Goal: Answer question/provide support: Share knowledge or assist other users

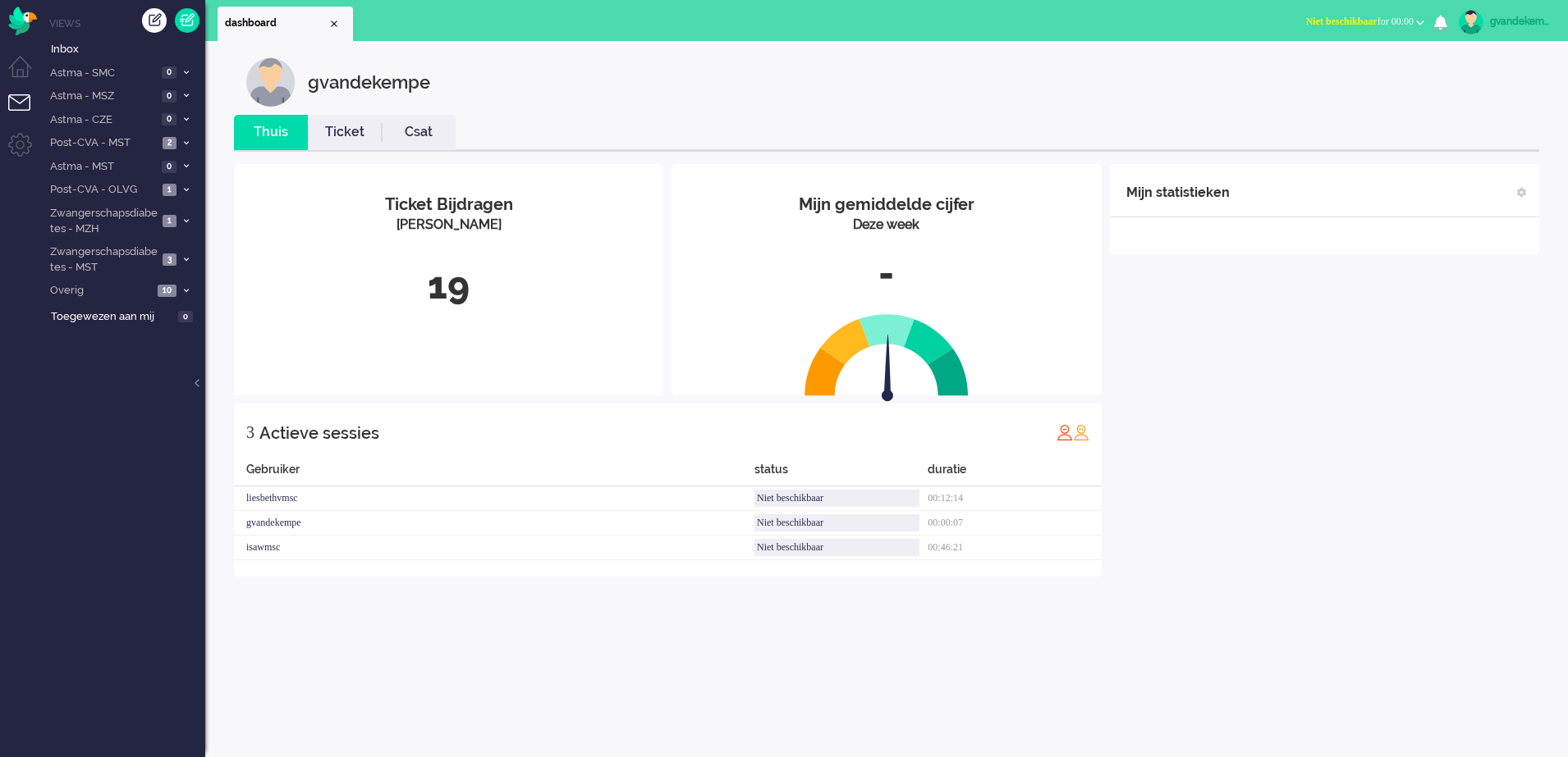
click at [1421, 24] on b "button" at bounding box center [1421, 22] width 8 height 6
click at [1318, 74] on label "Online" at bounding box center [1355, 73] width 130 height 14
click at [186, 142] on icon at bounding box center [186, 143] width 5 height 6
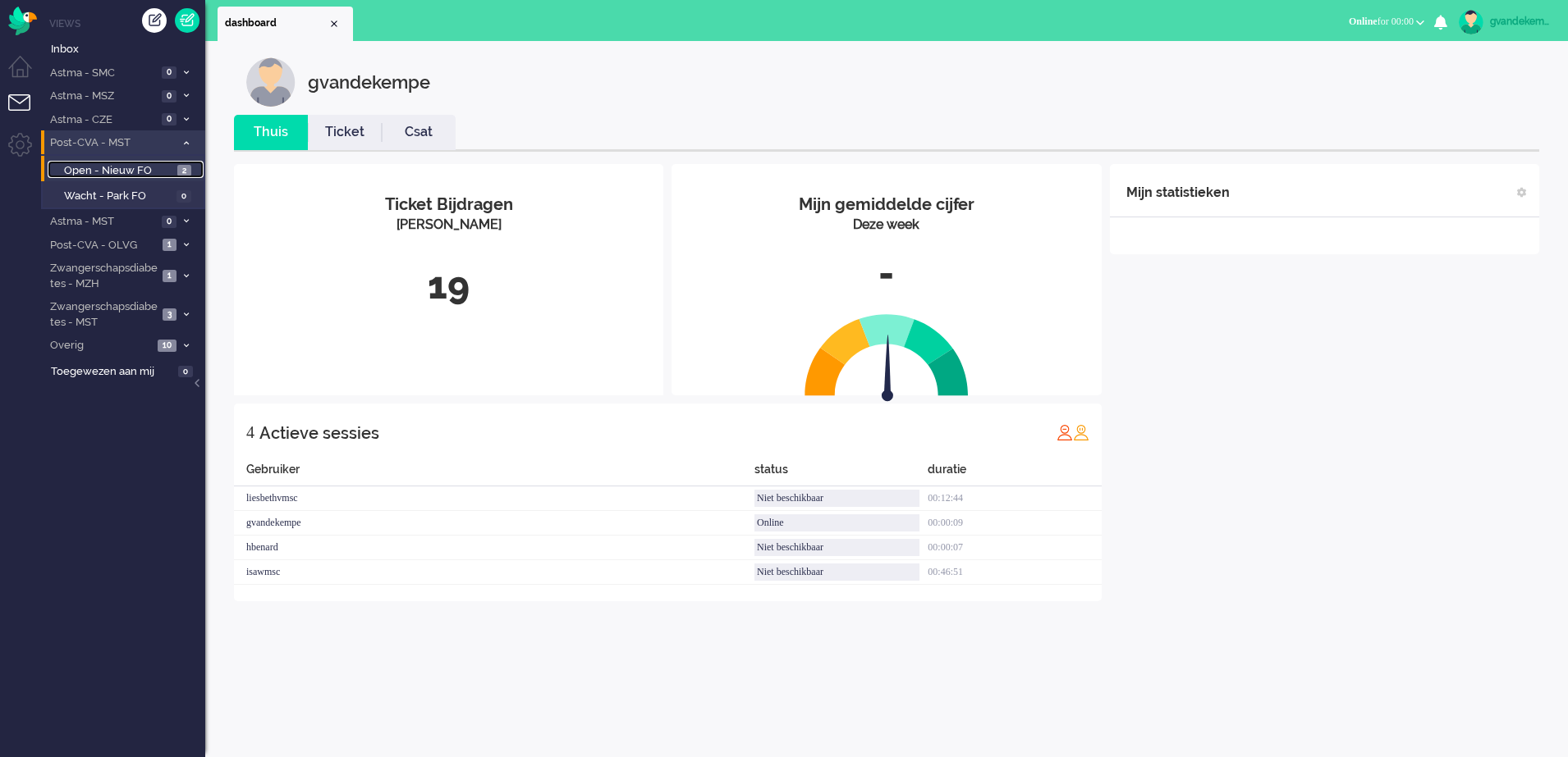
click at [180, 170] on span "2" at bounding box center [184, 171] width 14 height 13
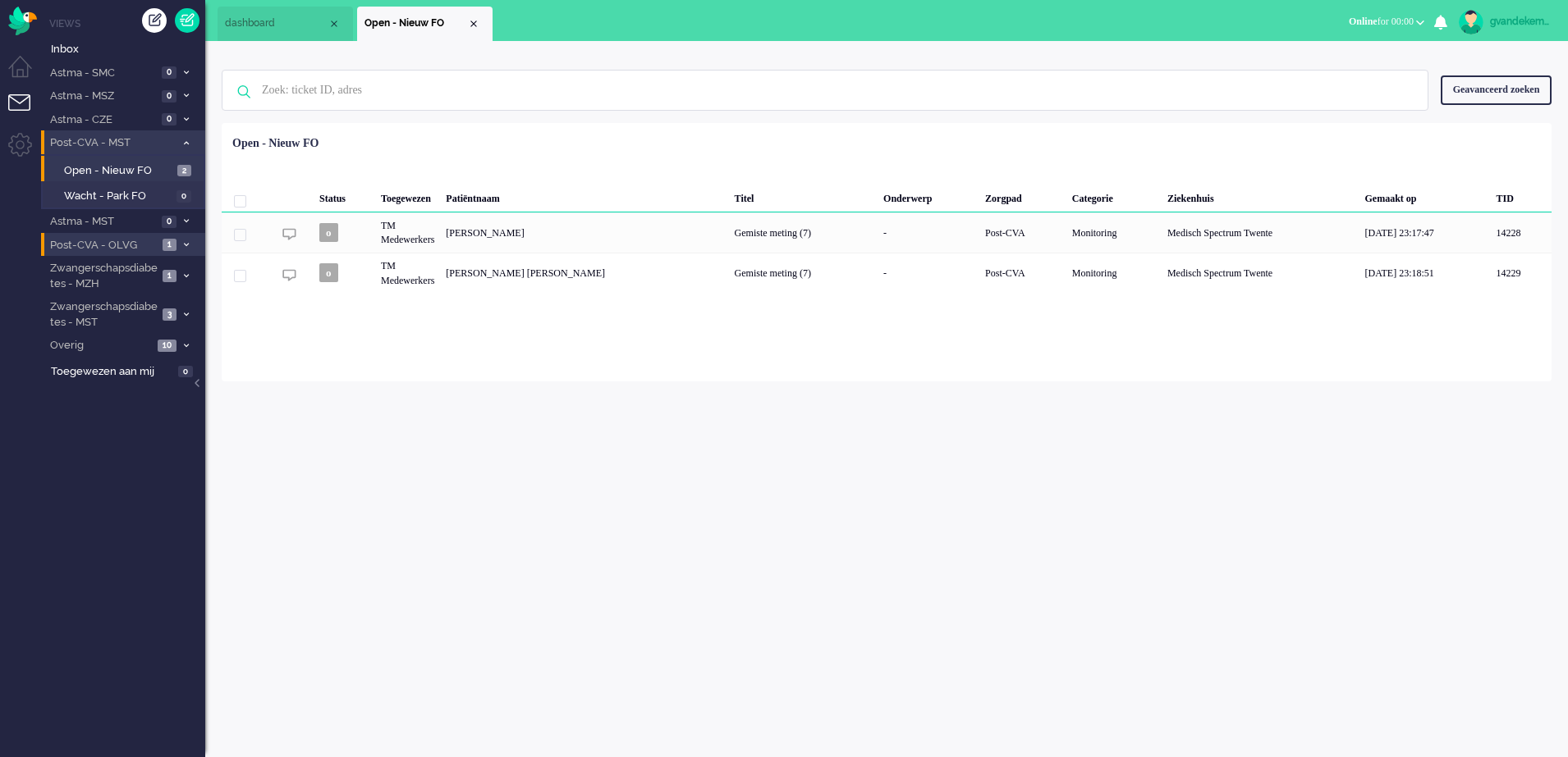
click at [186, 245] on icon at bounding box center [186, 245] width 5 height 6
click at [181, 274] on span "1" at bounding box center [185, 273] width 14 height 13
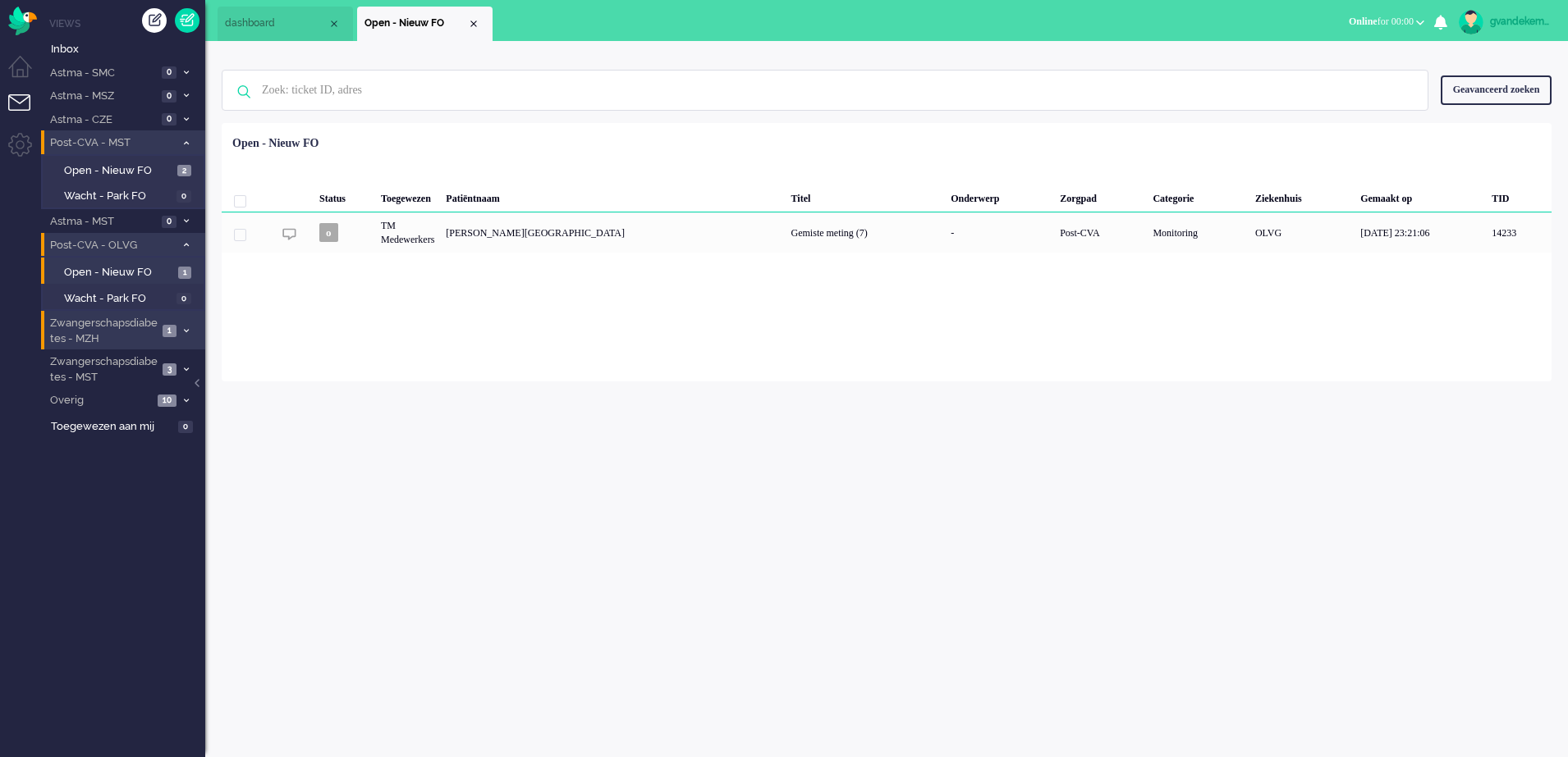
click at [184, 329] on icon at bounding box center [186, 331] width 5 height 6
click at [152, 362] on span "Open - Nieuw FO" at bounding box center [119, 366] width 110 height 15
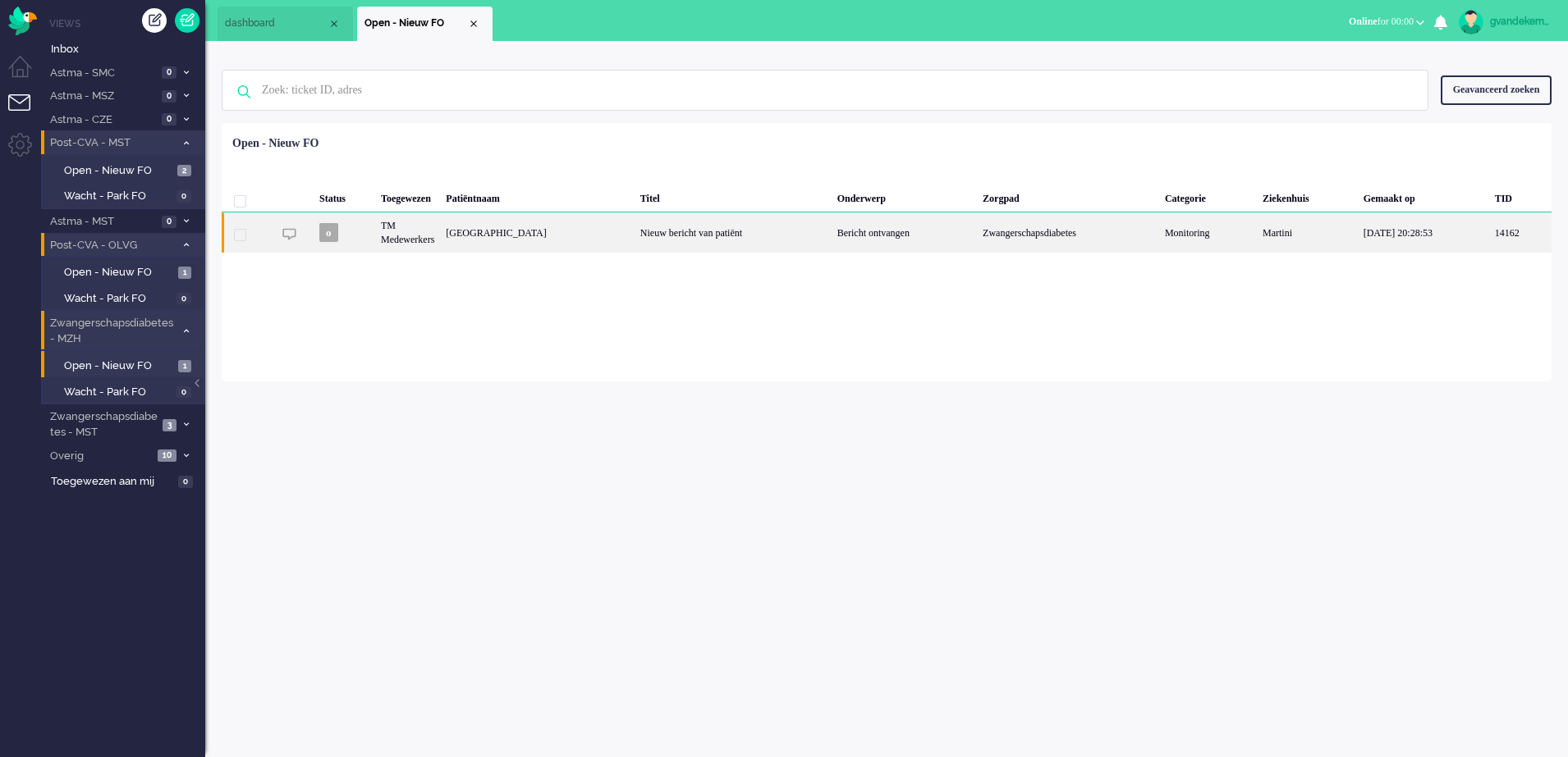
click at [853, 237] on div "Bericht ontvangen" at bounding box center [905, 232] width 146 height 40
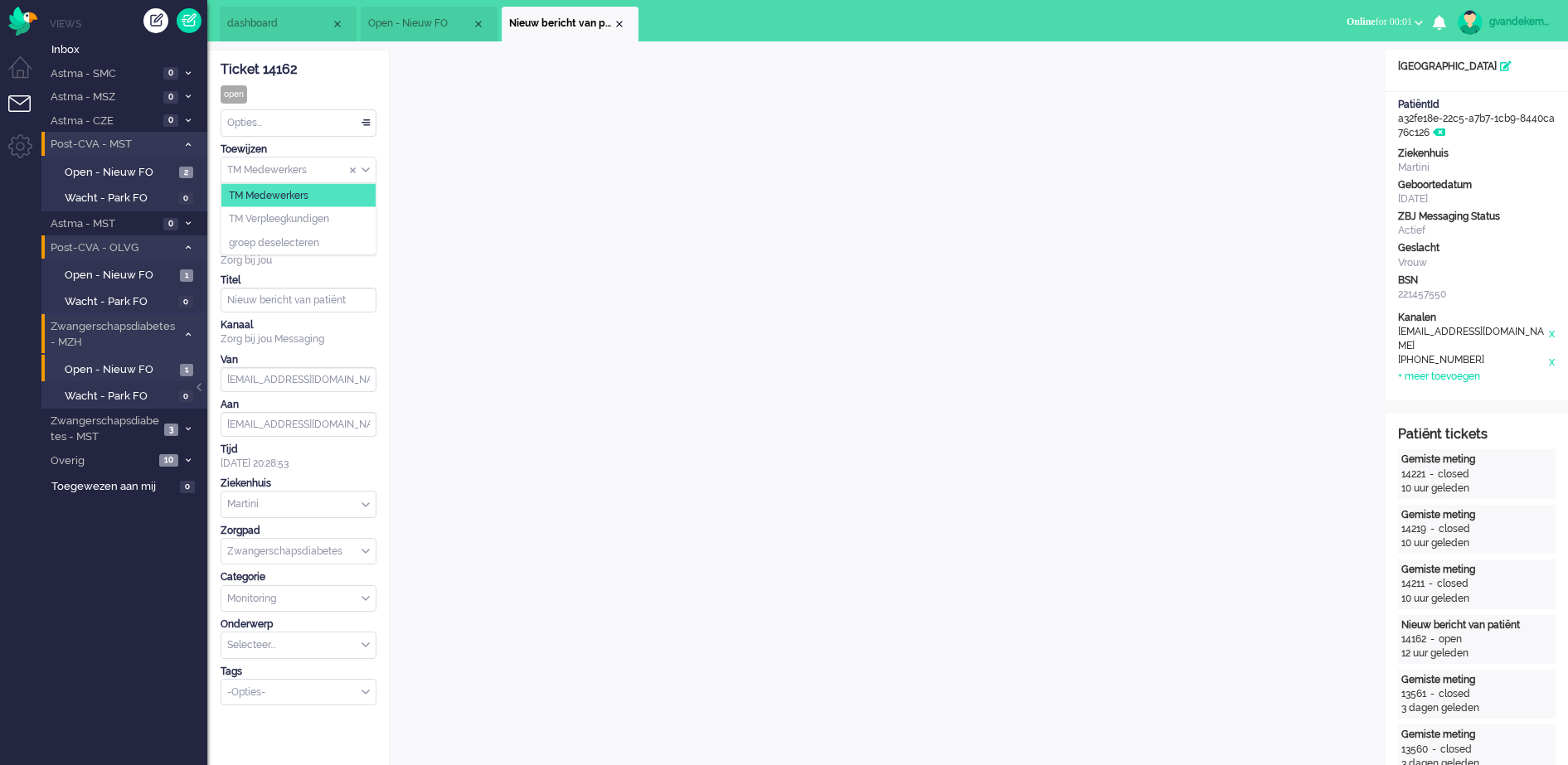
click at [365, 171] on div "TM Medewerkers" at bounding box center [299, 170] width 154 height 26
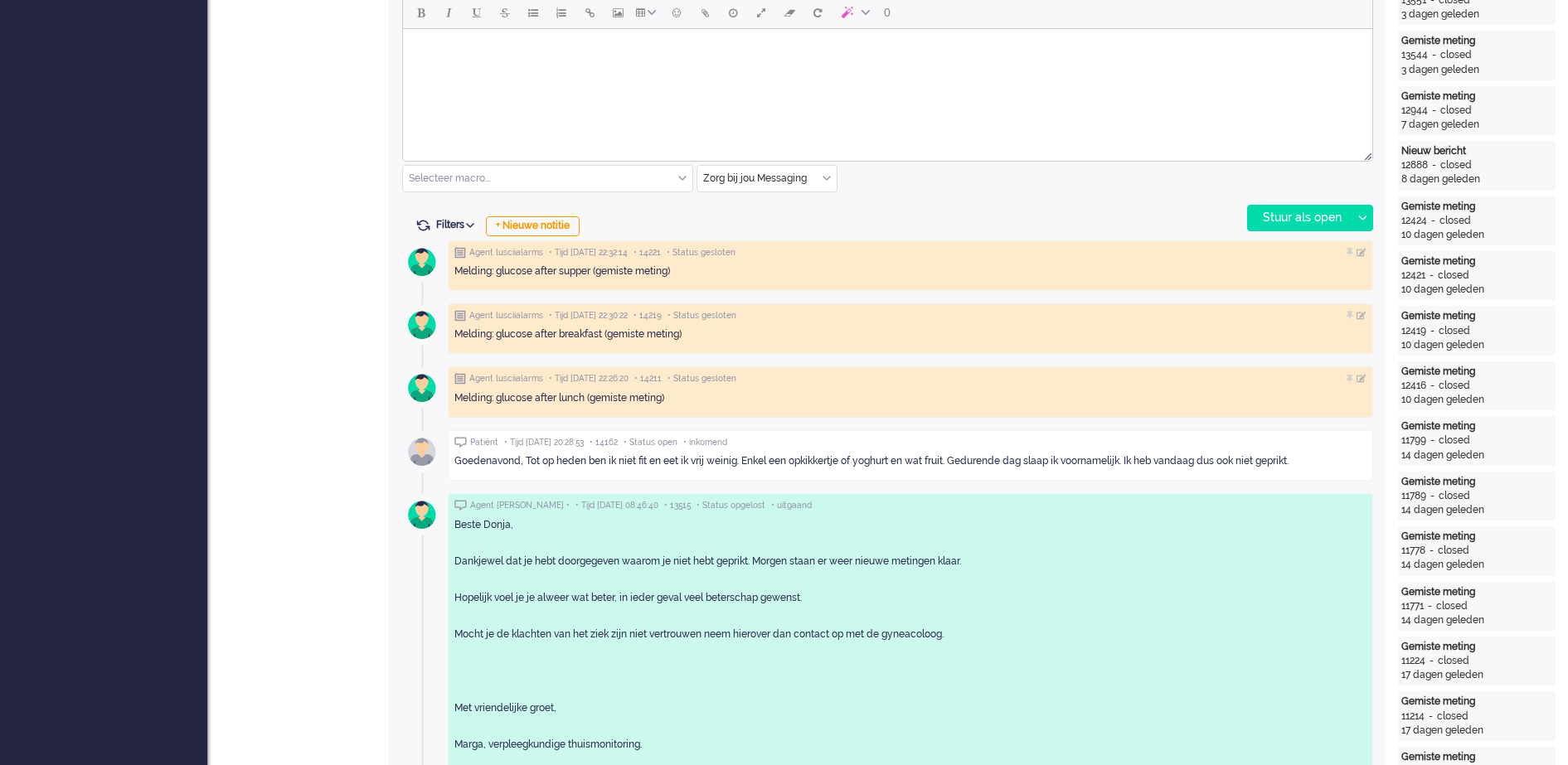
scroll to position [829, 0]
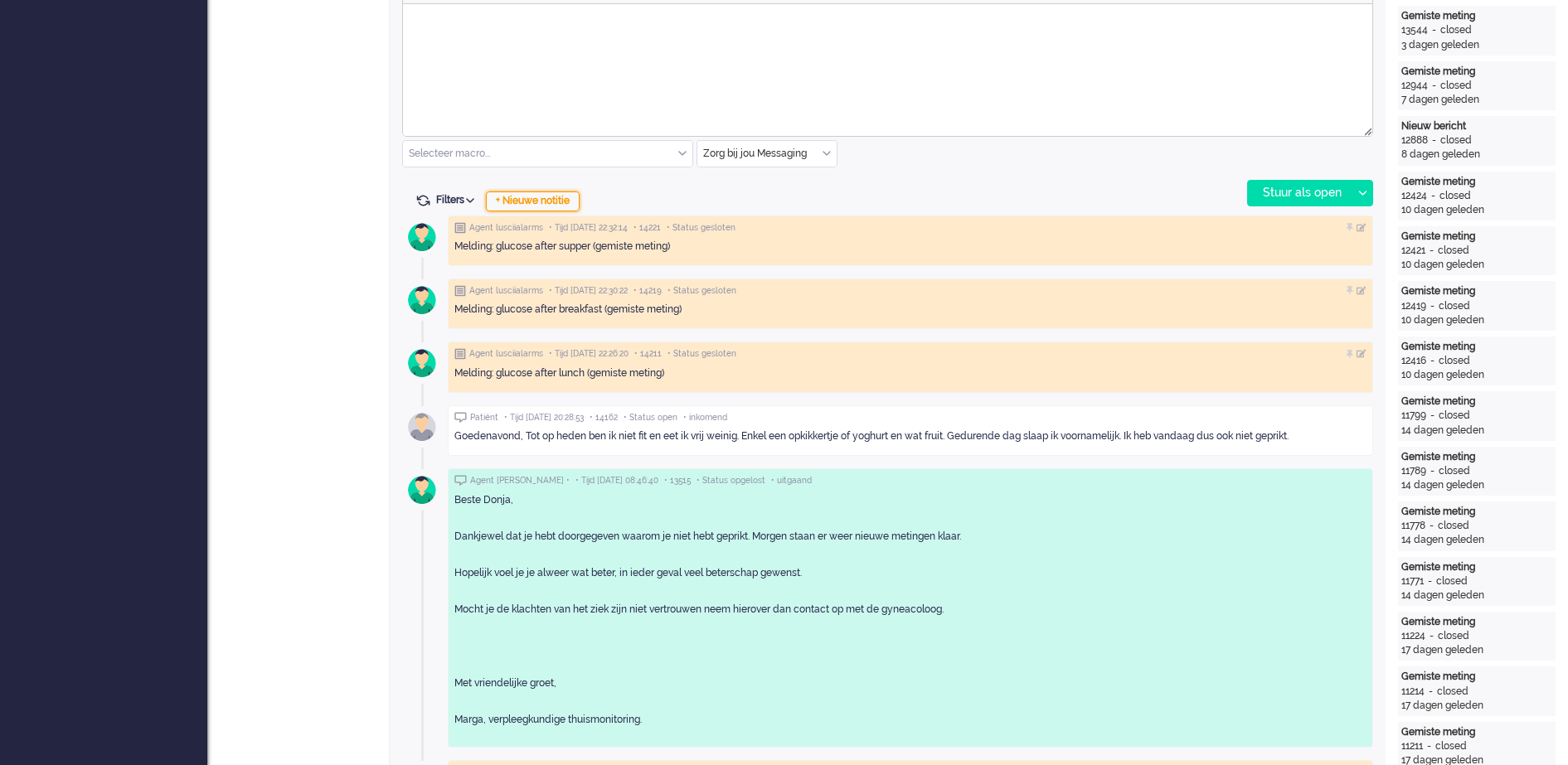
click at [538, 204] on div "+ Nieuwe notitie" at bounding box center [533, 201] width 94 height 20
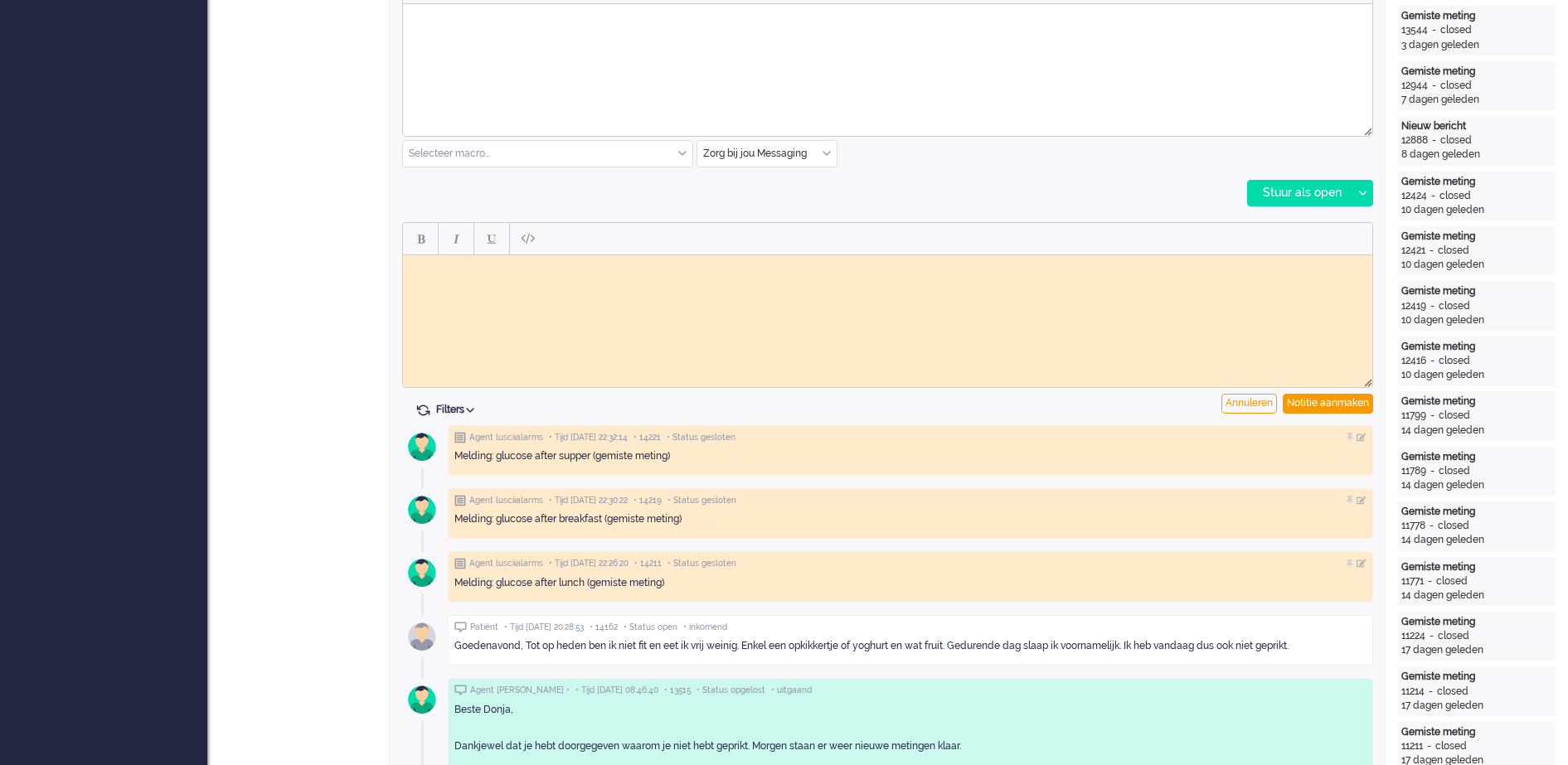
scroll to position [0, 0]
click at [630, 276] on html at bounding box center [888, 267] width 970 height 26
click at [555, 270] on body "Rich Text Area. Press ALT-0 for help." at bounding box center [888, 267] width 956 height 13
click at [1348, 403] on div "Notitie aanmaken" at bounding box center [1328, 403] width 91 height 20
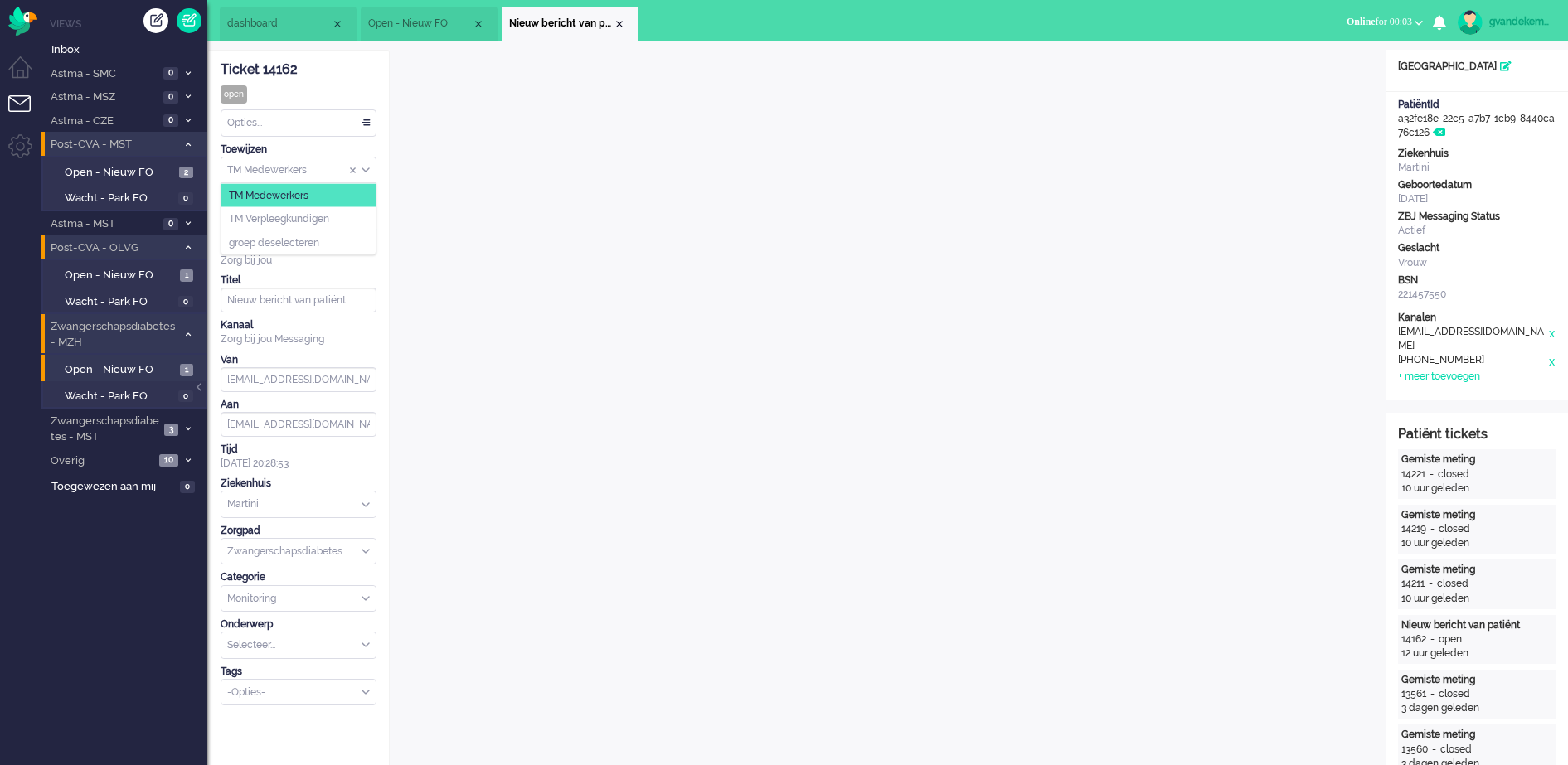
click at [366, 170] on div "TM Medewerkers" at bounding box center [299, 170] width 154 height 26
click at [339, 217] on li "TM Verpleegkundigen" at bounding box center [299, 219] width 154 height 24
click at [620, 23] on div "Close tab" at bounding box center [620, 24] width 14 height 14
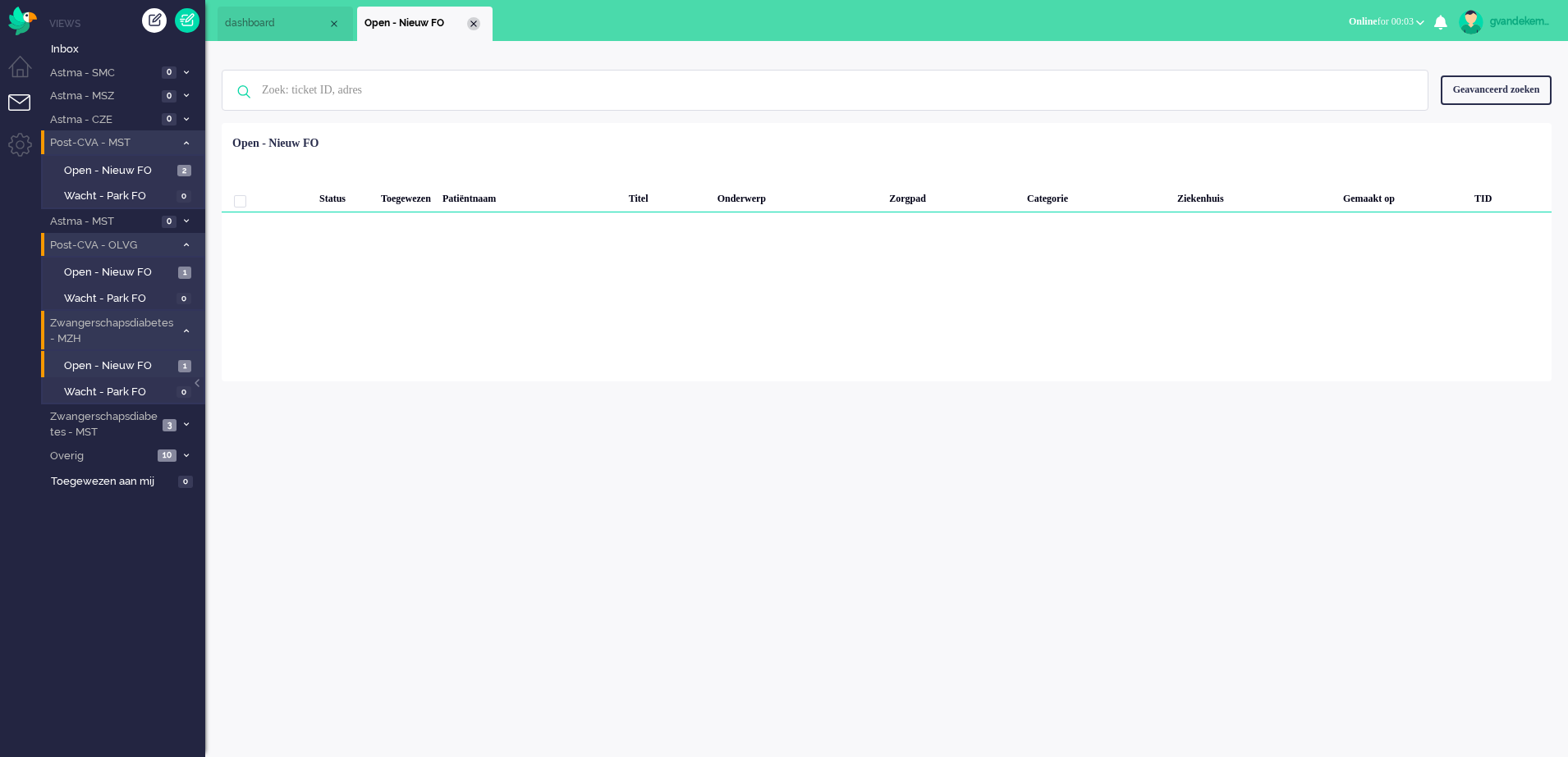
click at [472, 17] on div "Close tab" at bounding box center [474, 24] width 14 height 14
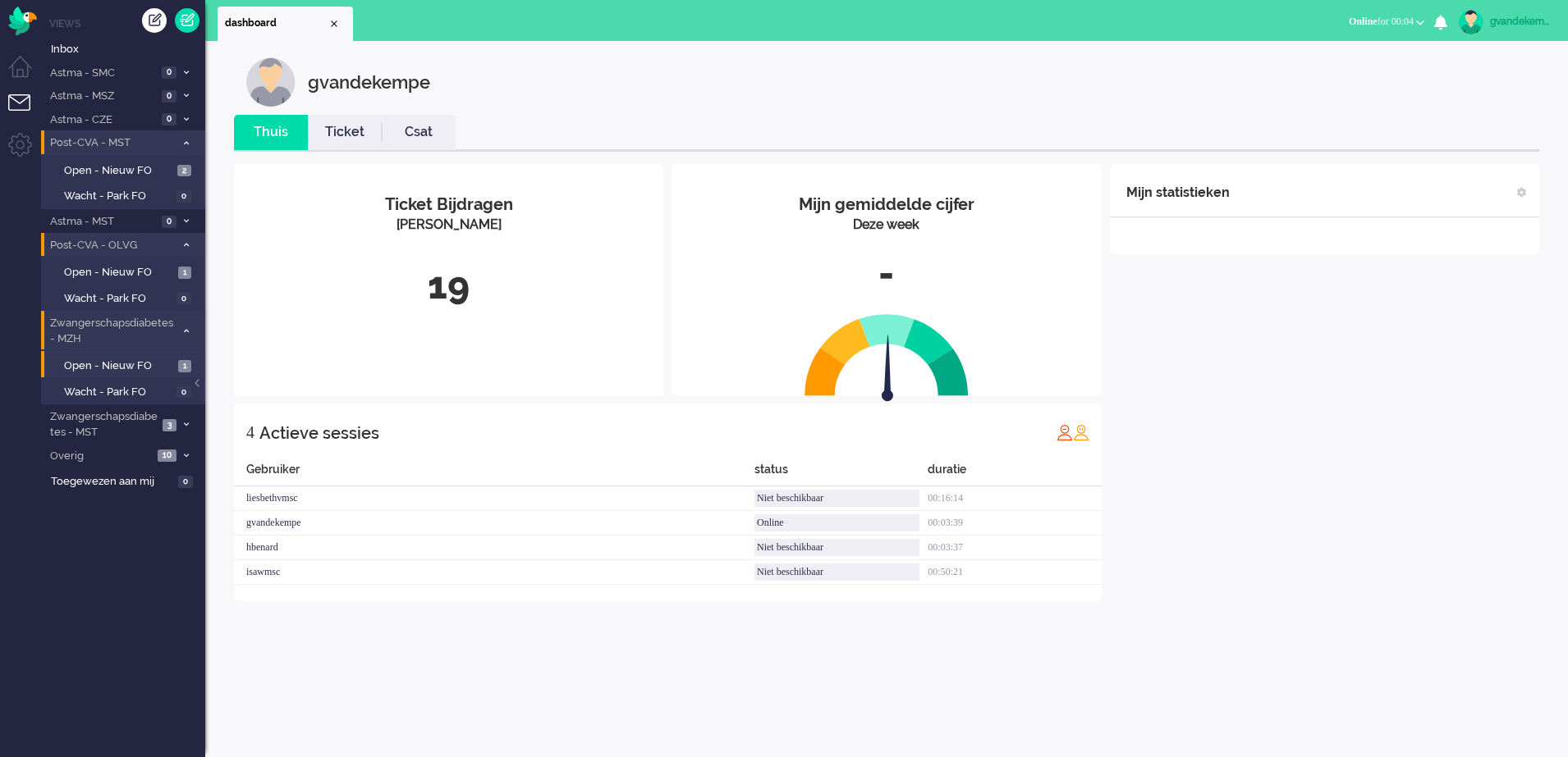
click at [186, 246] on icon at bounding box center [186, 245] width 5 height 6
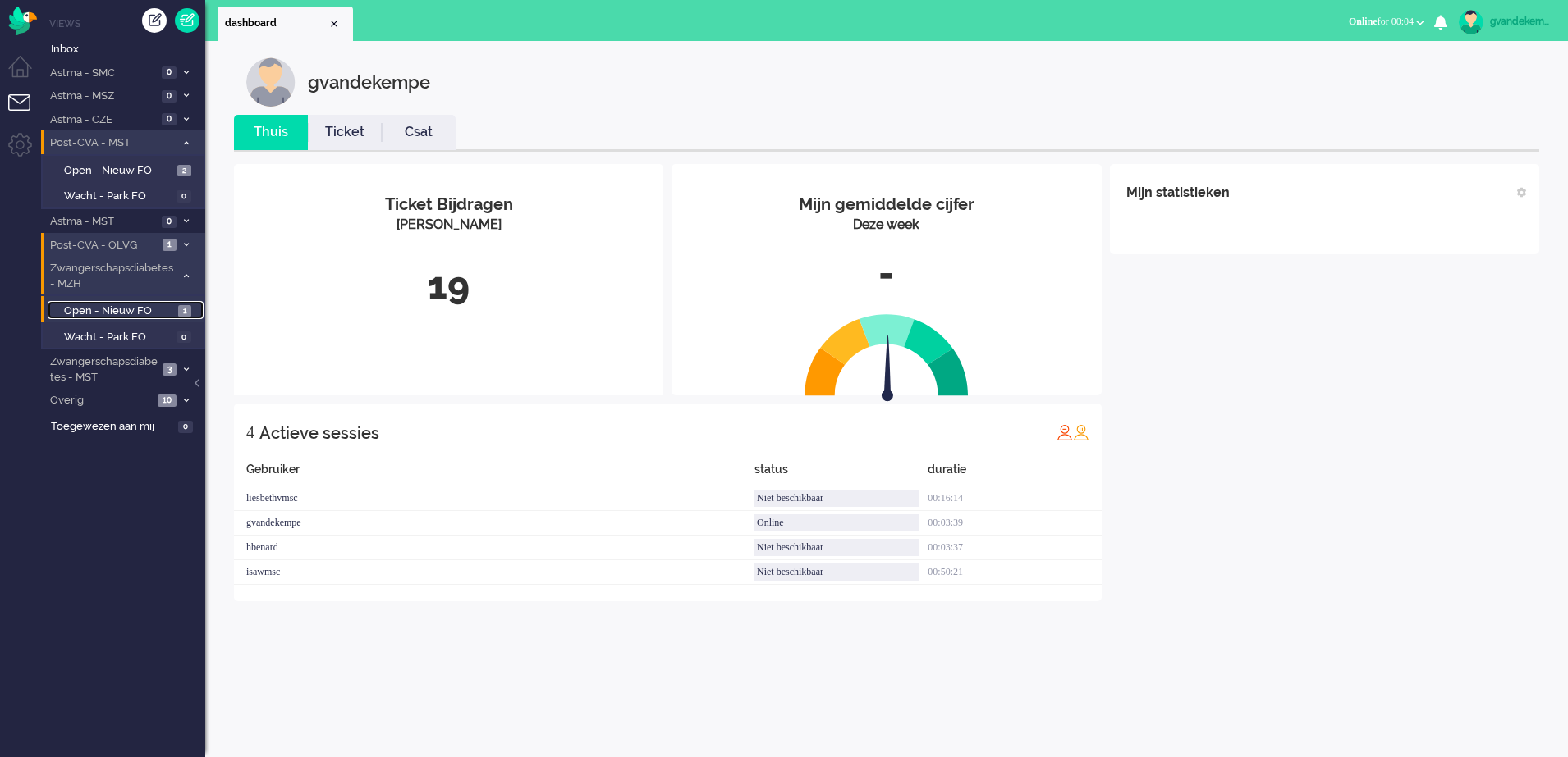
click at [175, 313] on link "Open - Nieuw FO 1" at bounding box center [125, 310] width 156 height 18
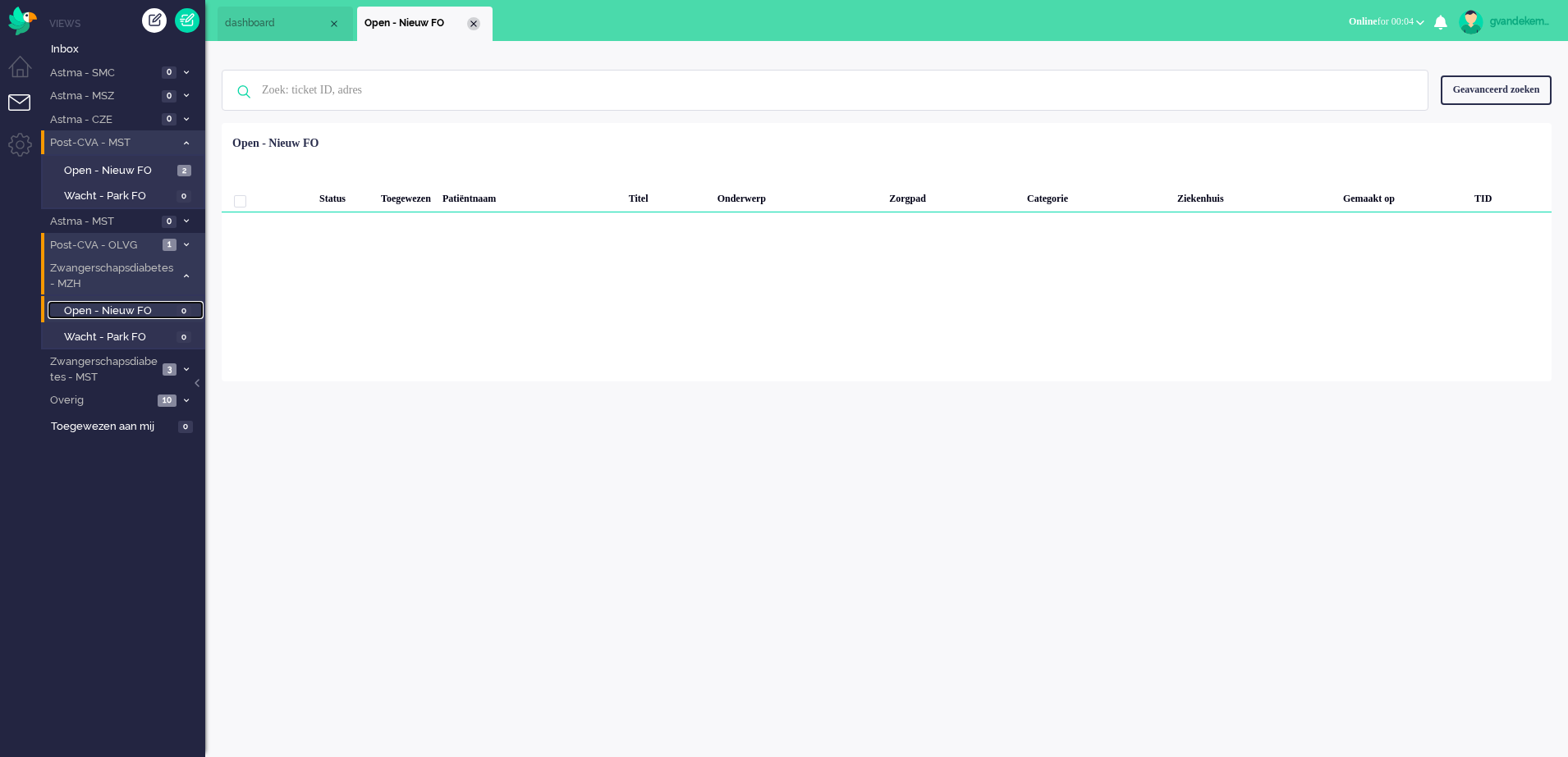
click at [475, 23] on div "Close tab" at bounding box center [474, 24] width 14 height 14
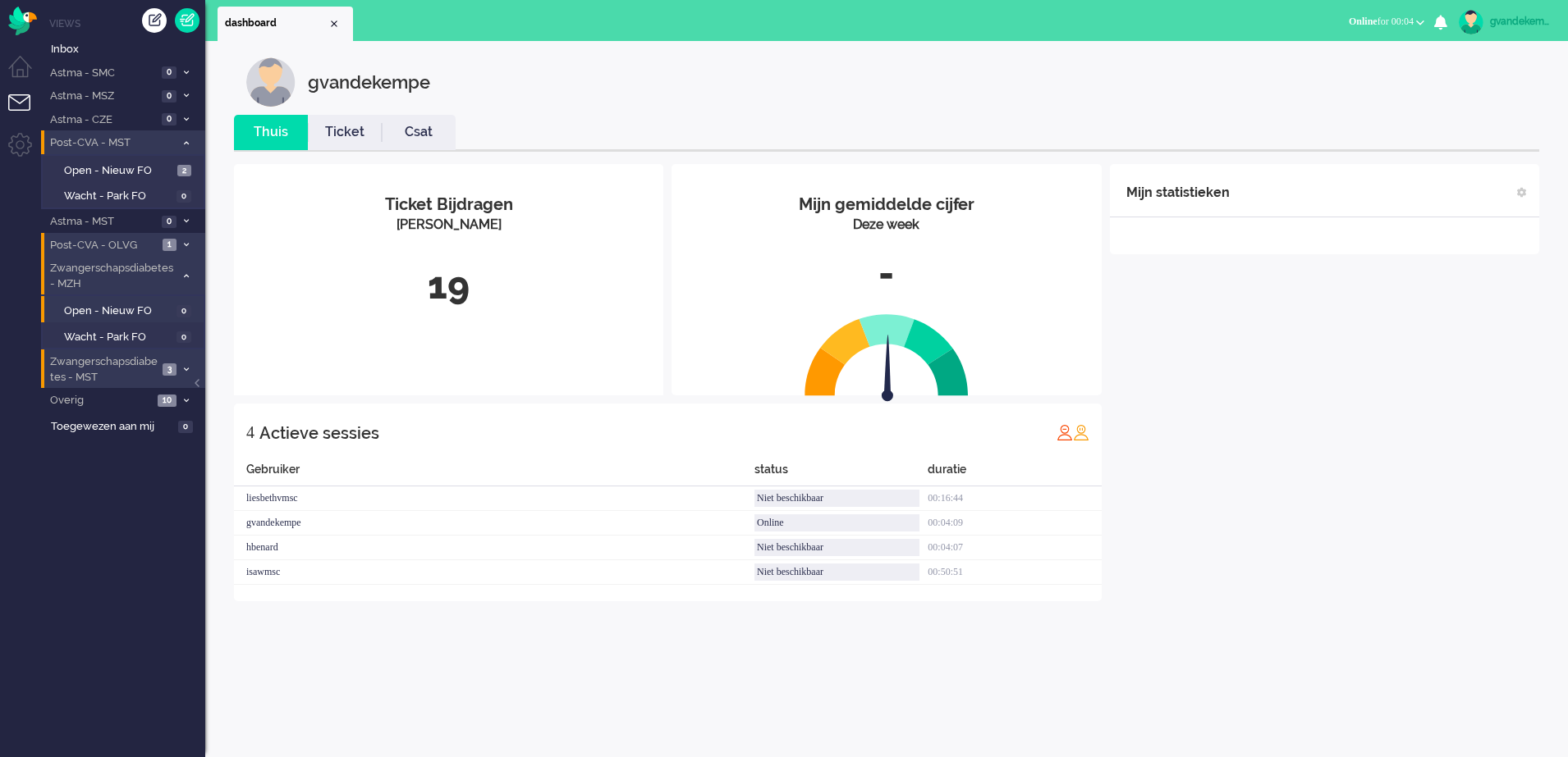
click at [186, 369] on icon at bounding box center [186, 369] width 5 height 6
click at [141, 401] on span "Open - Nieuw FO" at bounding box center [119, 405] width 109 height 15
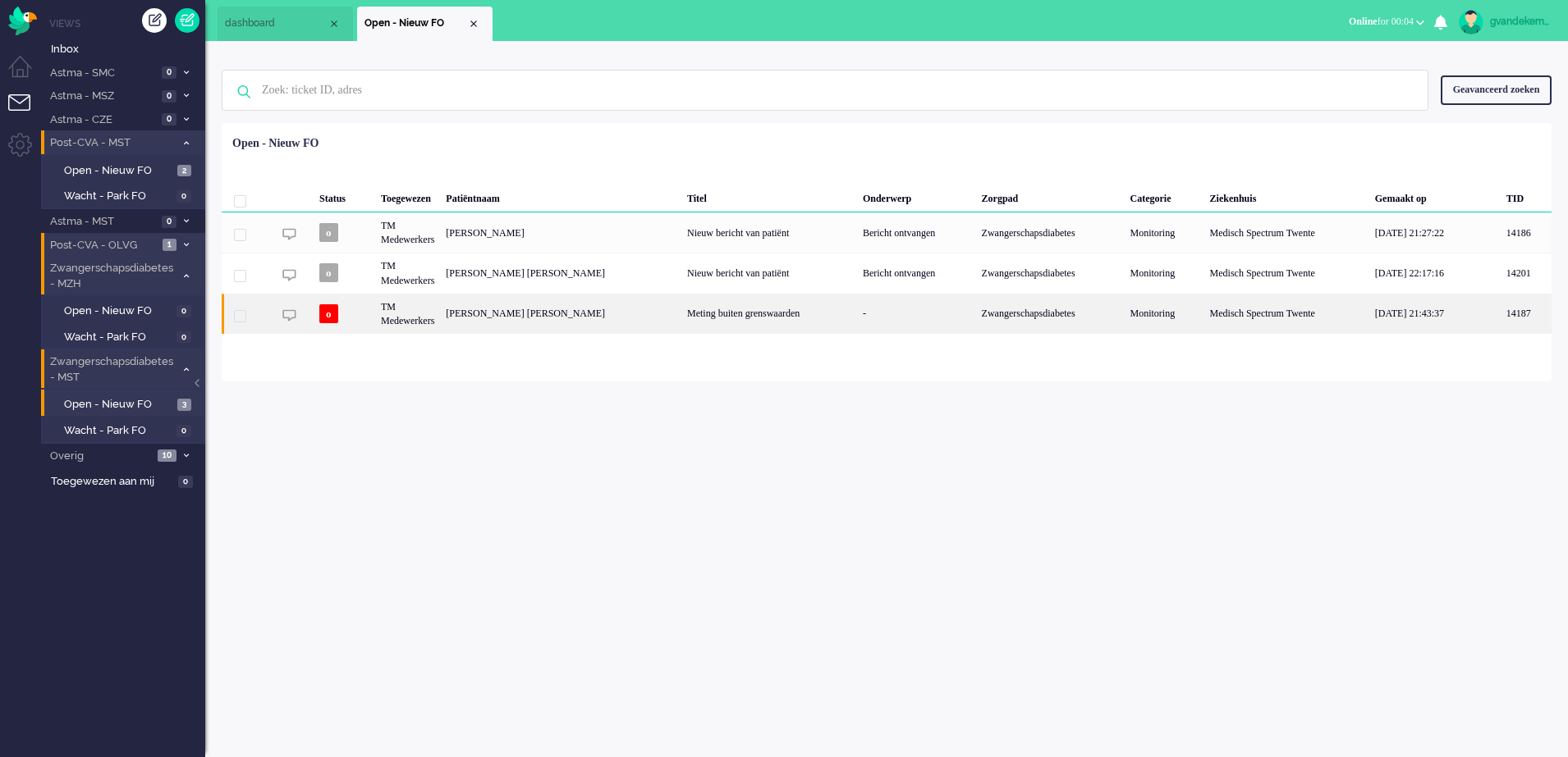
click at [730, 307] on div "Meting buiten grenswaarden" at bounding box center [768, 313] width 175 height 40
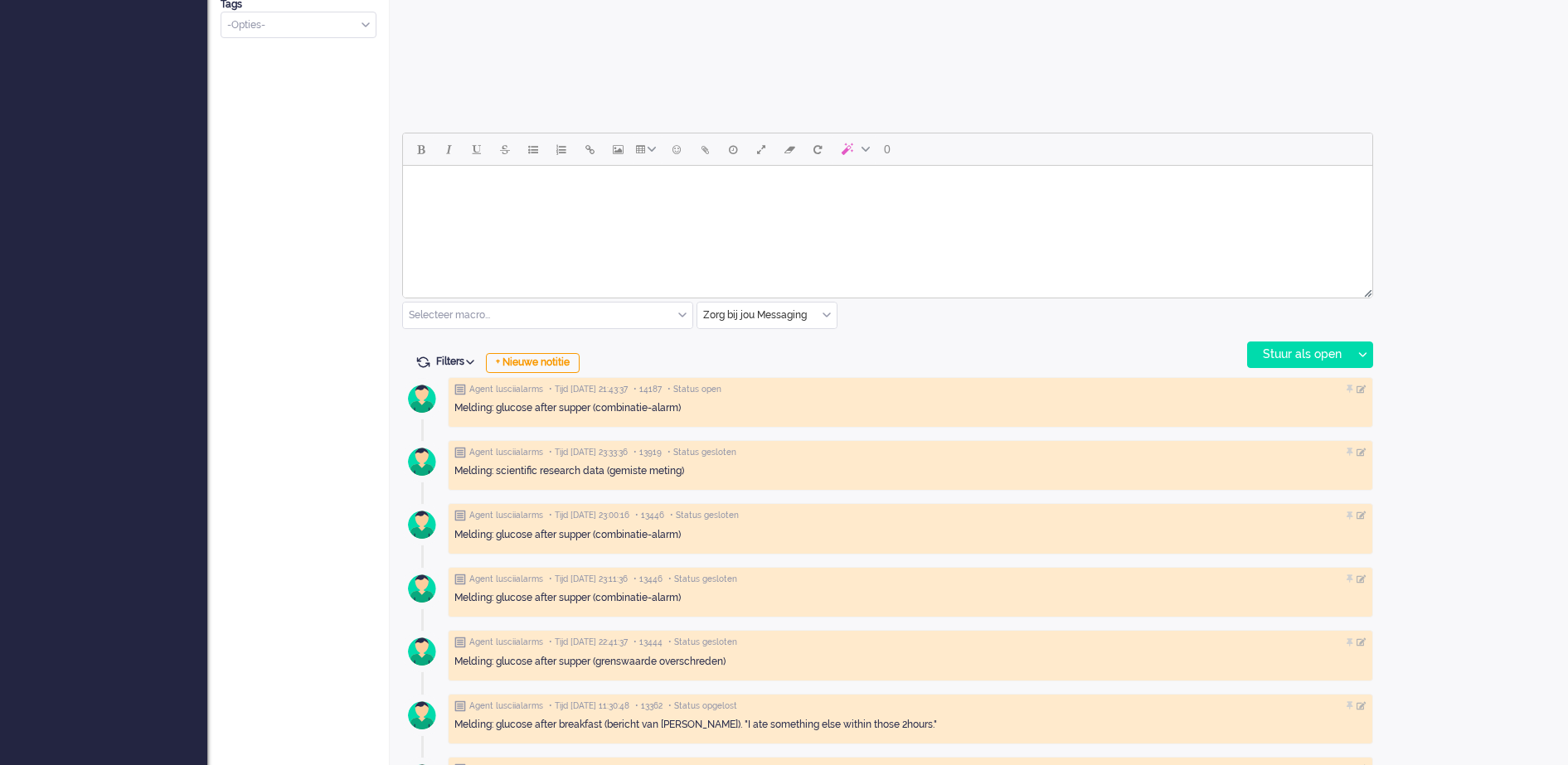
scroll to position [672, 0]
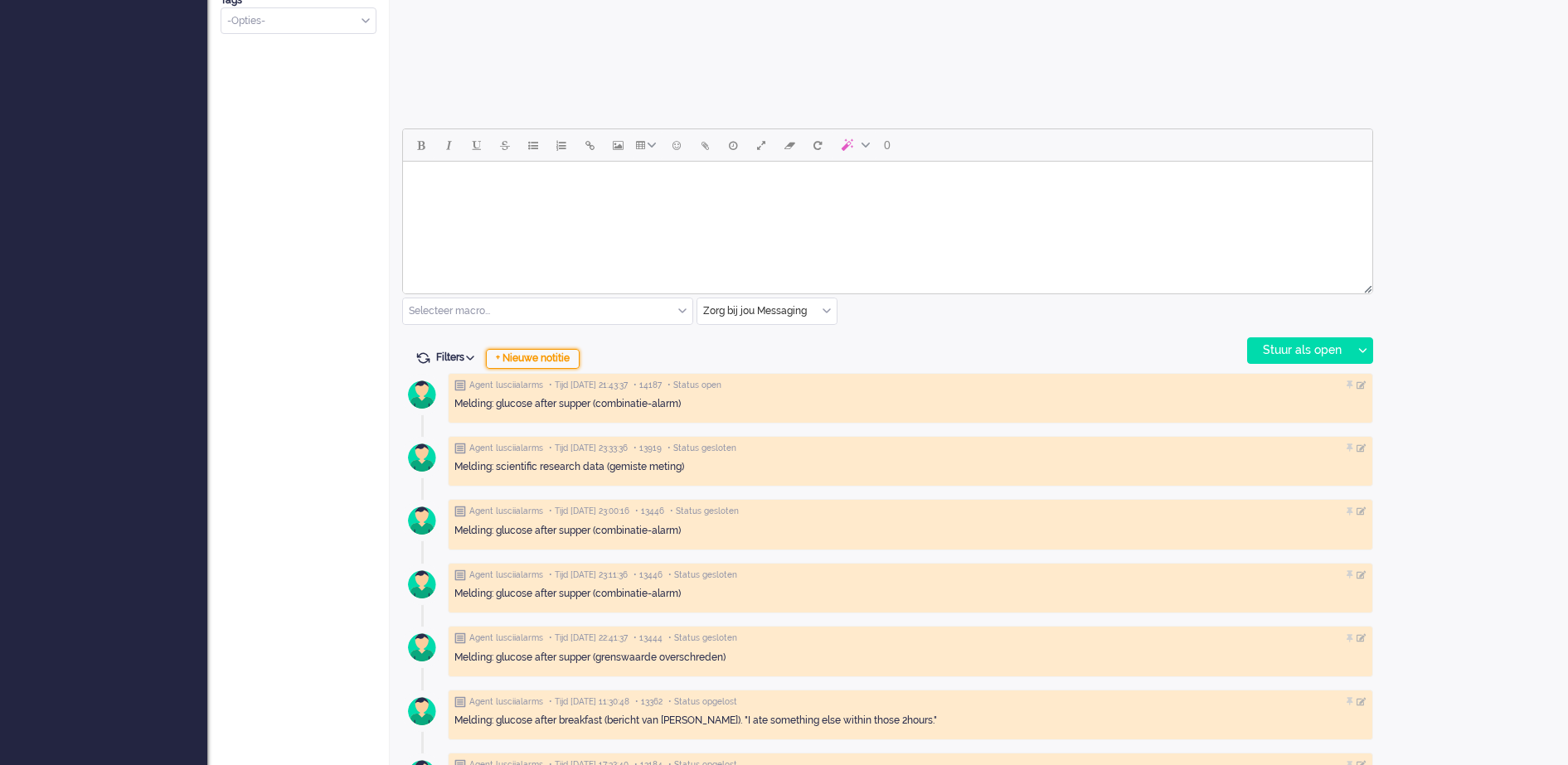
click at [542, 357] on div "+ Nieuwe notitie" at bounding box center [533, 359] width 94 height 20
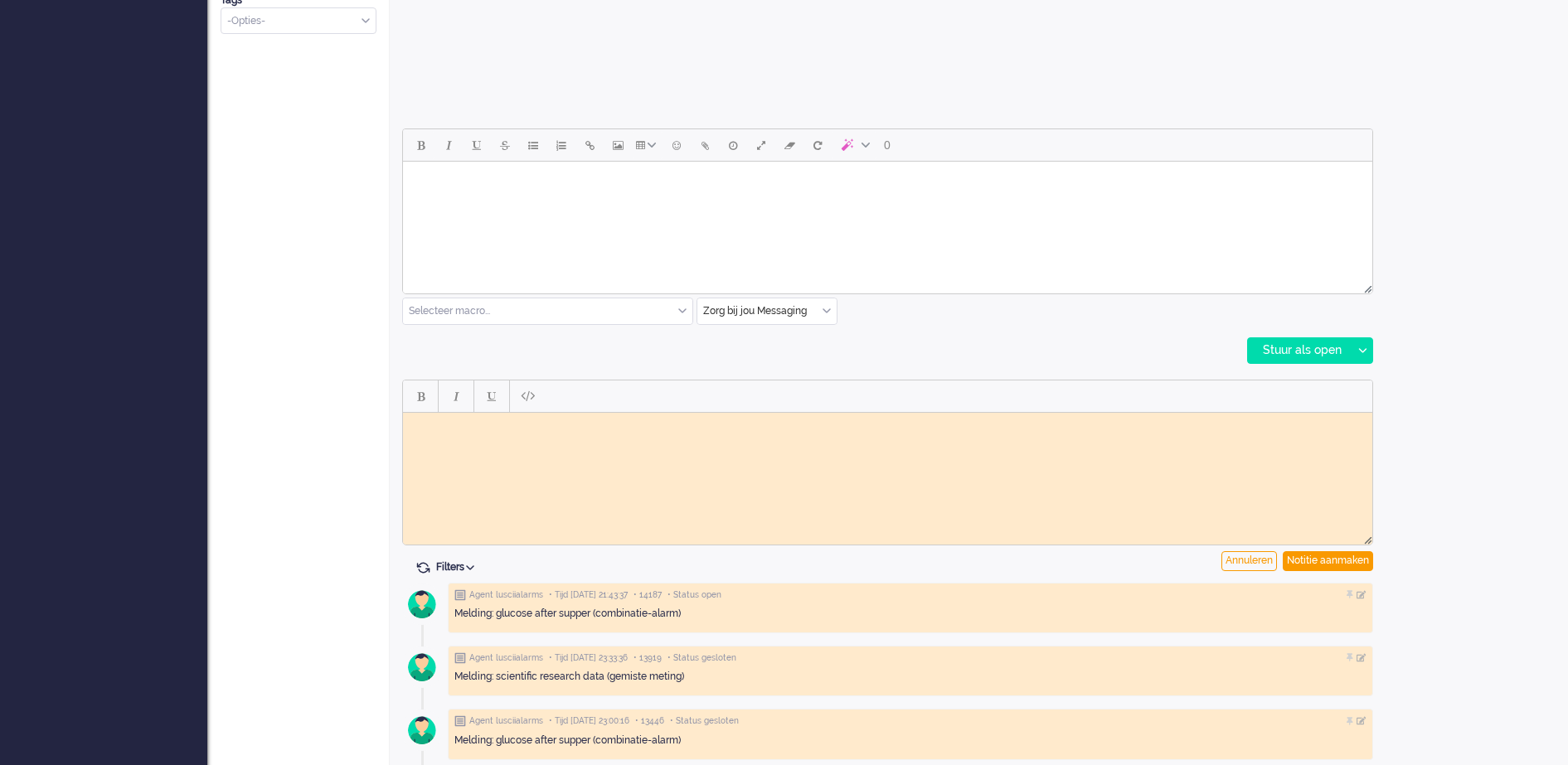
scroll to position [0, 0]
click at [527, 426] on body "Rich Text Area. Press ALT-0 for help." at bounding box center [888, 424] width 956 height 13
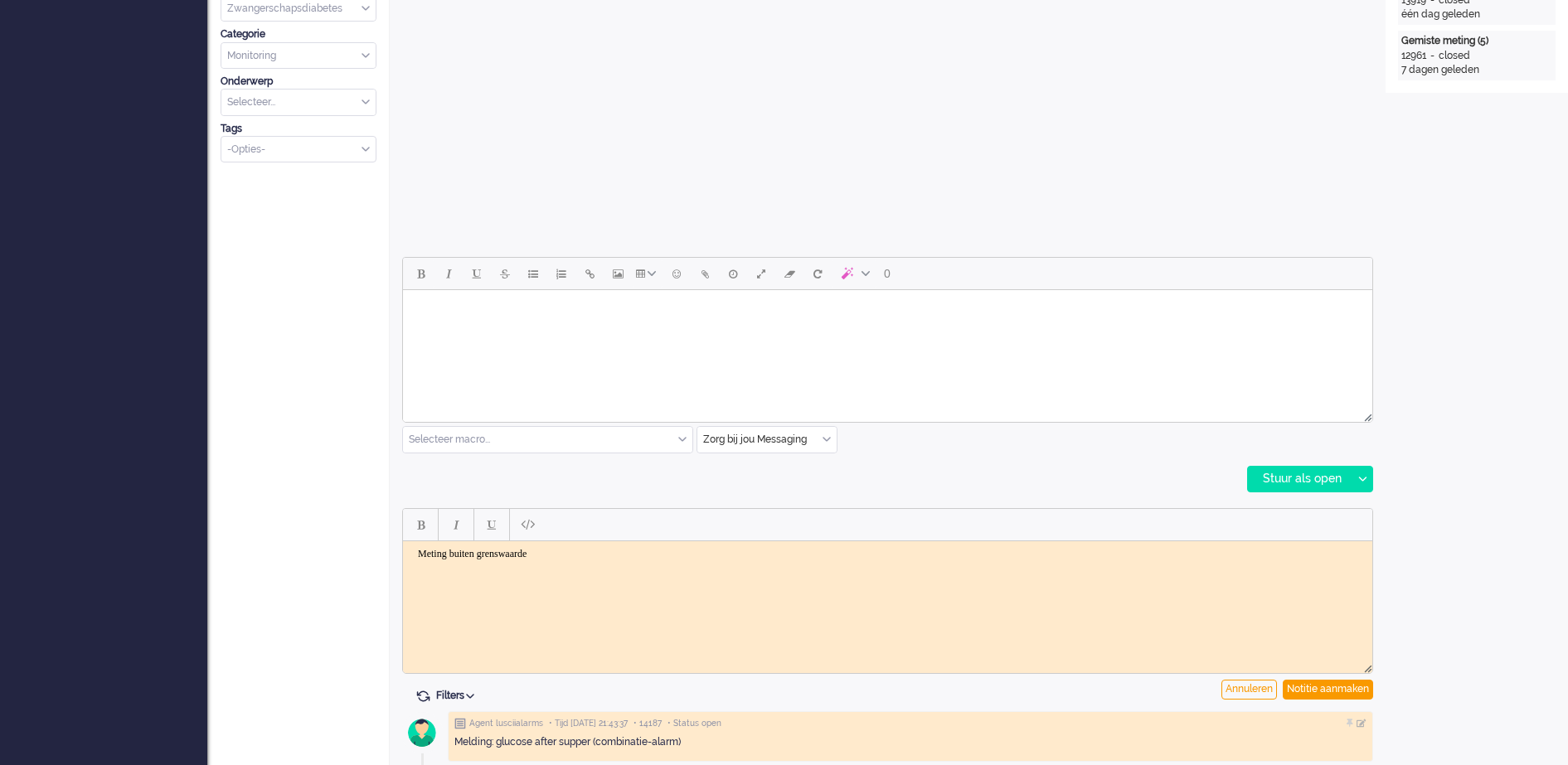
scroll to position [519, 0]
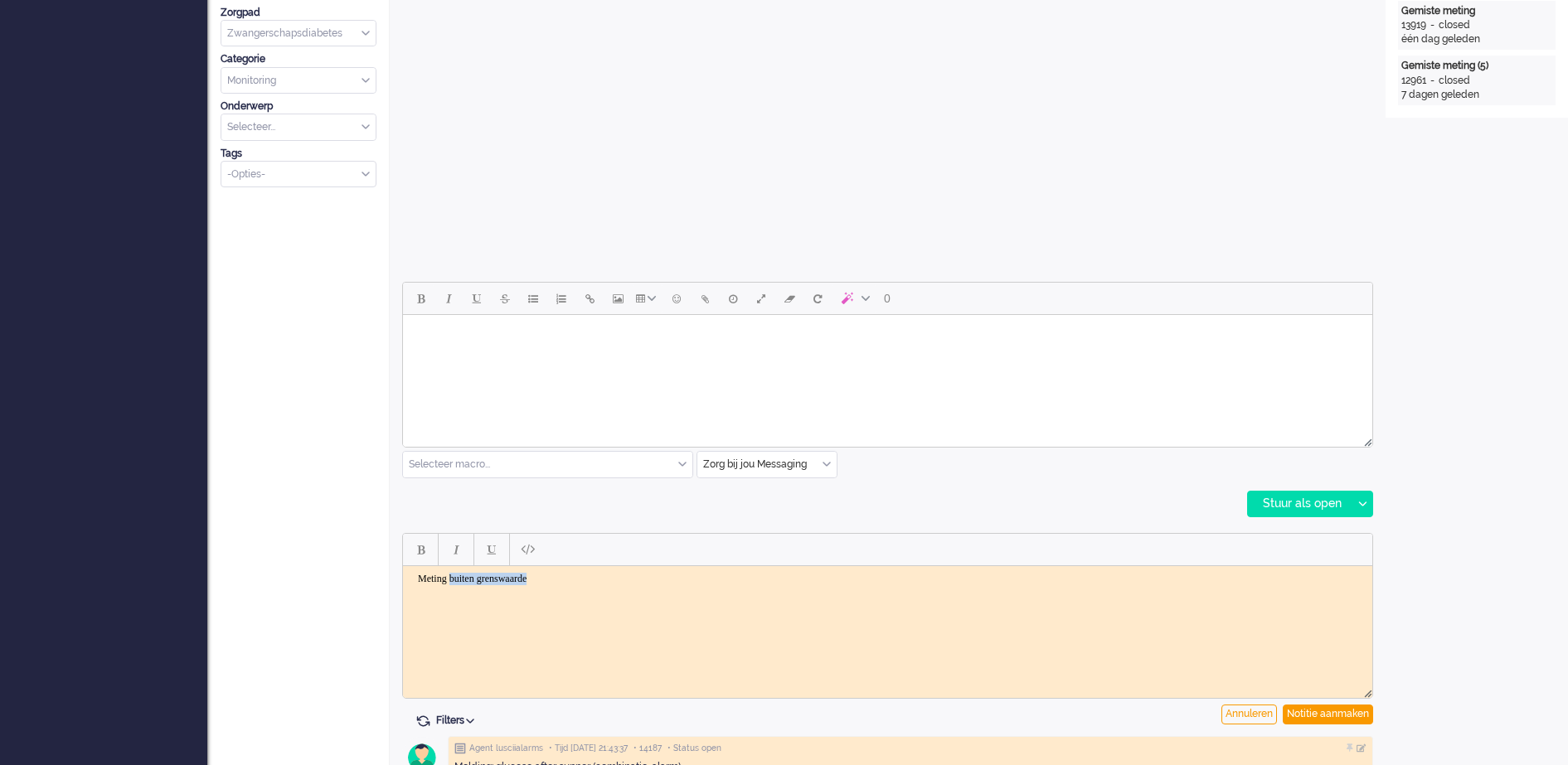
drag, startPoint x: 555, startPoint y: 580, endPoint x: 459, endPoint y: 583, distance: 96.0
click at [459, 583] on body "Meting buiten grenswaarde" at bounding box center [888, 578] width 956 height 13
click at [426, 576] on body "Doorgezet nar vpk-box" at bounding box center [888, 578] width 956 height 13
click at [471, 579] on body "Binnengkeomen als grijze melding; doorgezet nar vpk-box" at bounding box center [888, 578] width 956 height 13
click at [765, 581] on body "Binnengekomen als grijze melding; doorgezet nar vpk-box" at bounding box center [888, 578] width 956 height 13
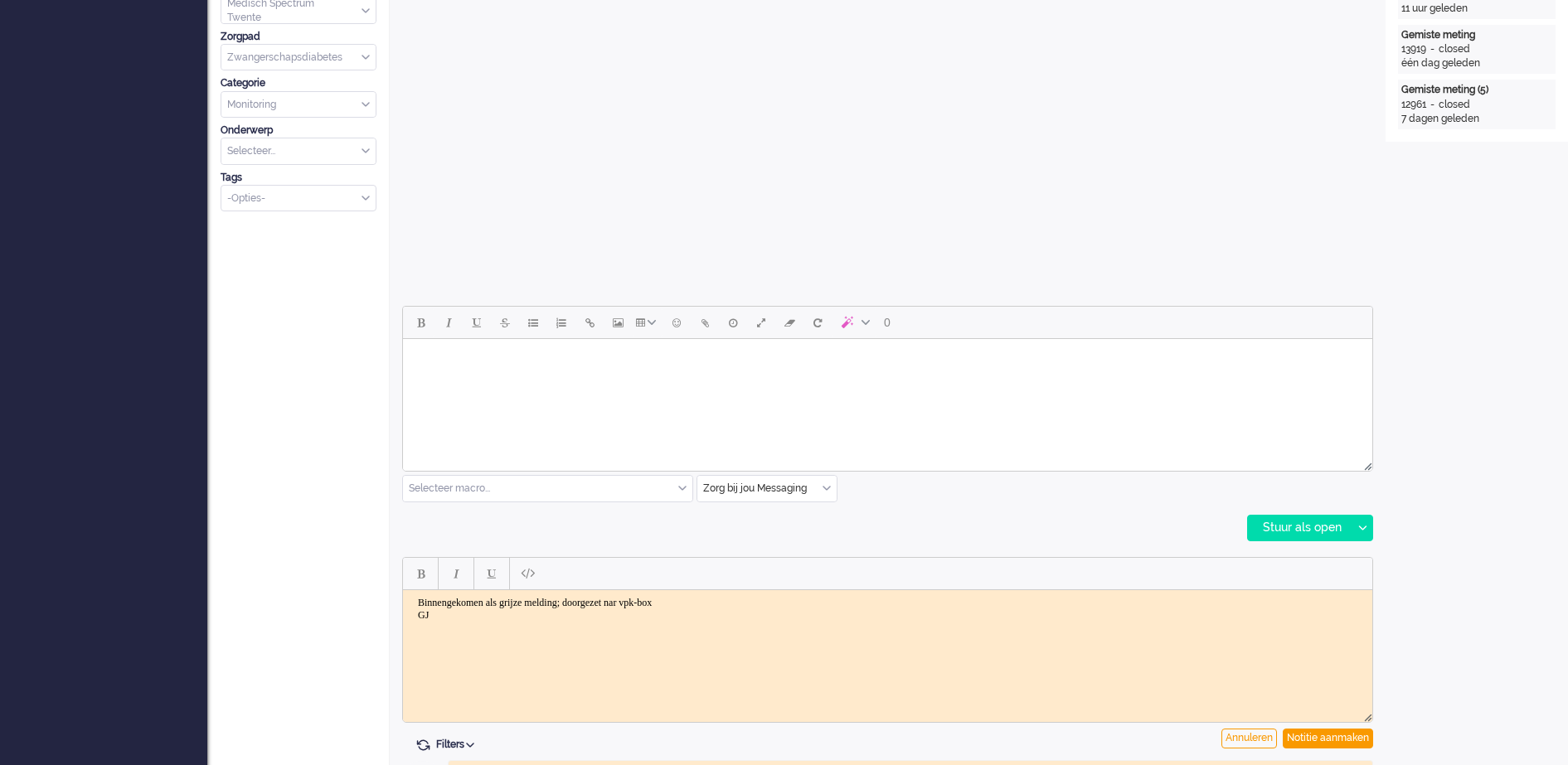
scroll to position [622, 0]
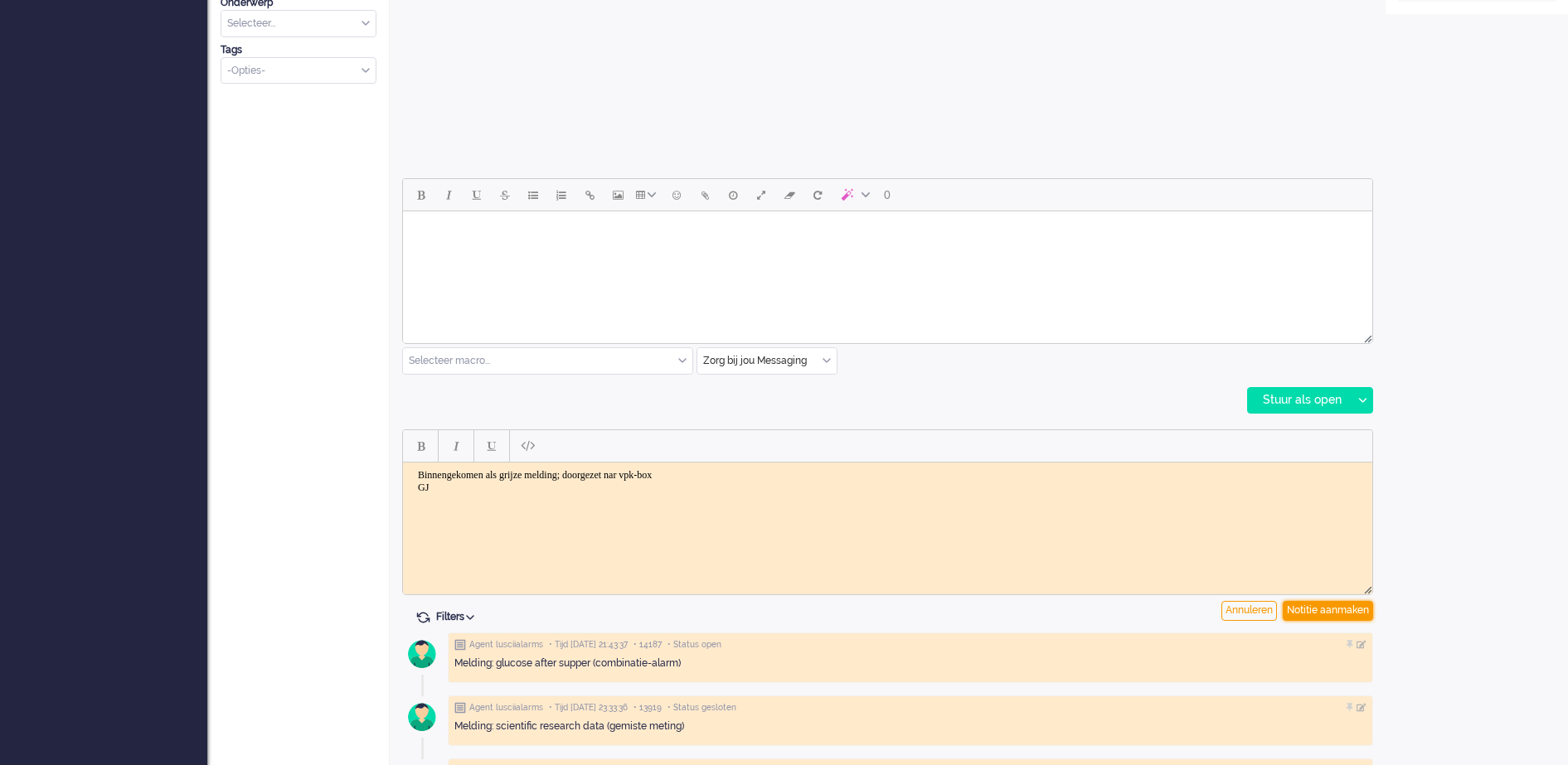
click at [1331, 608] on div "Notitie aanmaken" at bounding box center [1328, 611] width 91 height 20
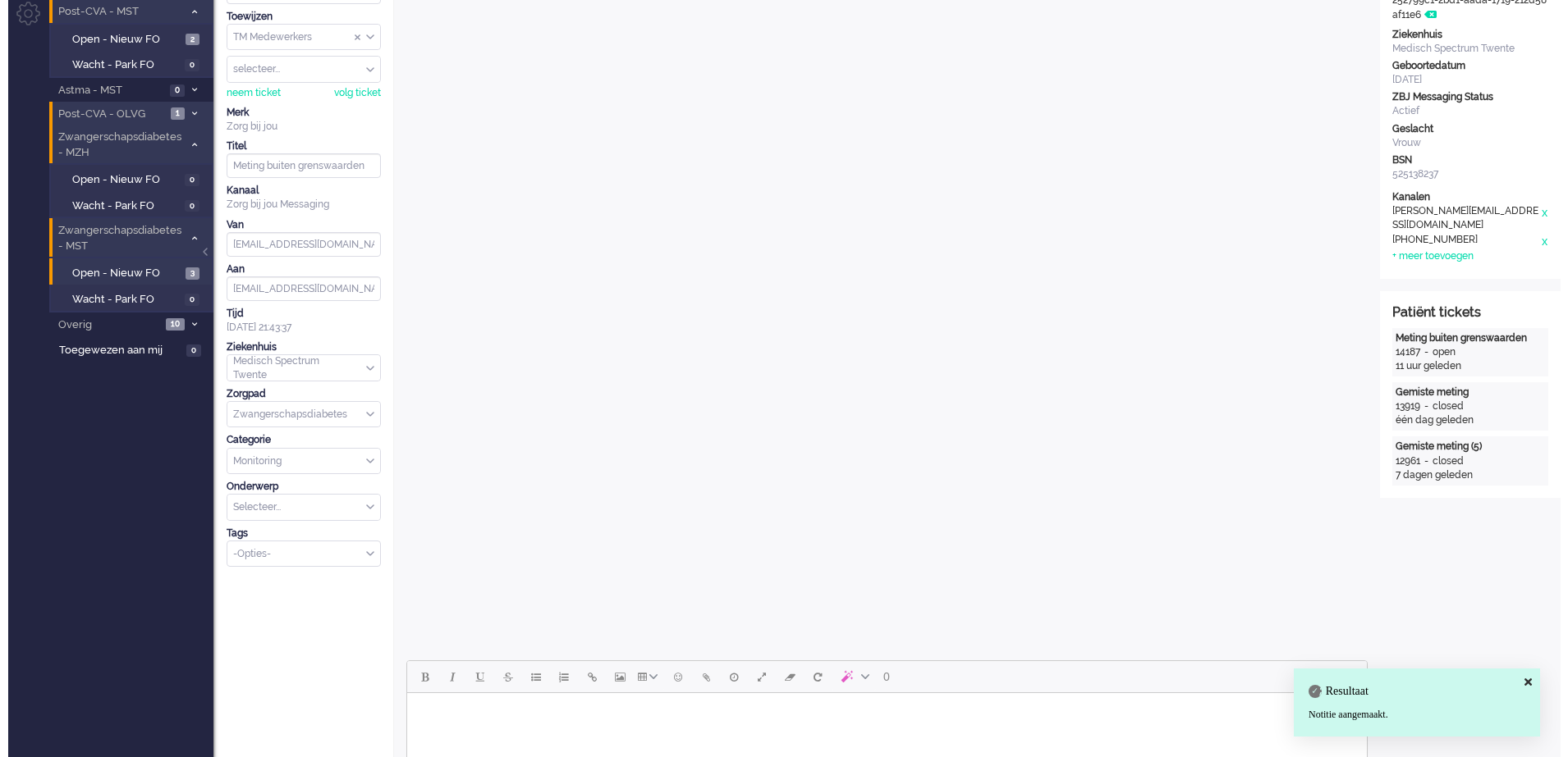
scroll to position [0, 0]
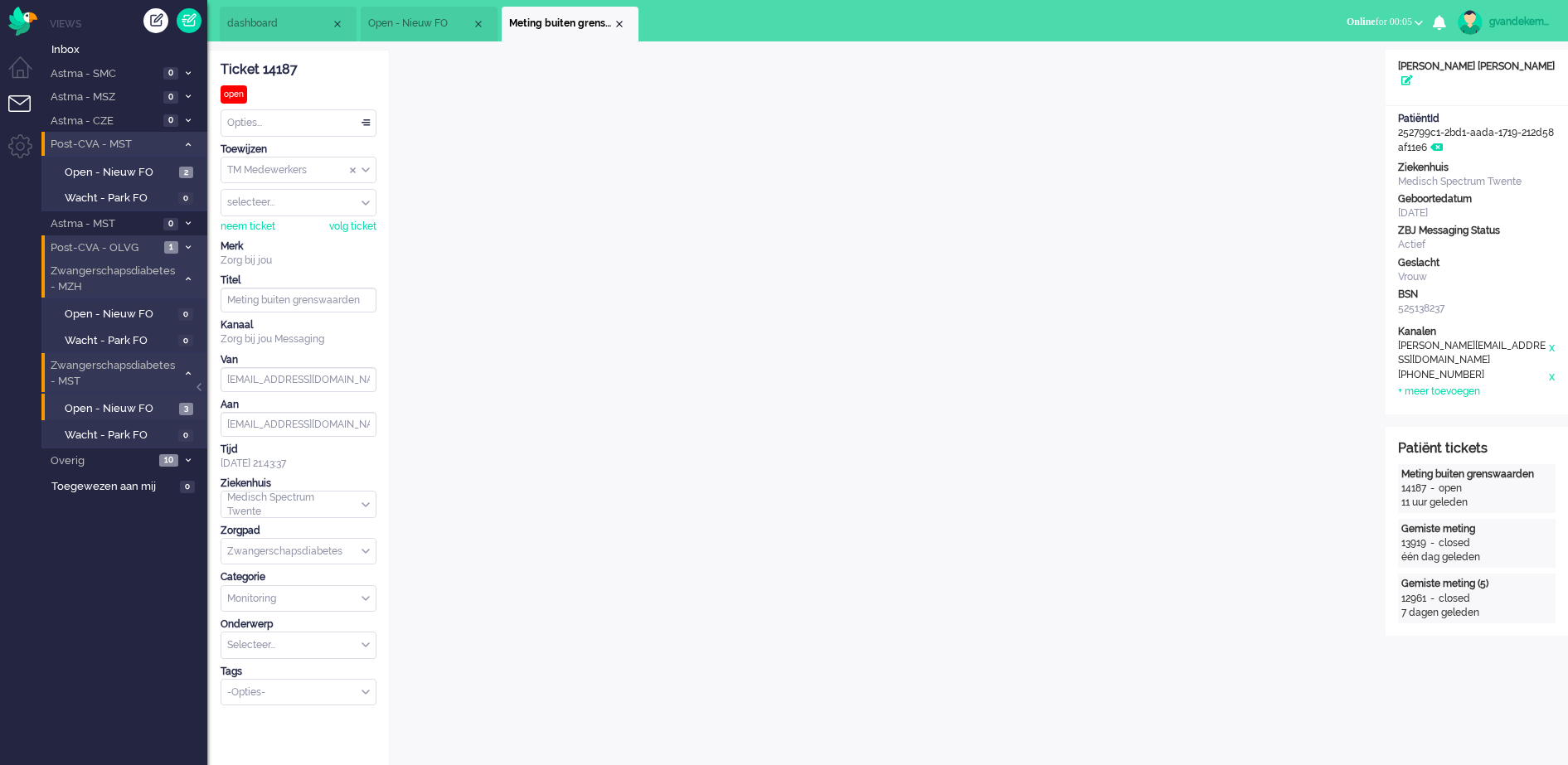
click at [364, 167] on div "TM Medewerkers" at bounding box center [299, 170] width 154 height 26
click at [340, 218] on li "TM Verpleegkundigen" at bounding box center [299, 219] width 154 height 24
click at [617, 21] on div "Close tab" at bounding box center [620, 24] width 14 height 14
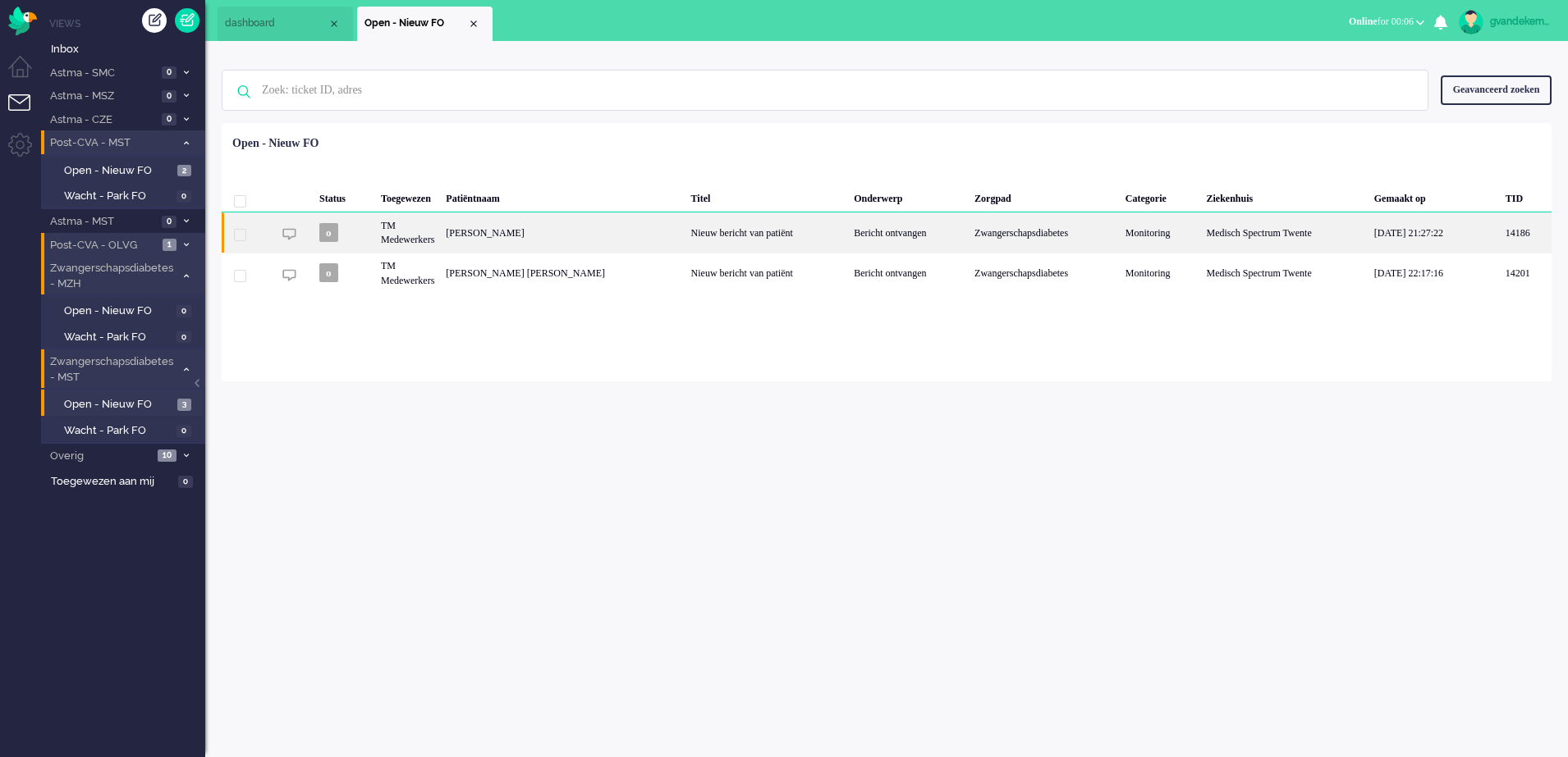
click at [711, 226] on div "Nieuw bericht van patiënt" at bounding box center [767, 232] width 163 height 40
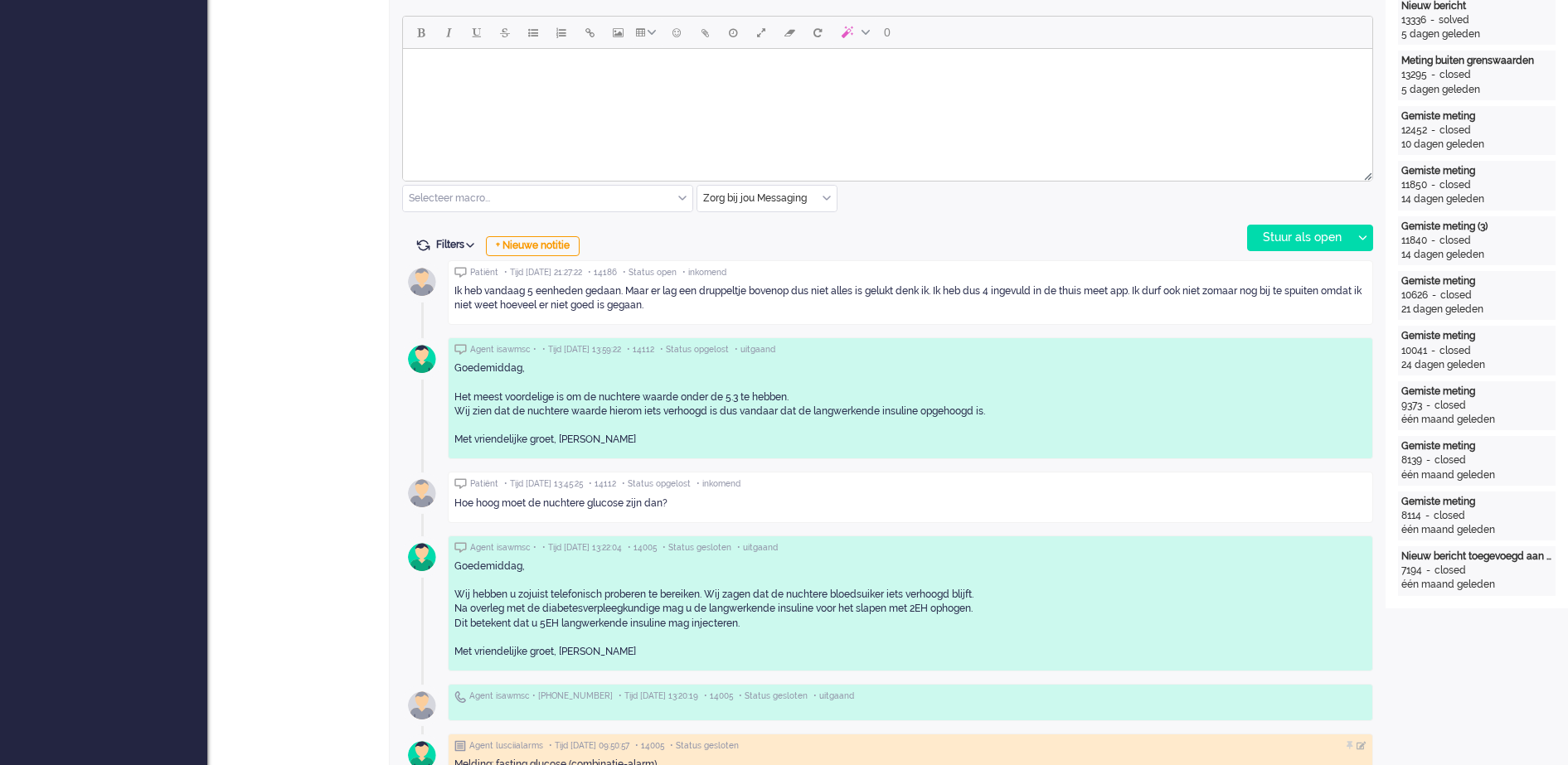
scroll to position [829, 0]
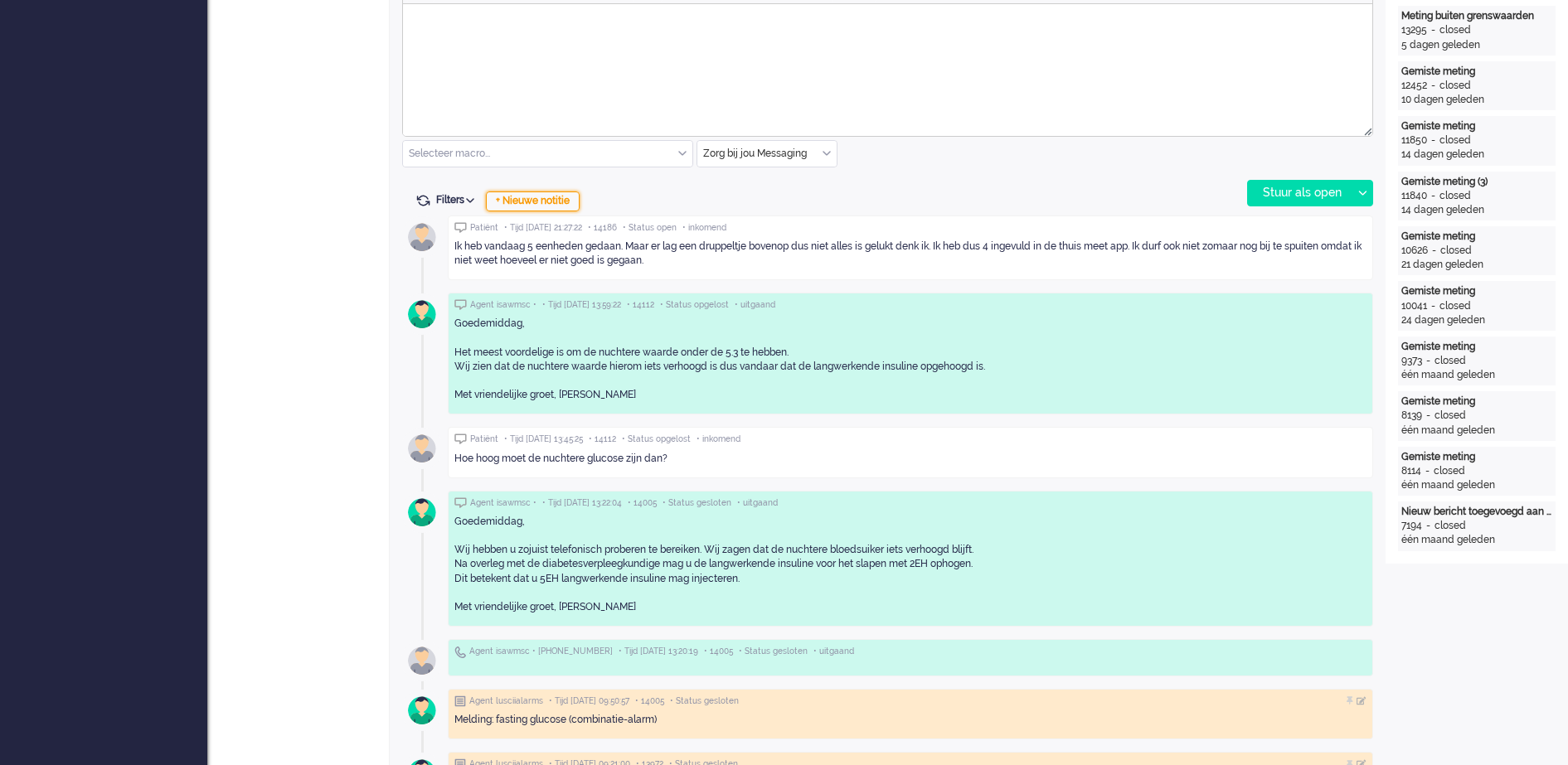
click at [535, 204] on div "+ Nieuwe notitie" at bounding box center [533, 201] width 94 height 20
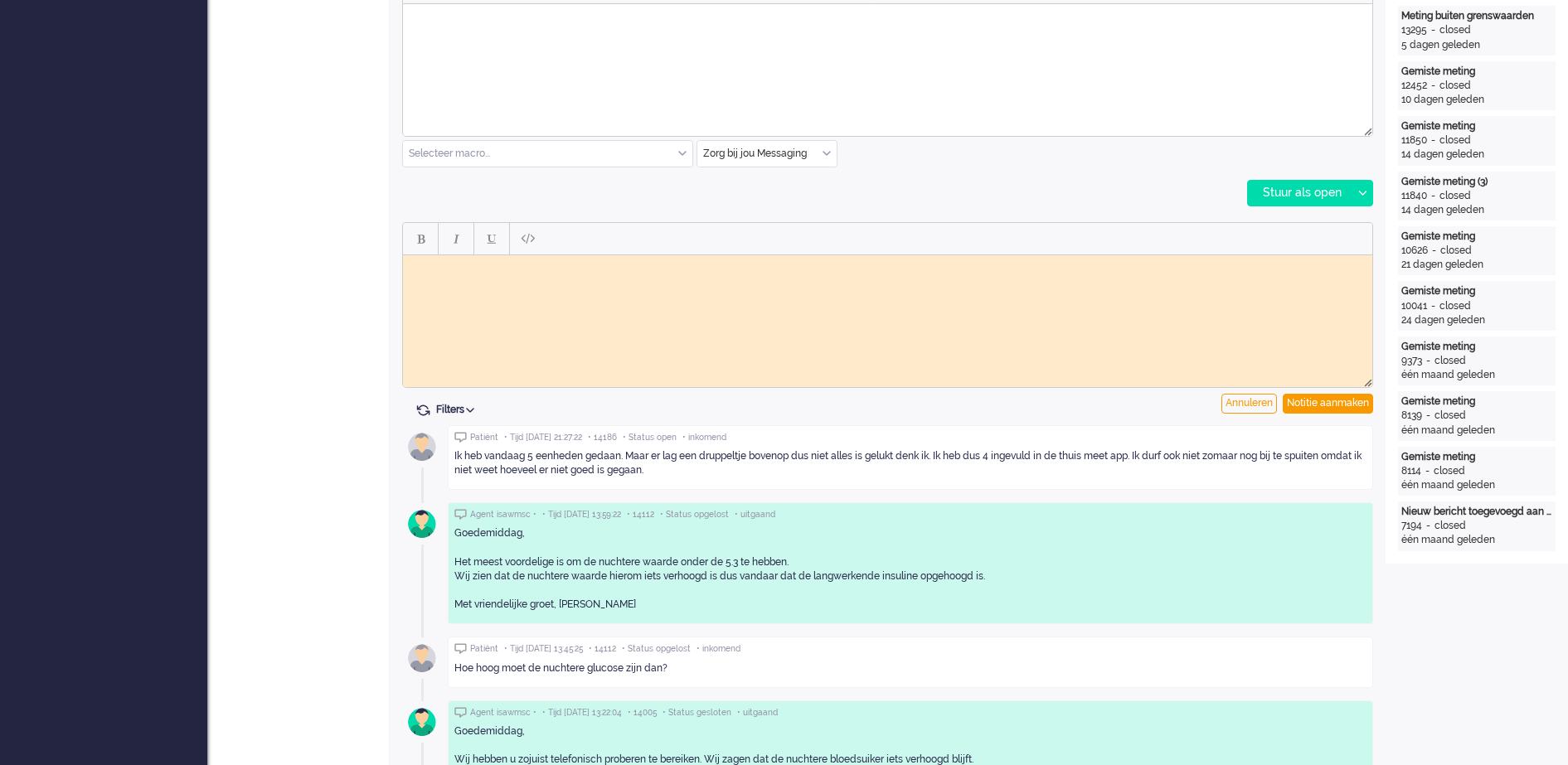
scroll to position [0, 0]
click at [515, 274] on html at bounding box center [888, 267] width 970 height 26
drag, startPoint x: 481, startPoint y: 278, endPoint x: 478, endPoint y: 286, distance: 8.5
click at [478, 281] on html at bounding box center [888, 267] width 970 height 26
click at [510, 264] on body "Opmerking doorgeet naar vpk-box GJ" at bounding box center [888, 273] width 956 height 25
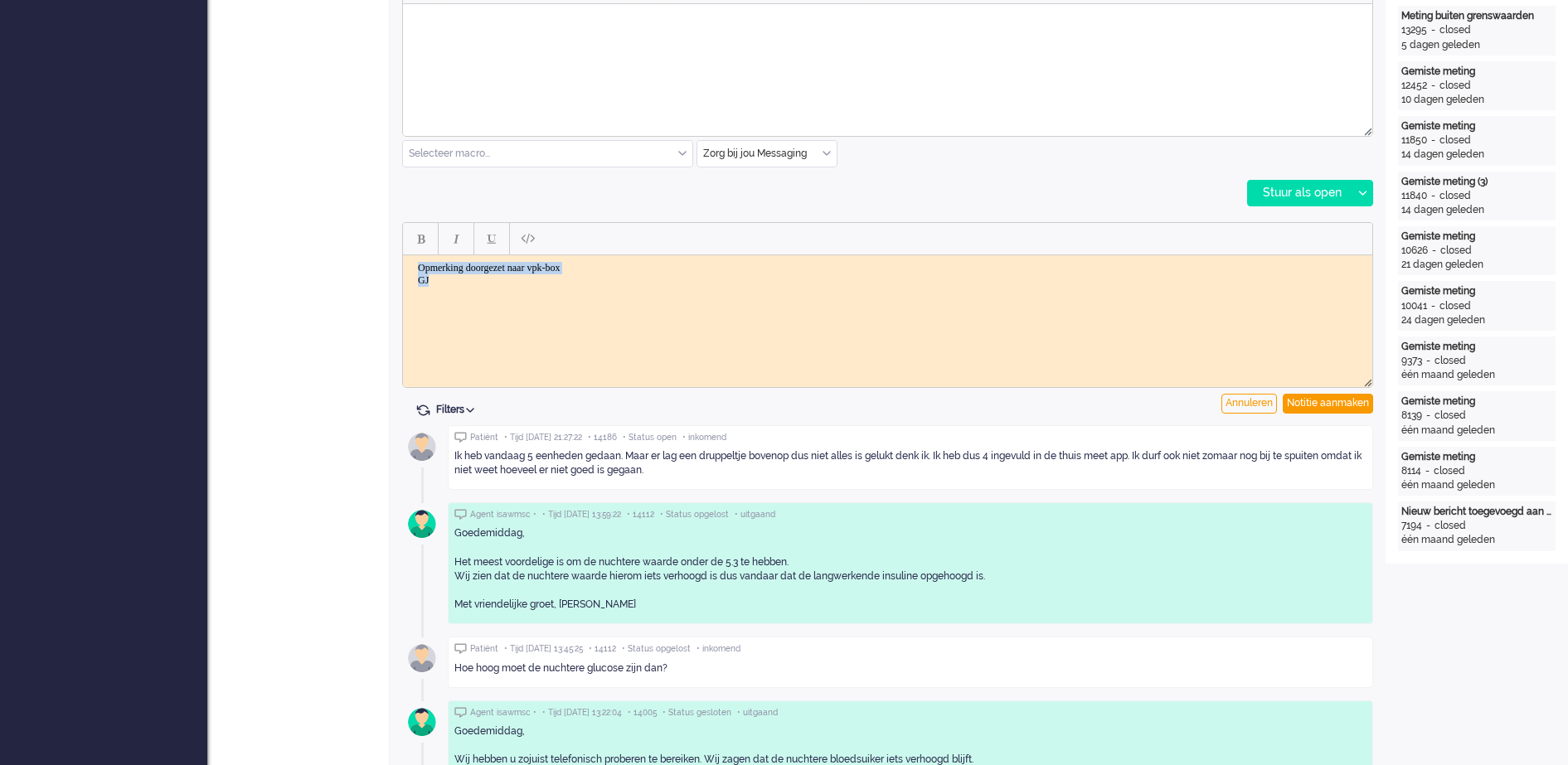
drag, startPoint x: 442, startPoint y: 282, endPoint x: 417, endPoint y: 264, distance: 30.8
click at [414, 264] on body "Opmerking doorgezet naar vpk-box GJ" at bounding box center [888, 273] width 956 height 25
copy body "Opmerking doorgezet naar vpk-box GJ"
click at [640, 274] on body "Opmerking doorgezet naar vpk-box GJ" at bounding box center [888, 273] width 956 height 25
click at [1344, 406] on div "Notitie aanmaken" at bounding box center [1328, 403] width 91 height 20
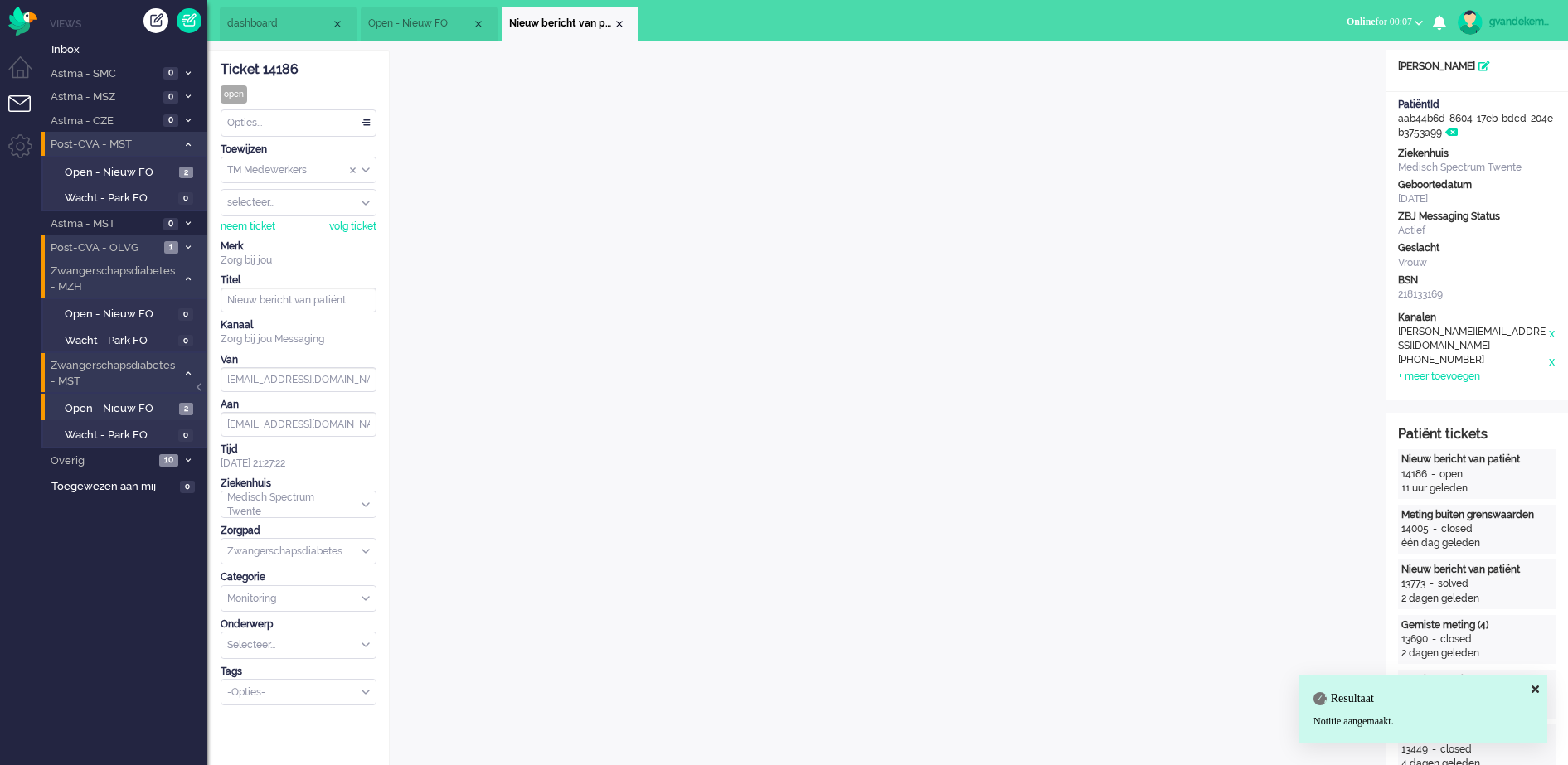
click at [366, 171] on div "TM Medewerkers" at bounding box center [299, 170] width 154 height 26
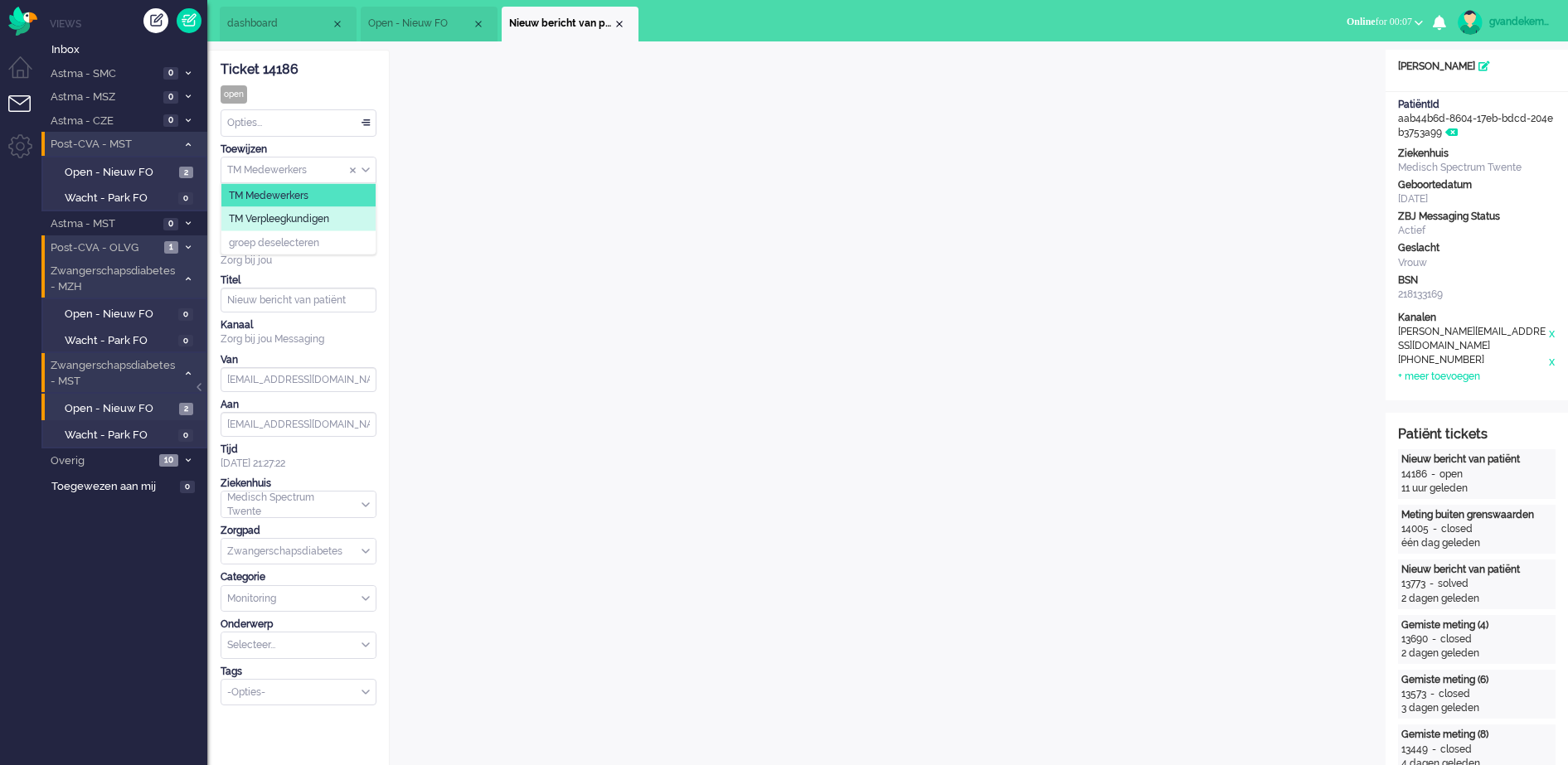
click at [344, 217] on li "TM Verpleegkundigen" at bounding box center [299, 219] width 154 height 24
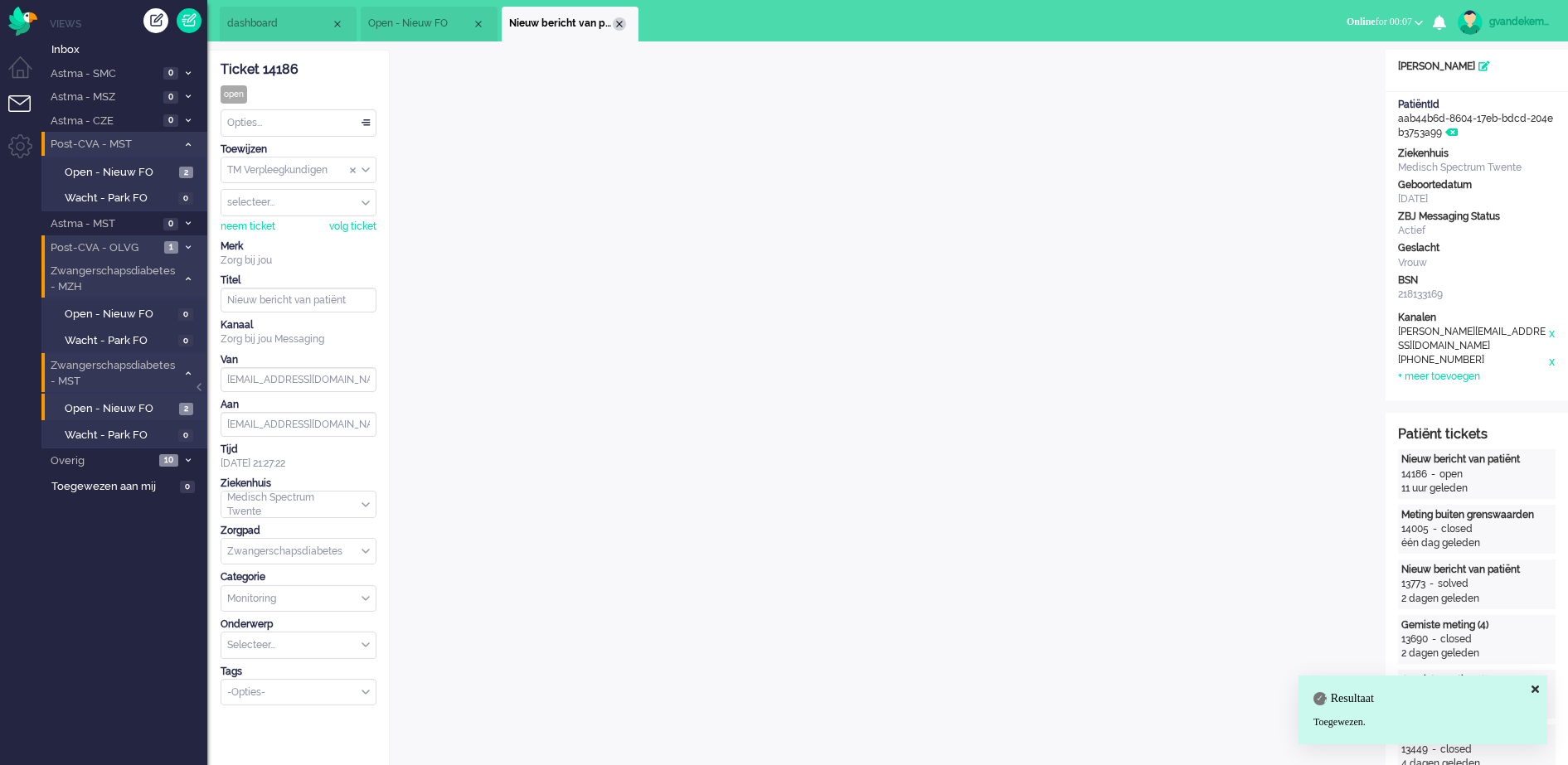
click at [619, 26] on div "Close tab" at bounding box center [620, 24] width 14 height 14
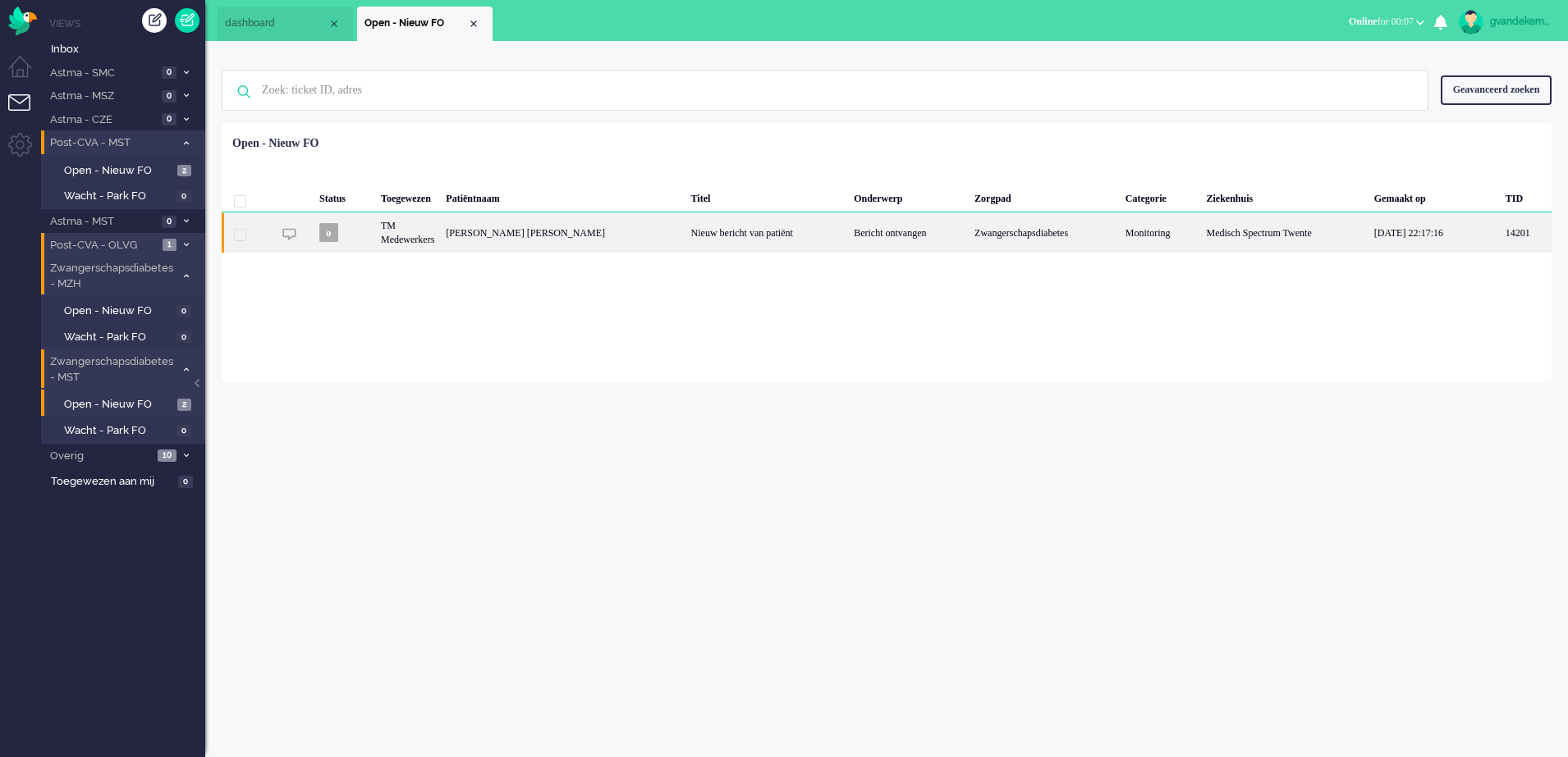
click at [488, 233] on div "[PERSON_NAME] [PERSON_NAME]" at bounding box center [562, 232] width 245 height 40
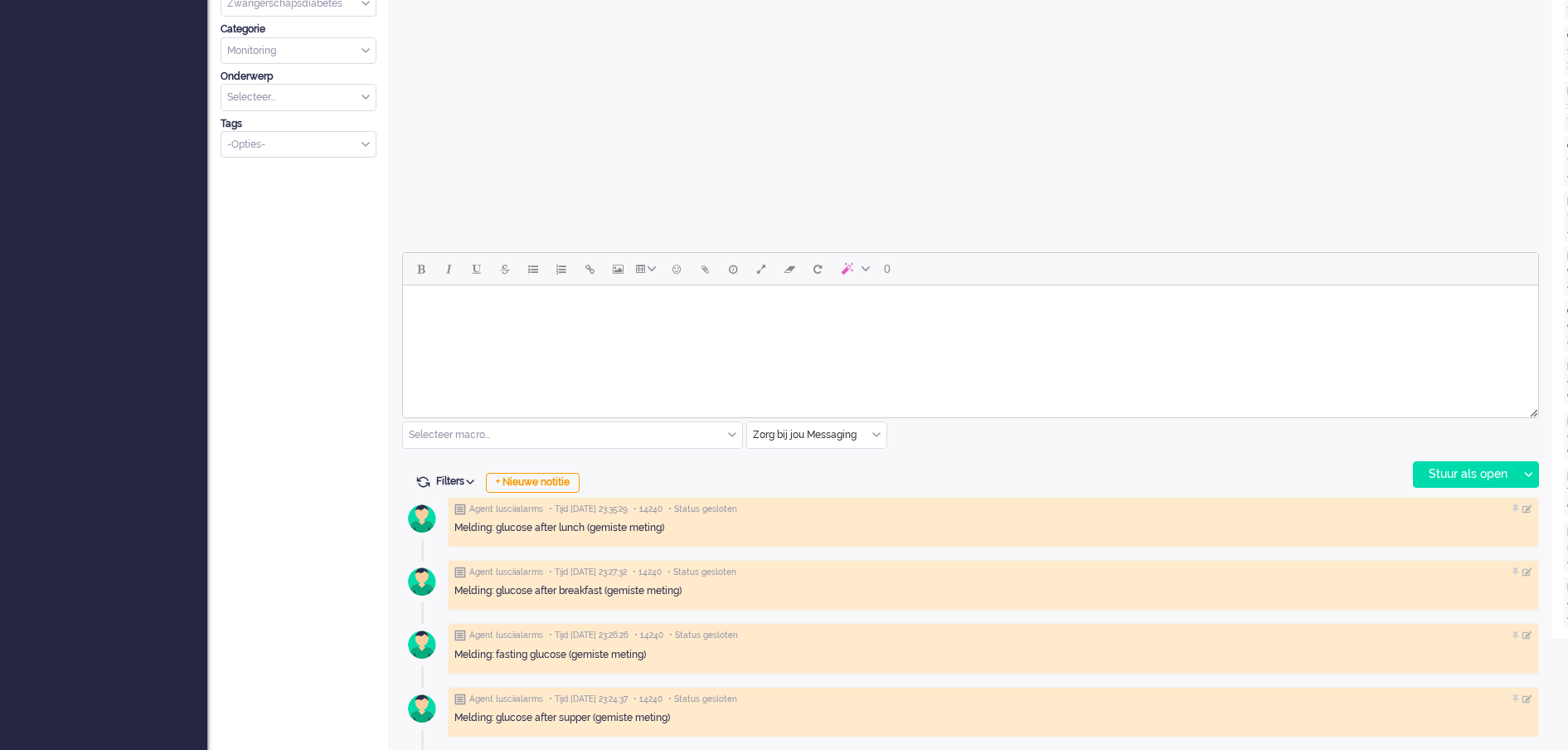
scroll to position [622, 0]
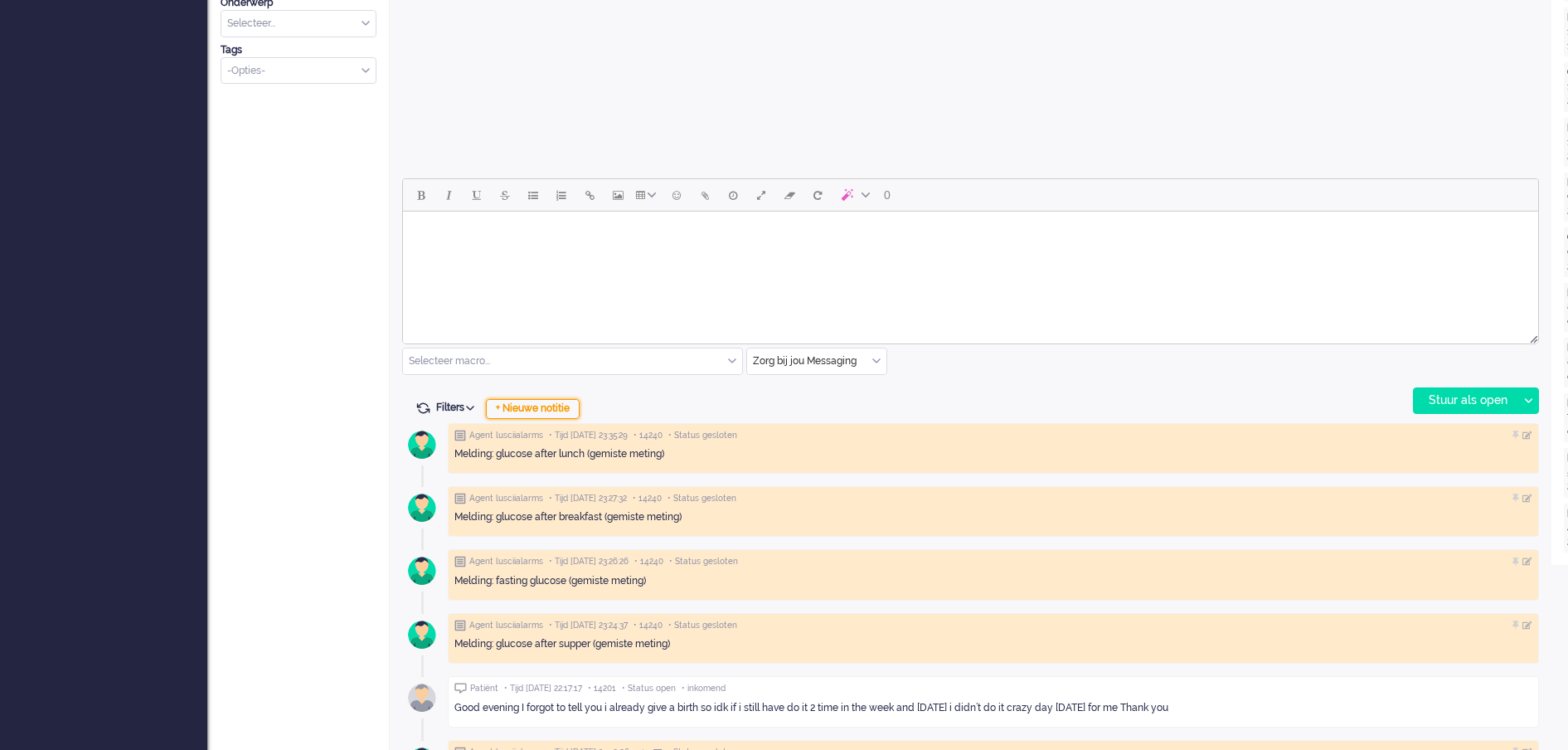
click at [567, 408] on div "+ Nieuwe notitie" at bounding box center [533, 408] width 94 height 20
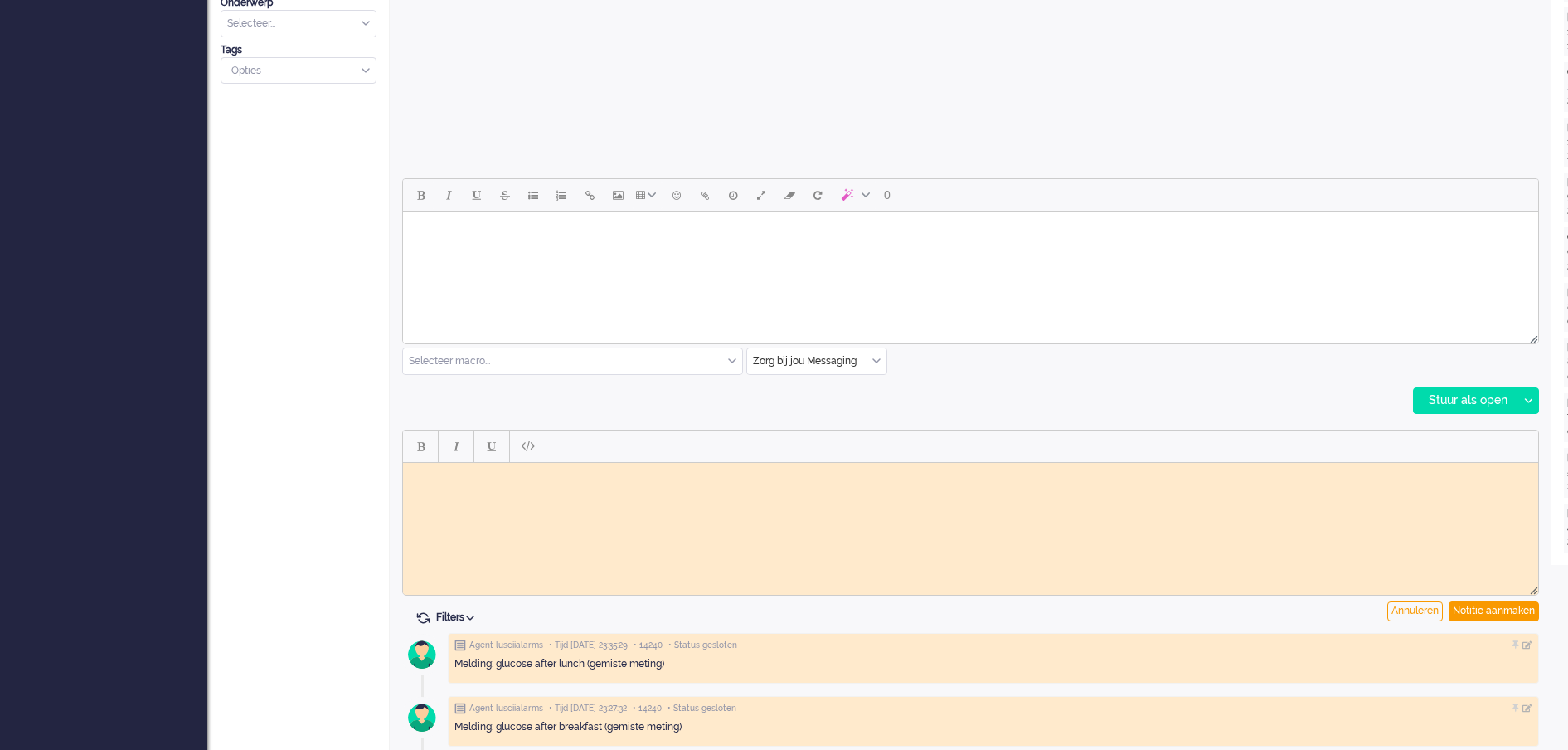
scroll to position [0, 0]
click at [498, 472] on body "Rich Text Area. Press ALT-0 for help." at bounding box center [971, 475] width 1122 height 13
click at [425, 477] on body "Opmerking doorgezet naar vpk-box GJ" at bounding box center [971, 481] width 1122 height 25
click at [1449, 607] on div "Notitie aanmaken" at bounding box center [1494, 611] width 91 height 20
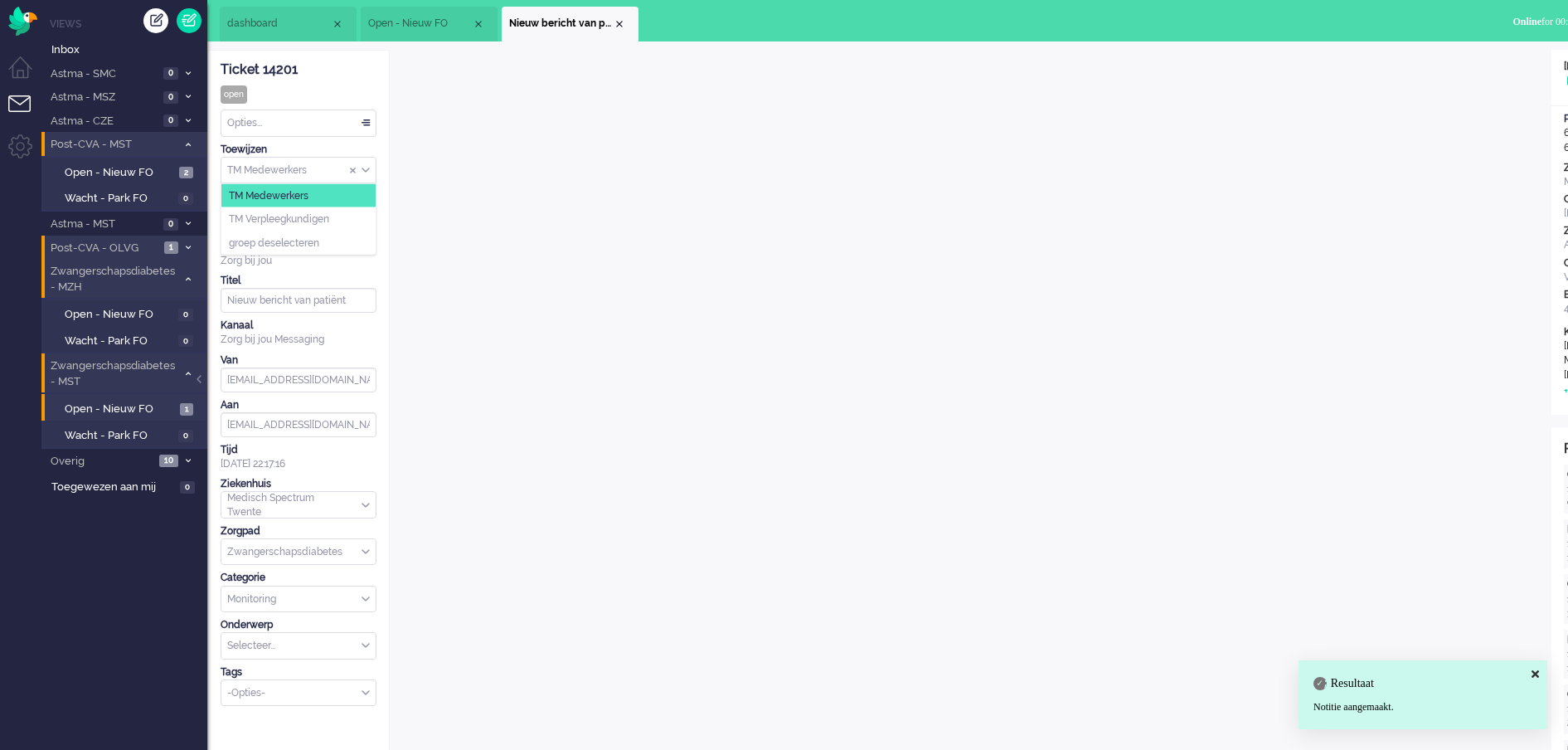
click at [364, 171] on div "TM Medewerkers" at bounding box center [299, 170] width 154 height 26
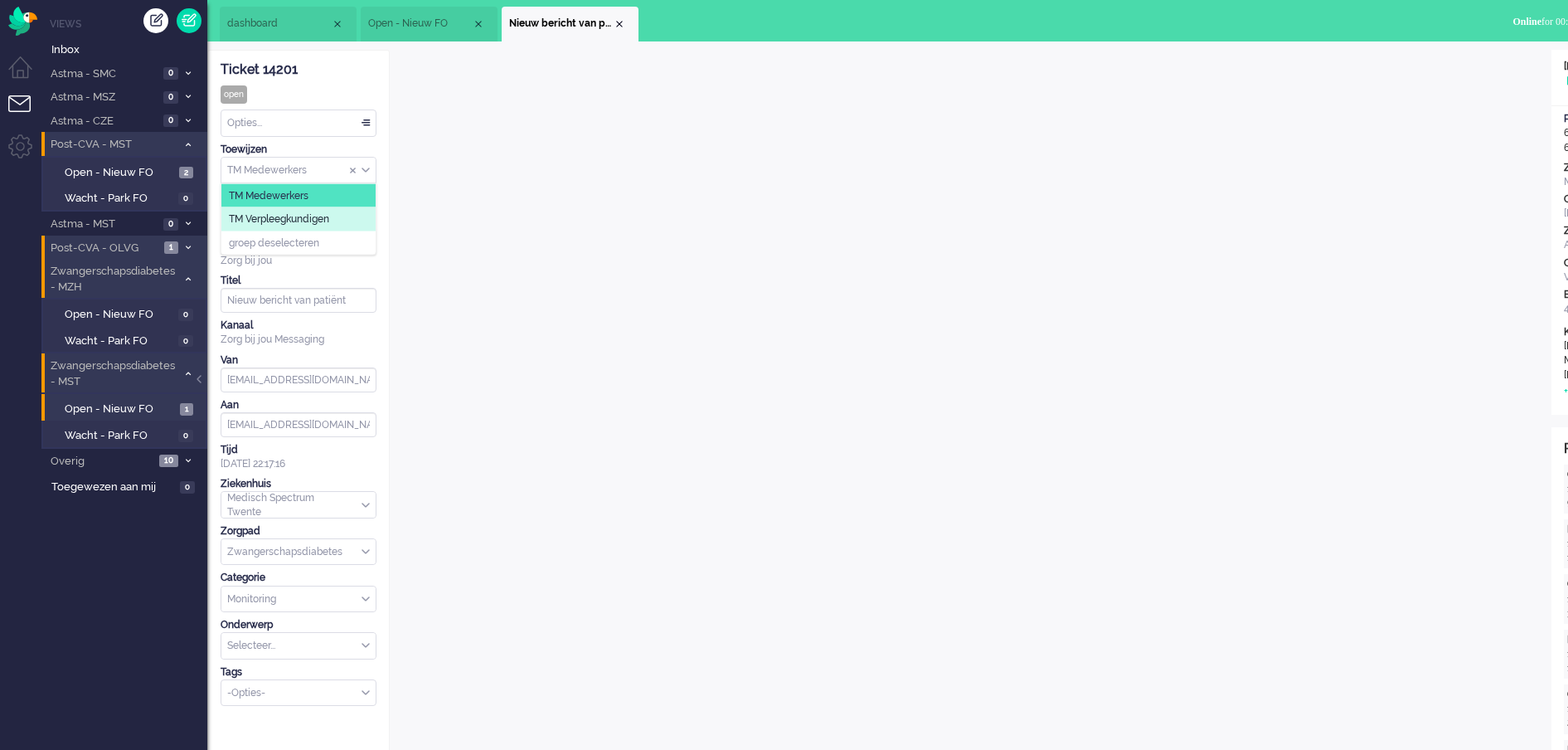
click at [342, 218] on li "TM Verpleegkundigen" at bounding box center [299, 219] width 154 height 24
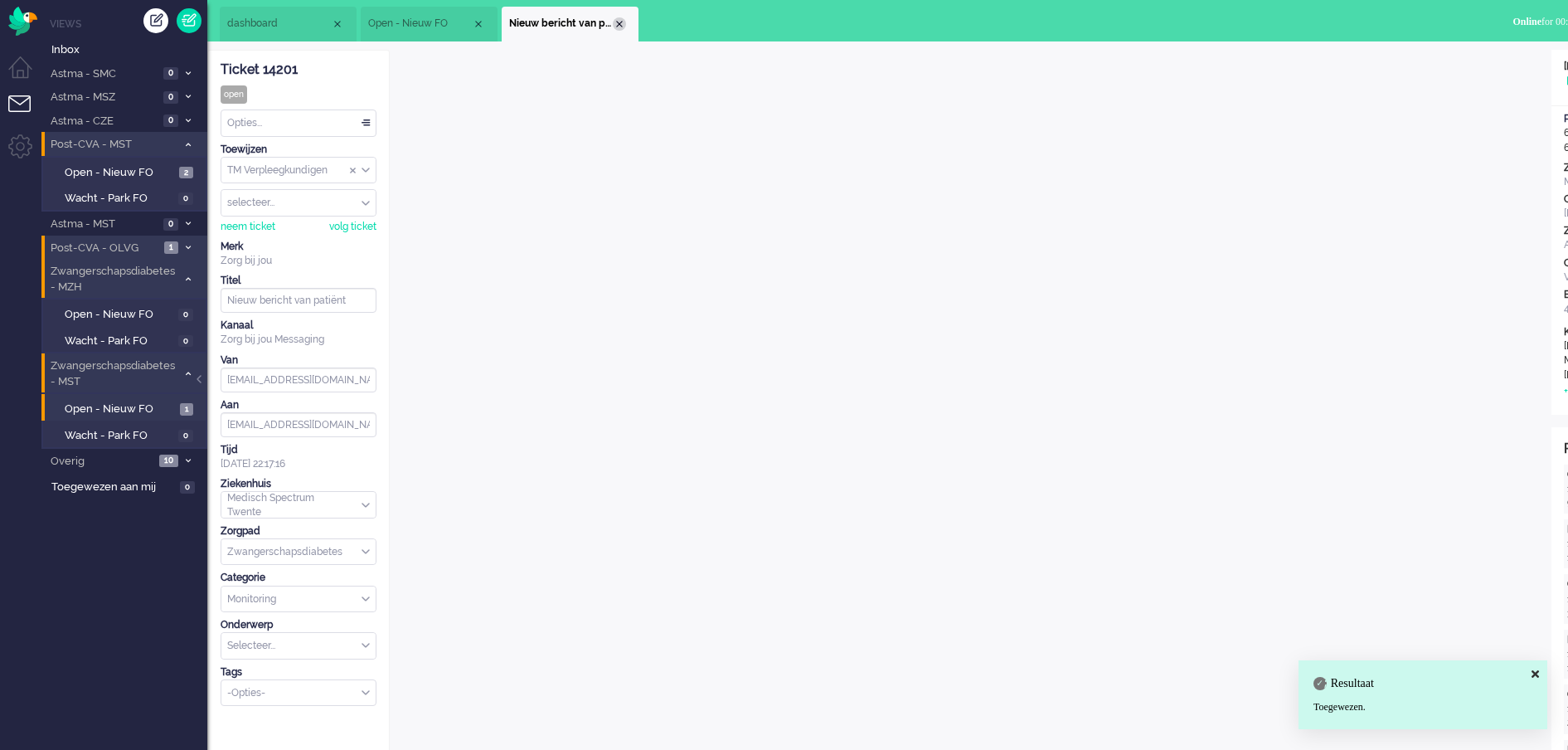
click at [621, 20] on div "Close tab" at bounding box center [620, 24] width 14 height 14
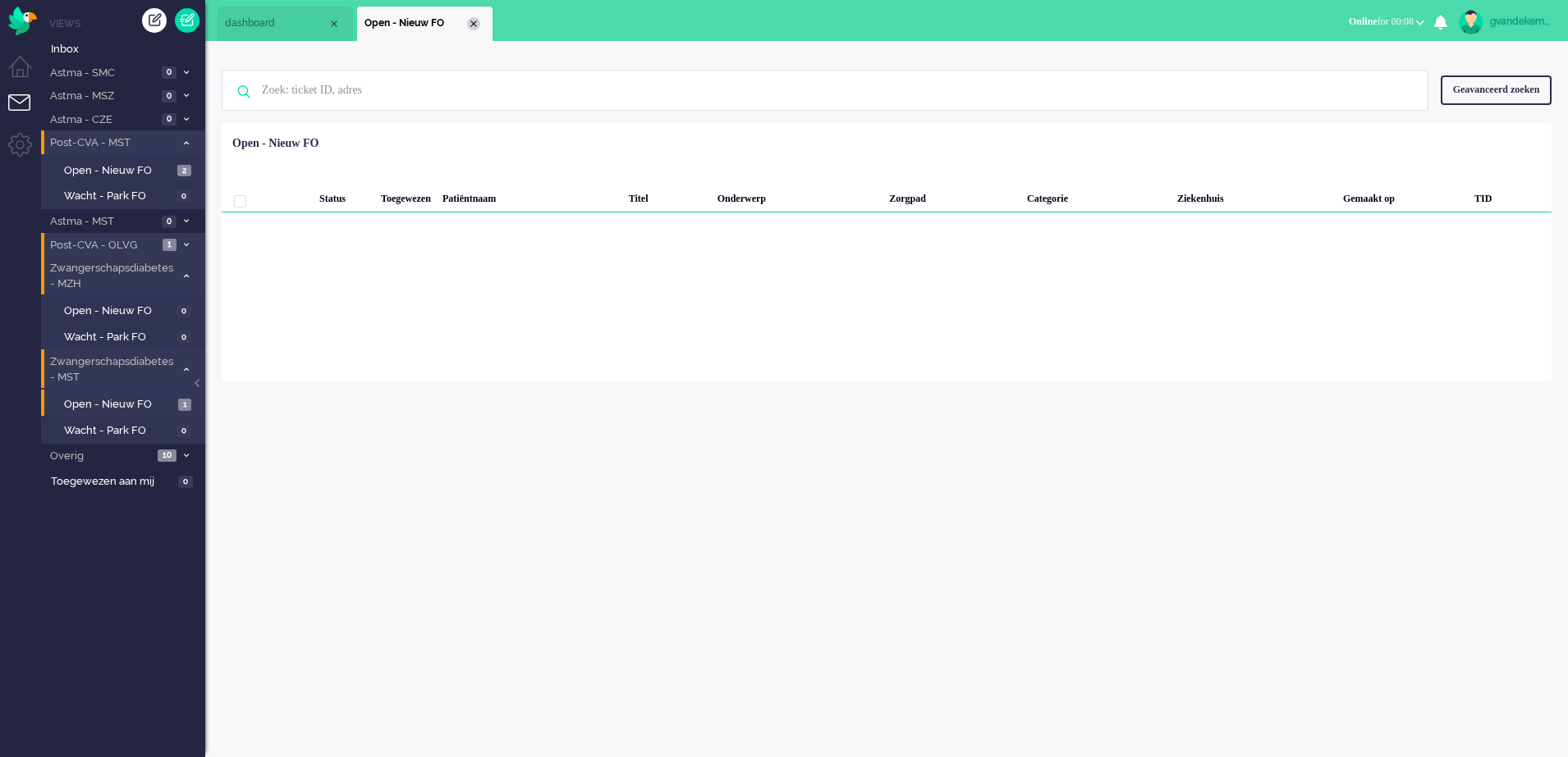
click at [474, 25] on div "Close tab" at bounding box center [474, 24] width 14 height 14
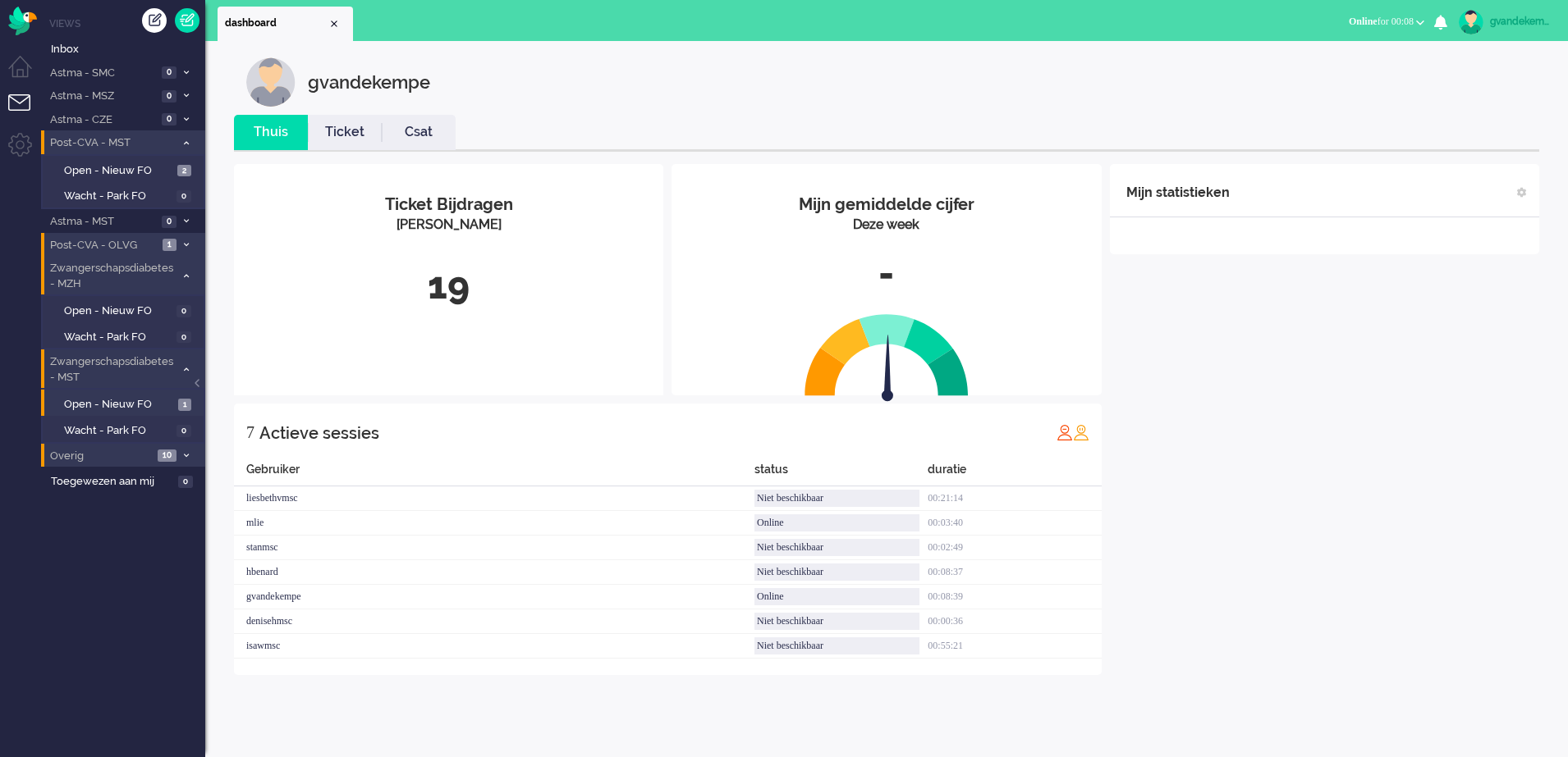
click at [184, 456] on icon at bounding box center [186, 456] width 5 height 6
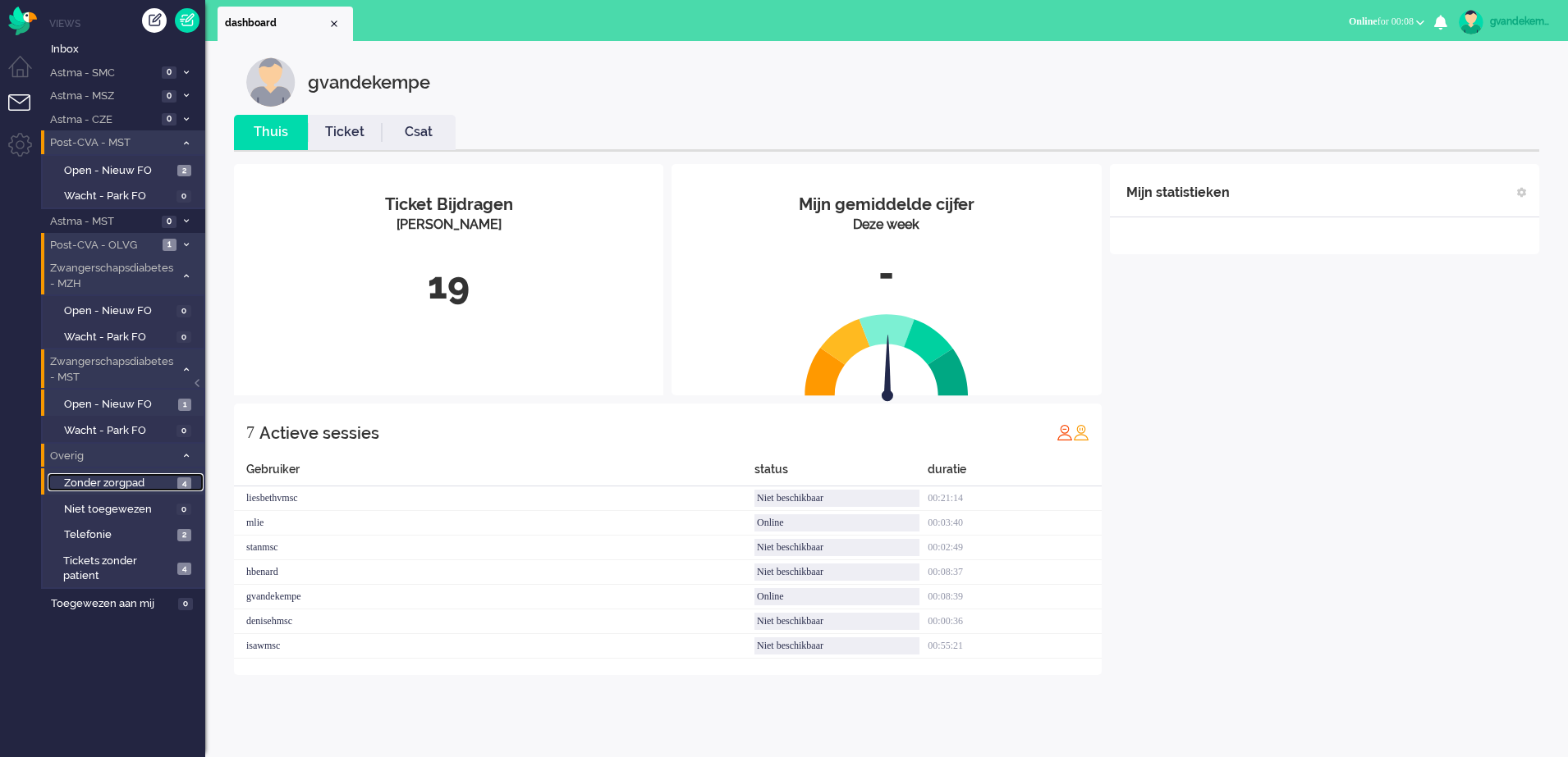
click at [180, 483] on span "4" at bounding box center [184, 483] width 14 height 13
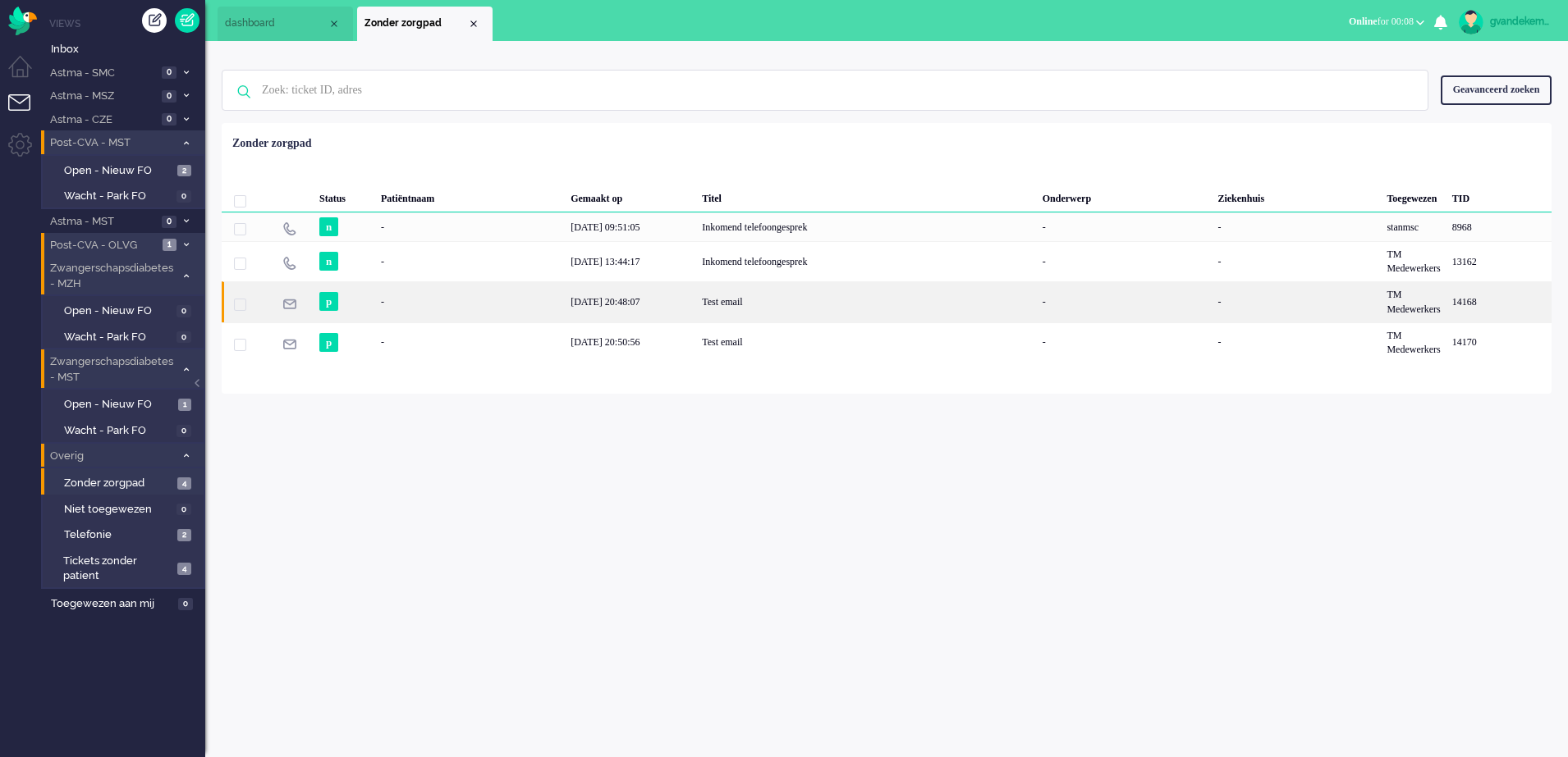
click at [661, 308] on div "[DATE] 20:48:07" at bounding box center [630, 301] width 131 height 40
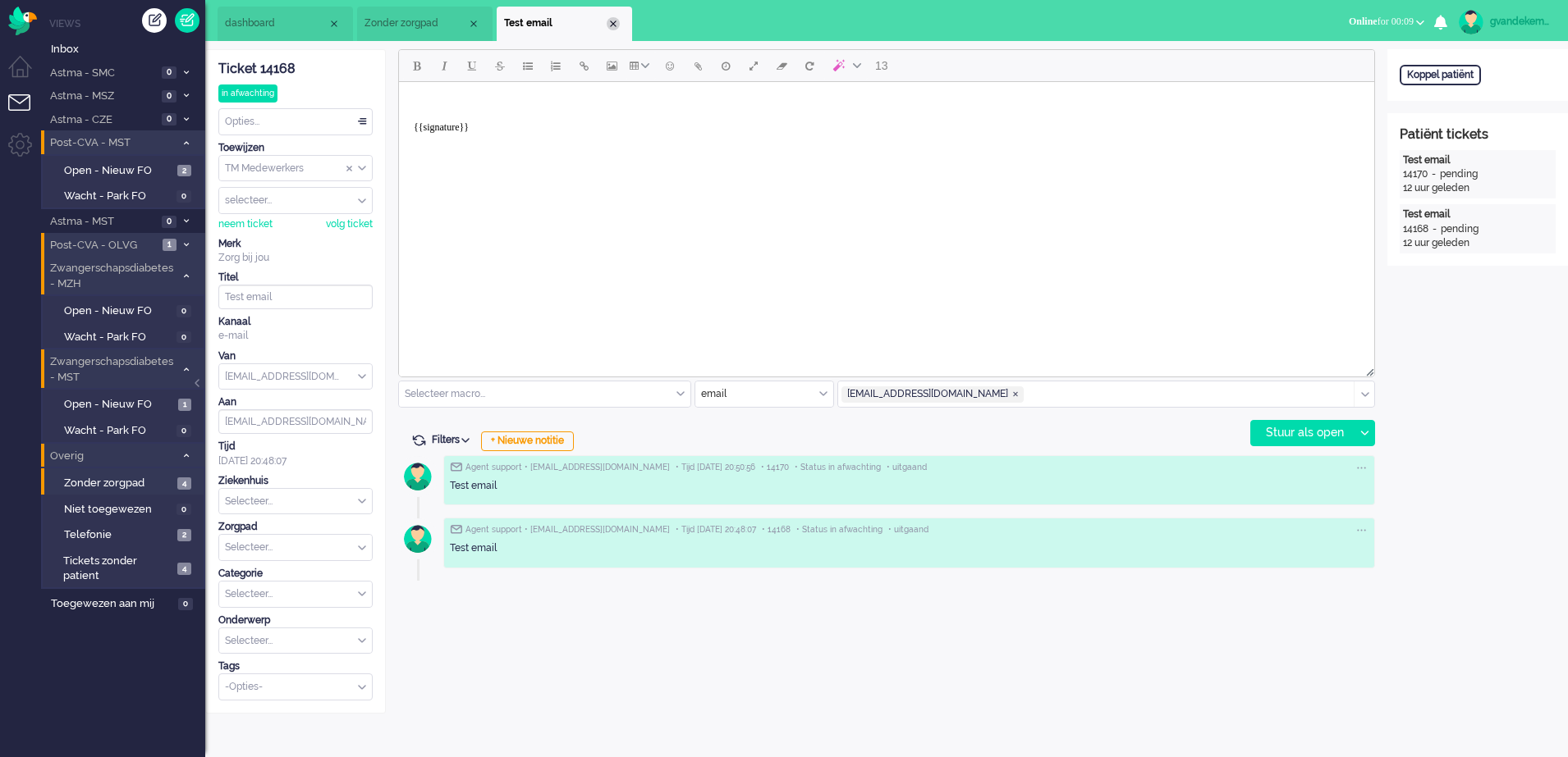
click at [615, 18] on div "Close tab" at bounding box center [613, 24] width 14 height 14
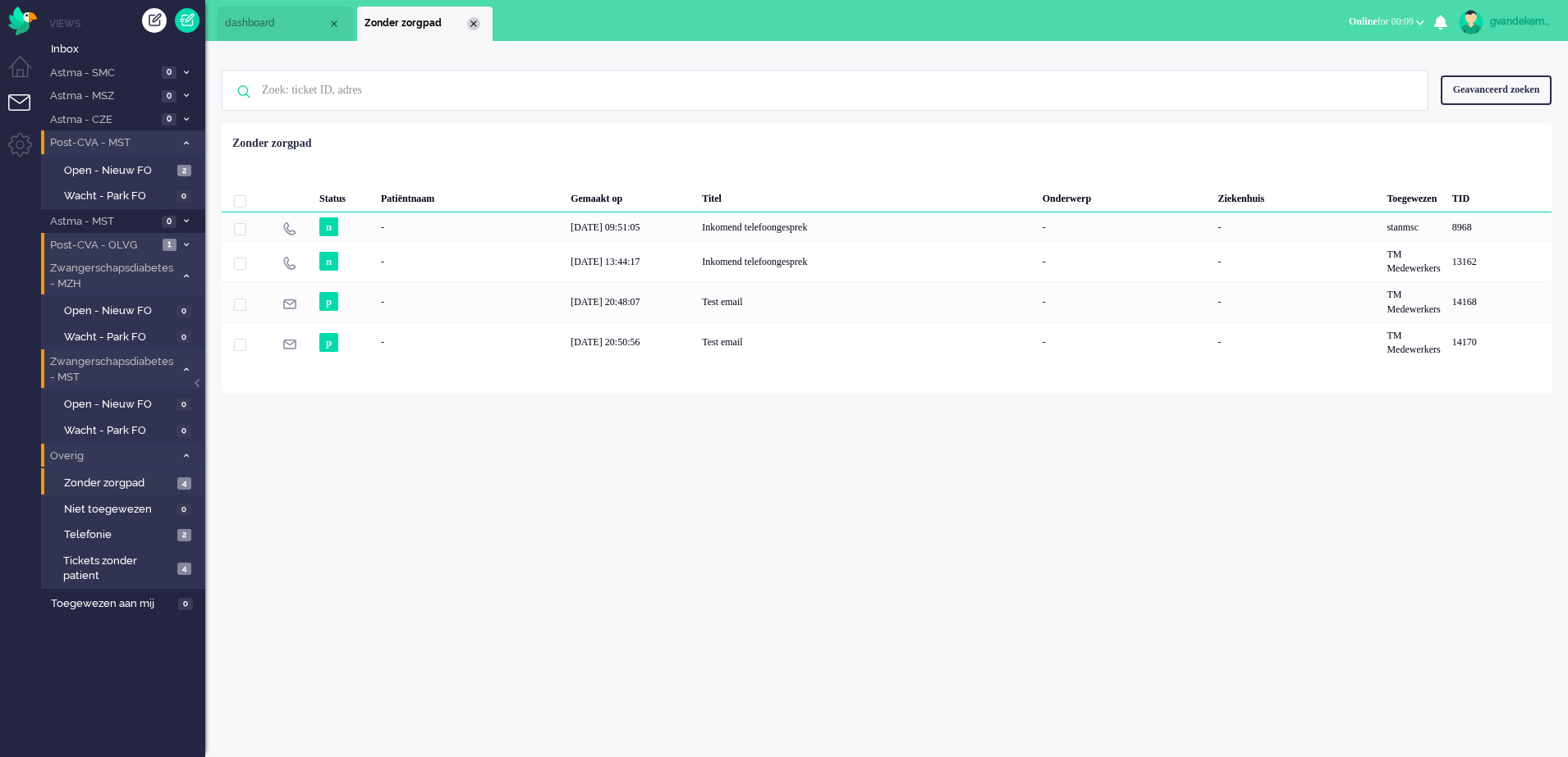
click at [473, 20] on div "Close tab" at bounding box center [474, 24] width 14 height 14
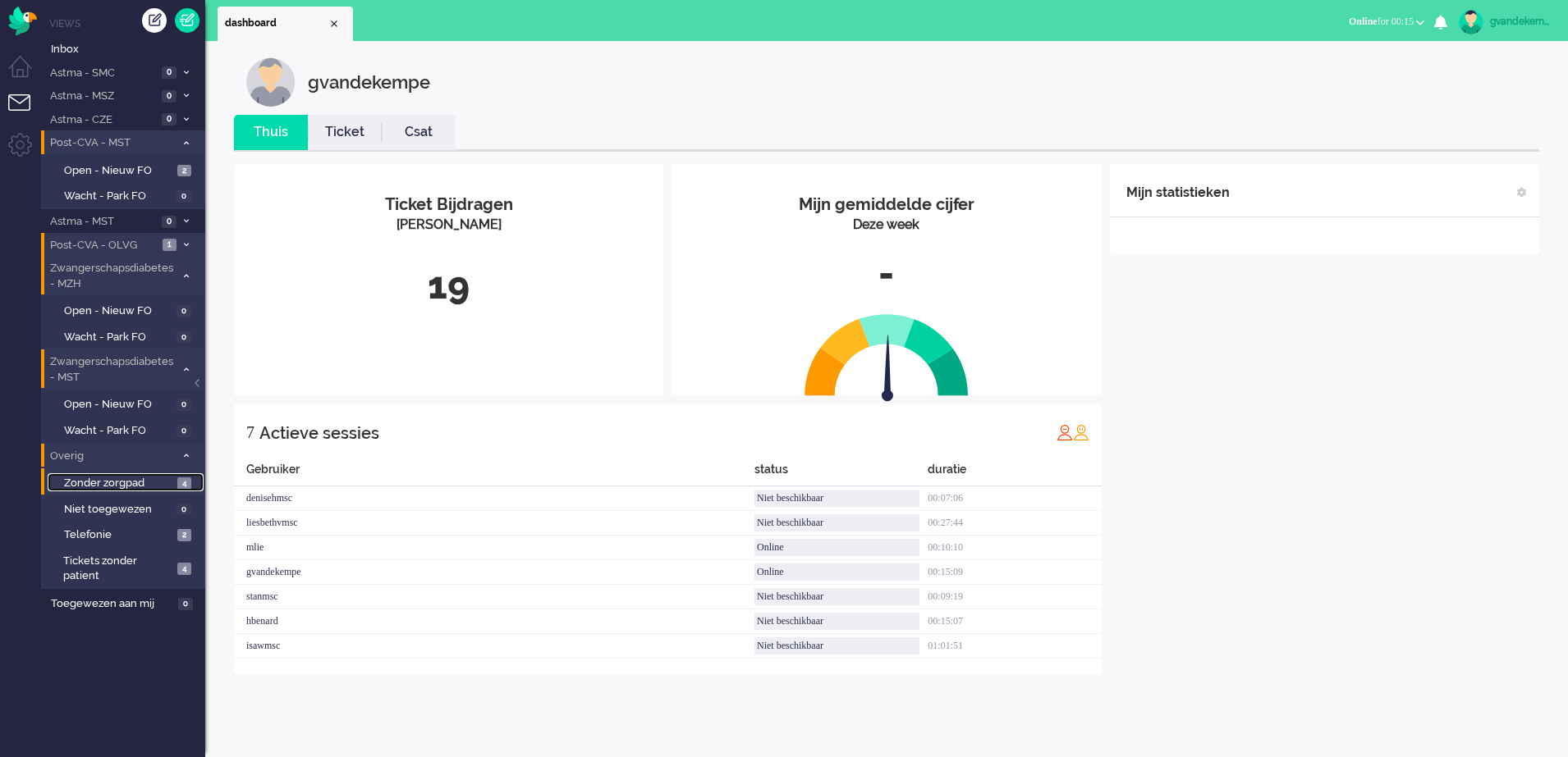
click at [140, 483] on span "Zonder zorgpad" at bounding box center [119, 483] width 109 height 15
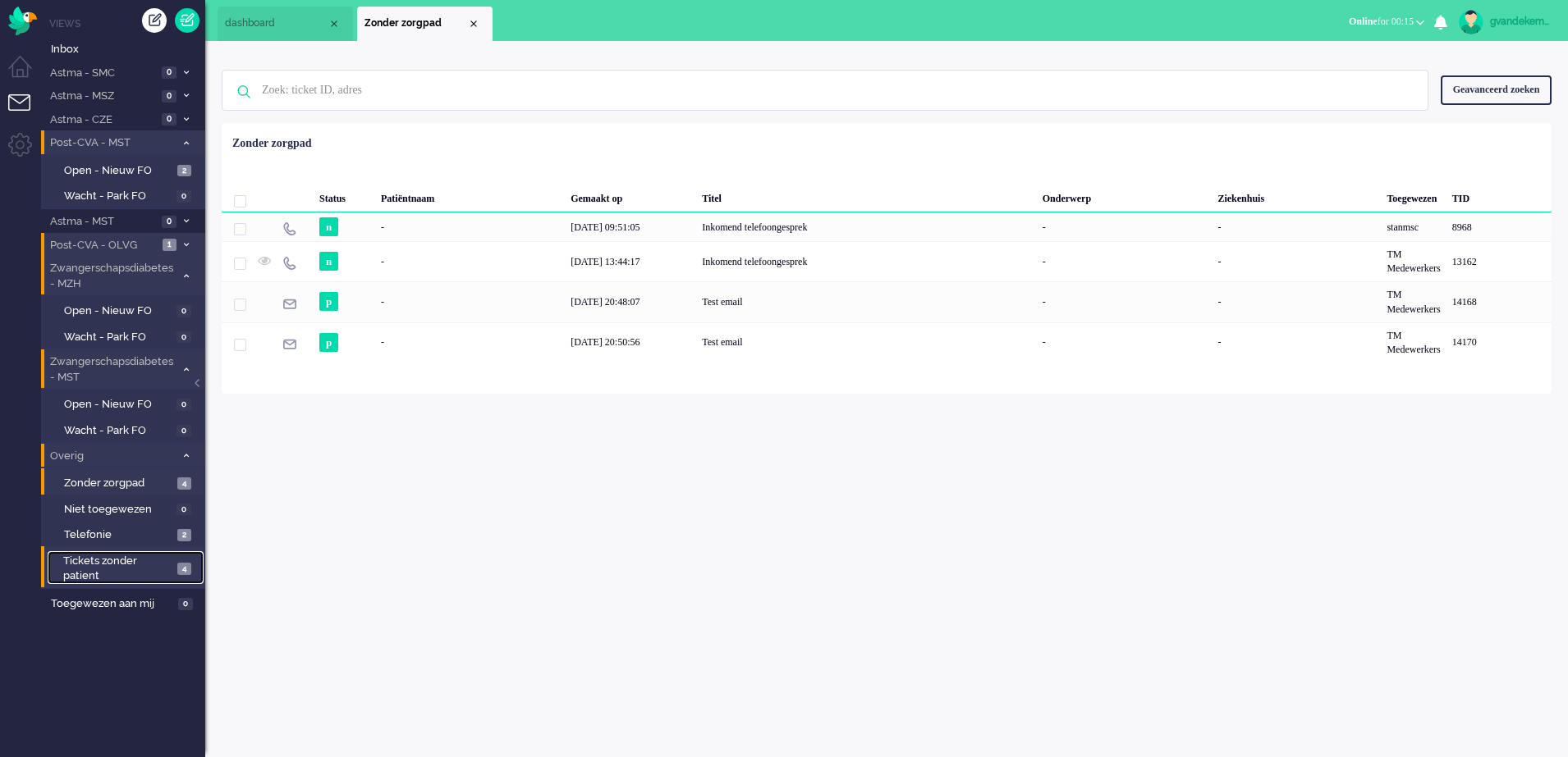
click at [176, 554] on link "Tickets zonder patient 4" at bounding box center [125, 567] width 156 height 33
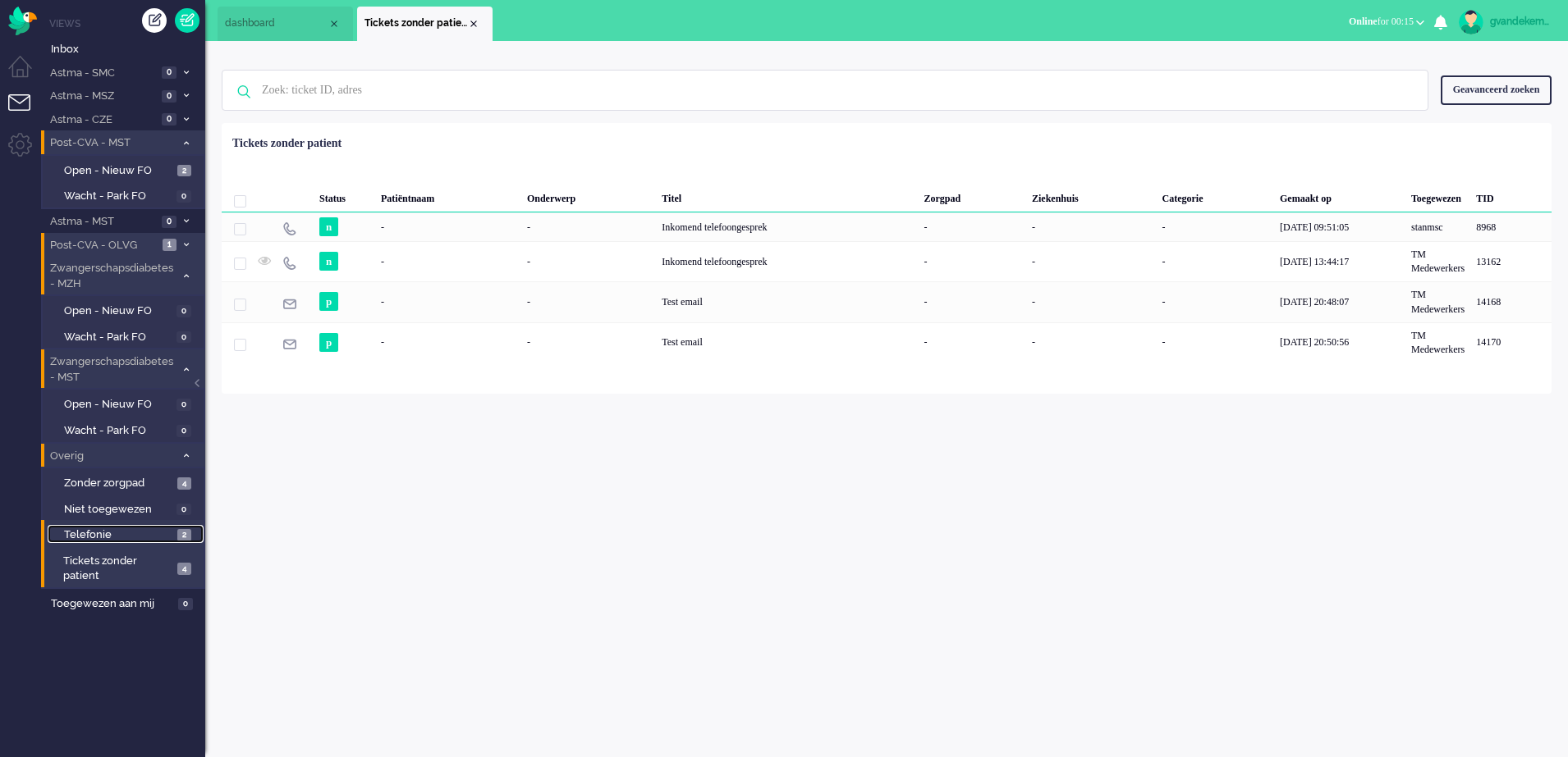
click at [181, 532] on span "2" at bounding box center [184, 535] width 14 height 13
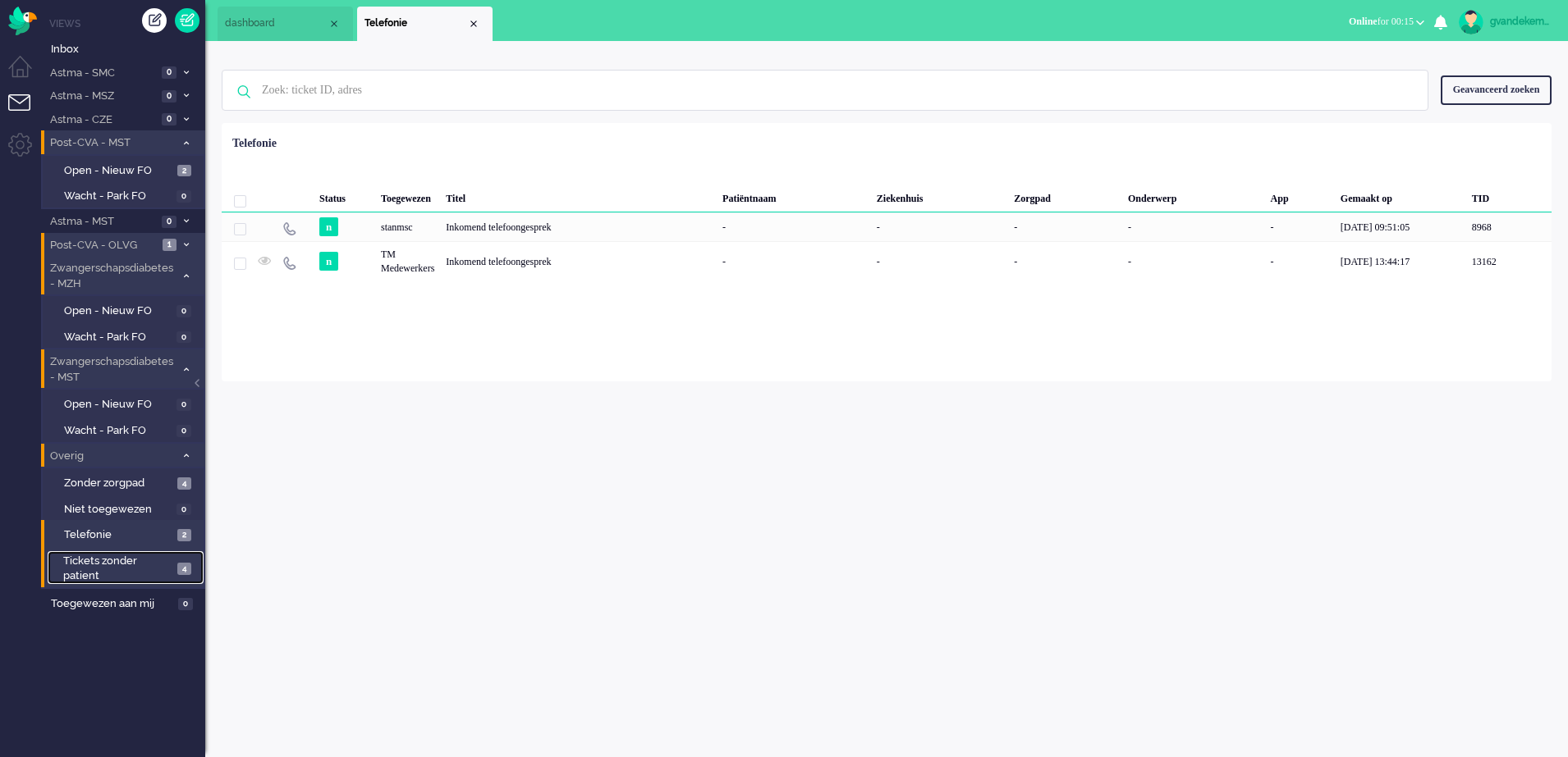
click at [187, 569] on span "4" at bounding box center [184, 569] width 14 height 13
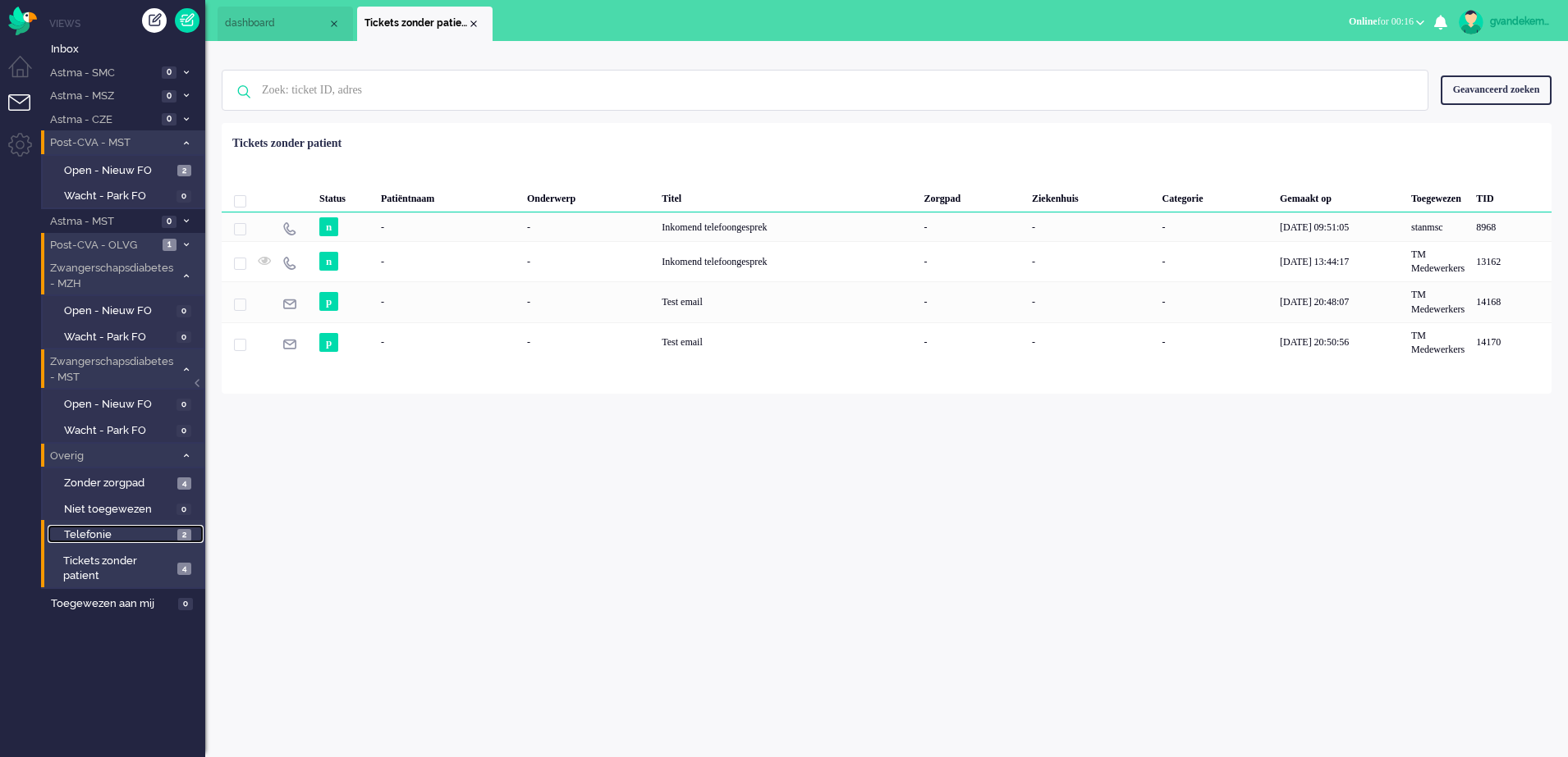
click at [183, 532] on span "2" at bounding box center [184, 535] width 14 height 13
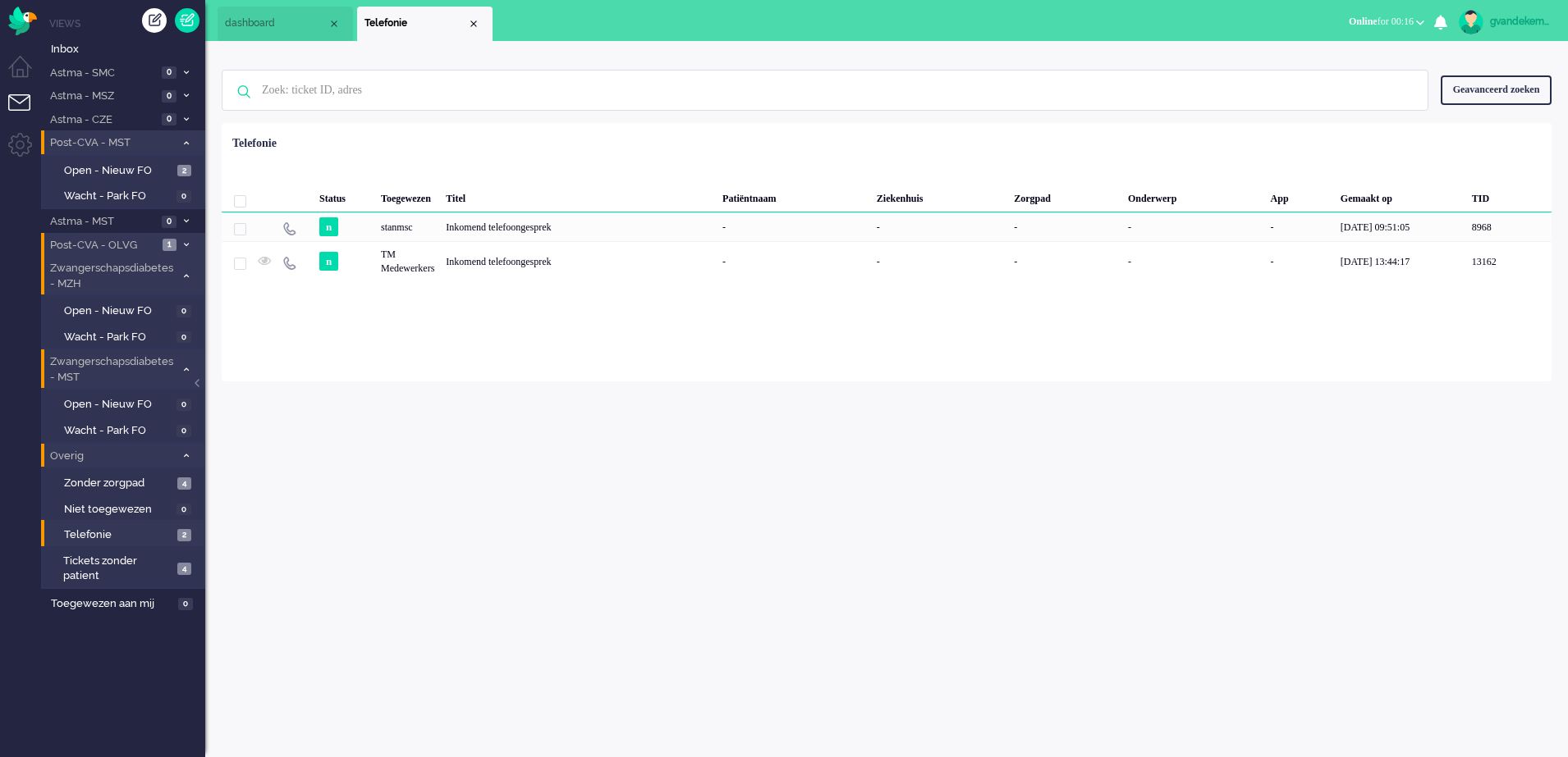
click at [186, 451] on span at bounding box center [186, 456] width 13 height 9
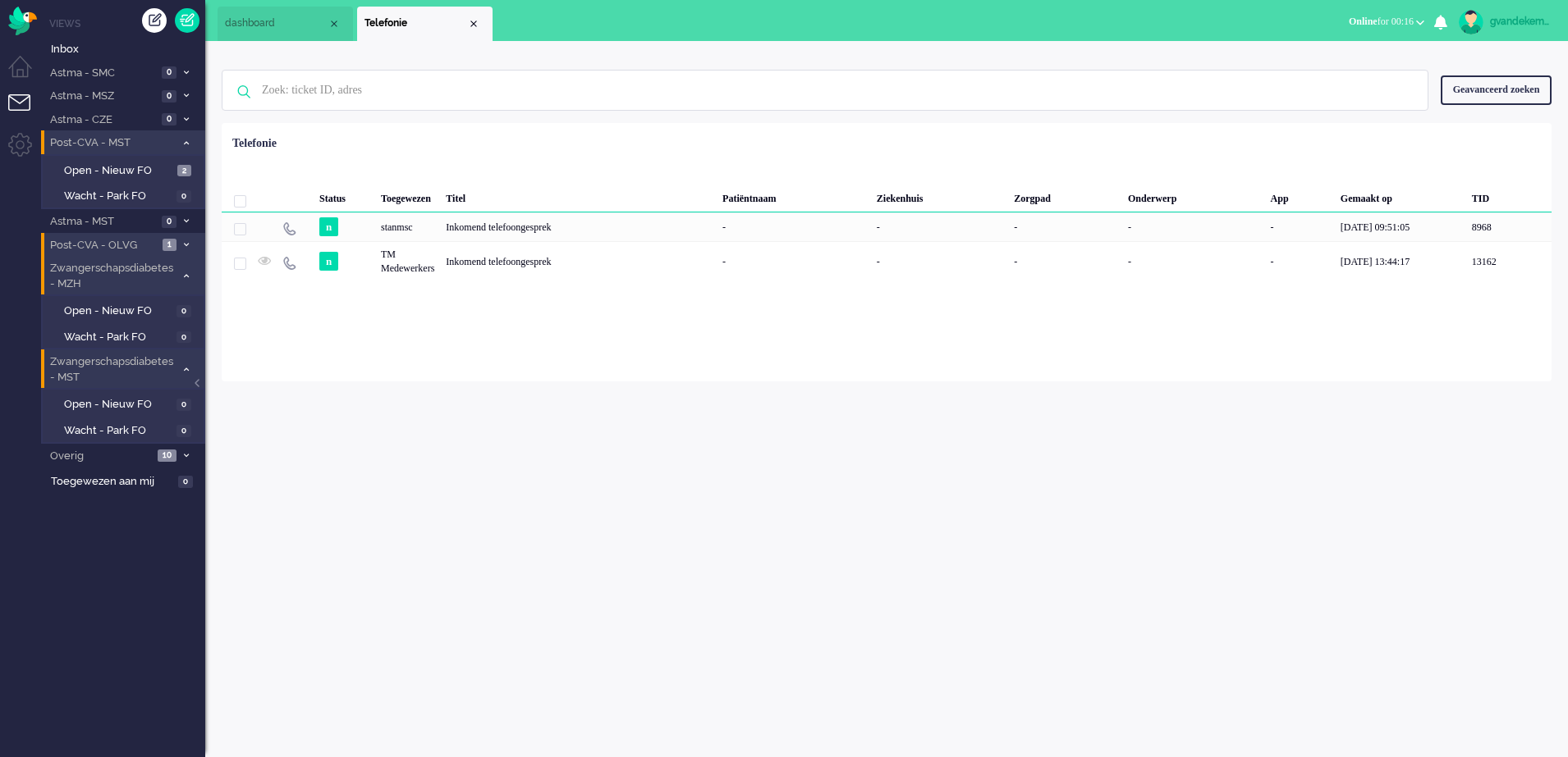
click at [125, 240] on span "Post-CVA - OLVG" at bounding box center [103, 246] width 110 height 15
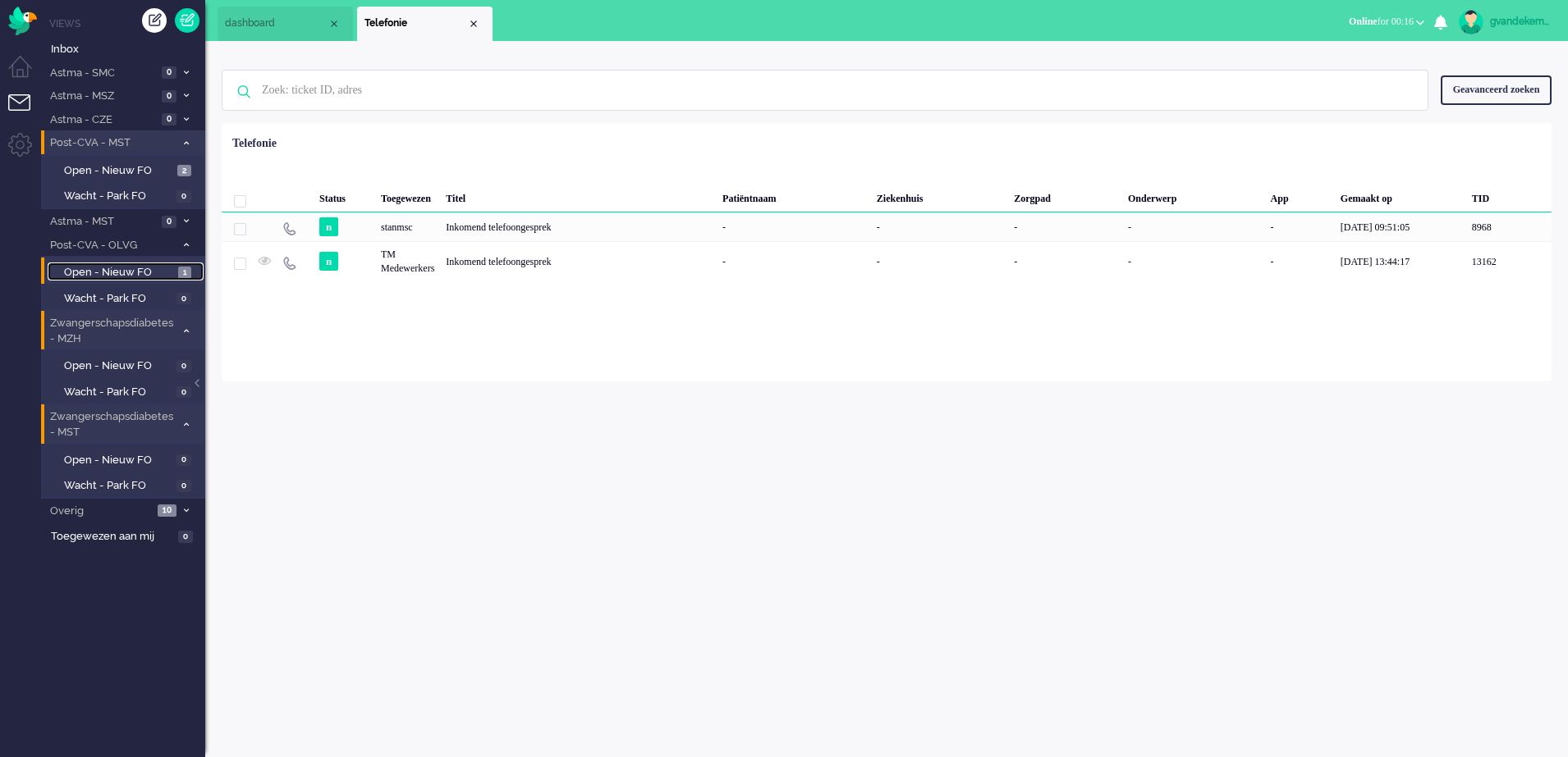
click at [152, 268] on span "Open - Nieuw FO" at bounding box center [119, 273] width 110 height 15
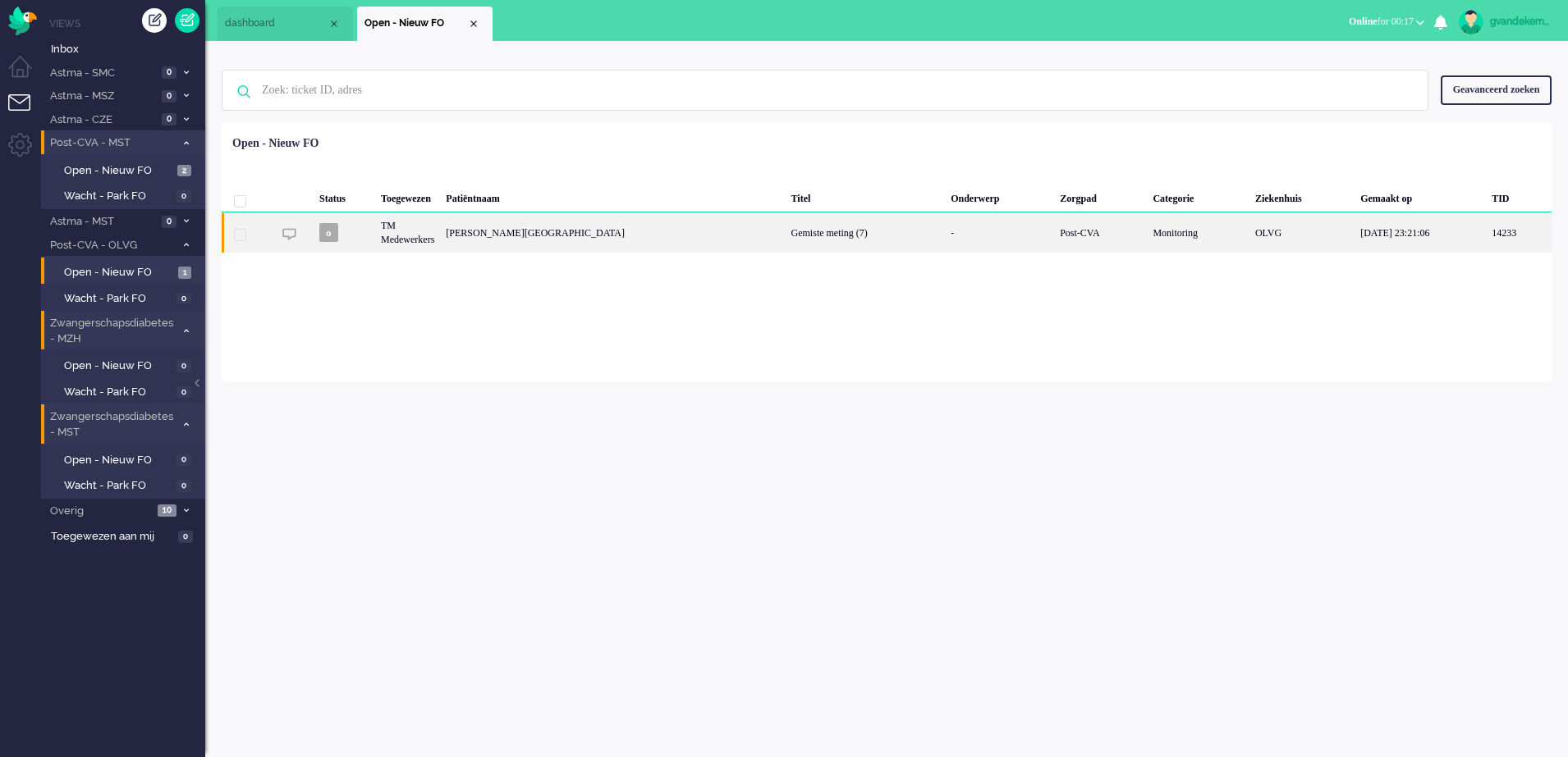
click at [407, 235] on div "TM Medewerkers" at bounding box center [407, 232] width 65 height 40
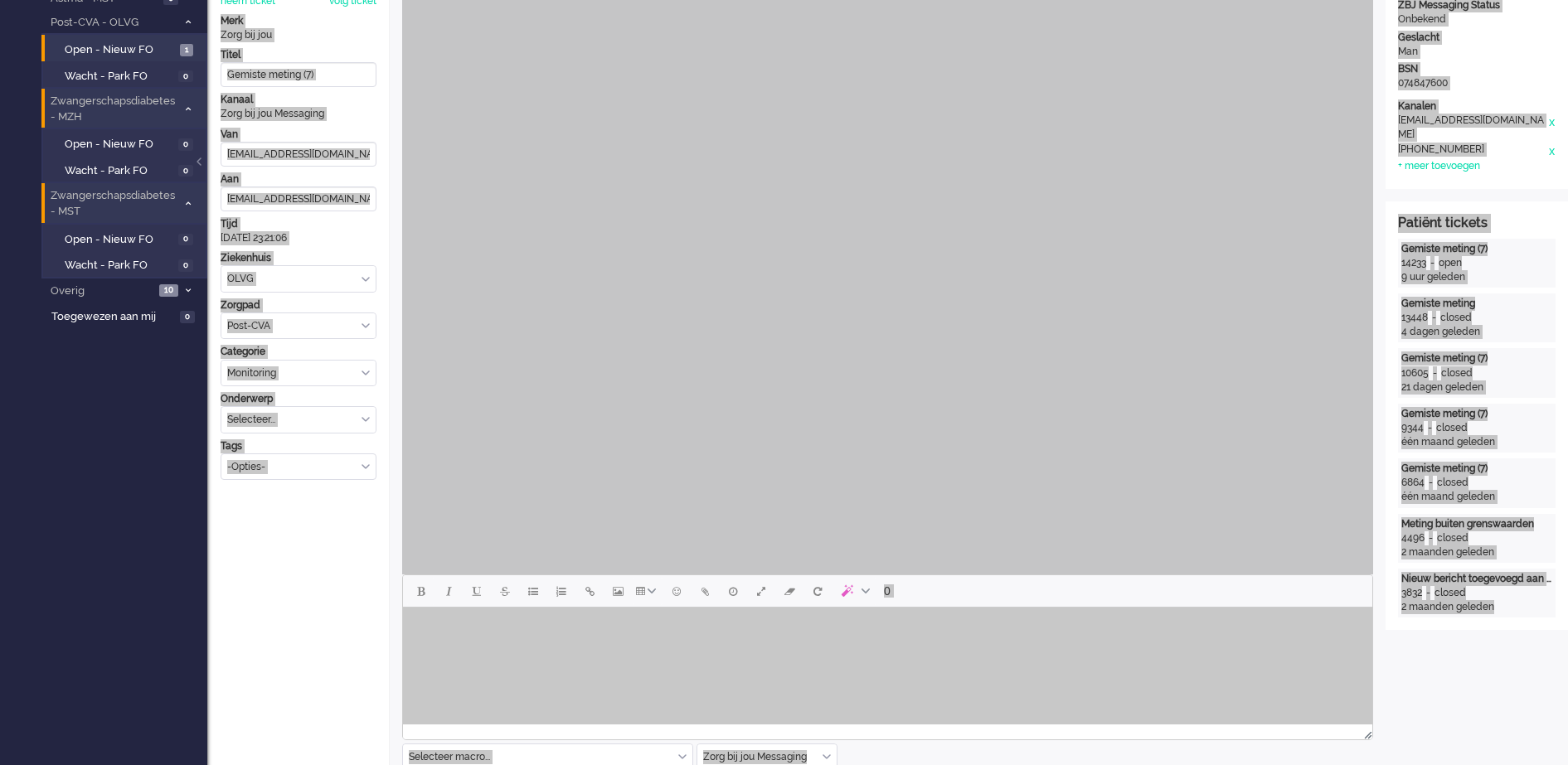
scroll to position [519, 0]
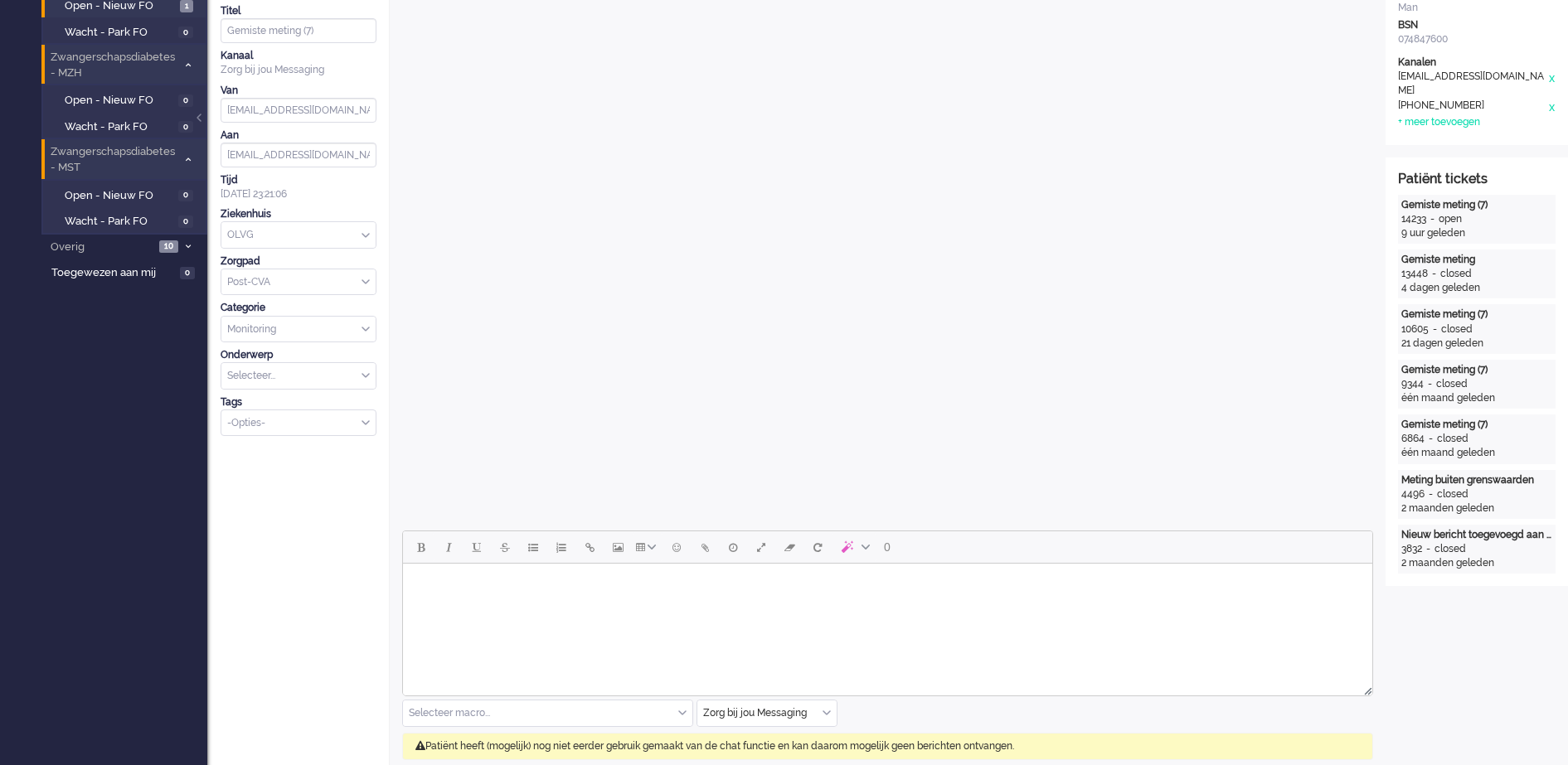
scroll to position [0, 0]
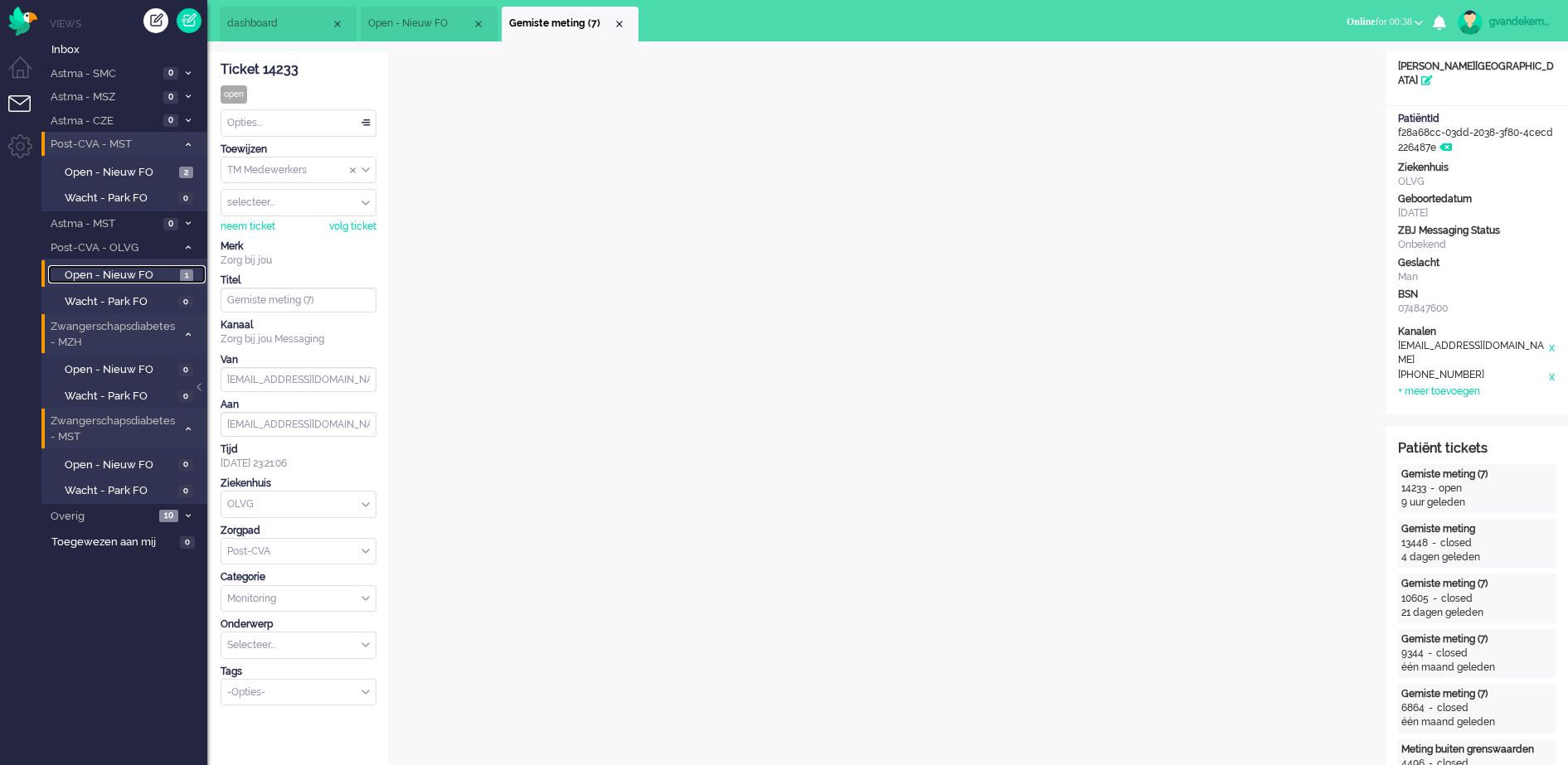
click at [181, 272] on span "1" at bounding box center [187, 276] width 14 height 13
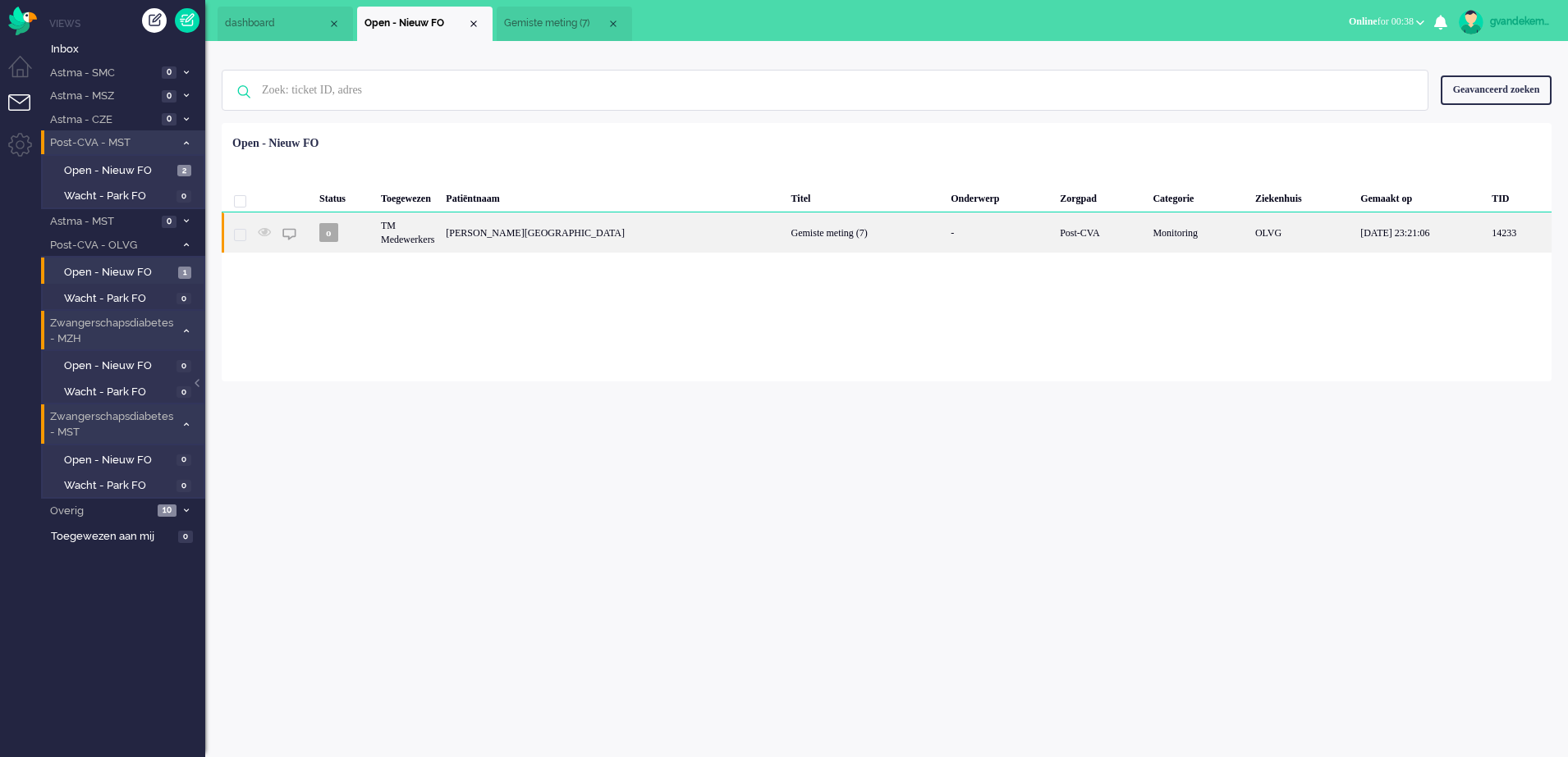
click at [476, 230] on div "[PERSON_NAME][GEOGRAPHIC_DATA]" at bounding box center [612, 232] width 345 height 40
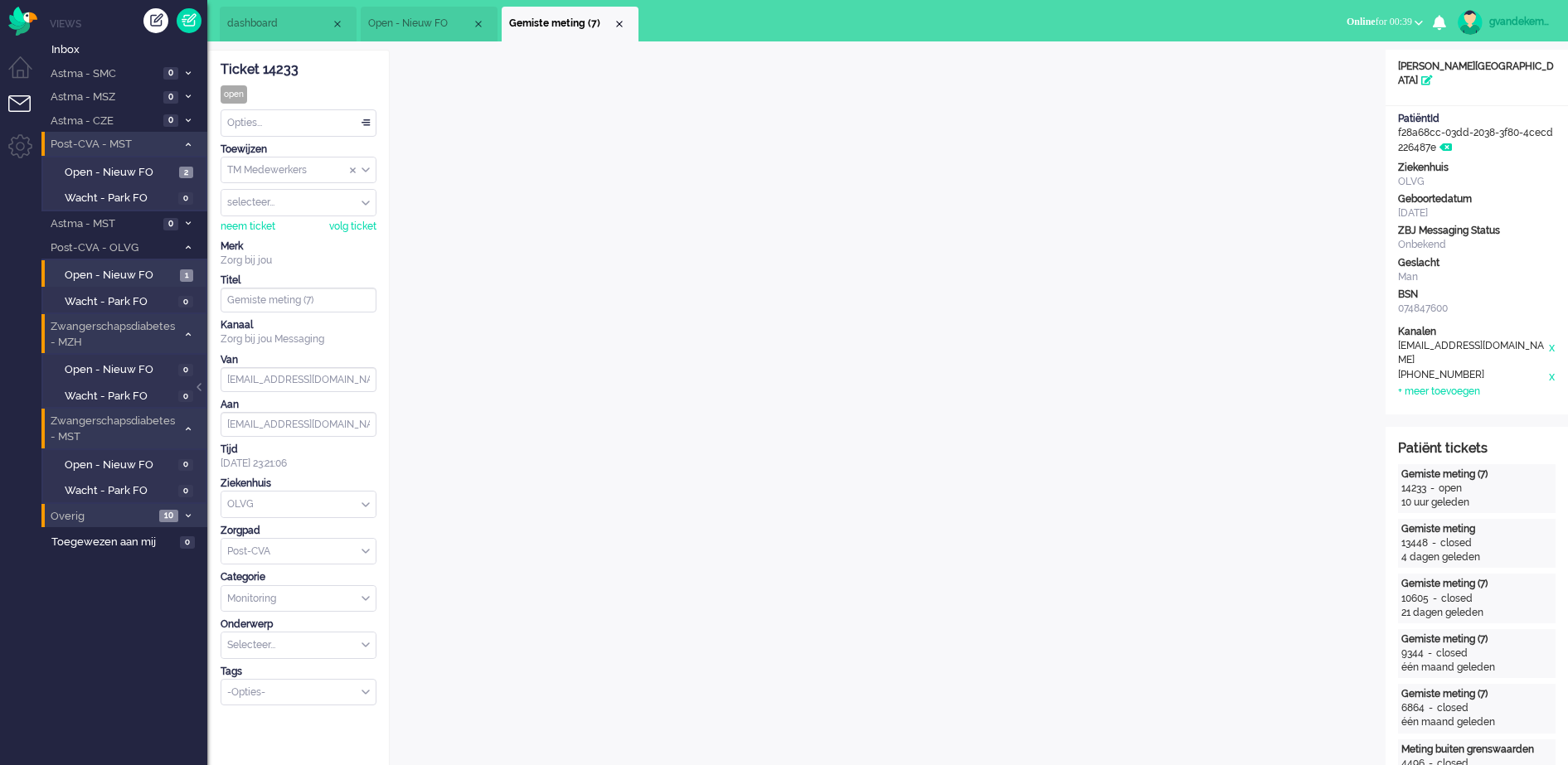
click at [180, 513] on li "Overig 10" at bounding box center [124, 516] width 166 height 24
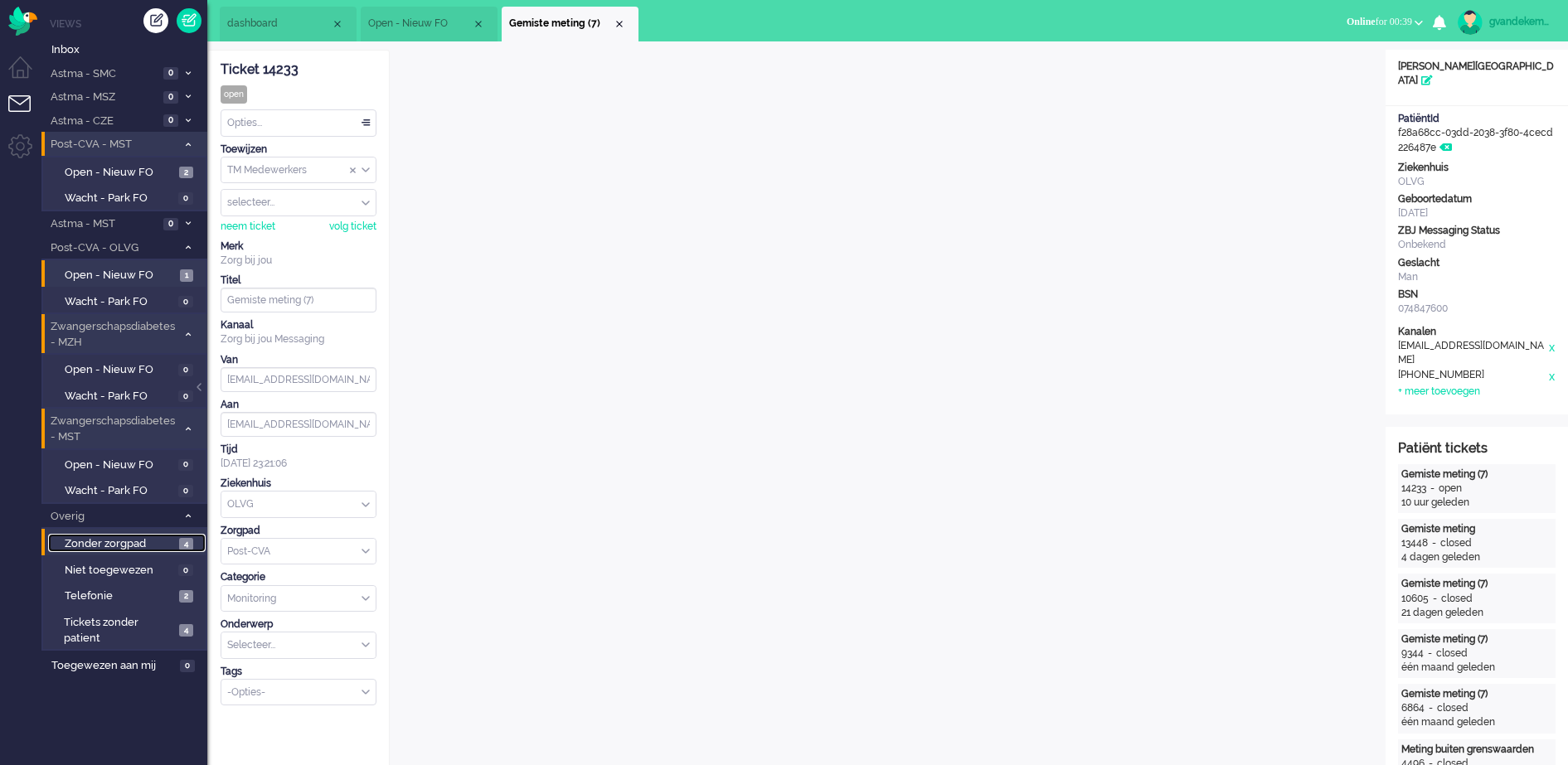
click at [183, 545] on span "4" at bounding box center [186, 544] width 14 height 13
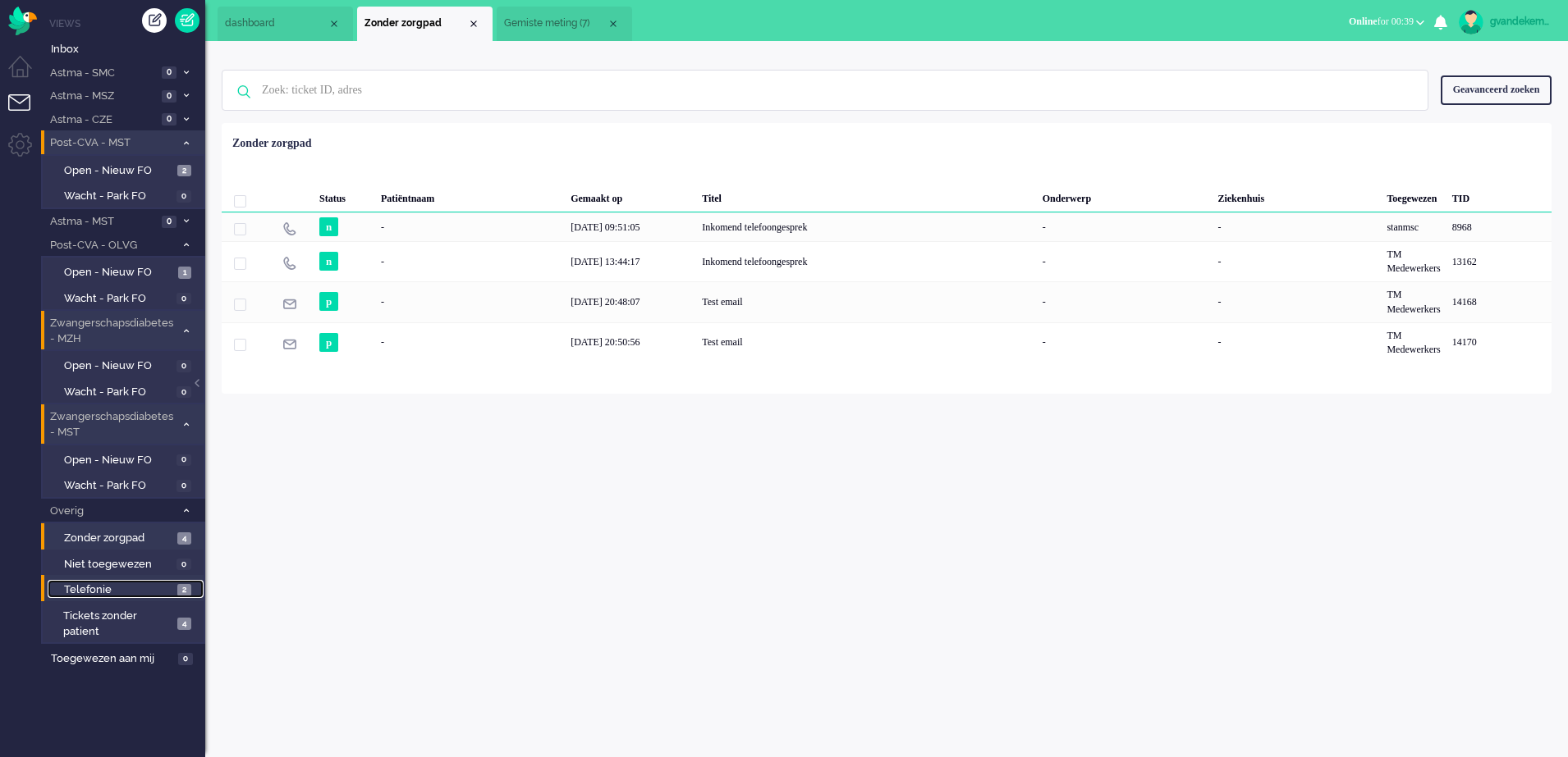
click at [180, 590] on span "2" at bounding box center [184, 590] width 14 height 13
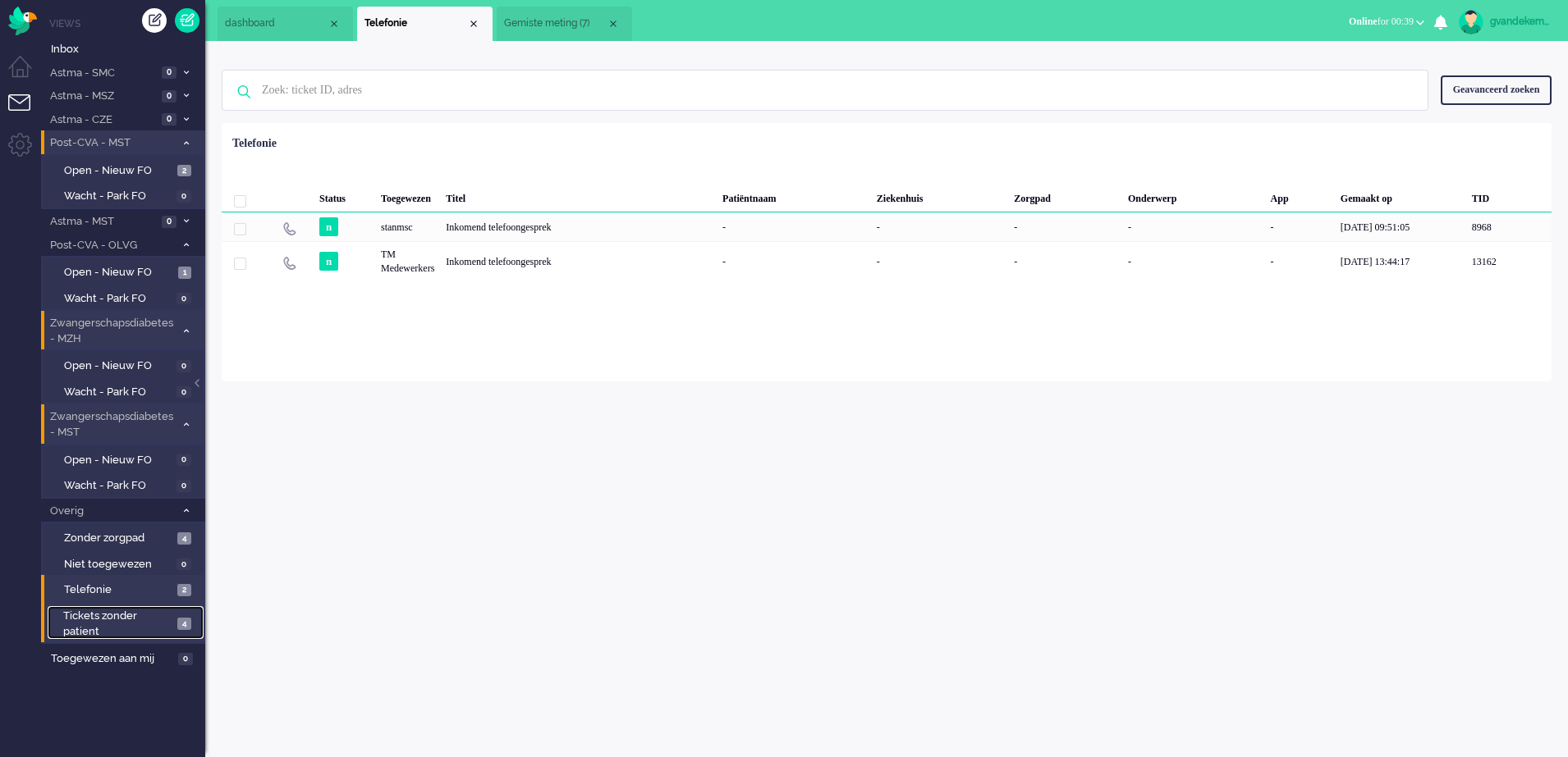
click at [186, 623] on span "4" at bounding box center [184, 624] width 14 height 13
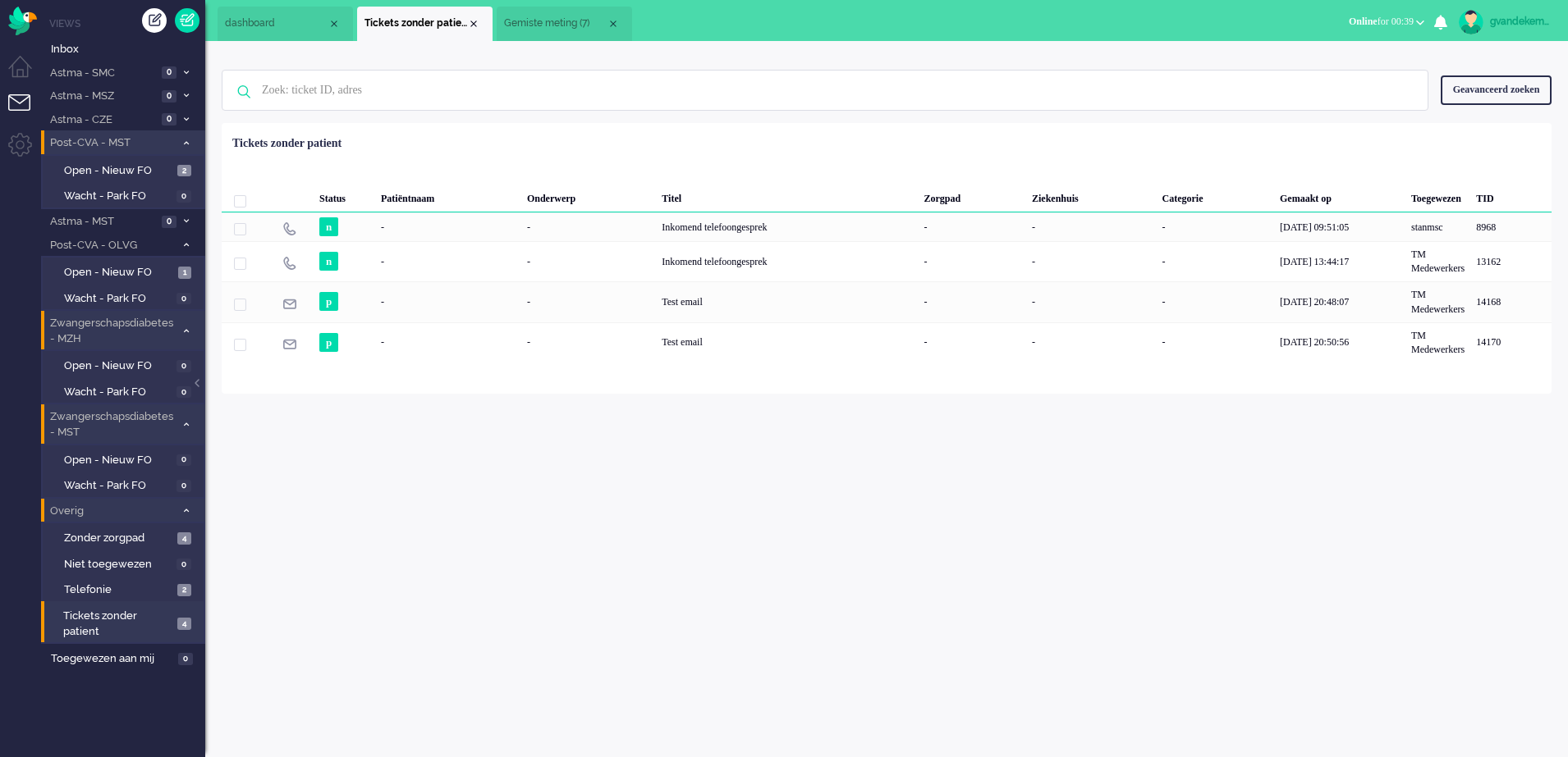
click at [186, 511] on icon at bounding box center [186, 511] width 5 height 6
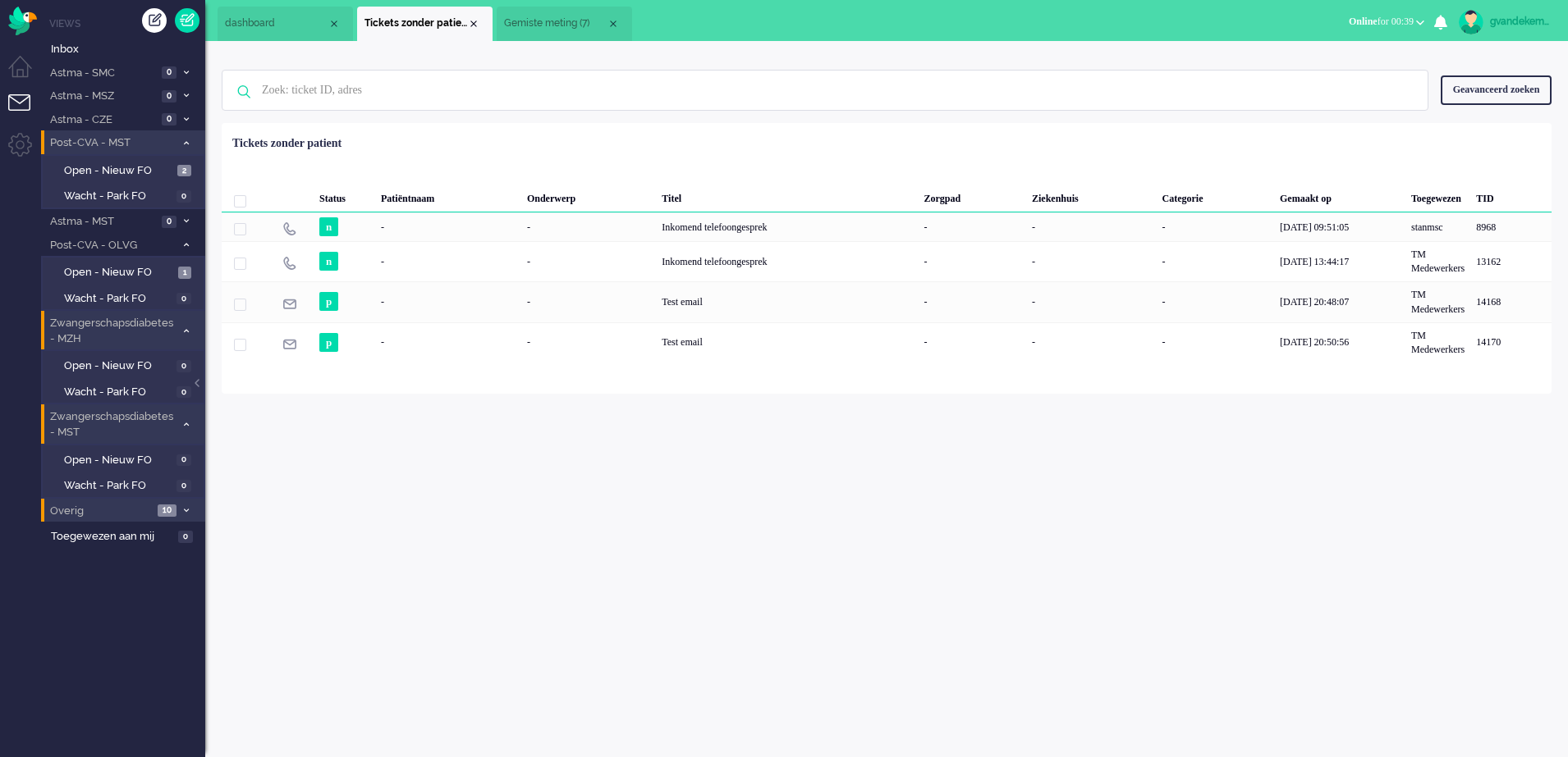
click at [186, 423] on icon at bounding box center [186, 424] width 5 height 6
click at [186, 330] on icon at bounding box center [186, 331] width 5 height 6
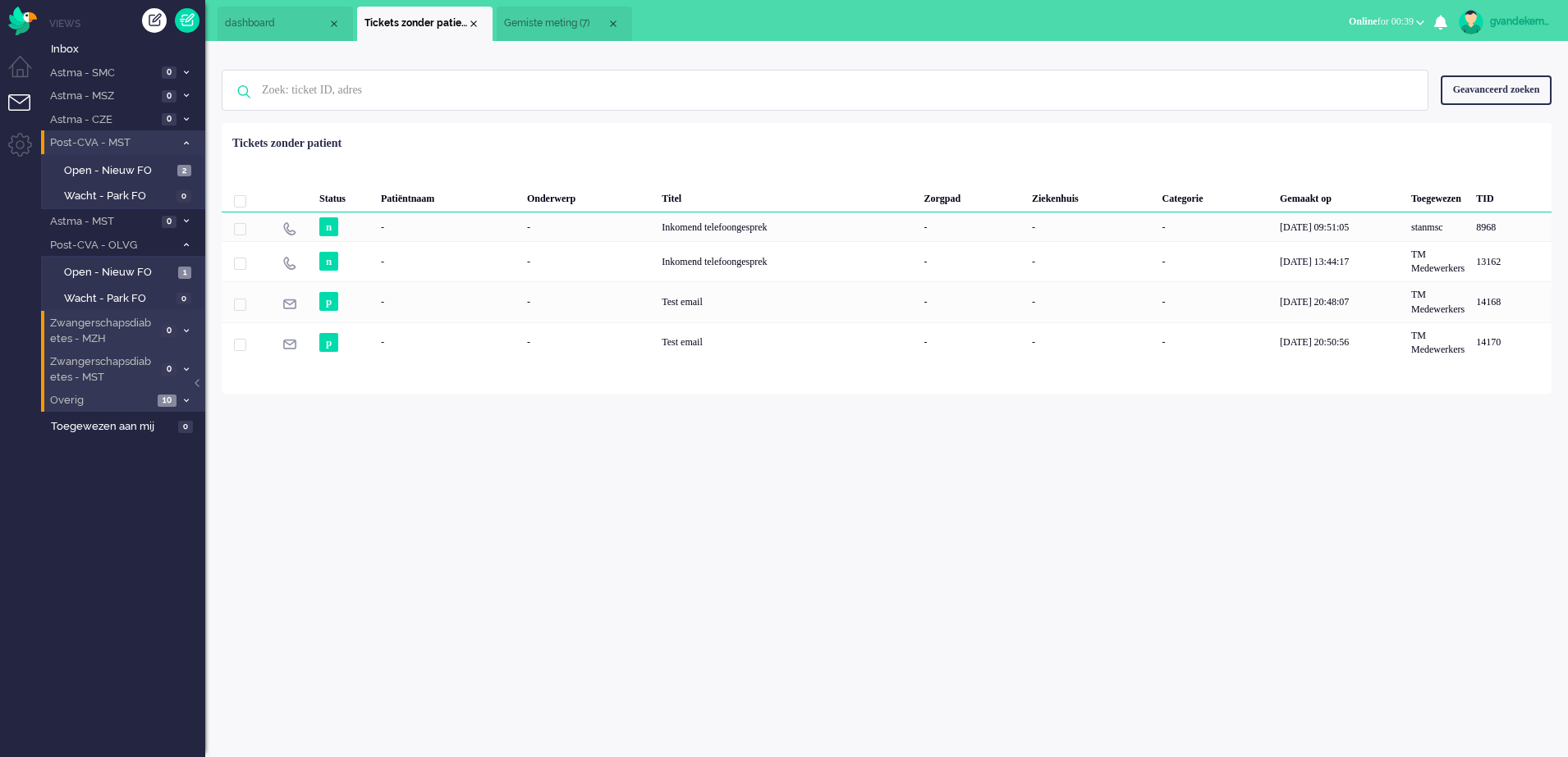
click at [572, 25] on span "Gemiste meting (7)" at bounding box center [555, 23] width 103 height 14
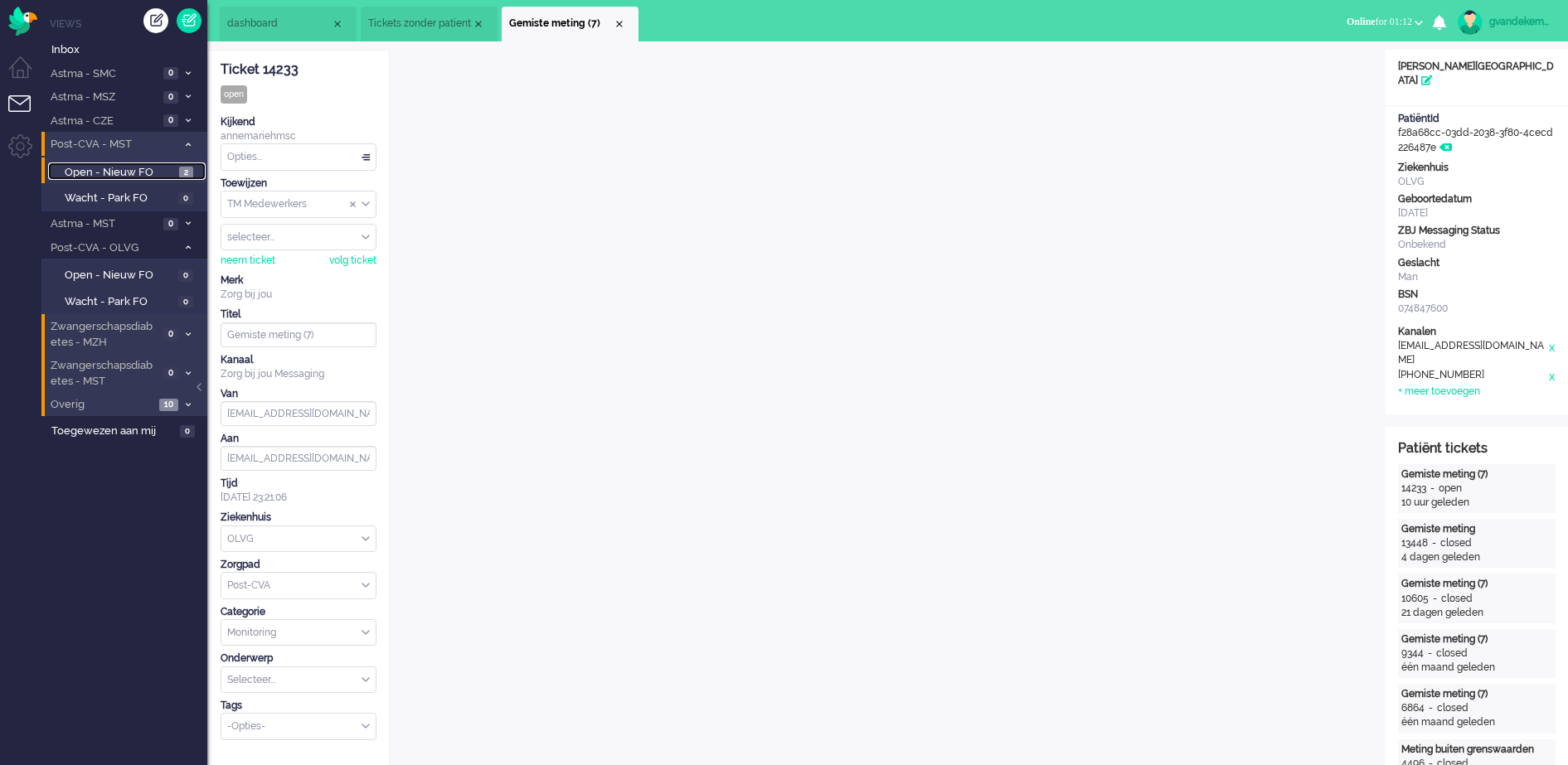
click at [177, 173] on link "Open - Nieuw FO 2" at bounding box center [127, 171] width 157 height 18
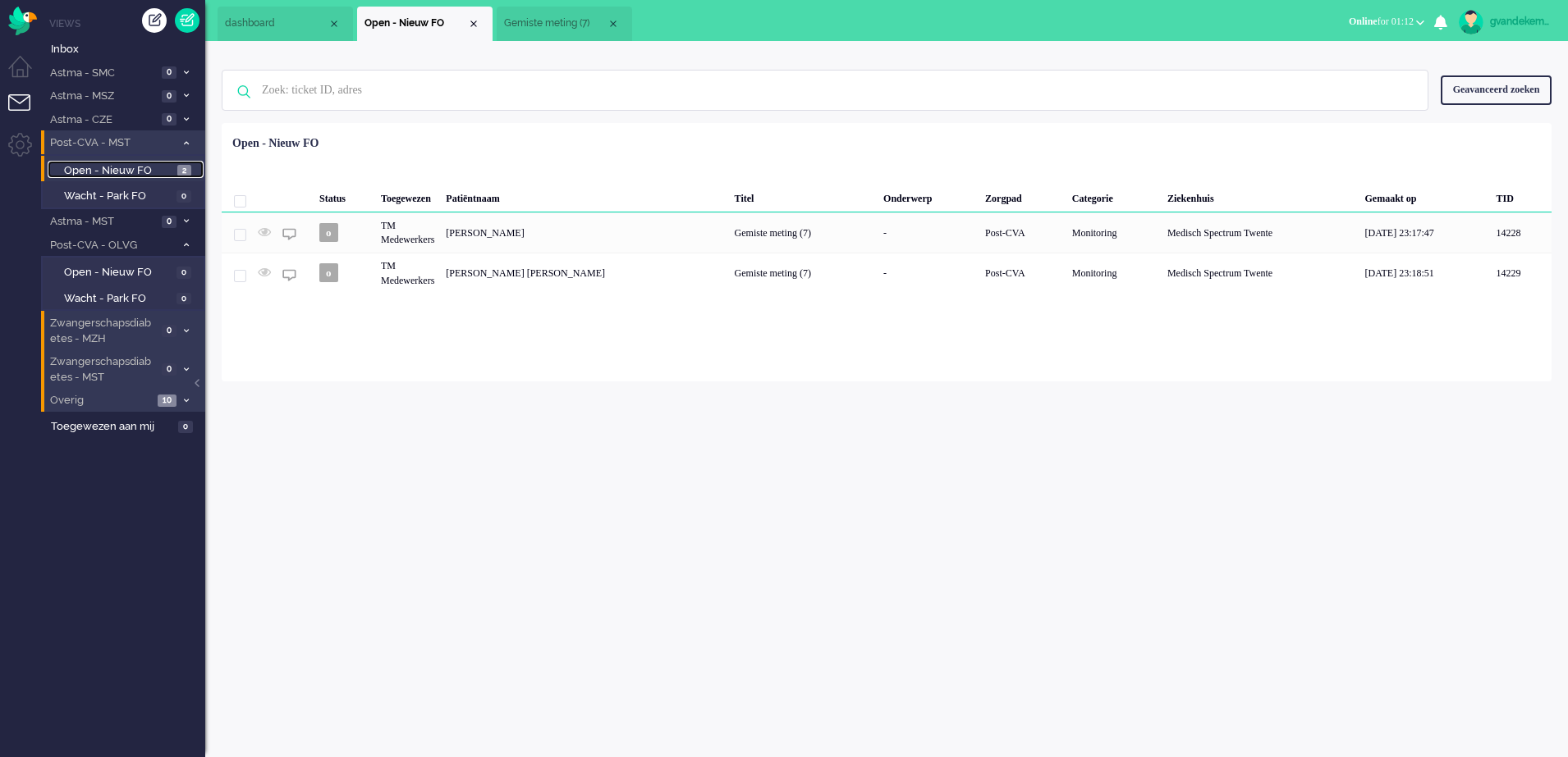
click at [563, 25] on span "Gemiste meting (7)" at bounding box center [555, 23] width 103 height 14
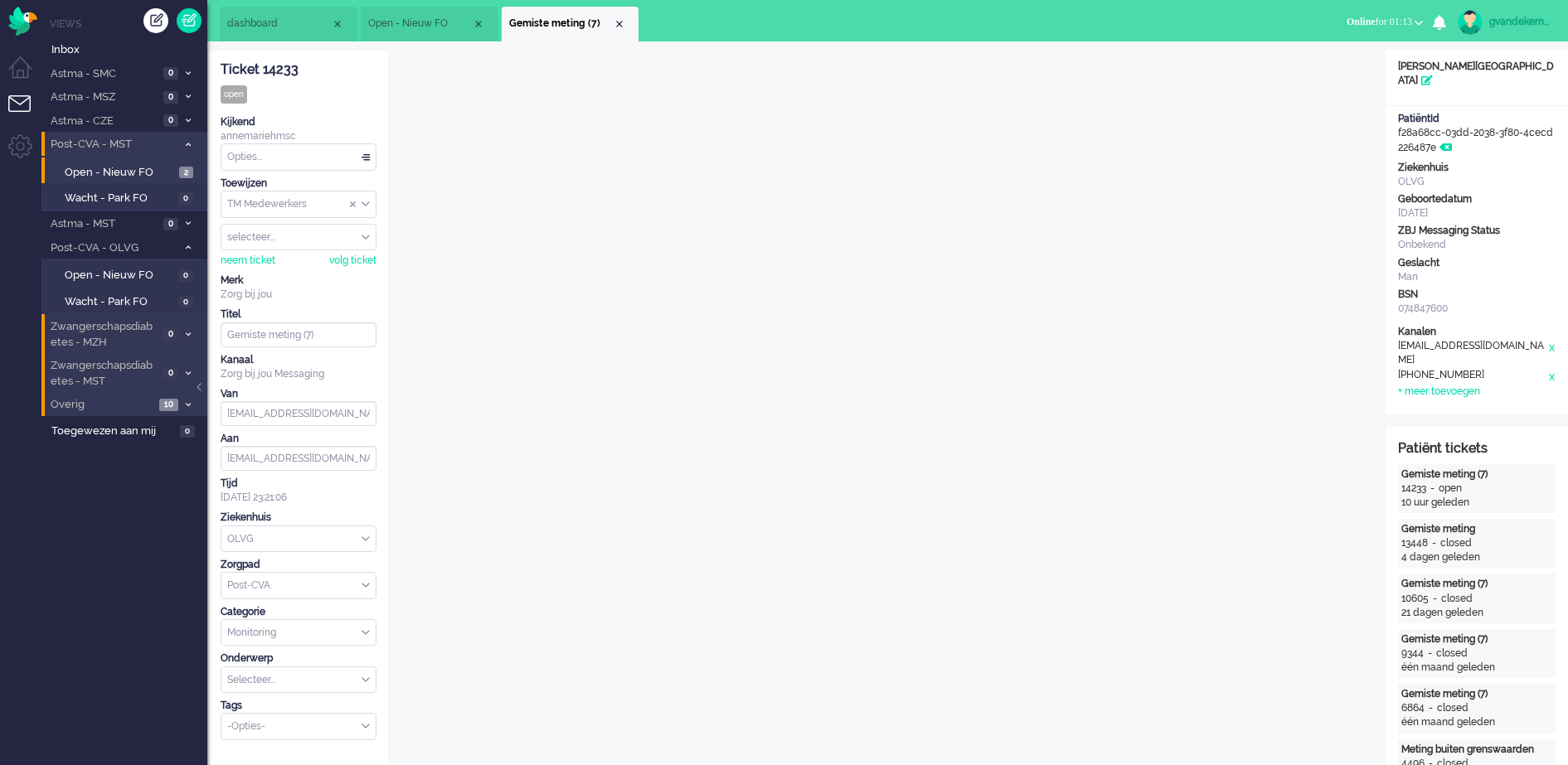
click at [188, 402] on icon at bounding box center [188, 405] width 5 height 6
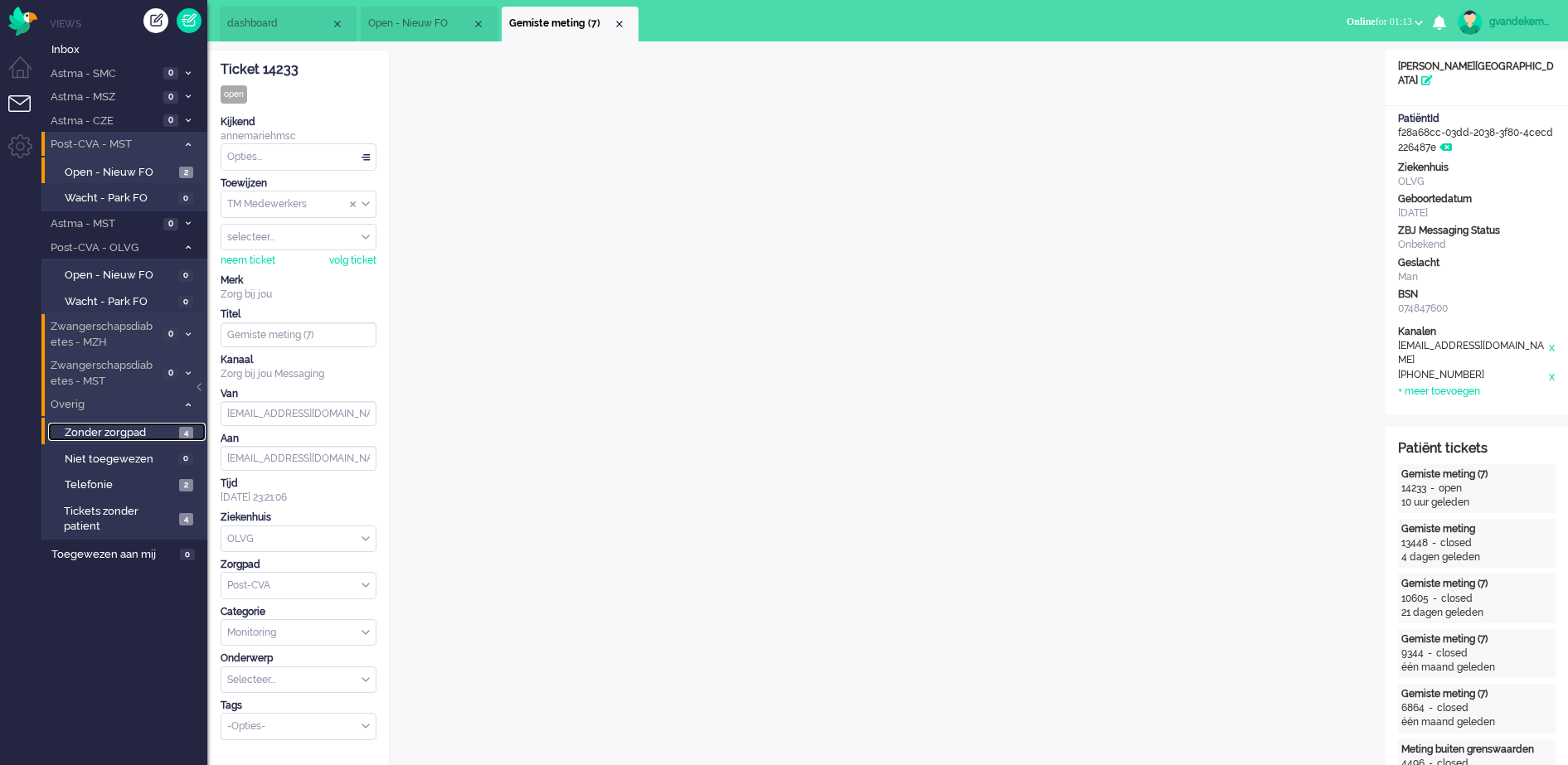
click at [189, 430] on span "4" at bounding box center [186, 433] width 14 height 13
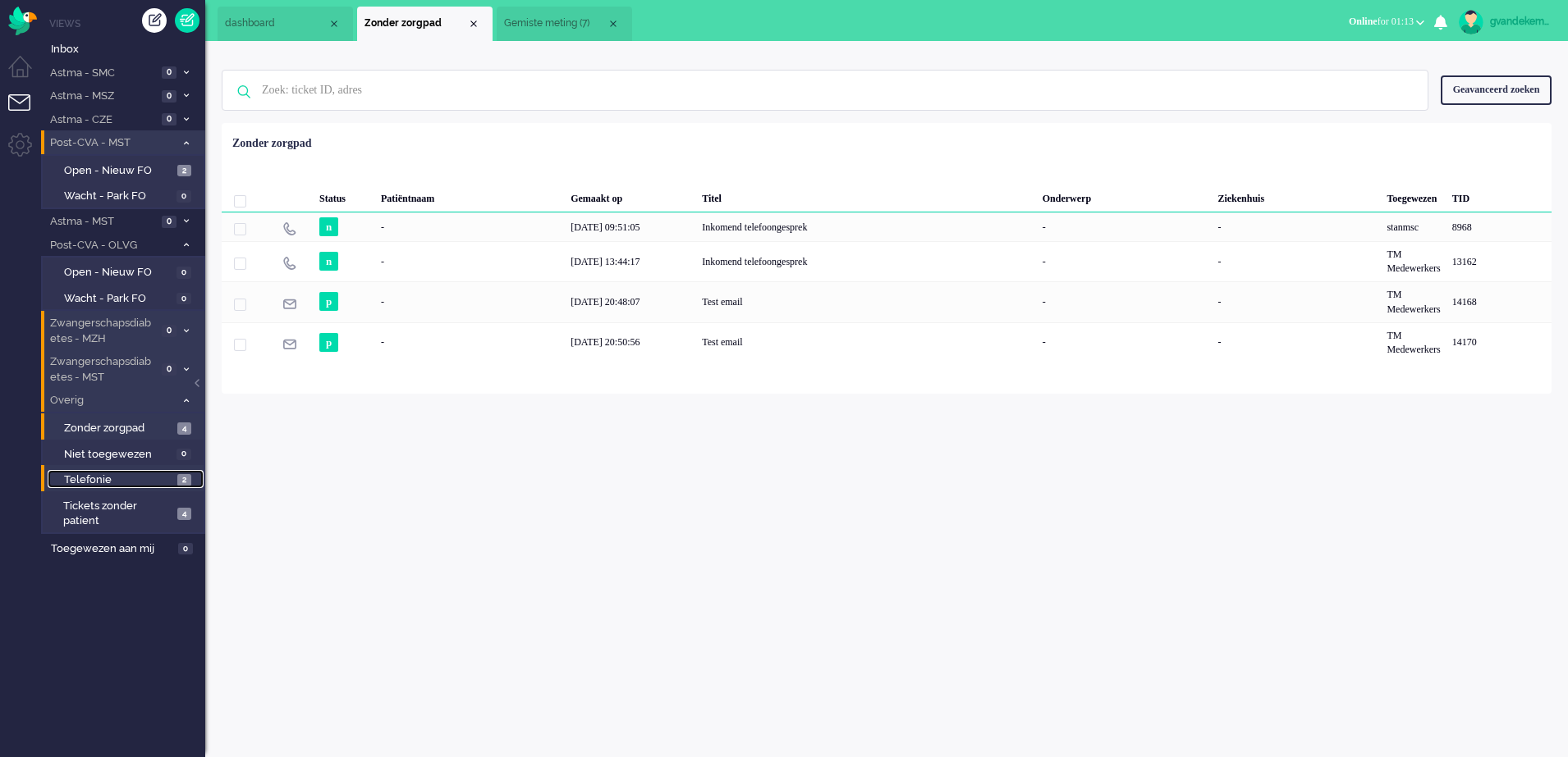
click at [128, 479] on span "Telefonie" at bounding box center [119, 480] width 109 height 15
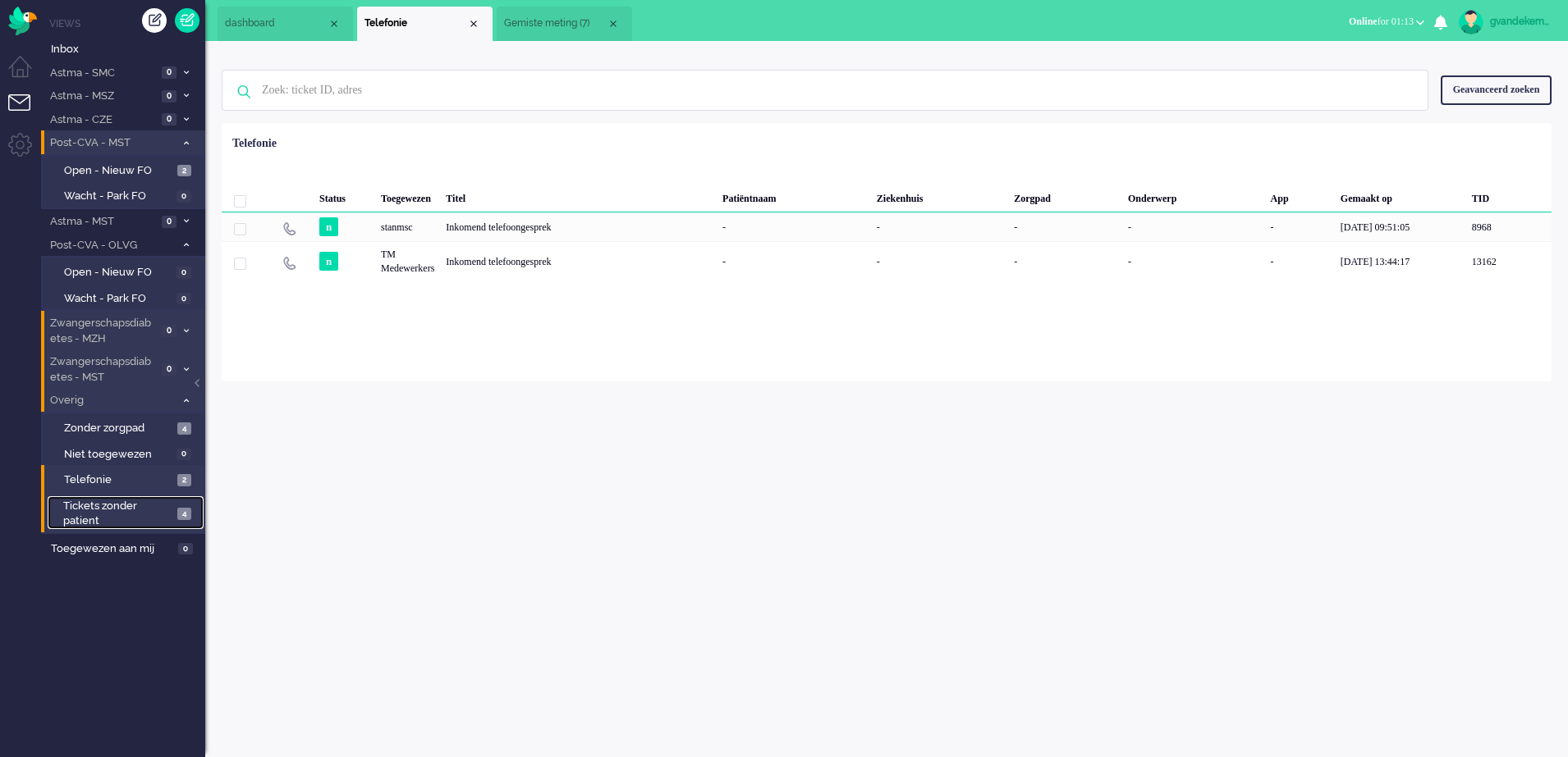
click at [177, 512] on span "4" at bounding box center [184, 514] width 14 height 13
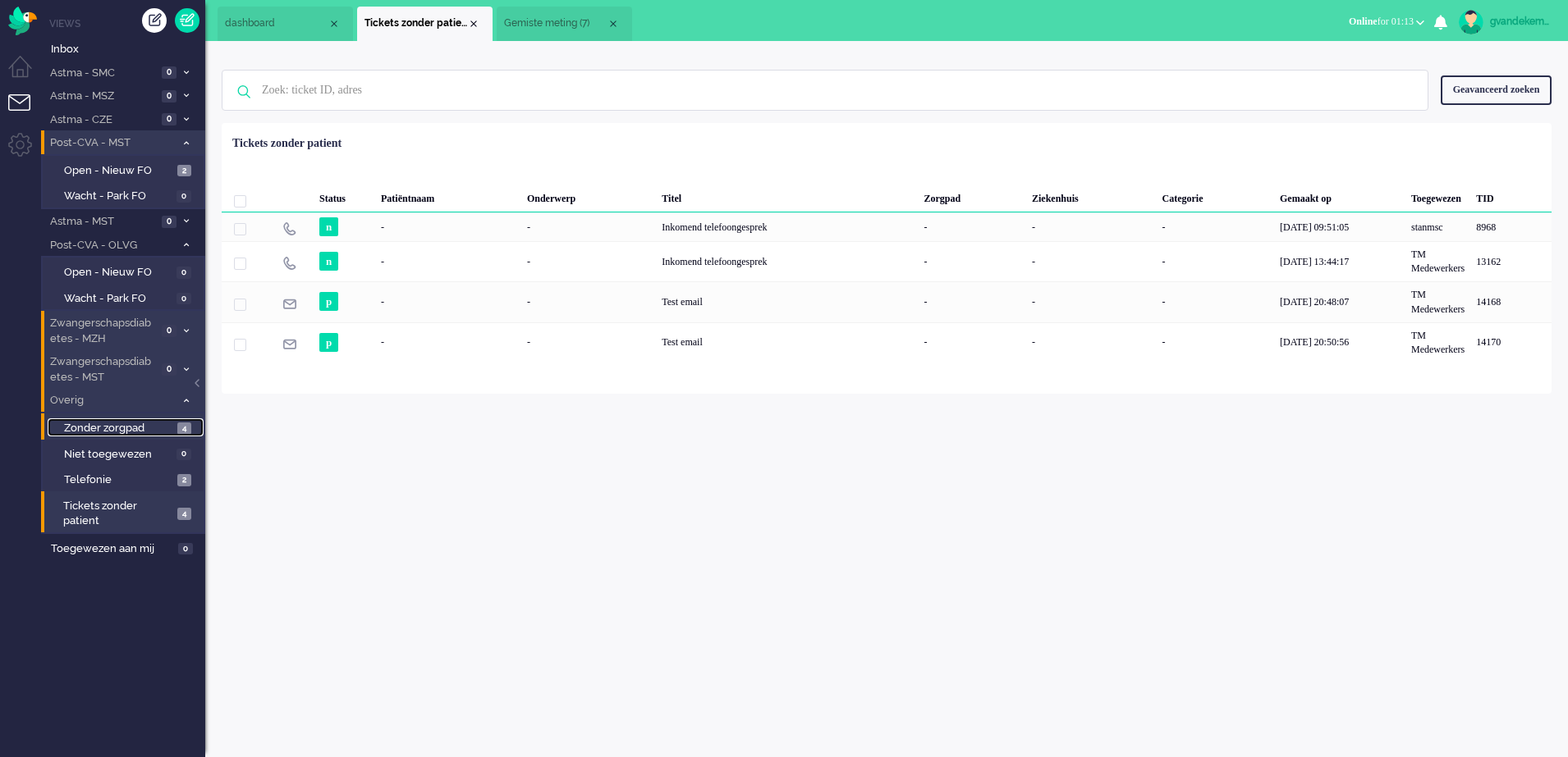
click at [173, 427] on link "Zonder zorgpad 4" at bounding box center [125, 427] width 156 height 18
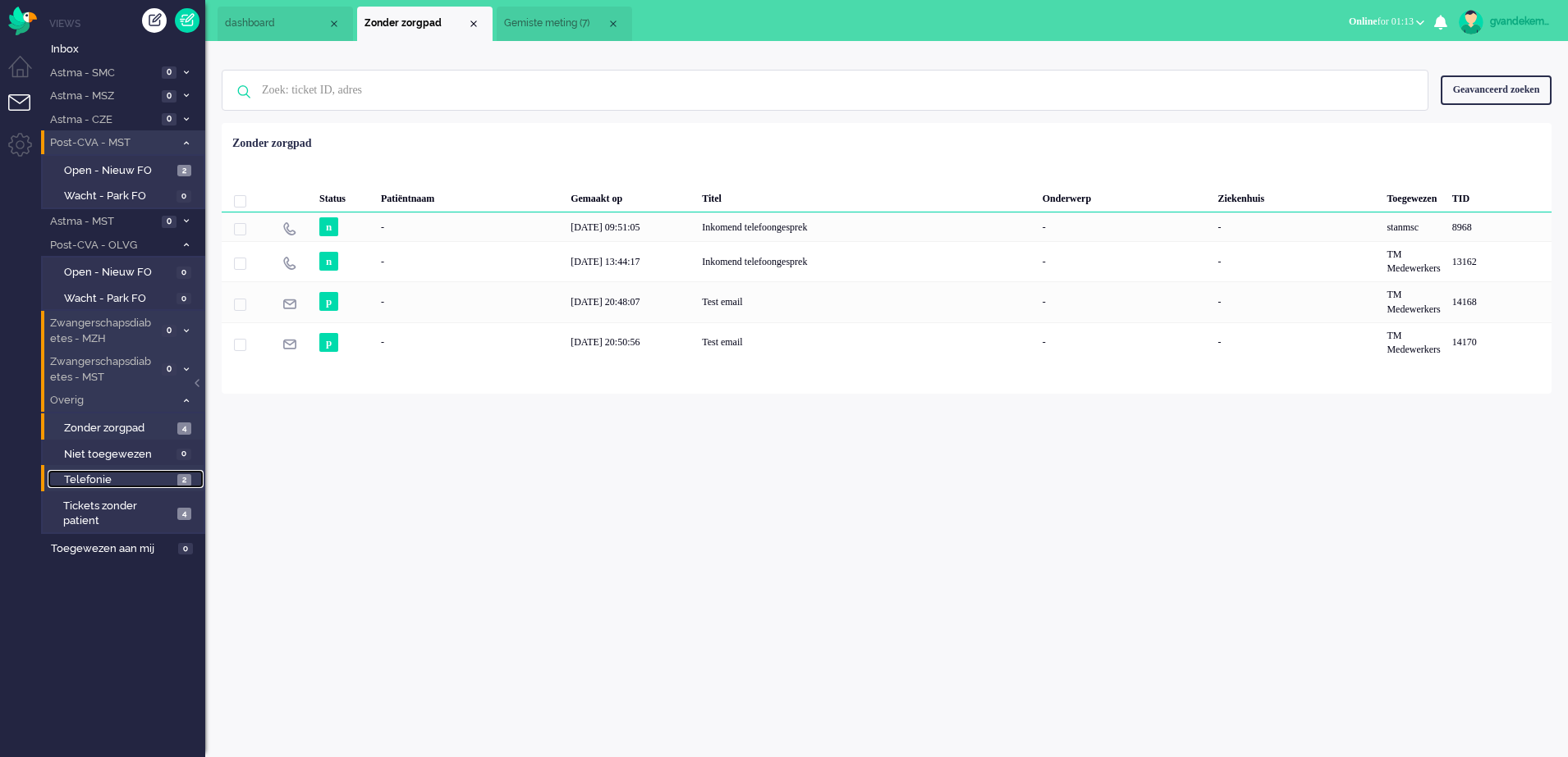
click at [175, 479] on link "Telefonie 2" at bounding box center [125, 478] width 156 height 18
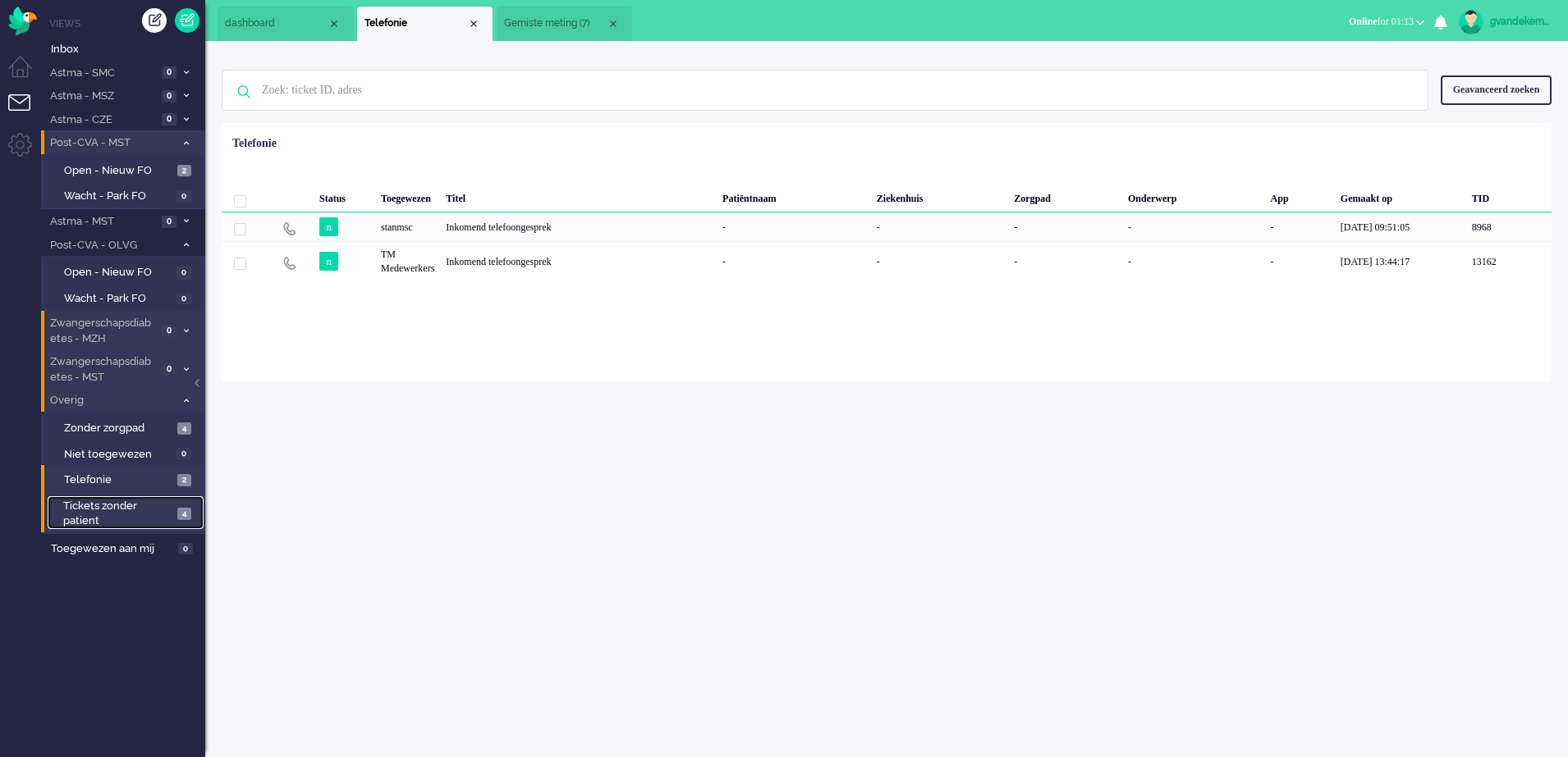
click at [180, 514] on span "4" at bounding box center [184, 514] width 14 height 13
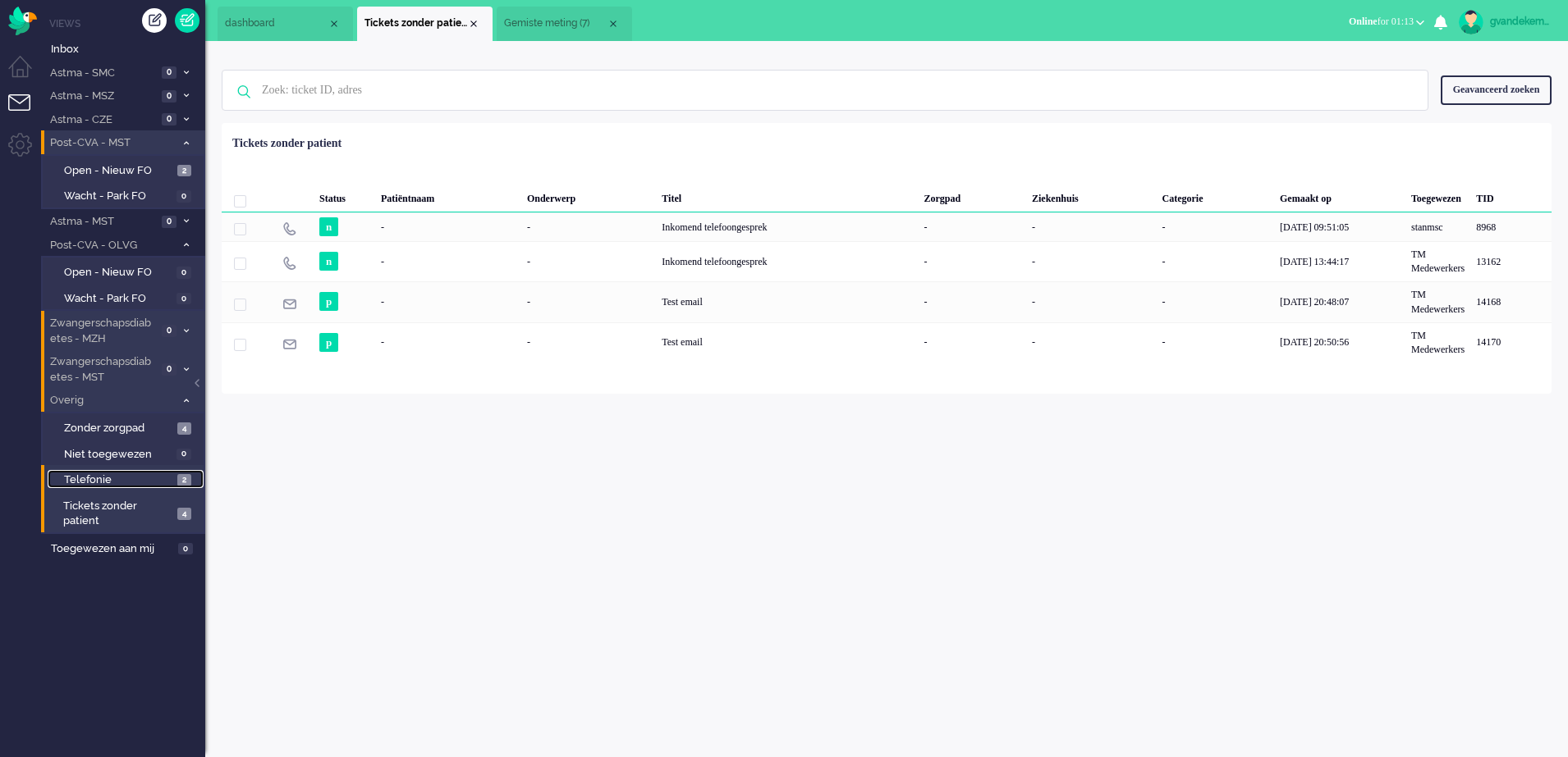
click at [186, 478] on span "2" at bounding box center [184, 480] width 14 height 13
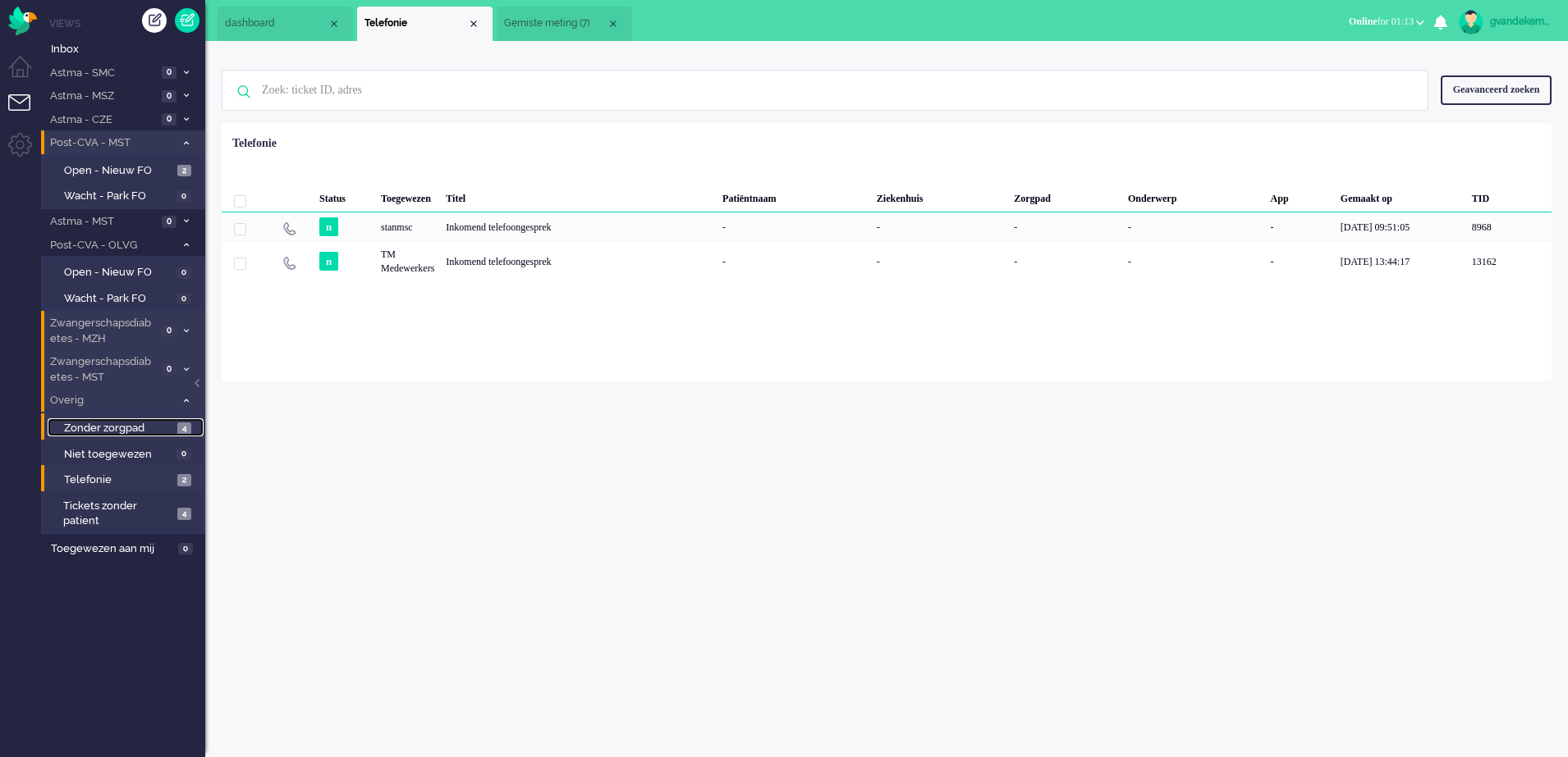
click at [182, 428] on span "4" at bounding box center [184, 428] width 14 height 13
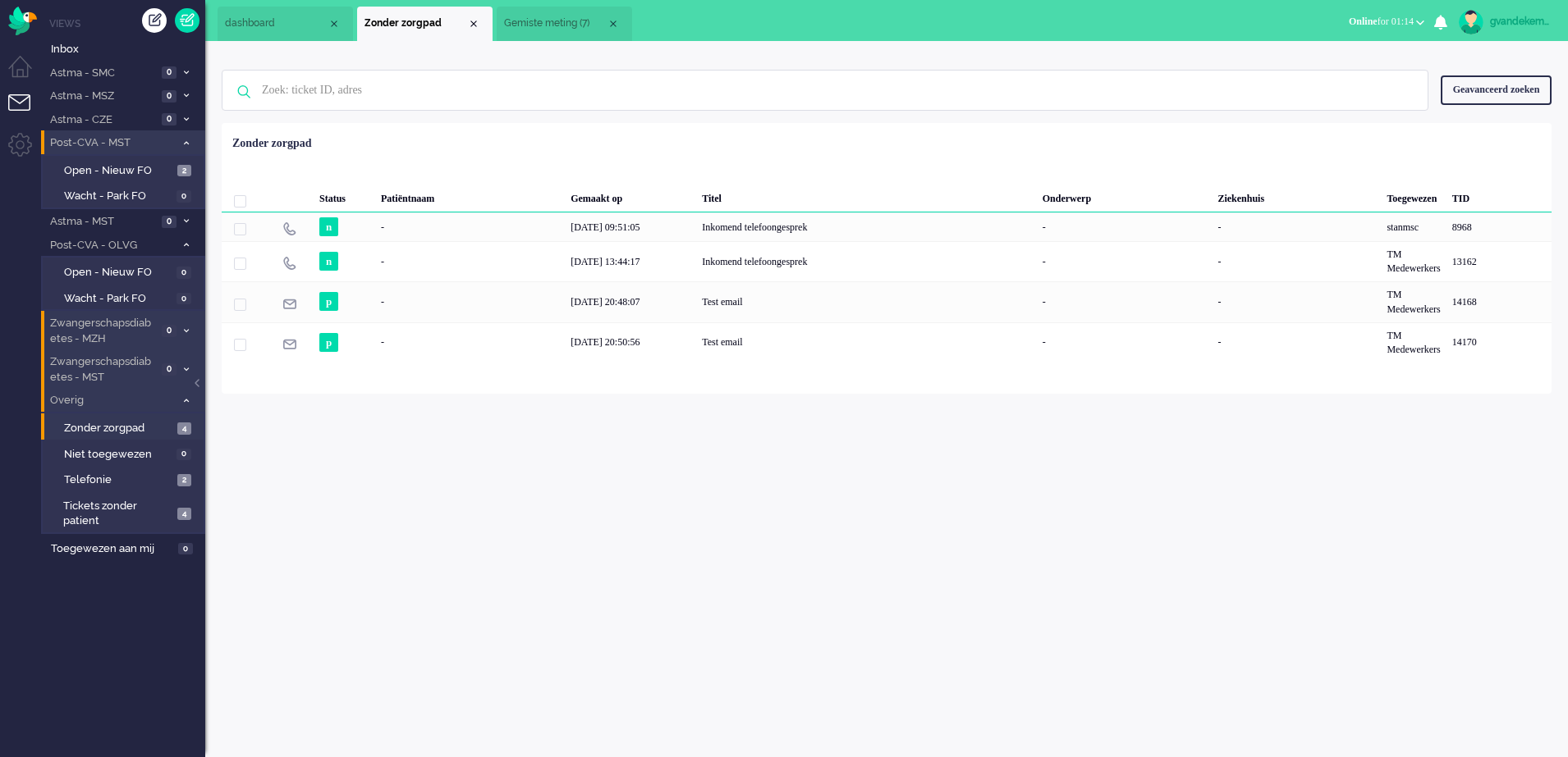
click at [186, 401] on icon at bounding box center [186, 401] width 5 height 6
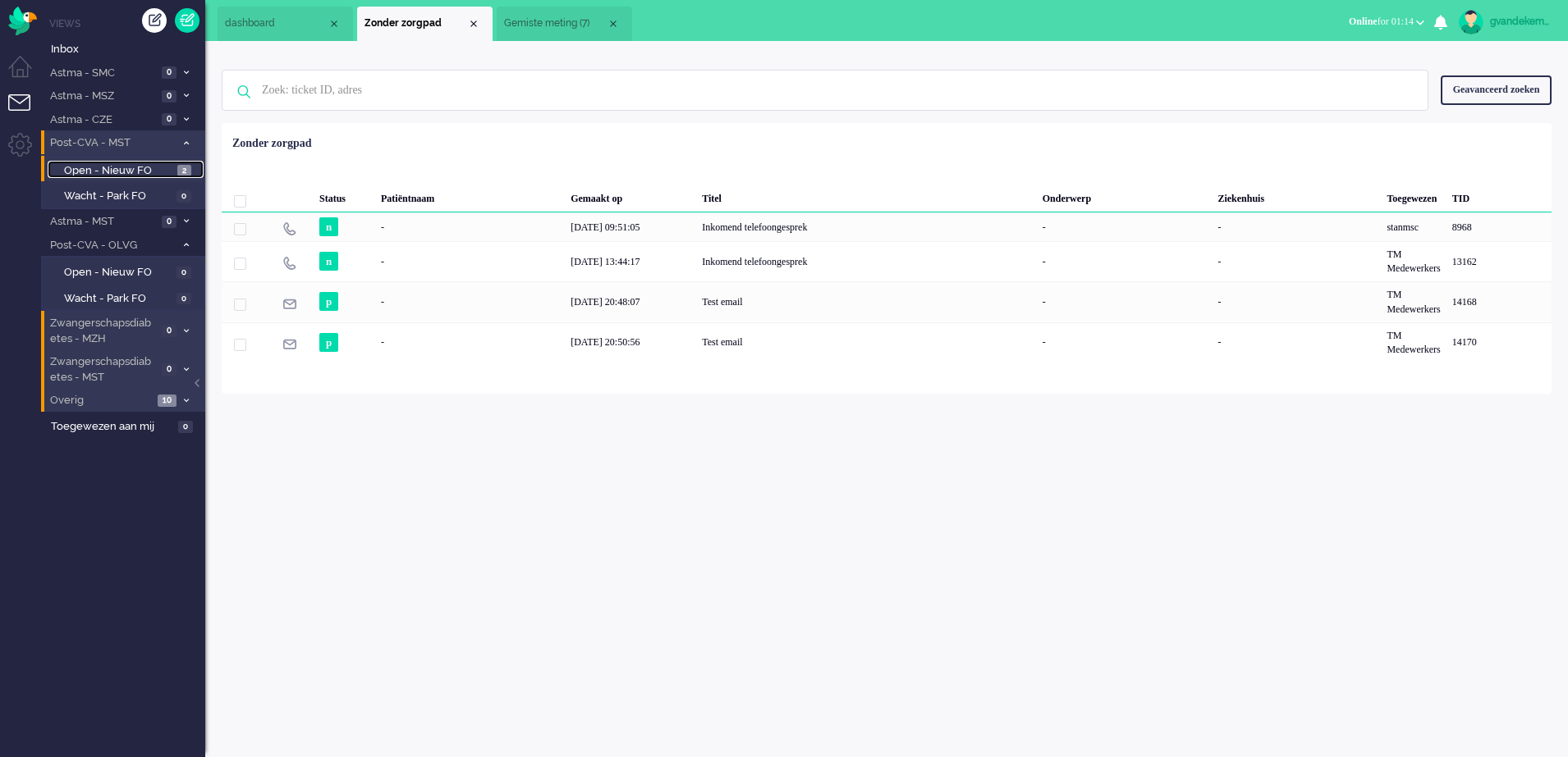
click at [158, 167] on span "Open - Nieuw FO" at bounding box center [119, 171] width 109 height 15
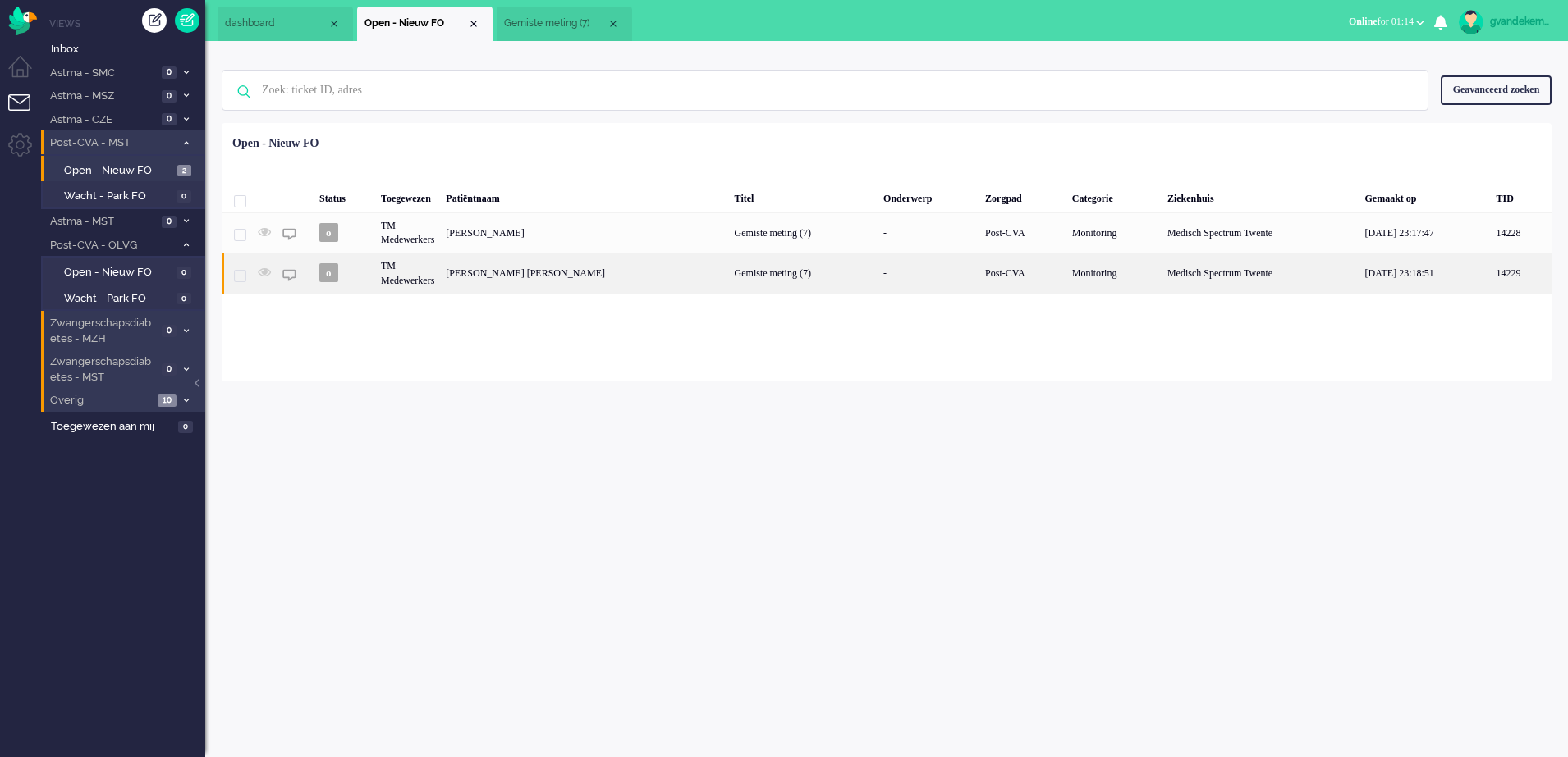
click at [536, 273] on div "[PERSON_NAME] [PERSON_NAME]" at bounding box center [584, 272] width 288 height 40
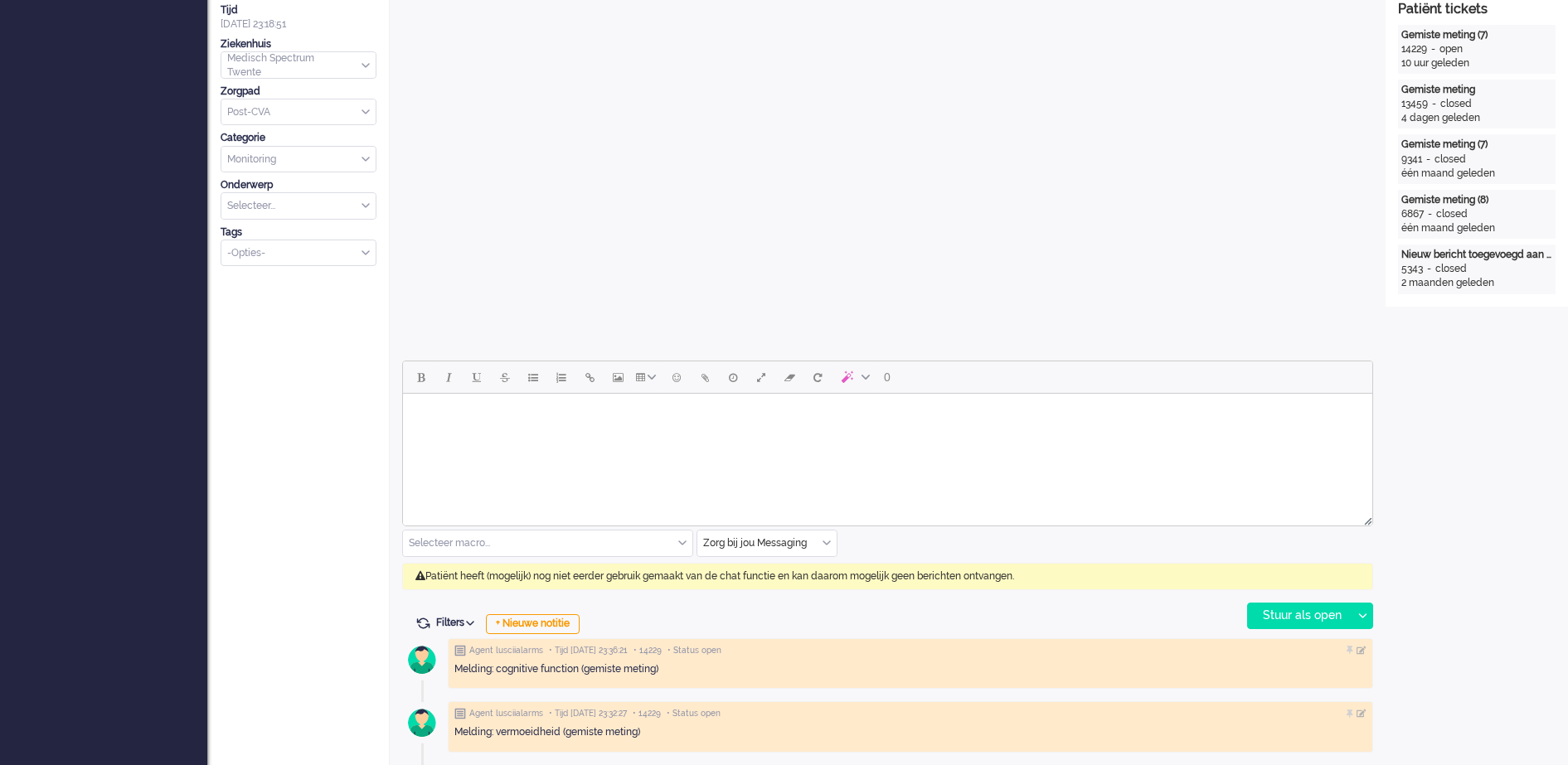
scroll to position [50, 0]
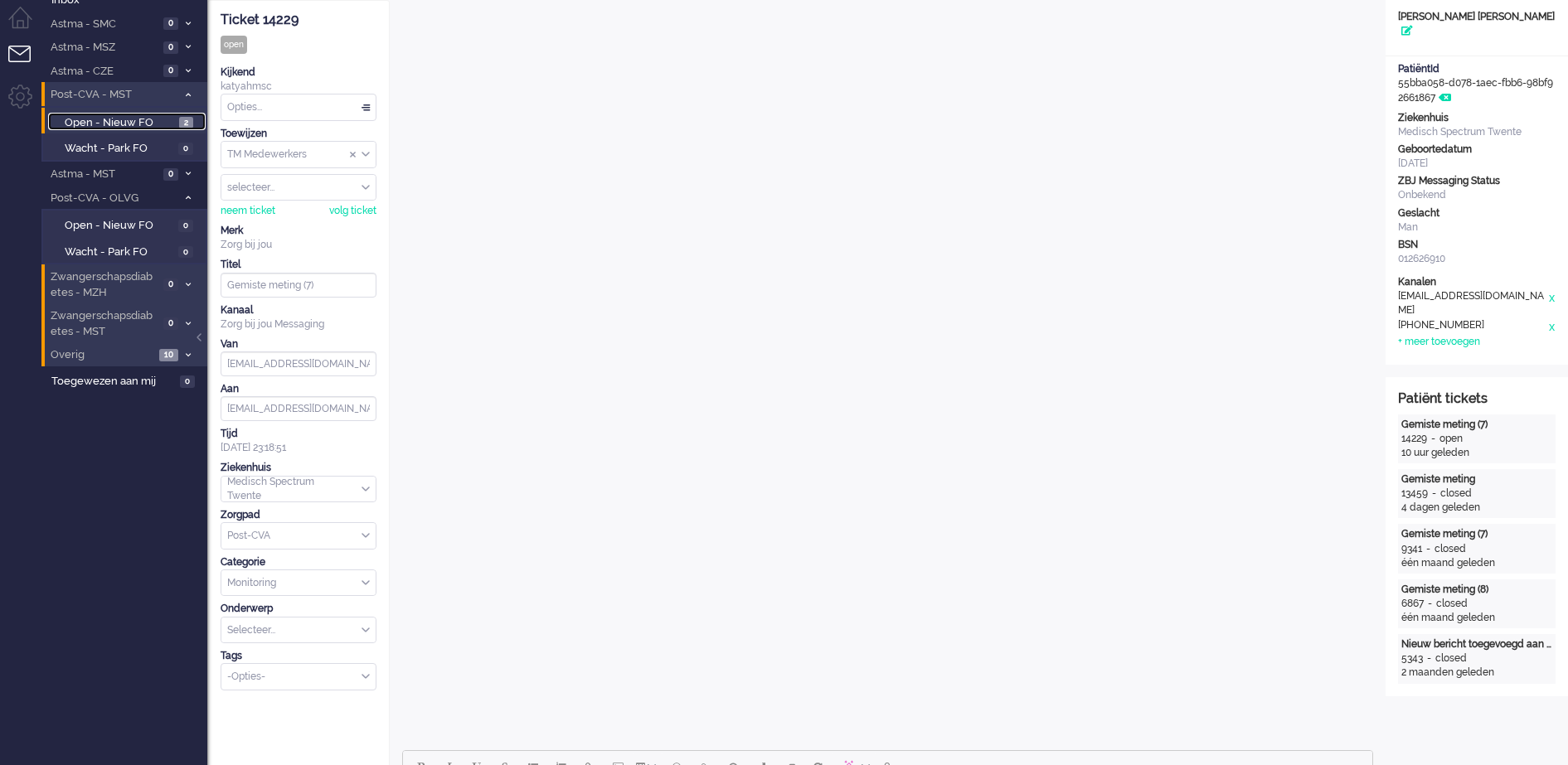
click at [130, 119] on span "Open - Nieuw FO" at bounding box center [120, 123] width 110 height 15
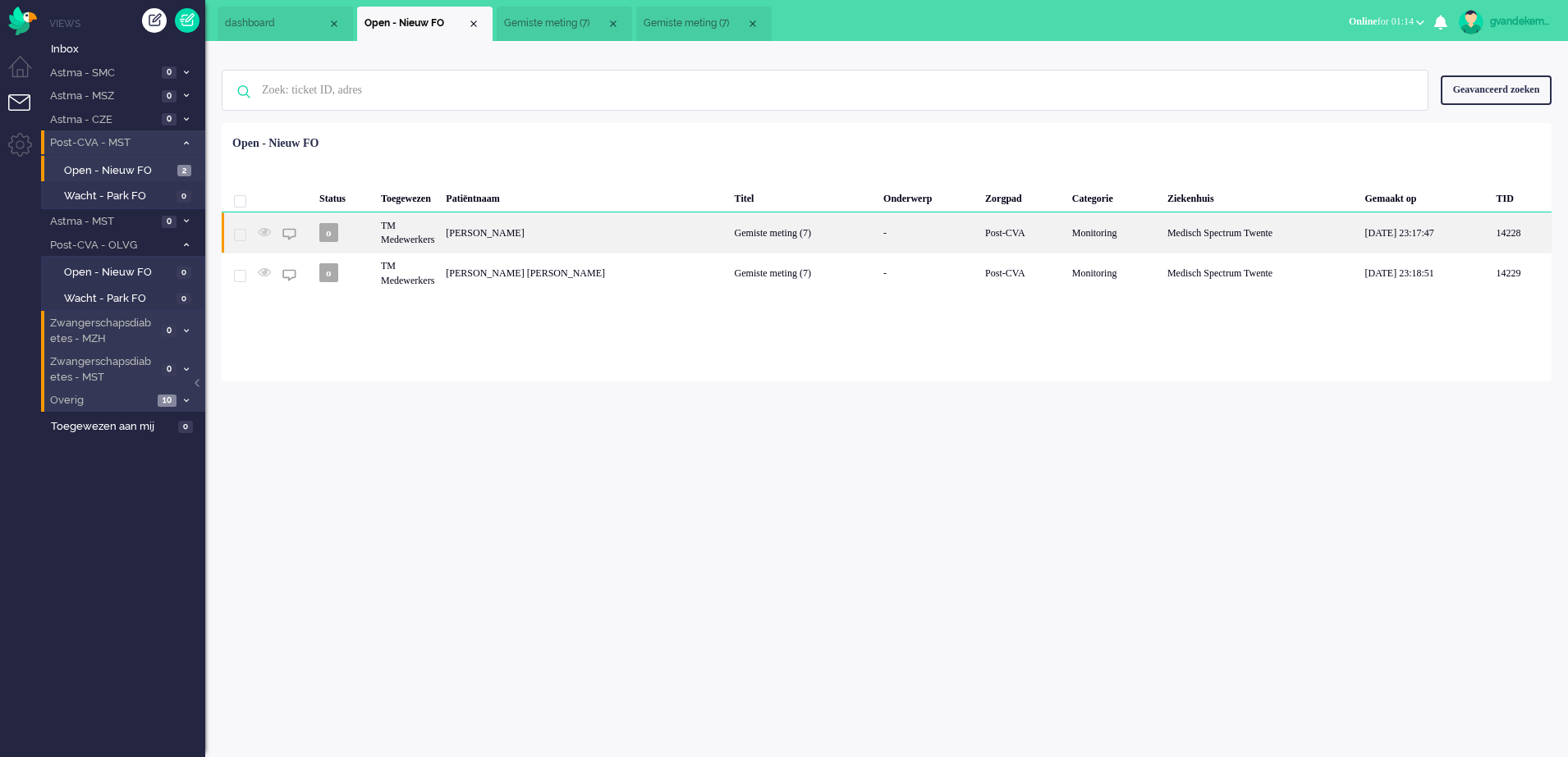
click at [556, 231] on div "[PERSON_NAME]" at bounding box center [584, 232] width 288 height 40
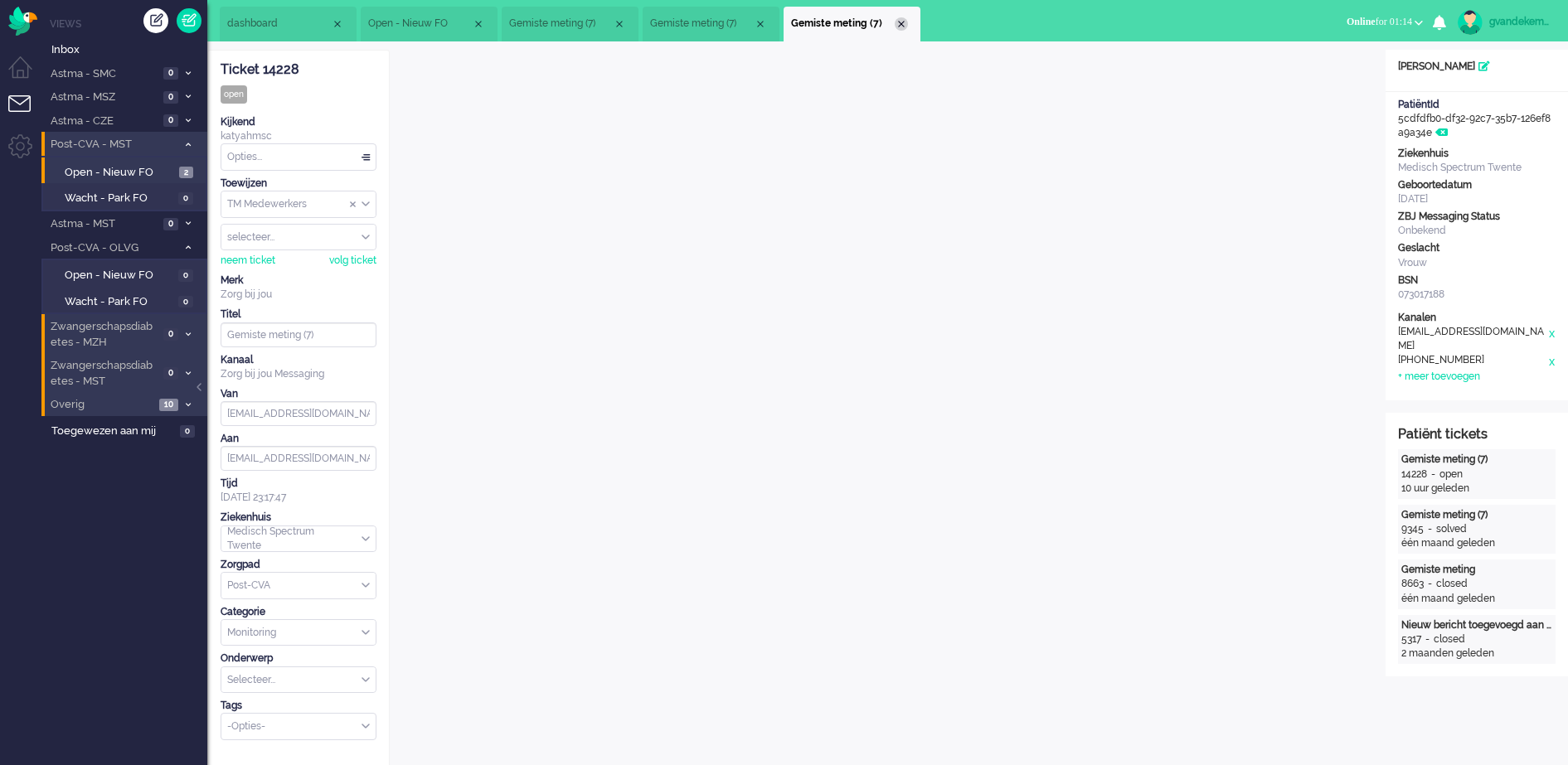
click at [898, 27] on div "Close tab" at bounding box center [902, 24] width 14 height 14
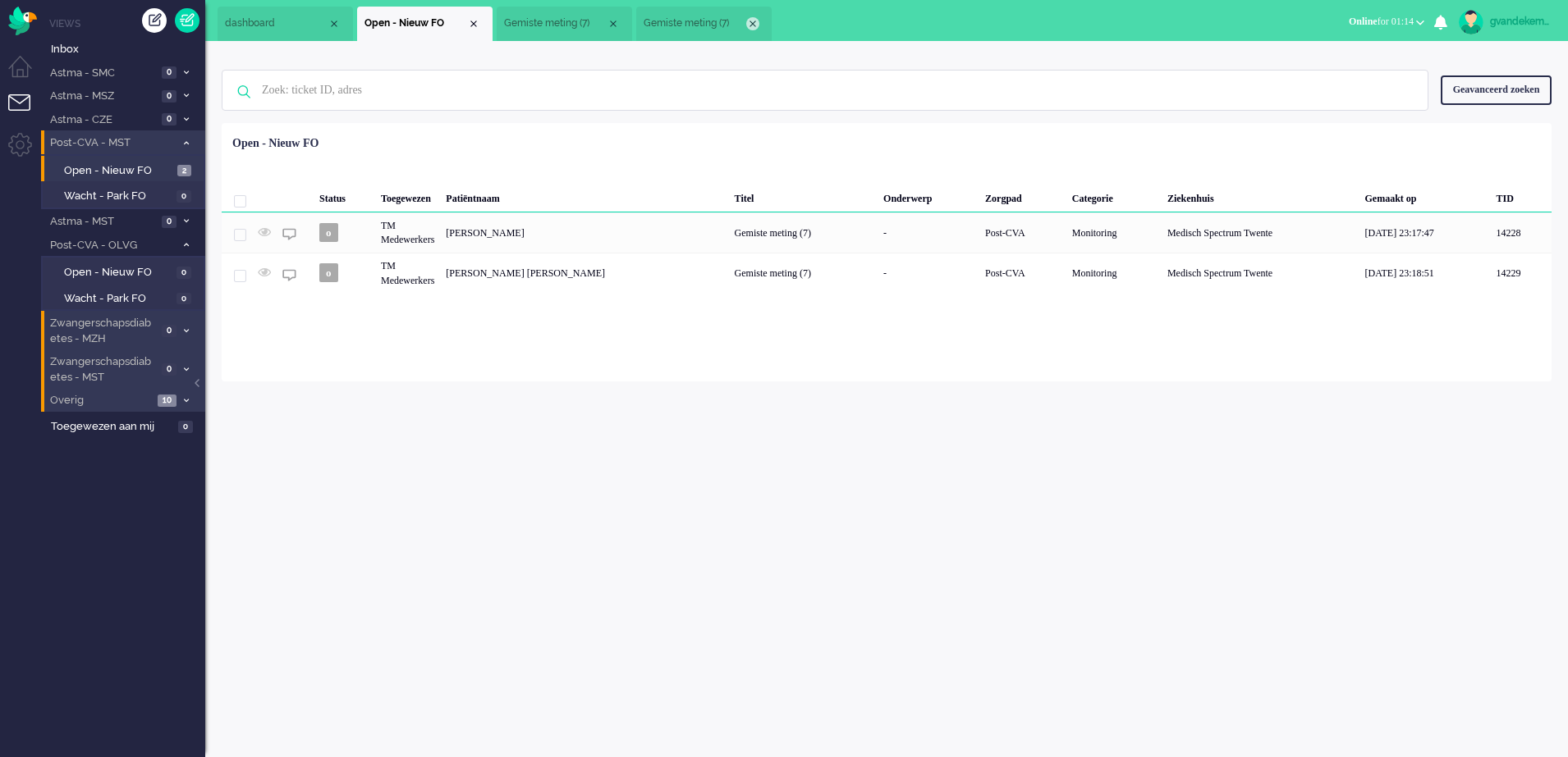
click at [753, 19] on div "Close tab" at bounding box center [753, 24] width 14 height 14
click at [540, 25] on span "Gemiste meting (7)" at bounding box center [555, 23] width 103 height 14
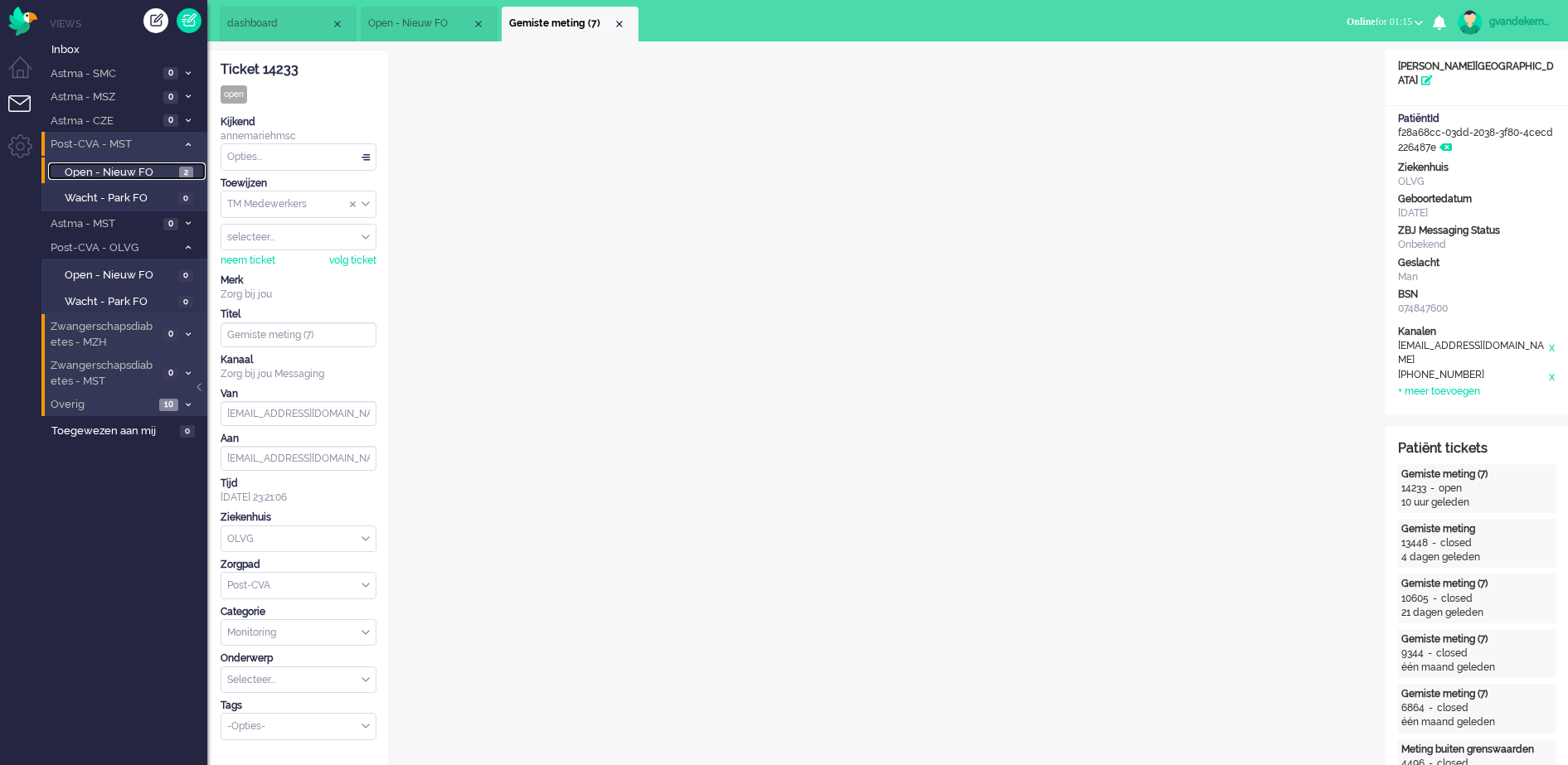
click at [161, 170] on span "Open - Nieuw FO" at bounding box center [120, 173] width 110 height 15
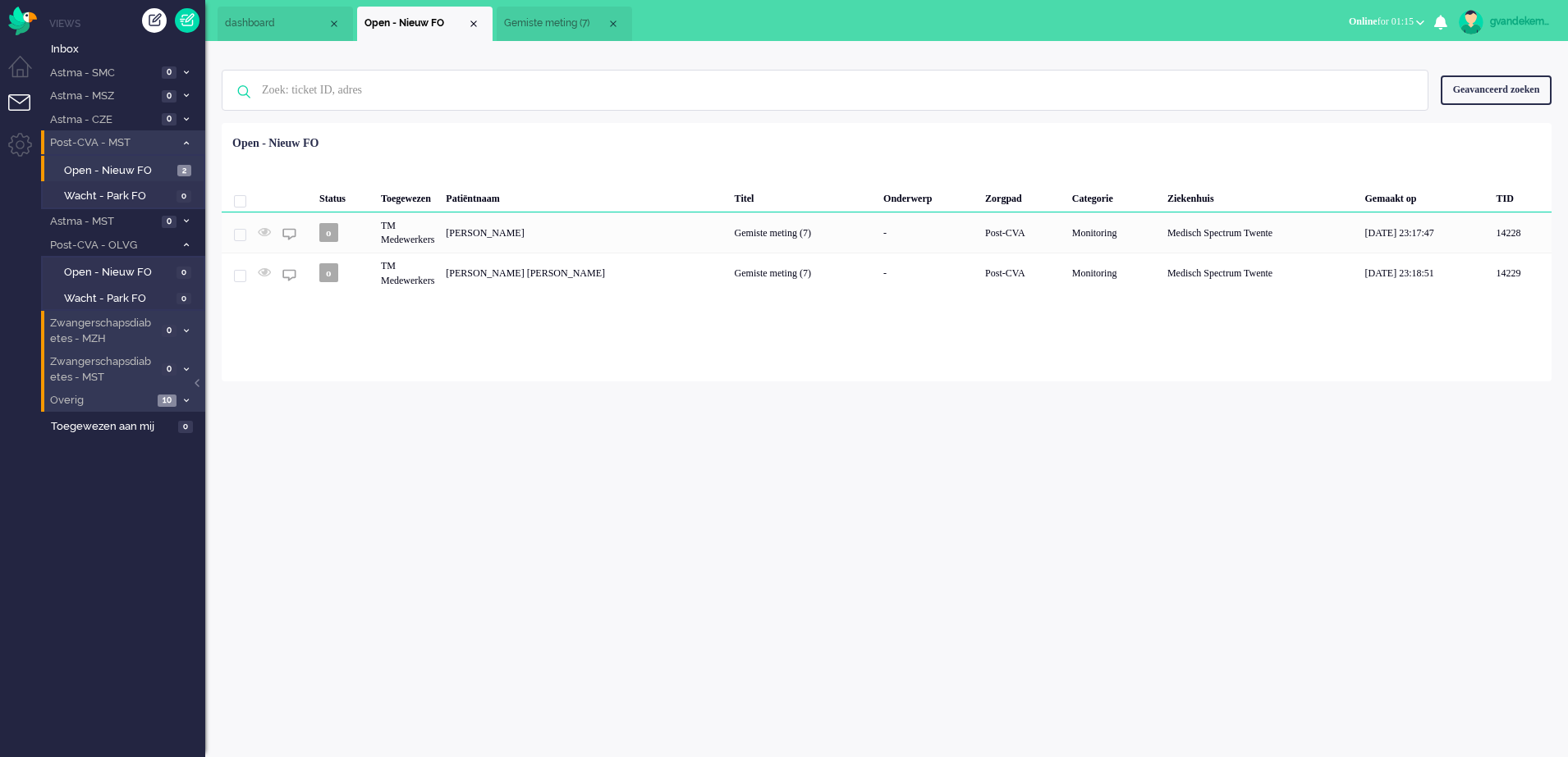
click at [187, 246] on icon at bounding box center [186, 245] width 5 height 6
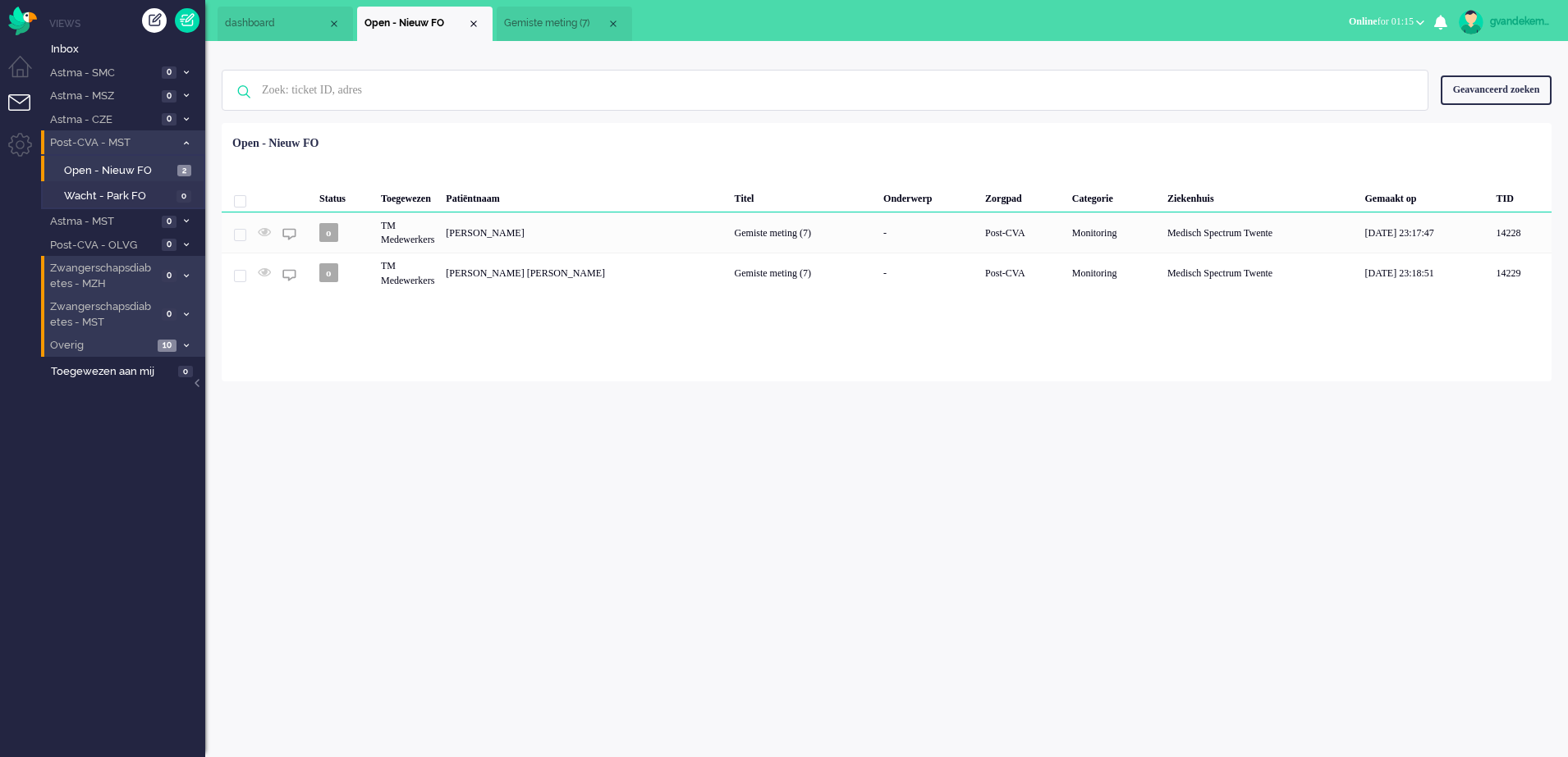
click at [185, 146] on icon at bounding box center [186, 143] width 5 height 6
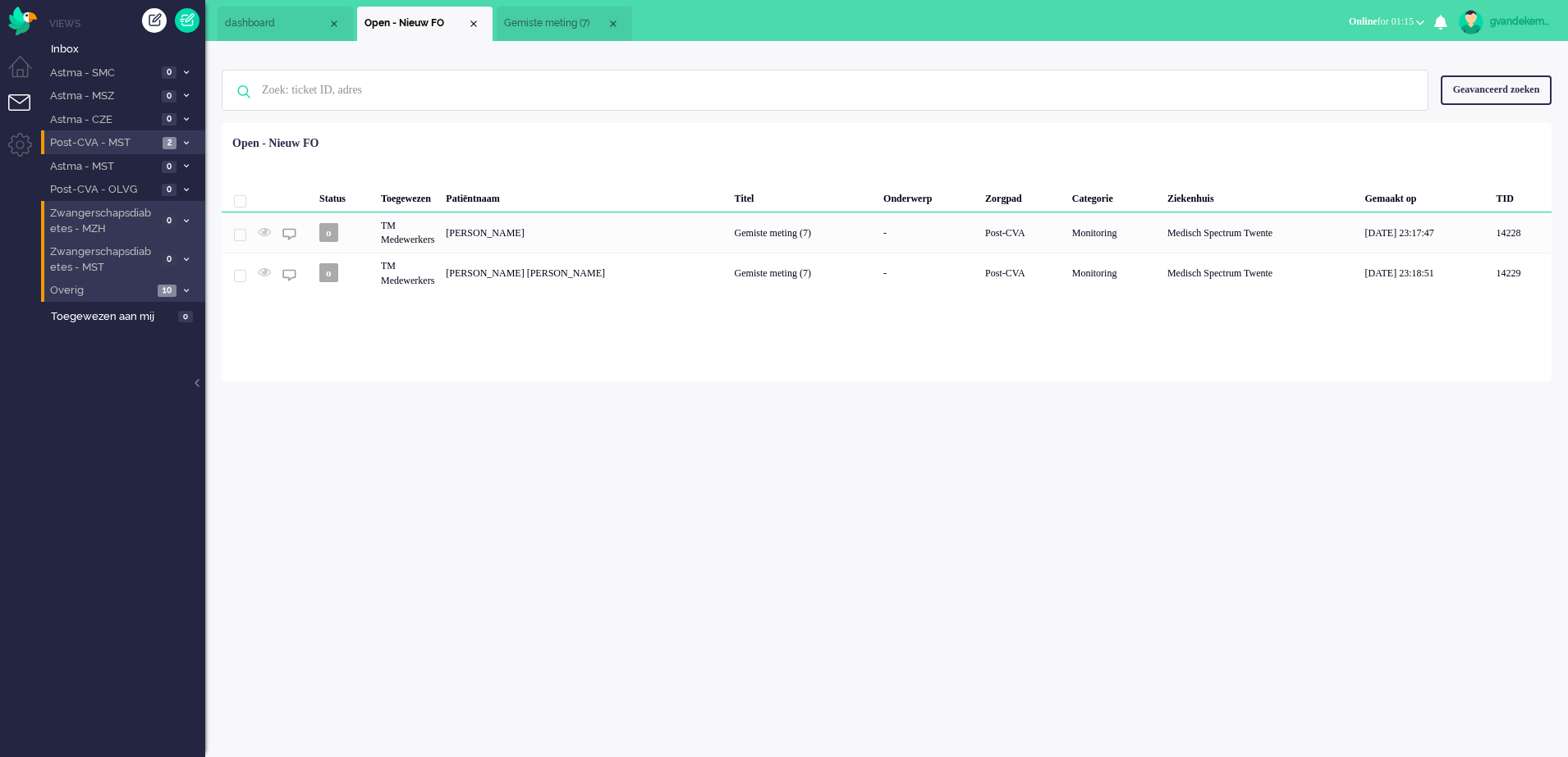
click at [537, 23] on span "Gemiste meting (7)" at bounding box center [555, 23] width 103 height 14
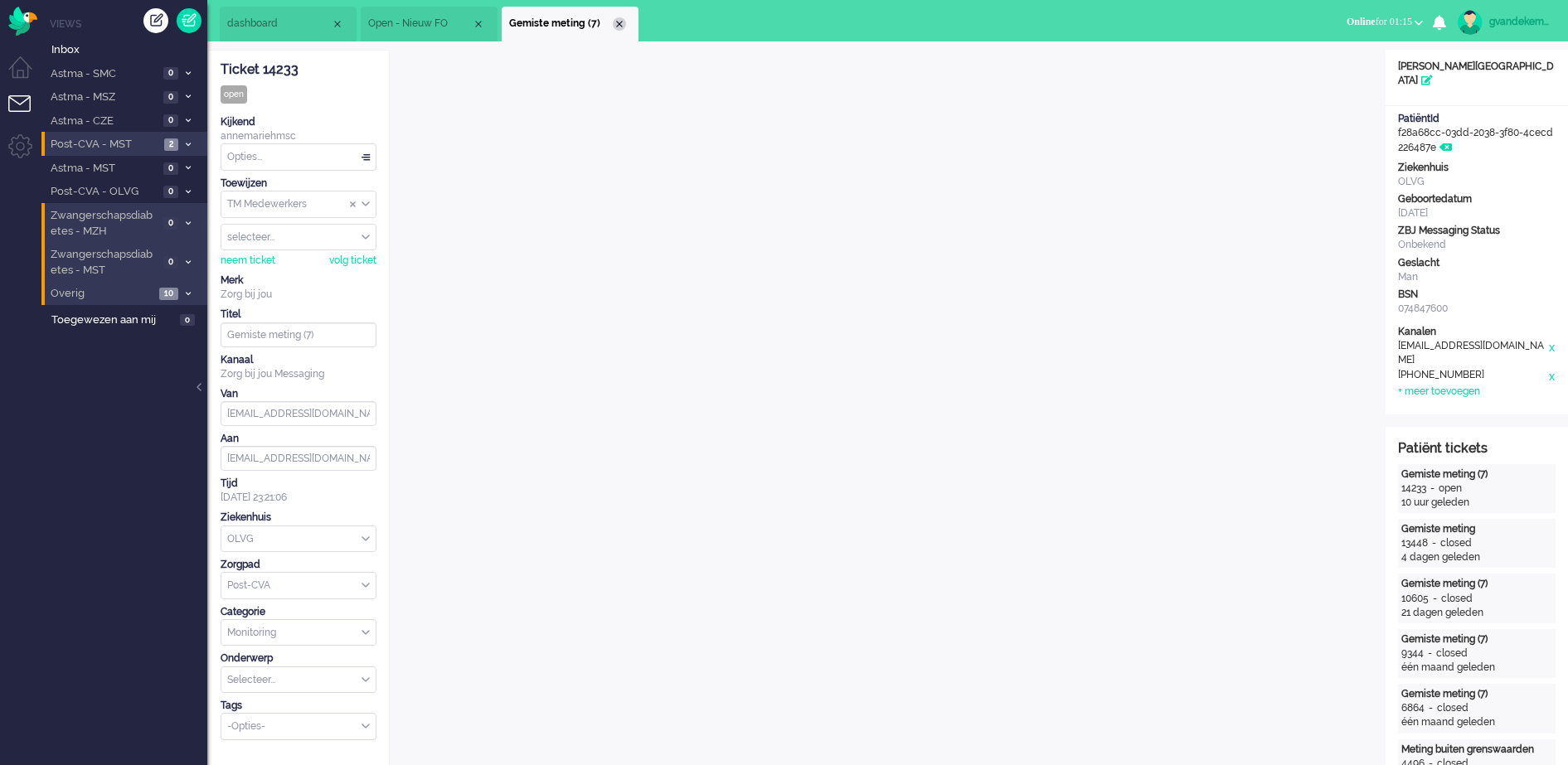
click at [621, 24] on div "Close tab" at bounding box center [620, 24] width 14 height 14
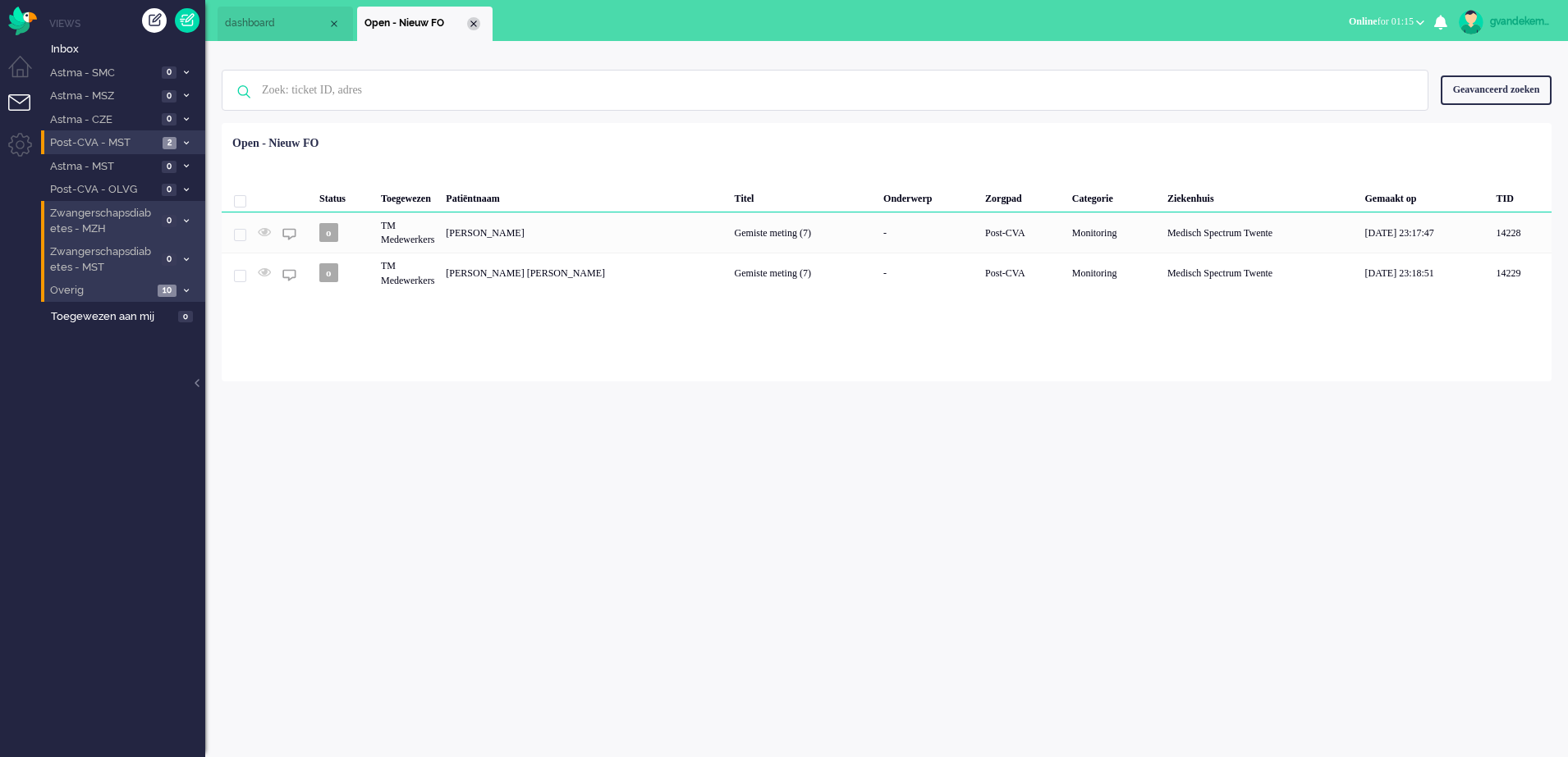
click at [473, 20] on div "Close tab" at bounding box center [474, 24] width 14 height 14
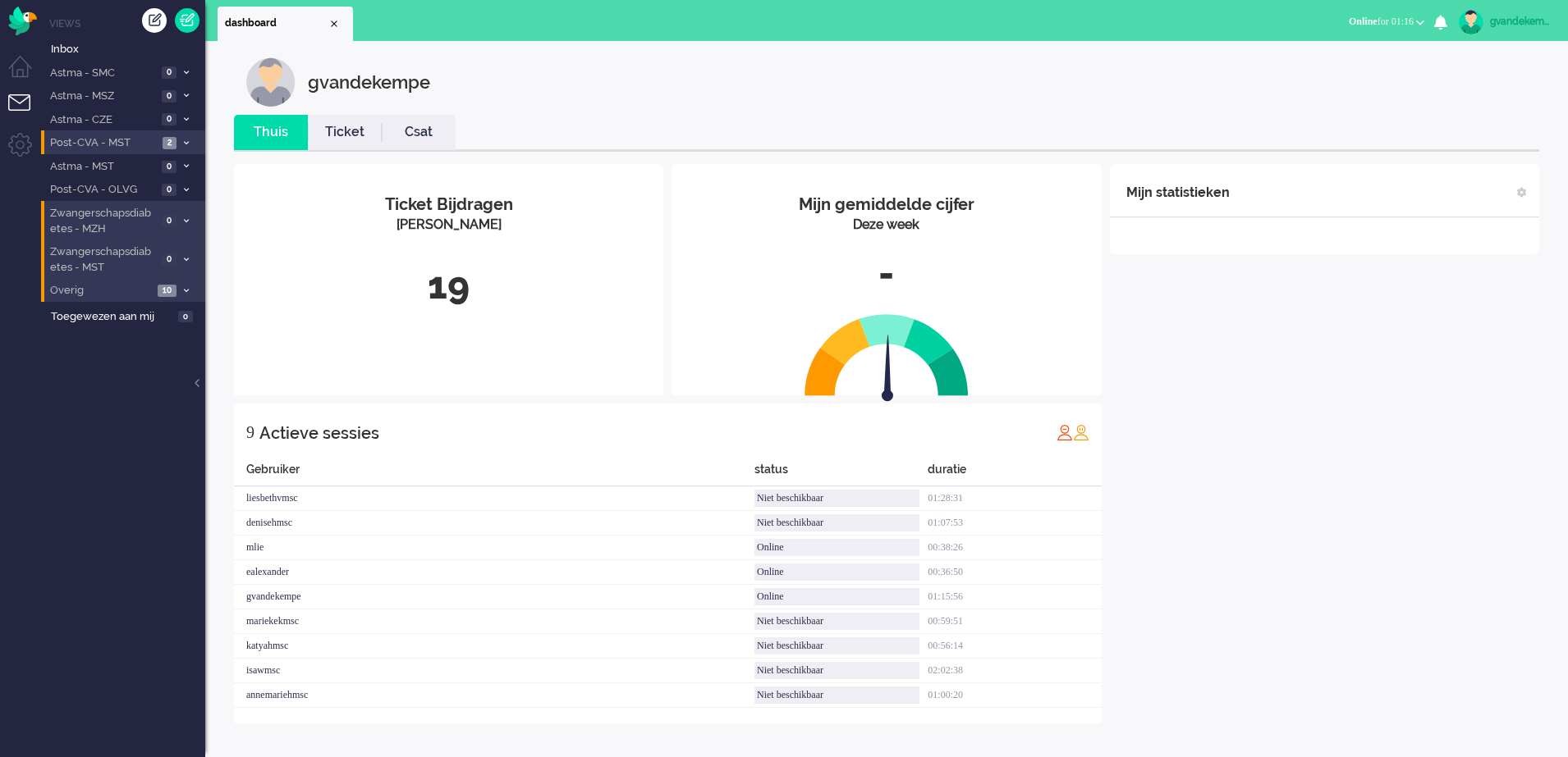
click at [186, 144] on icon at bounding box center [186, 143] width 5 height 6
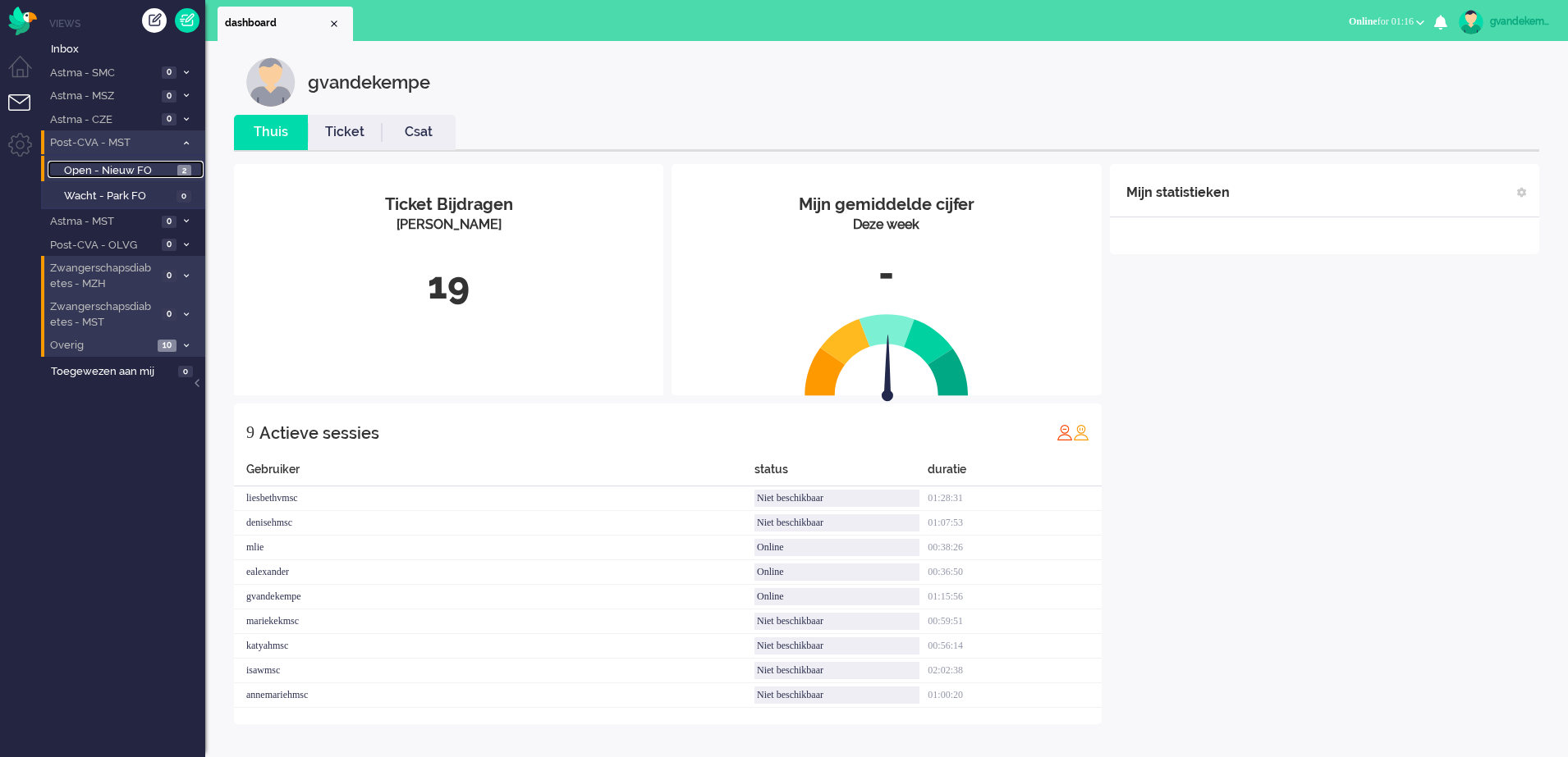
click at [145, 171] on span "Open - Nieuw FO" at bounding box center [119, 171] width 109 height 15
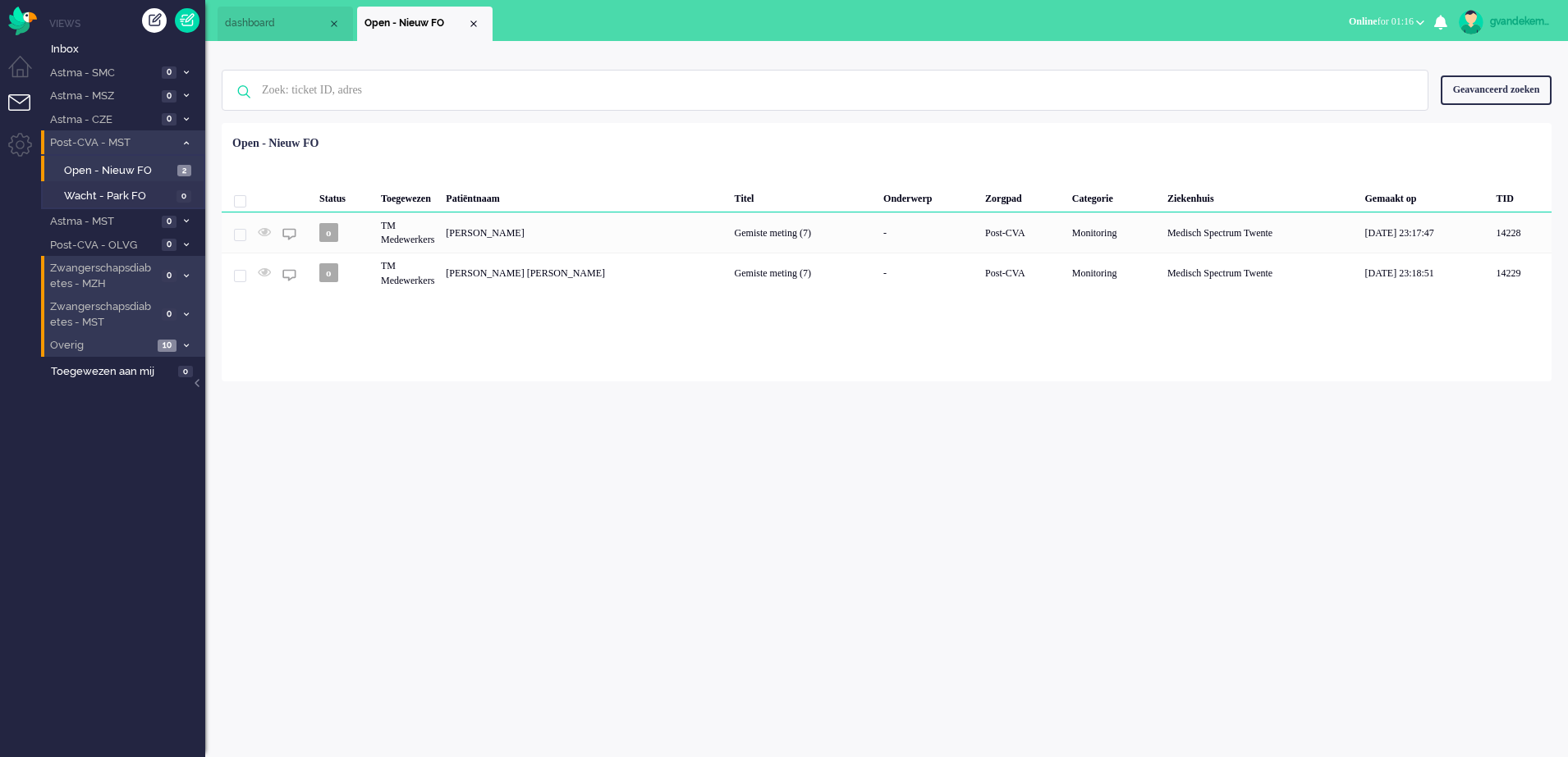
click at [188, 141] on icon at bounding box center [186, 143] width 5 height 6
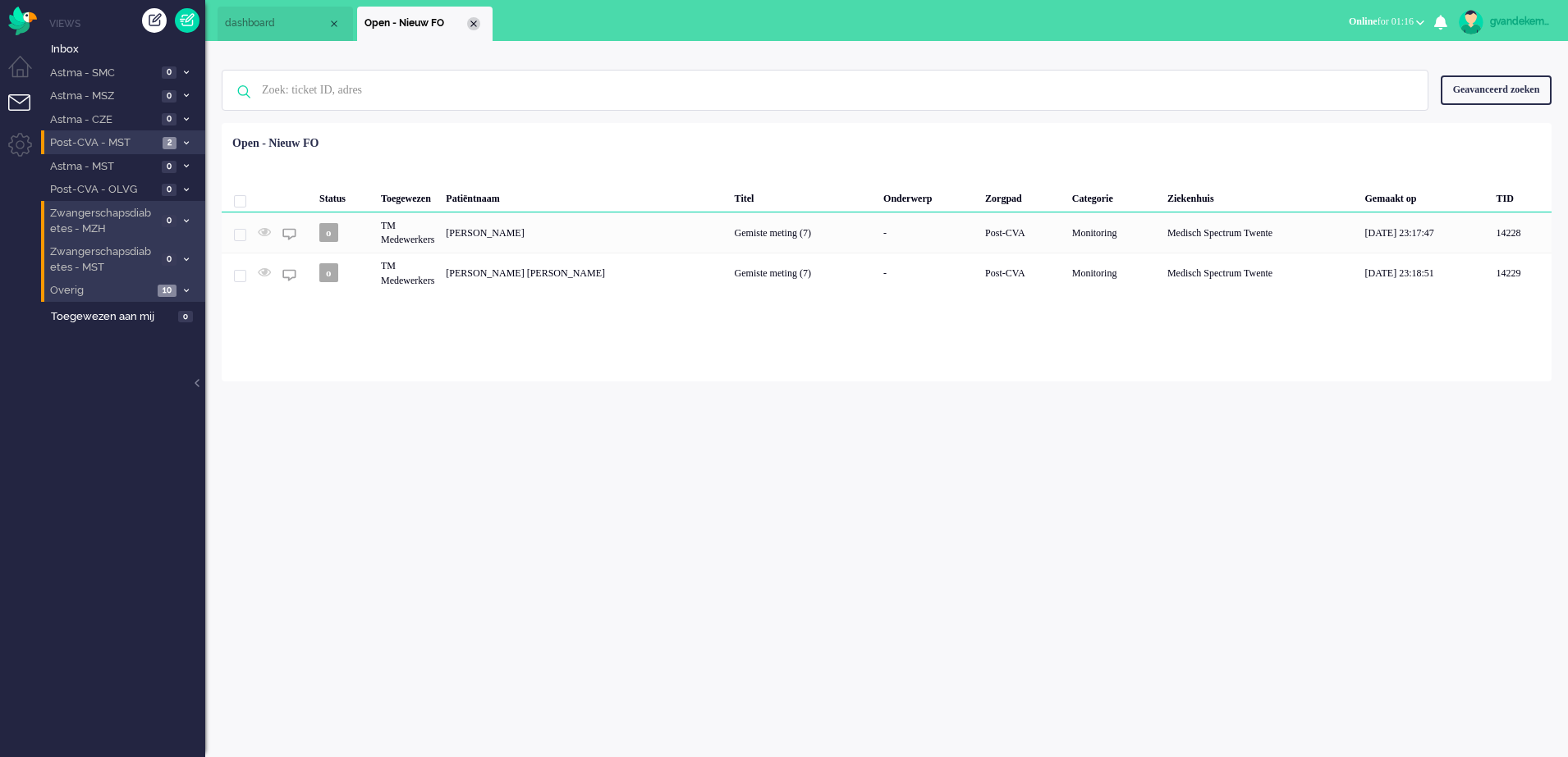
click at [473, 21] on div "Close tab" at bounding box center [474, 24] width 14 height 14
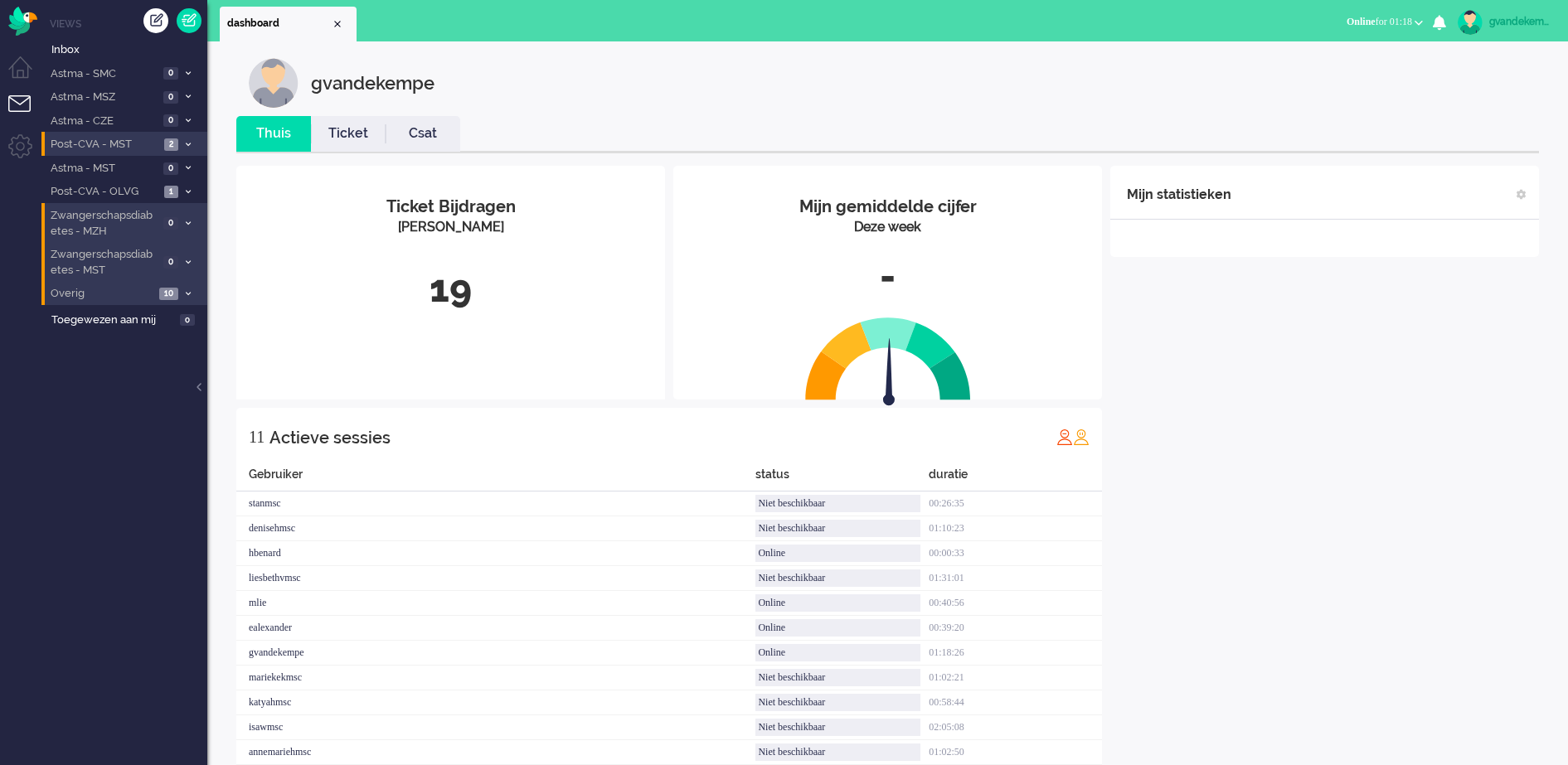
click at [186, 190] on icon at bounding box center [188, 192] width 5 height 6
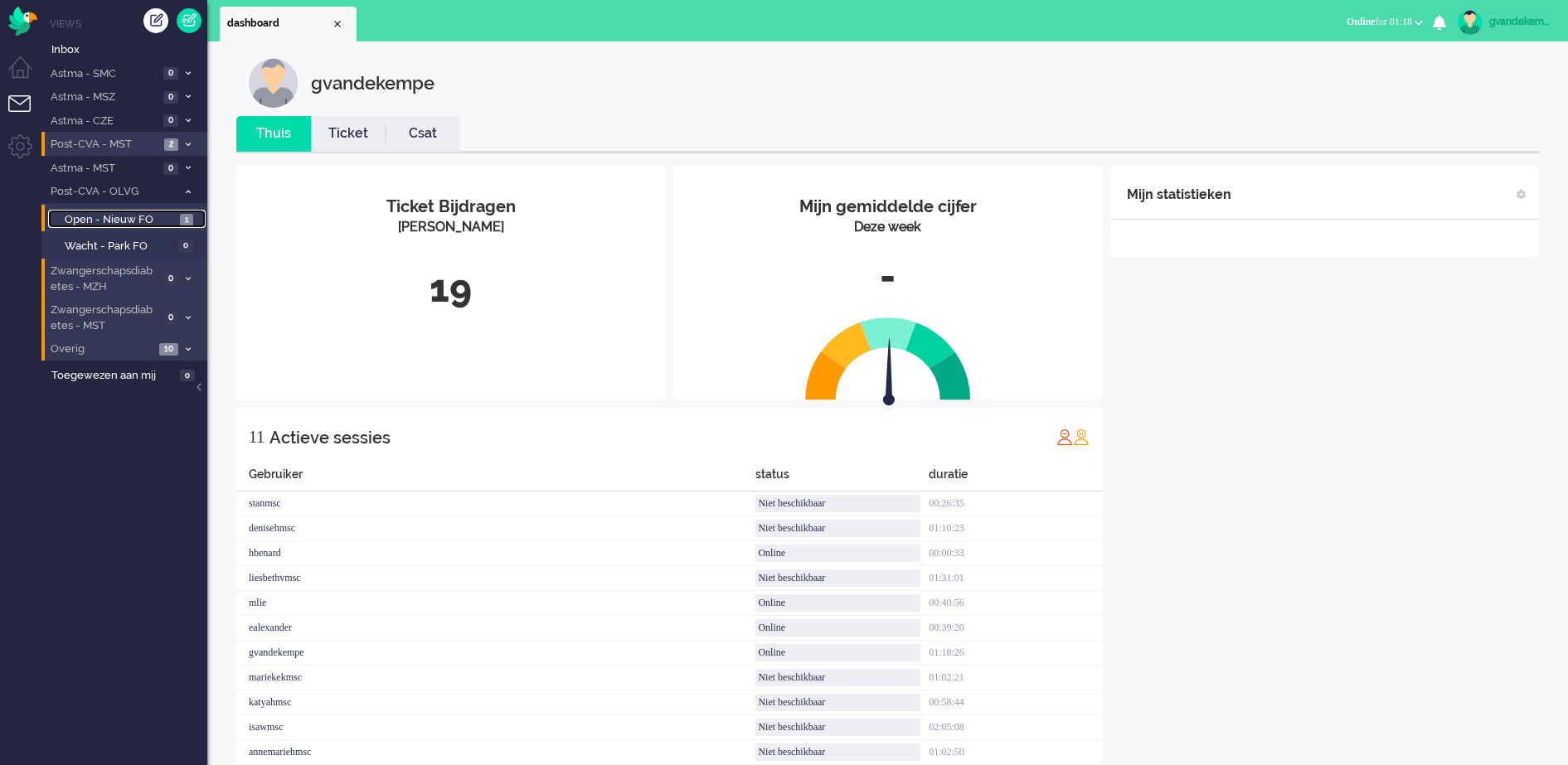
click at [130, 221] on span "Open - Nieuw FO" at bounding box center [121, 220] width 111 height 15
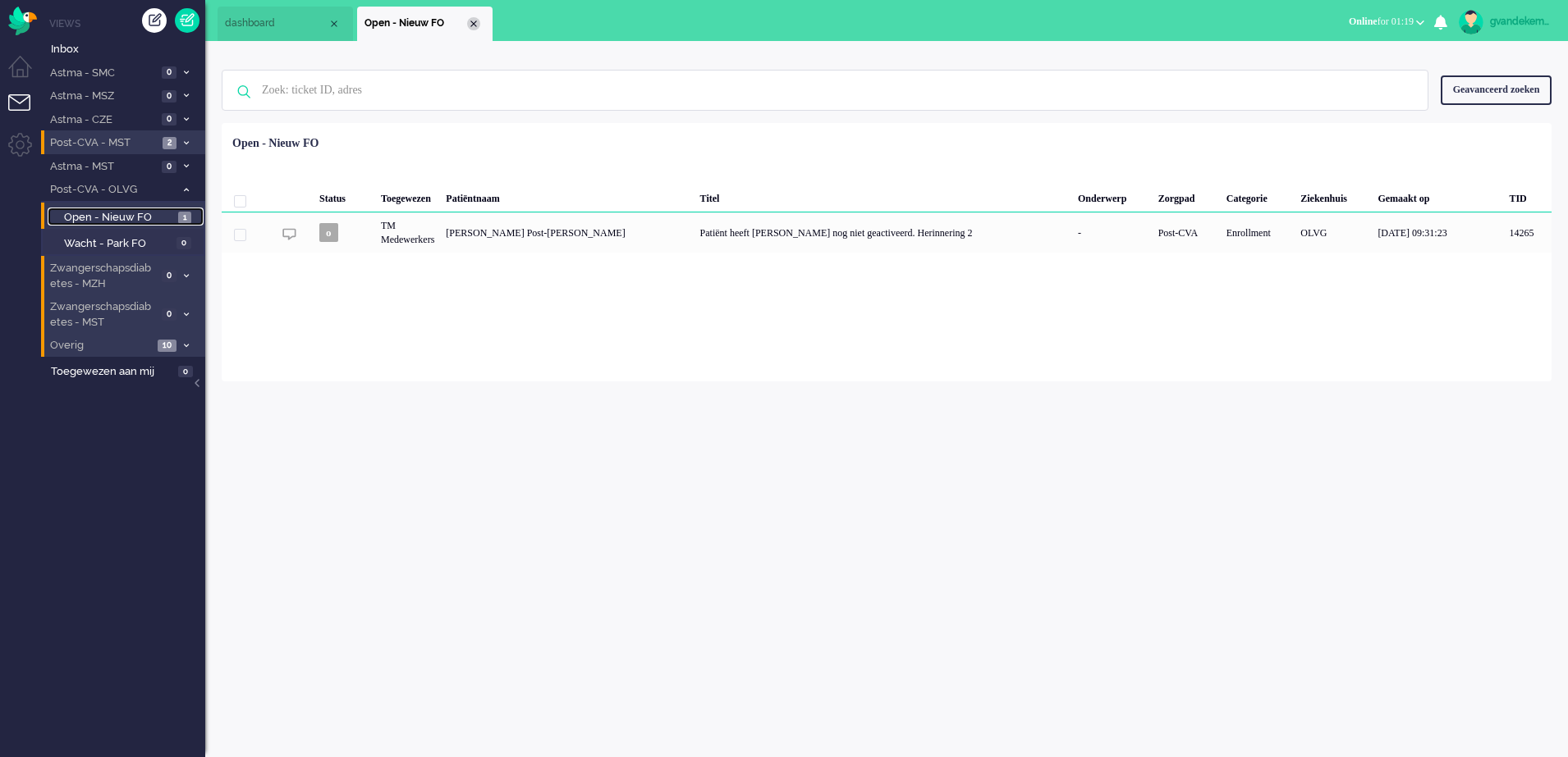
click at [473, 21] on div "Close tab" at bounding box center [474, 24] width 14 height 14
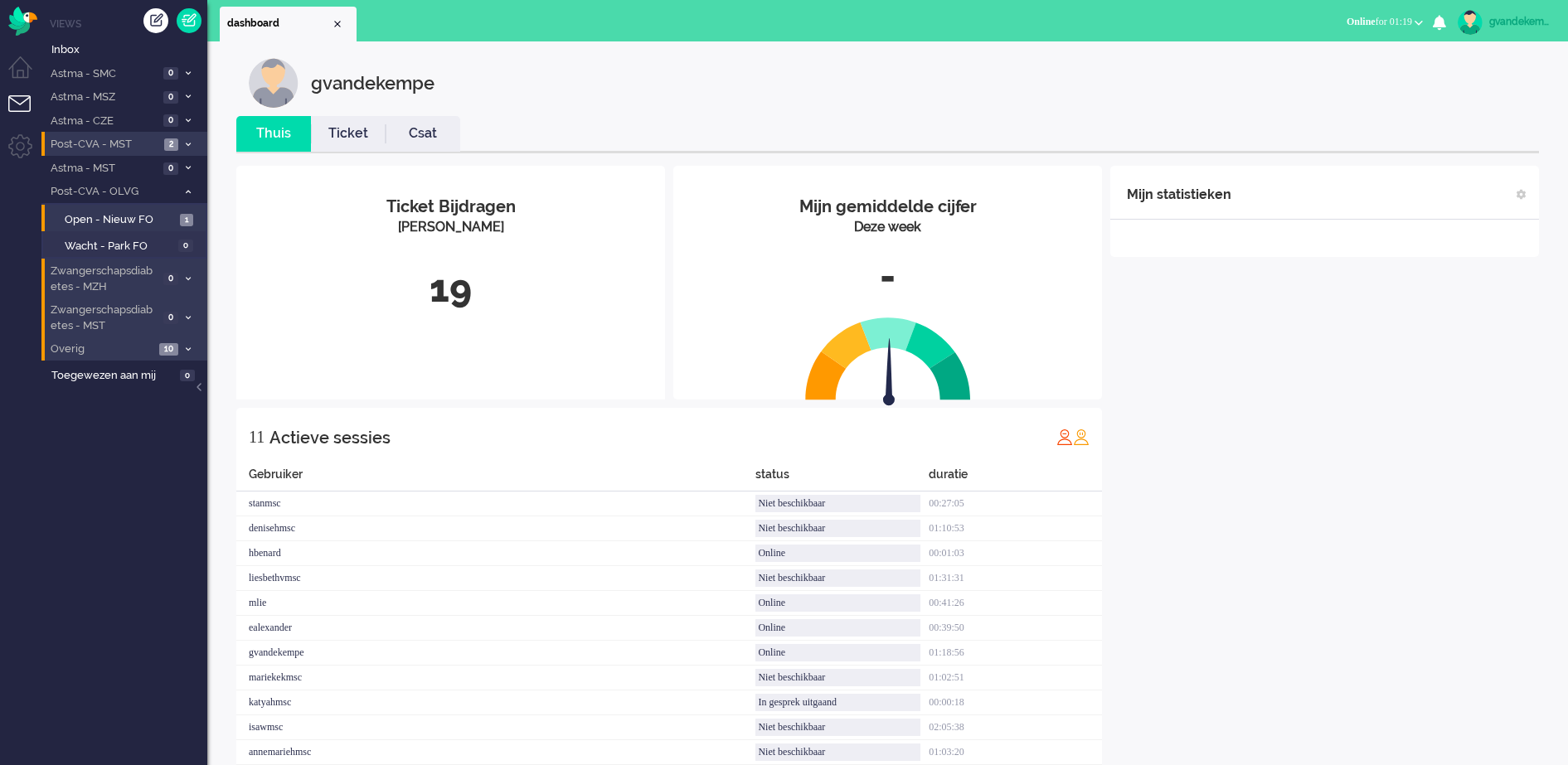
click at [189, 190] on icon at bounding box center [188, 192] width 5 height 6
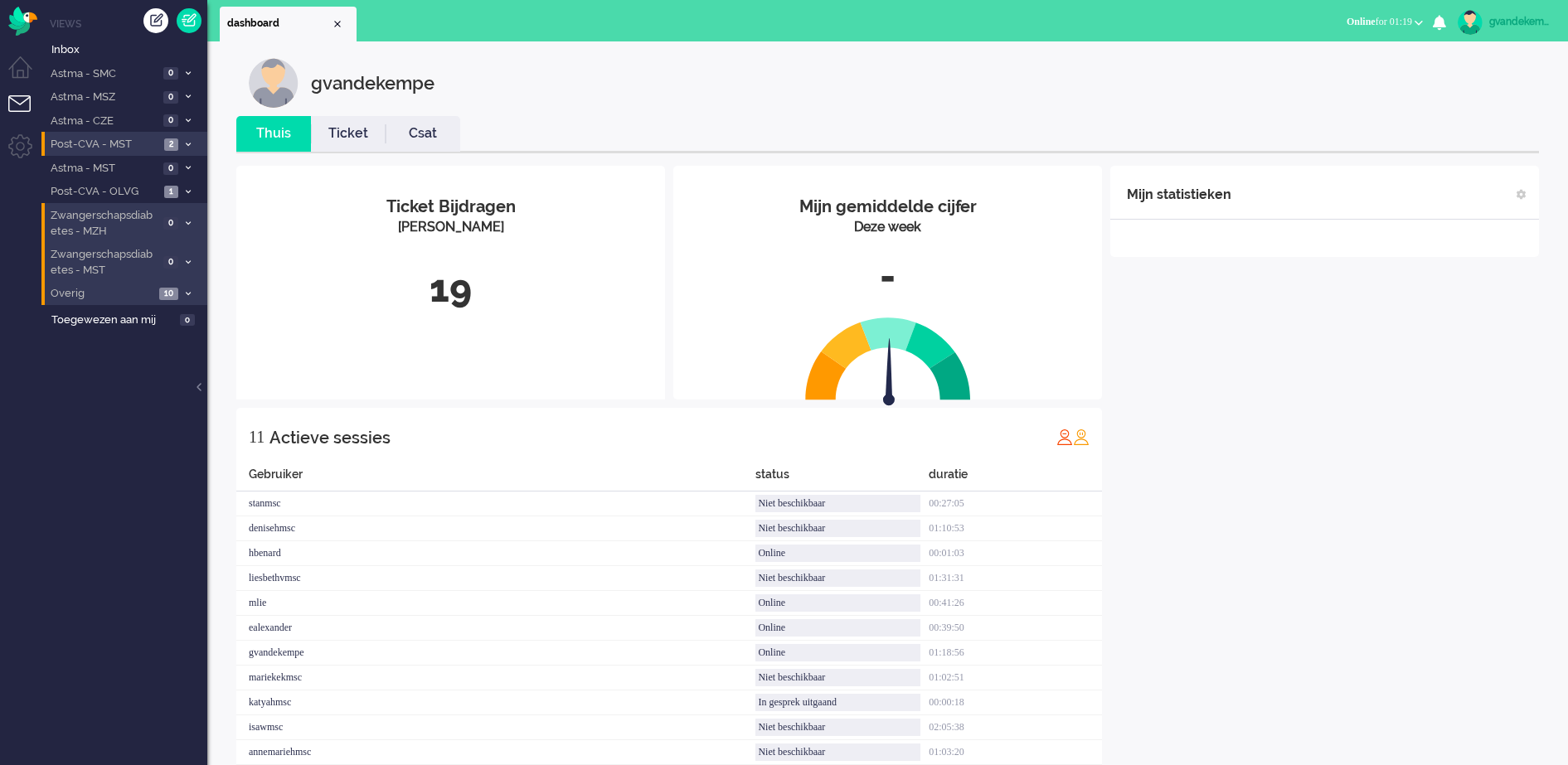
click at [187, 142] on icon at bounding box center [188, 145] width 5 height 6
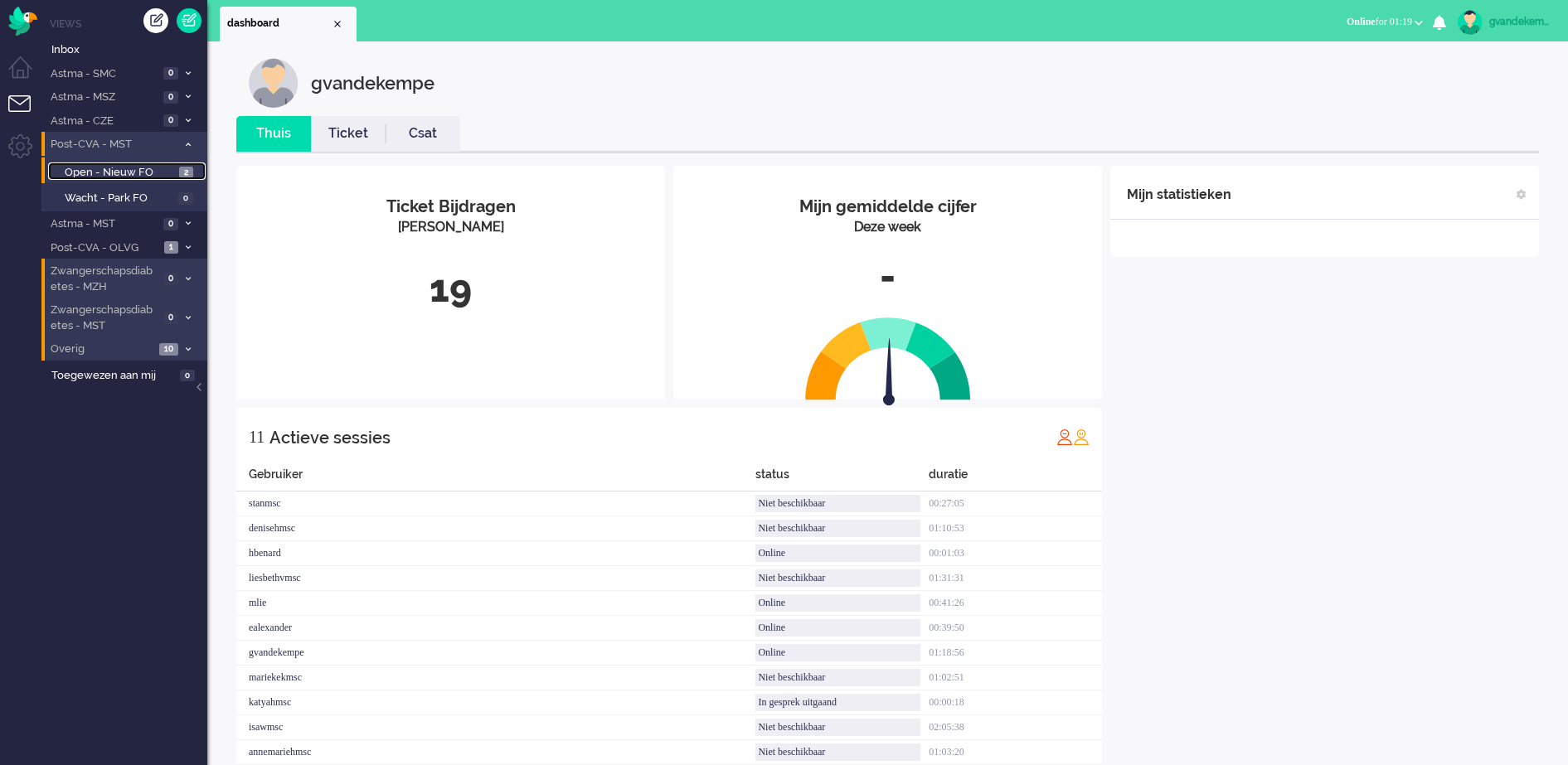
click at [137, 170] on span "Open - Nieuw FO" at bounding box center [120, 173] width 110 height 15
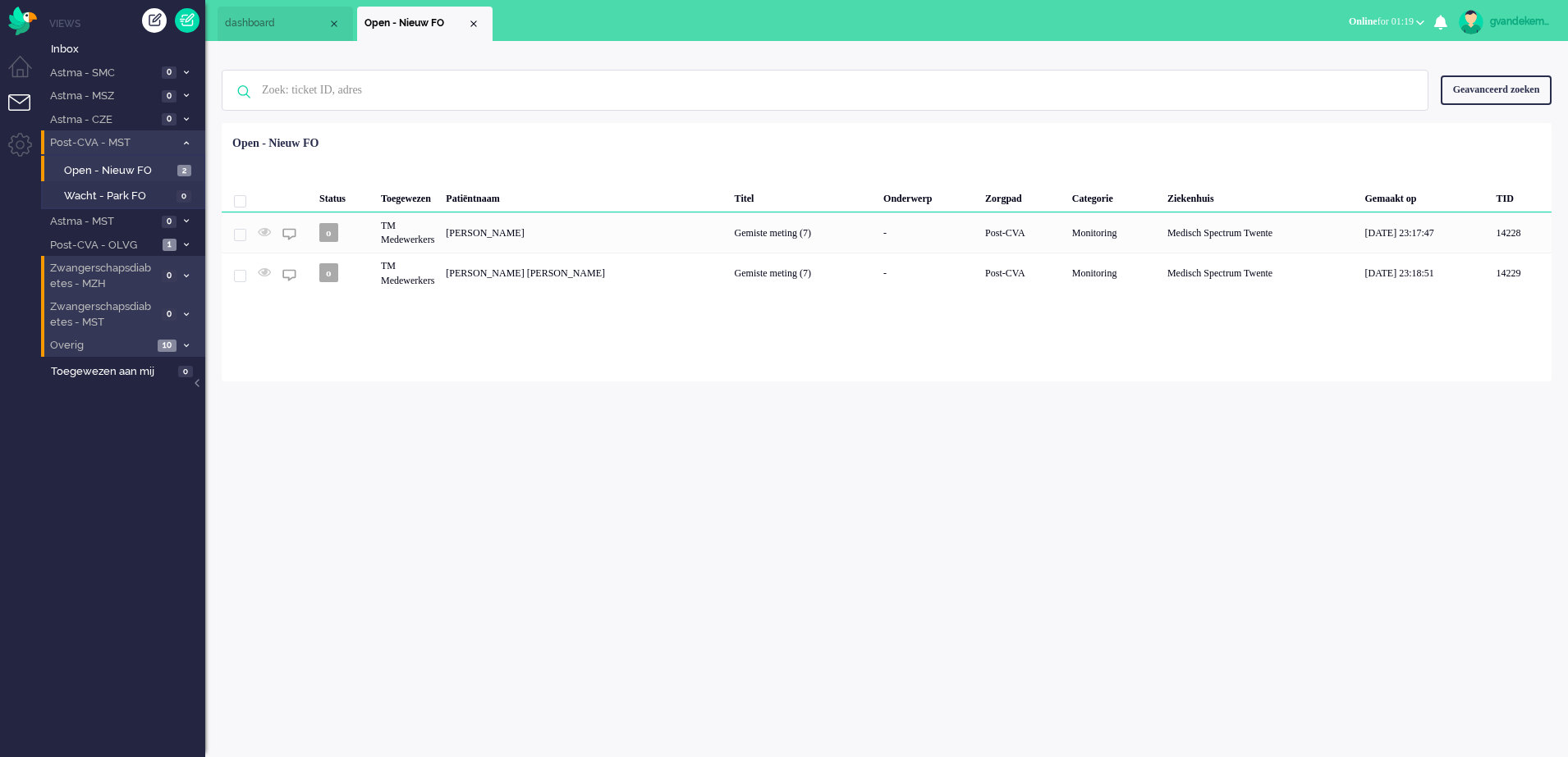
click at [186, 141] on icon at bounding box center [186, 143] width 5 height 6
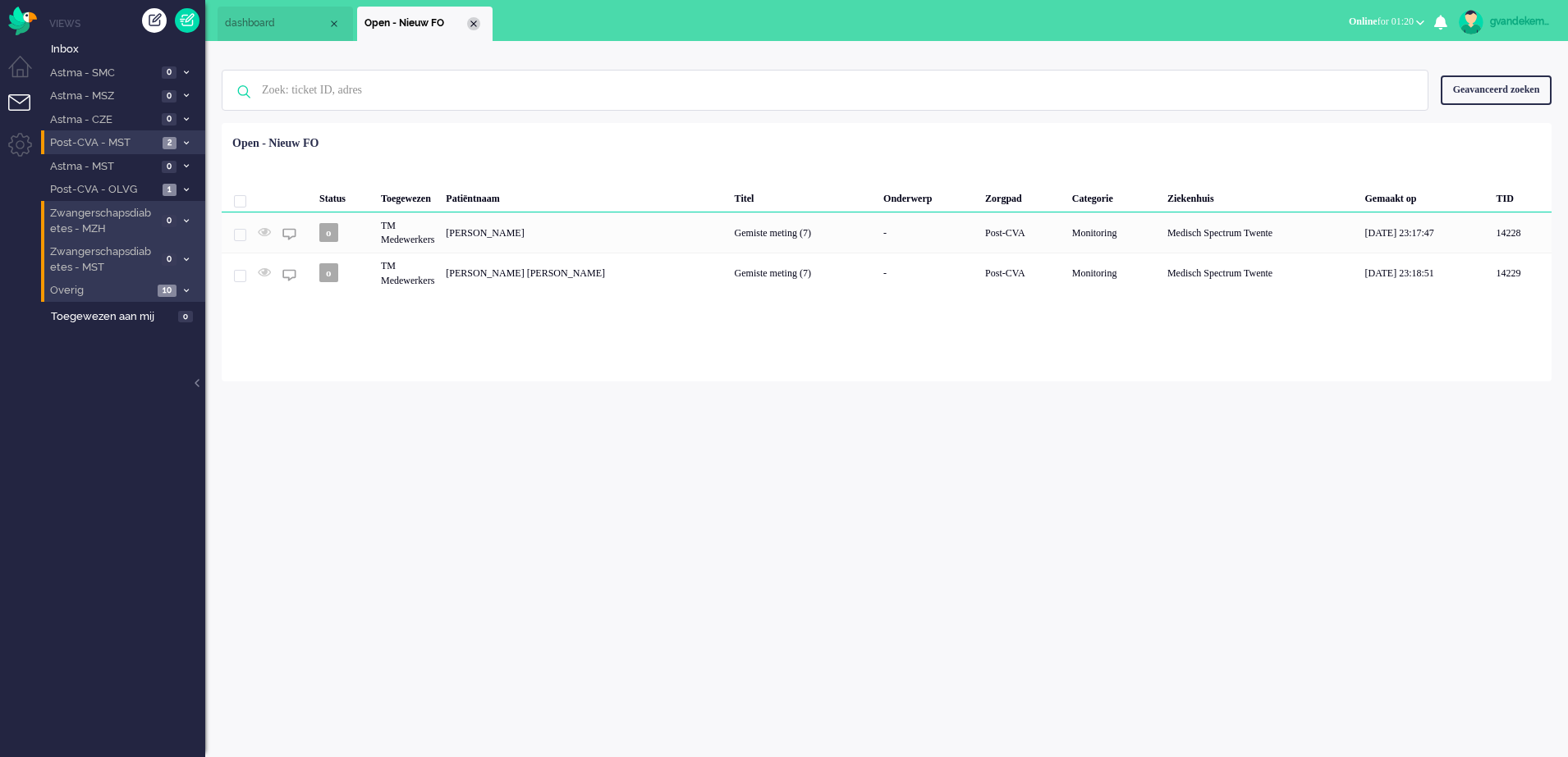
click at [473, 20] on div "Close tab" at bounding box center [474, 24] width 14 height 14
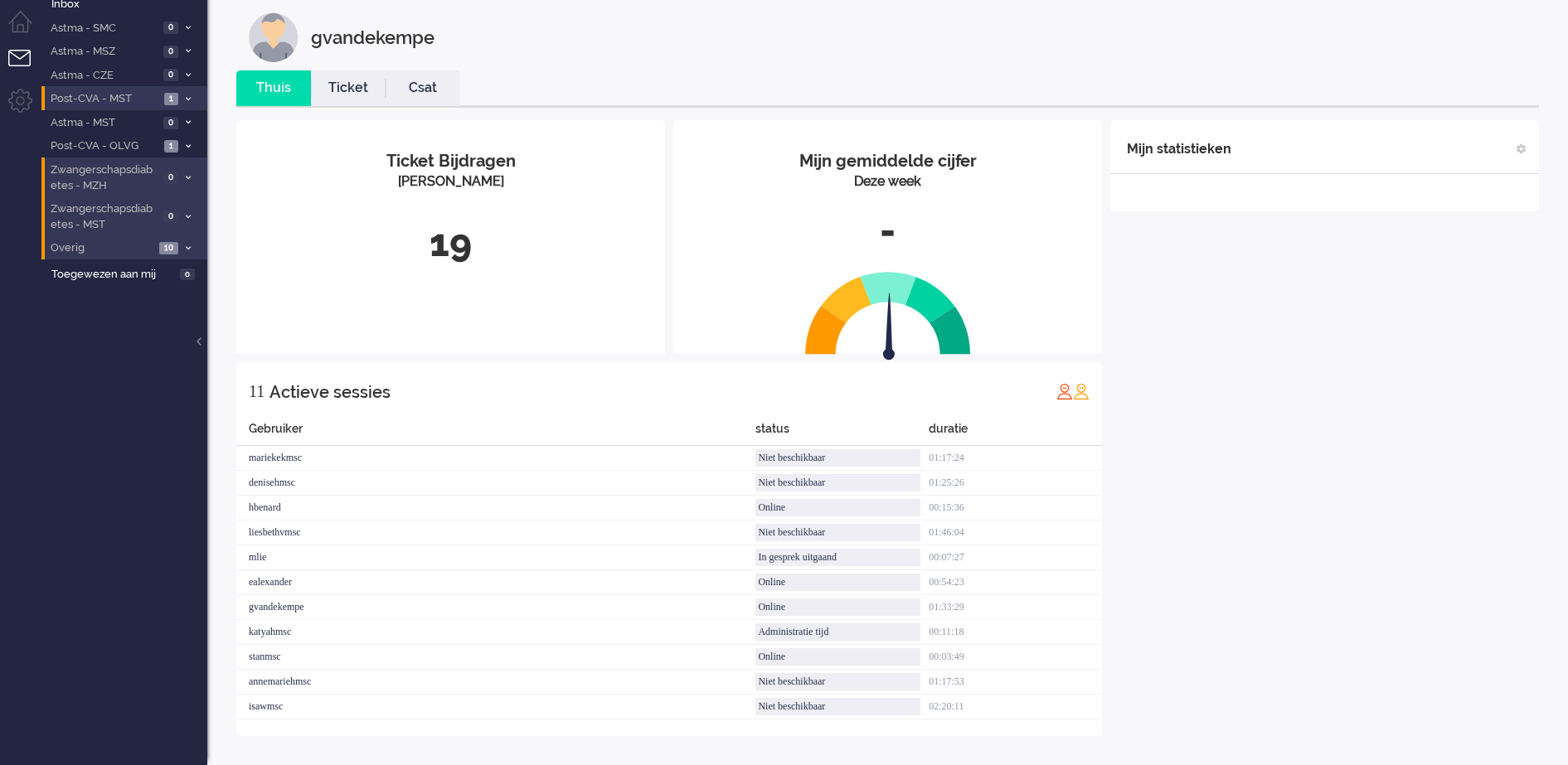
scroll to position [21, 0]
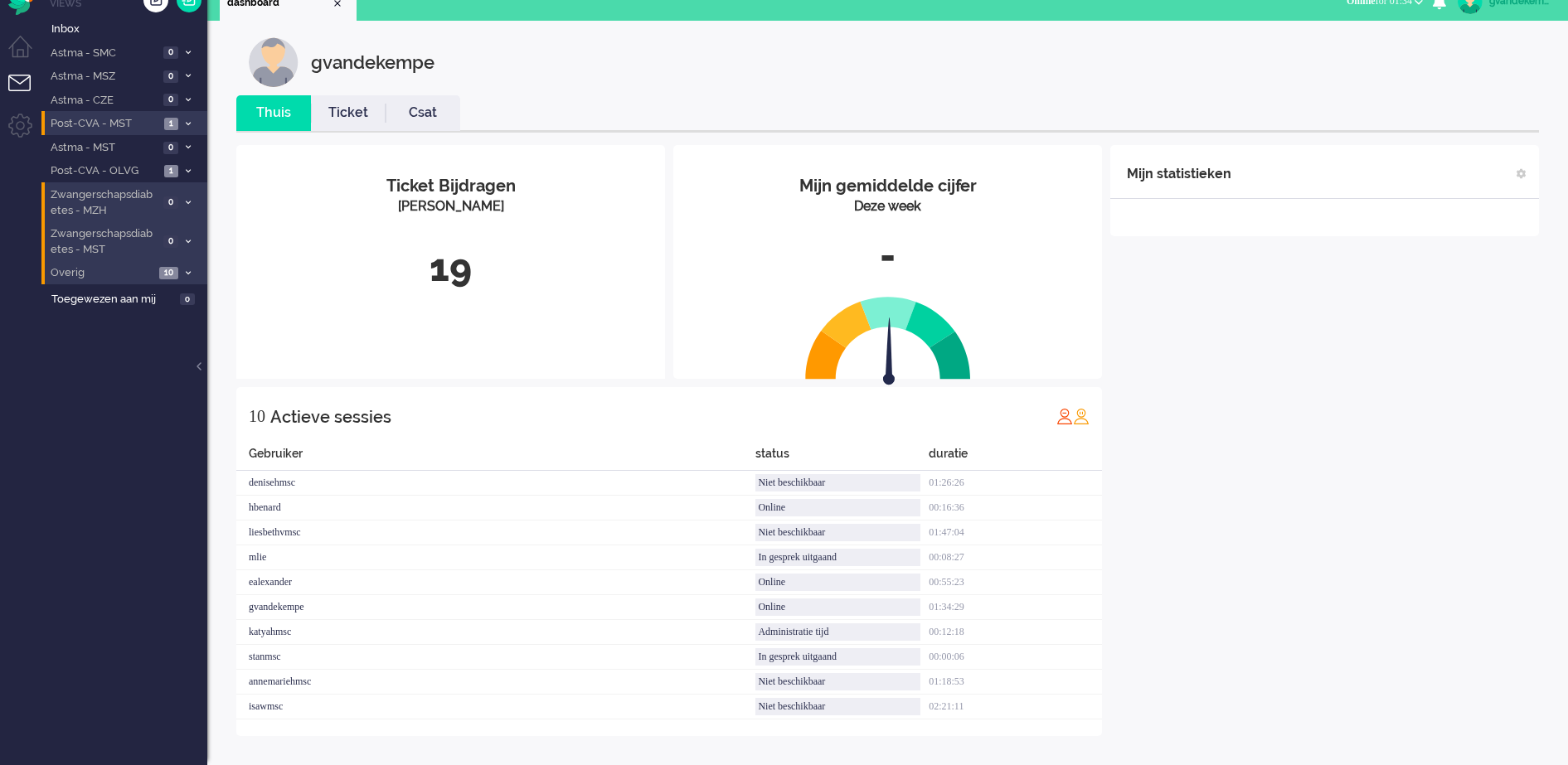
click at [187, 168] on span at bounding box center [187, 171] width 13 height 9
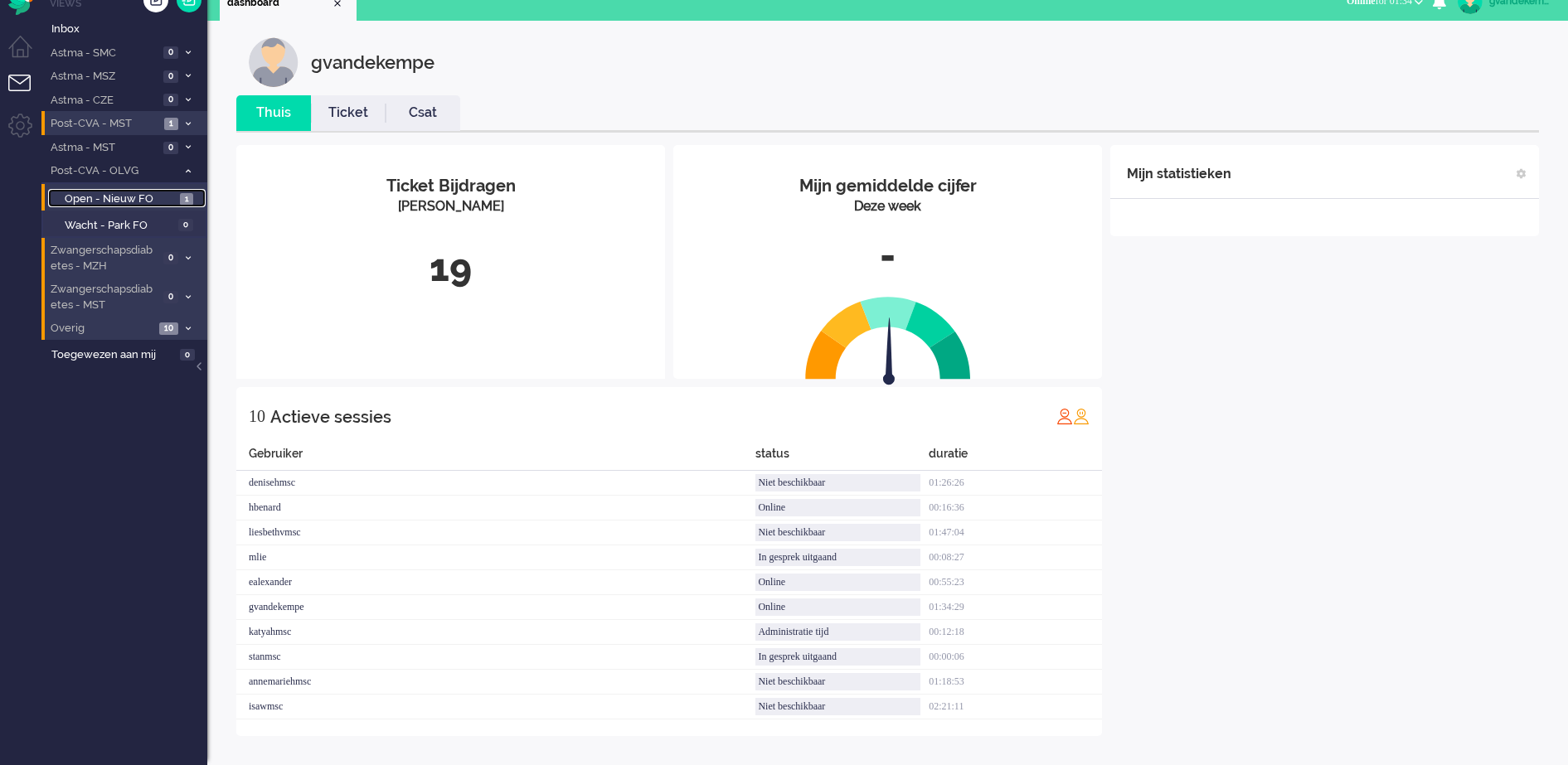
click at [128, 195] on span "Open - Nieuw FO" at bounding box center [121, 199] width 111 height 15
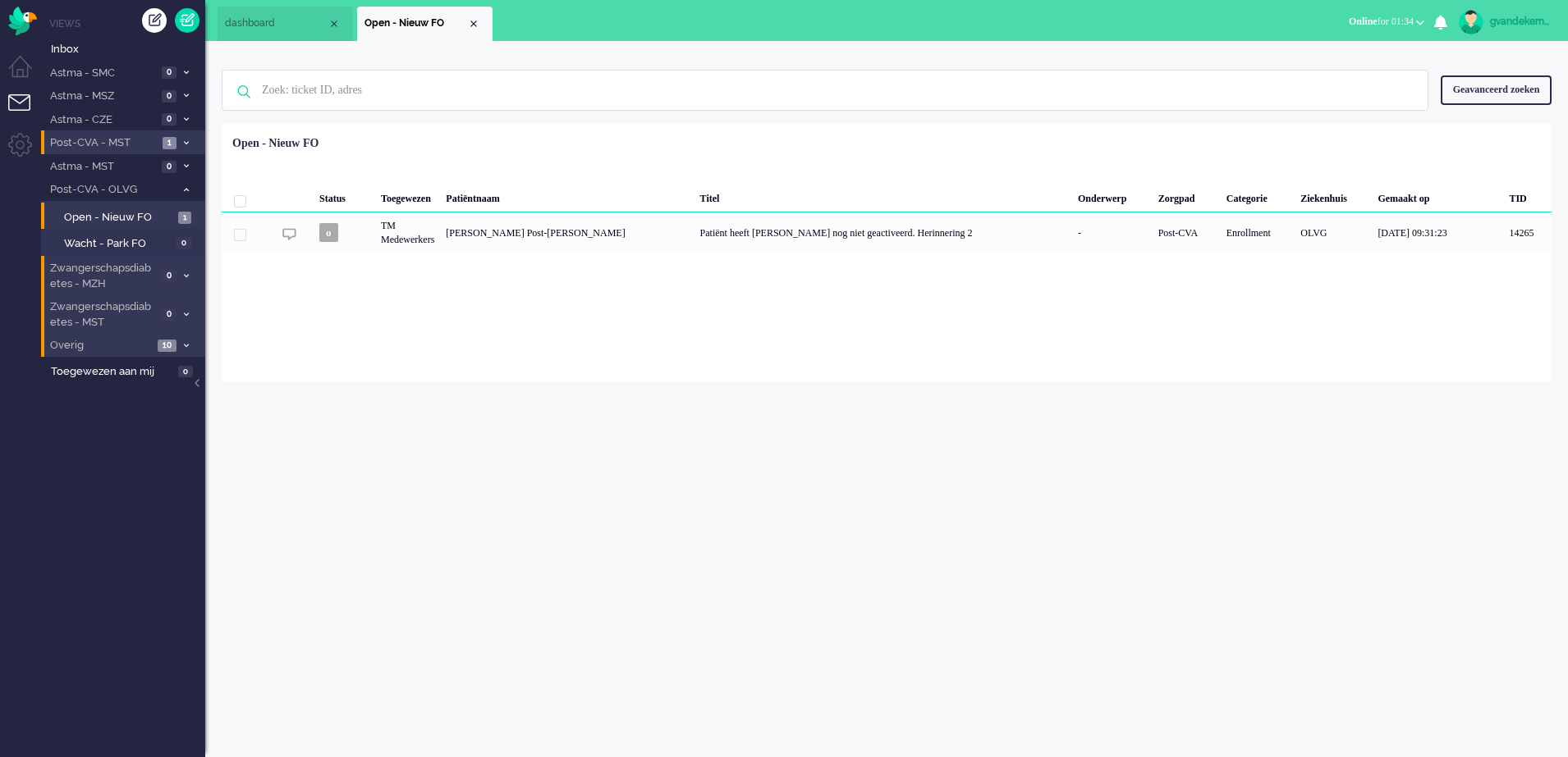
click at [184, 187] on icon at bounding box center [186, 190] width 5 height 6
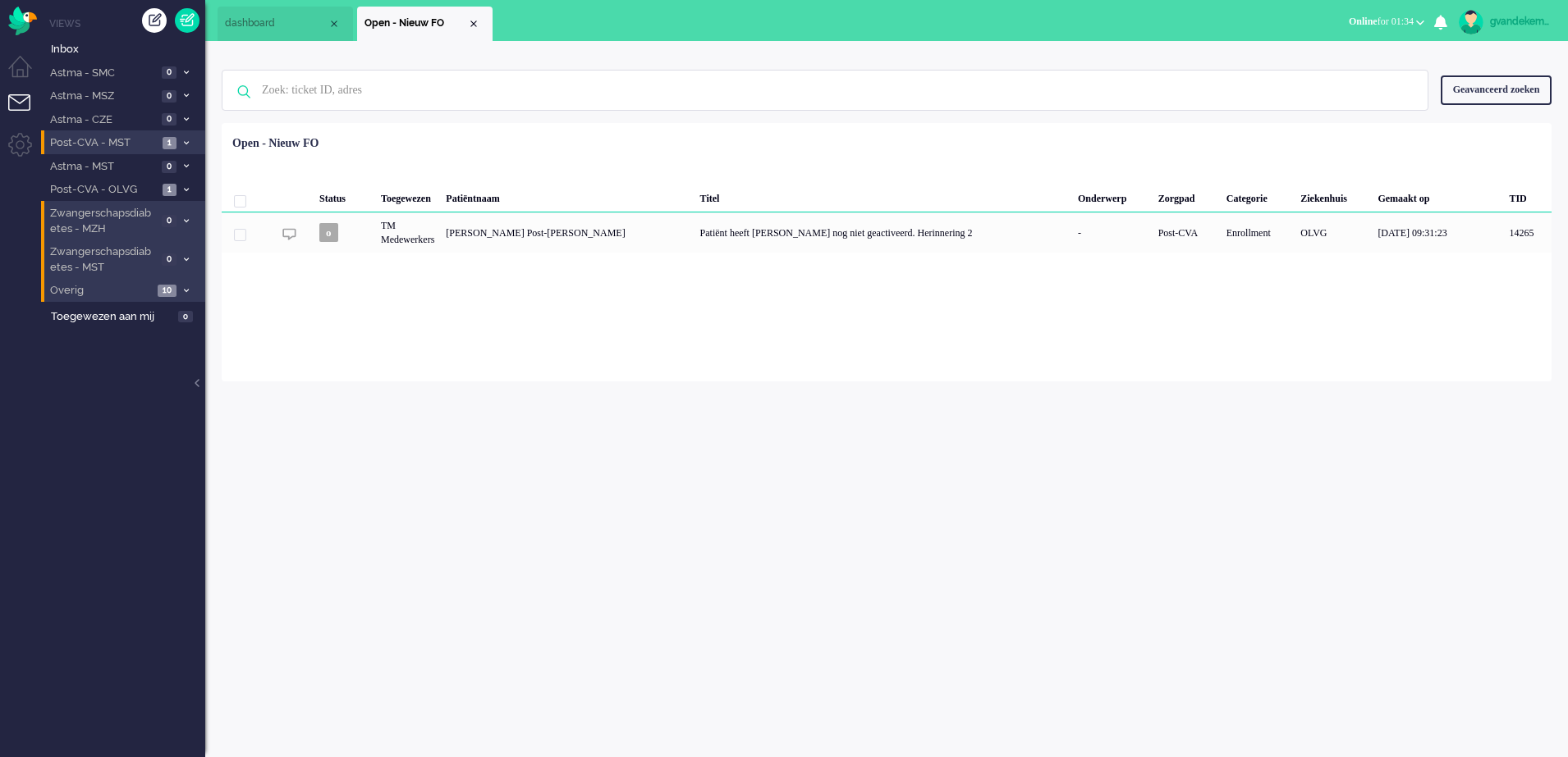
click at [184, 141] on icon at bounding box center [186, 143] width 5 height 6
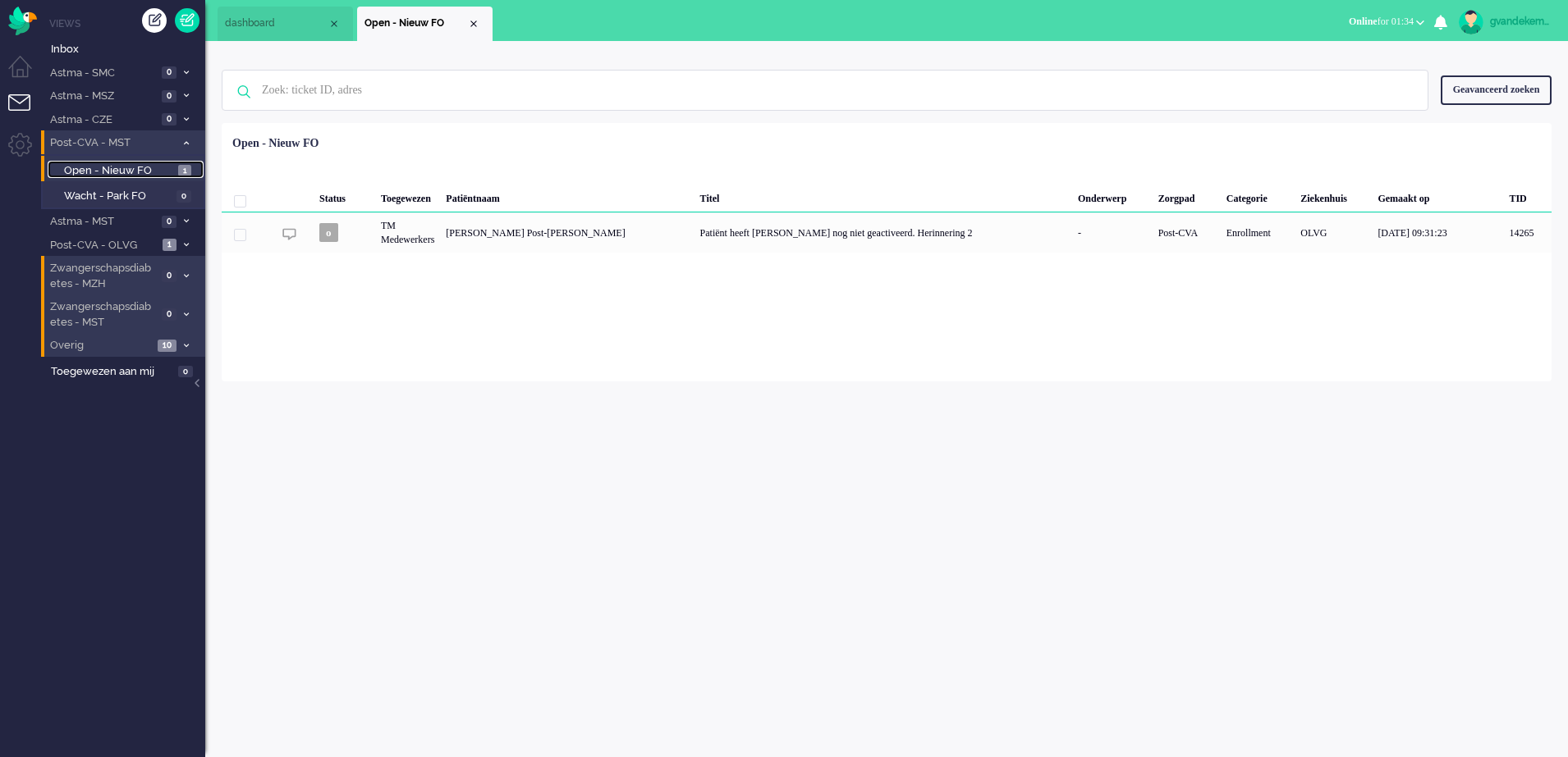
click at [143, 172] on span "Open - Nieuw FO" at bounding box center [119, 171] width 110 height 15
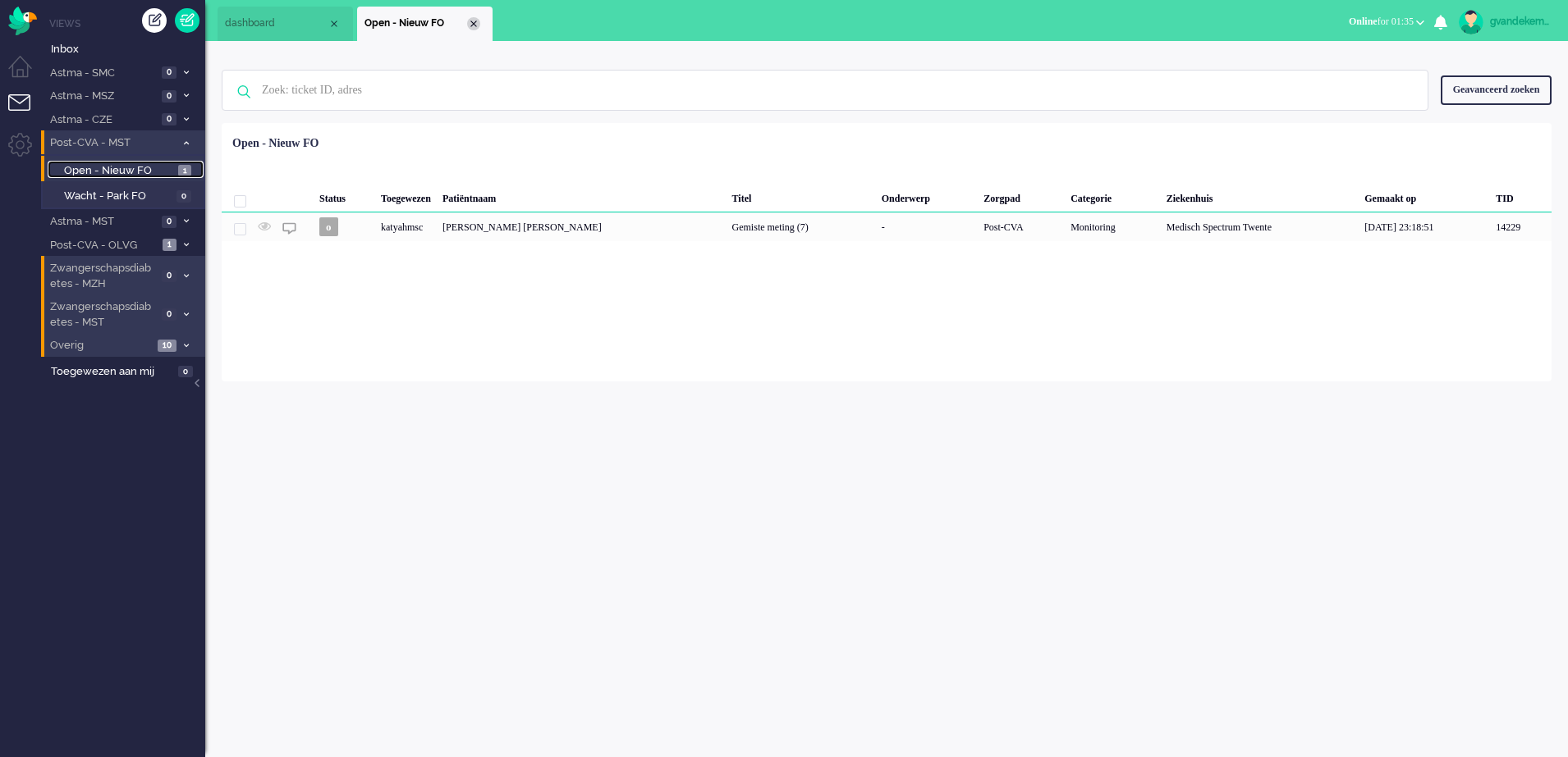
click at [471, 21] on div "Close tab" at bounding box center [474, 24] width 14 height 14
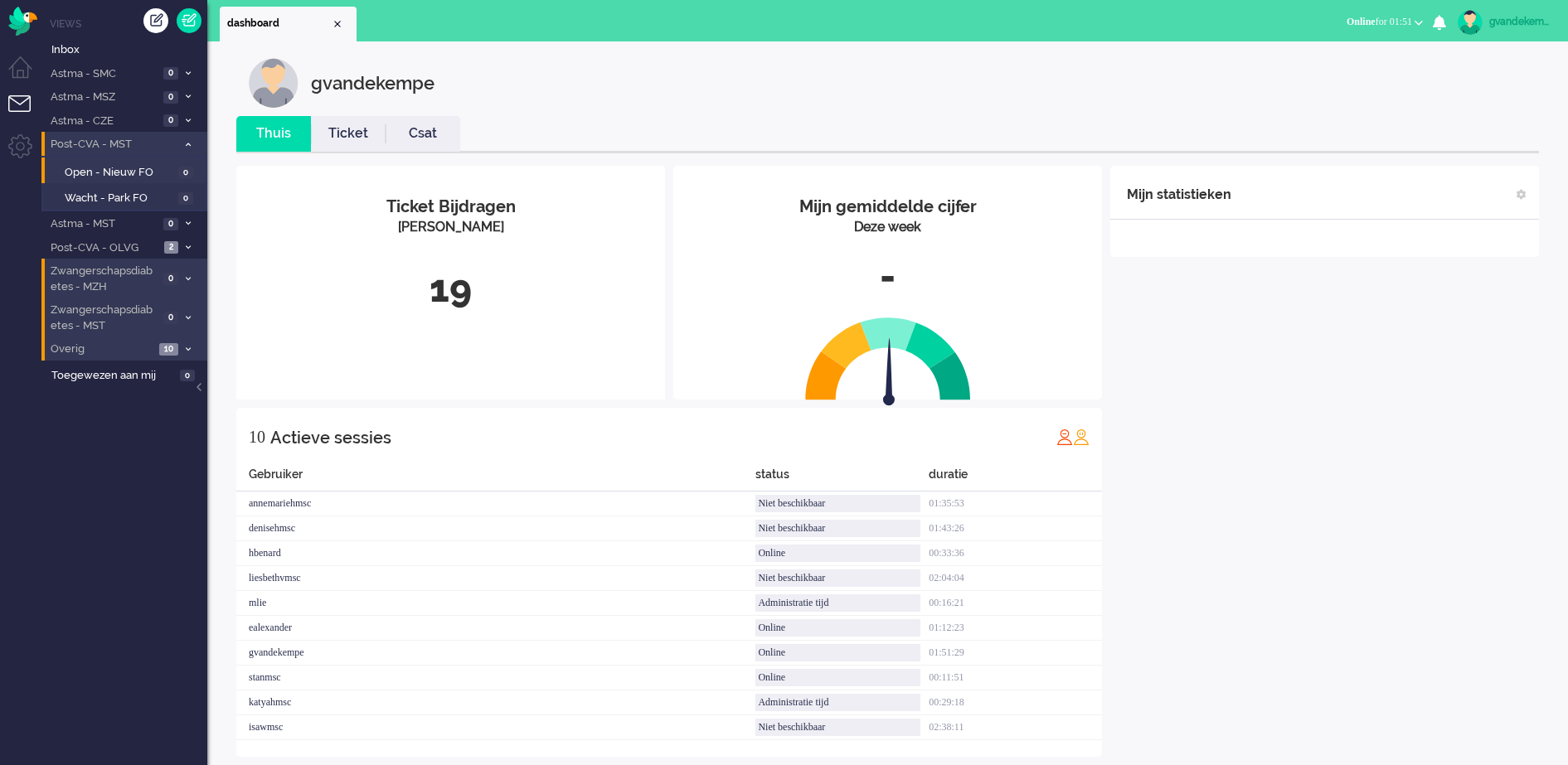
drag, startPoint x: 767, startPoint y: 14, endPoint x: 187, endPoint y: 245, distance: 624.3
click at [187, 245] on icon at bounding box center [188, 247] width 5 height 6
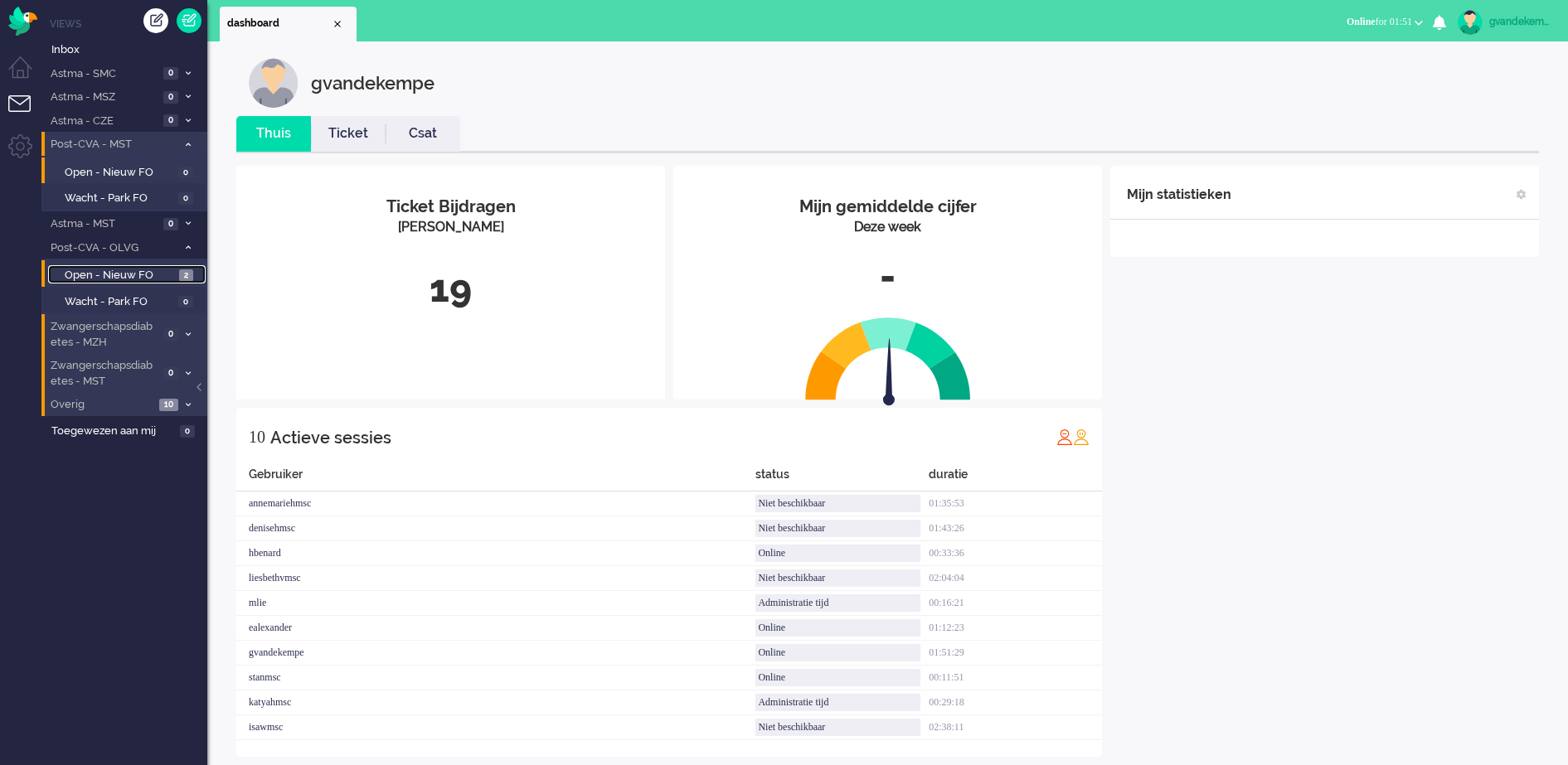
click at [171, 276] on span "Open - Nieuw FO" at bounding box center [120, 276] width 110 height 15
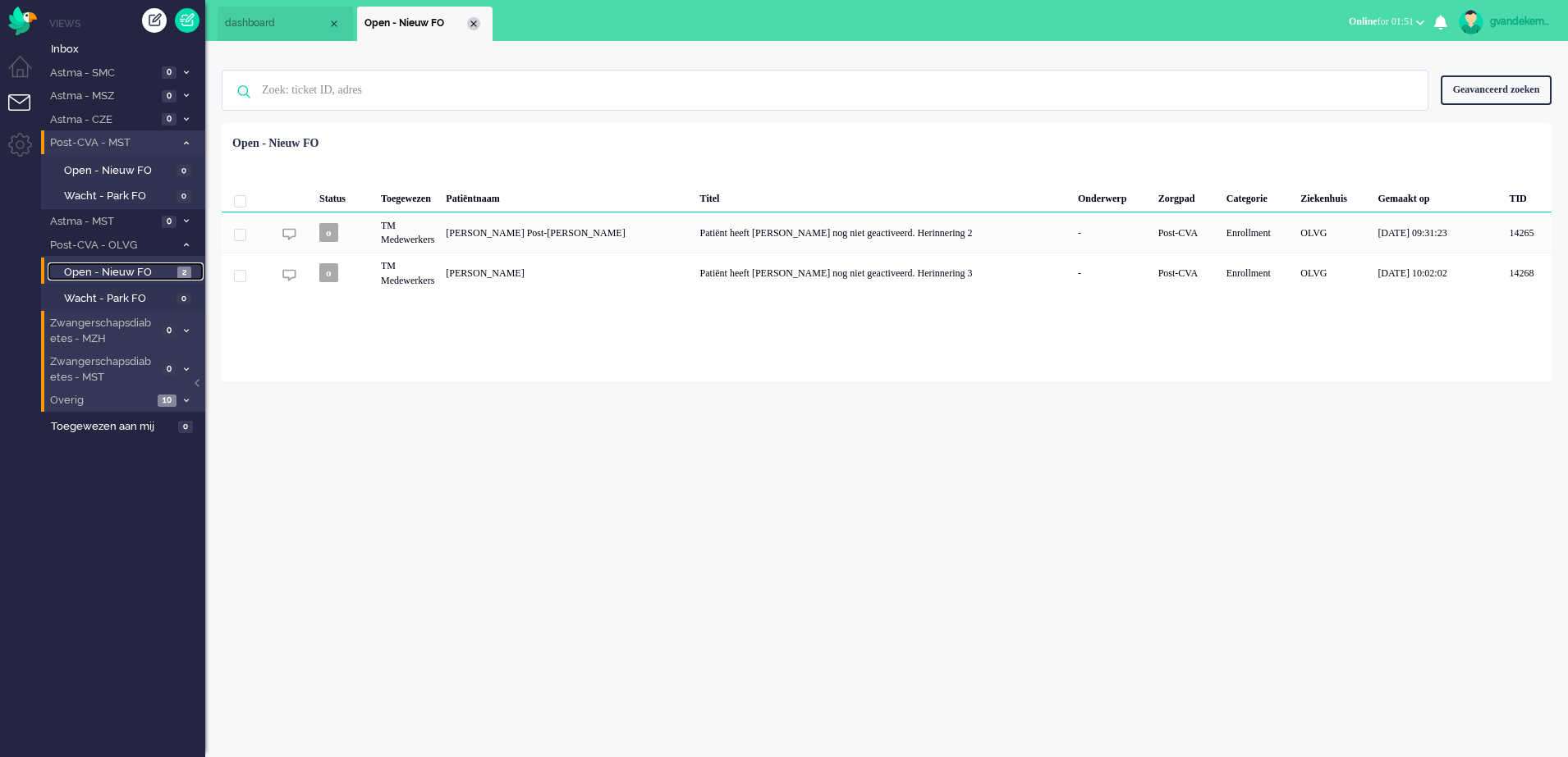
click at [475, 20] on div "Close tab" at bounding box center [474, 24] width 14 height 14
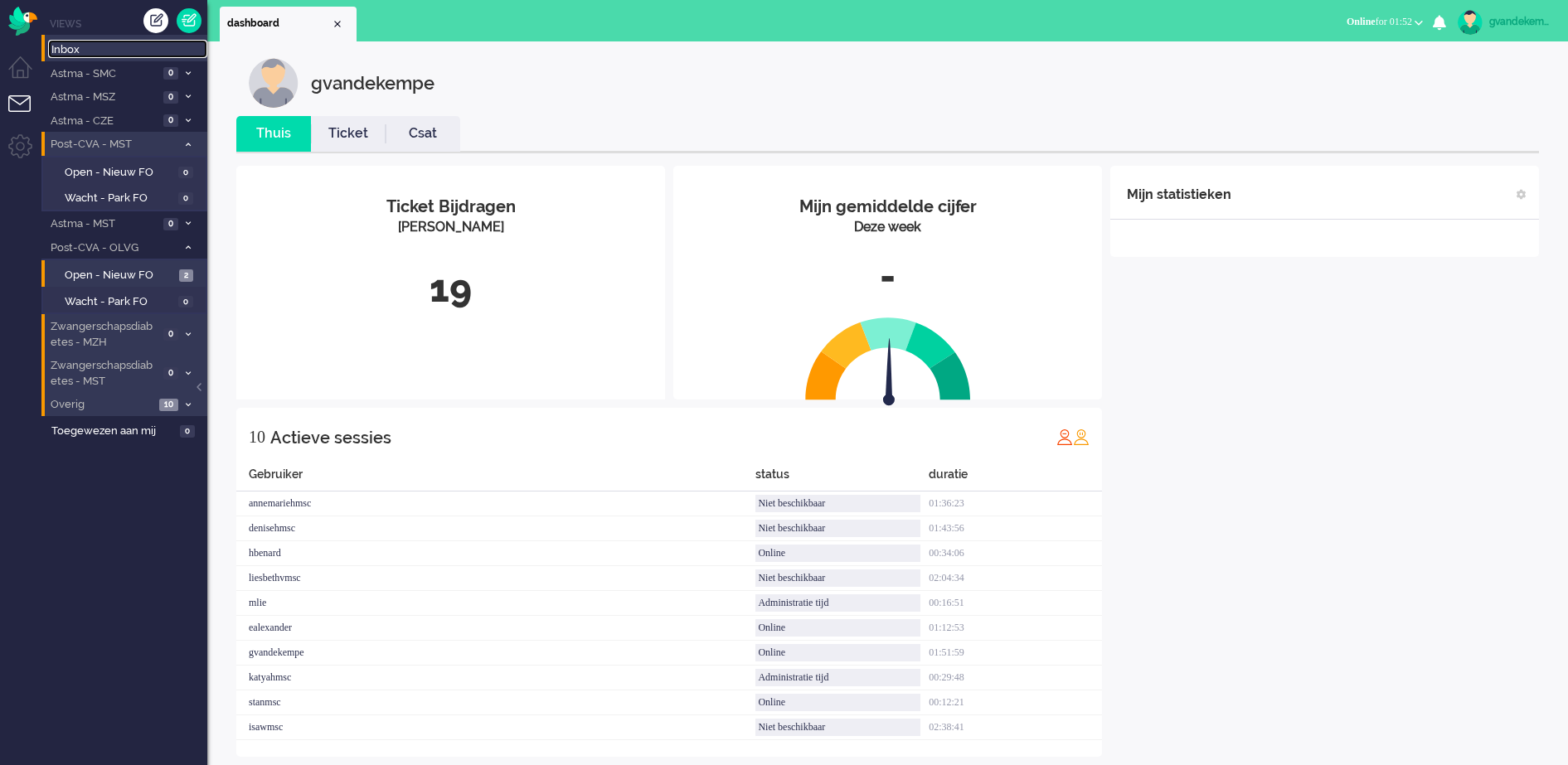
click at [60, 49] on span "Inbox" at bounding box center [129, 50] width 156 height 15
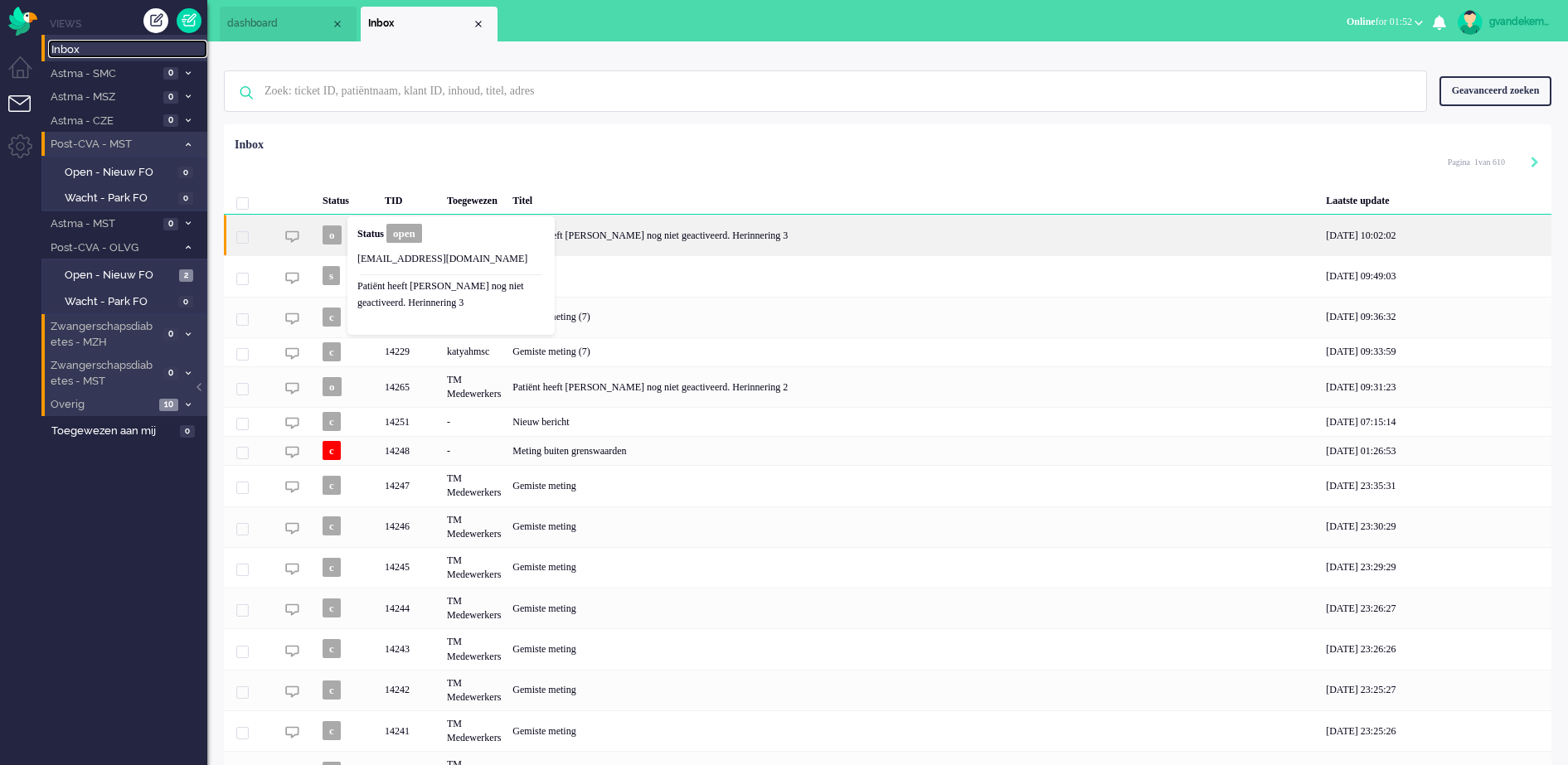
scroll to position [86, 0]
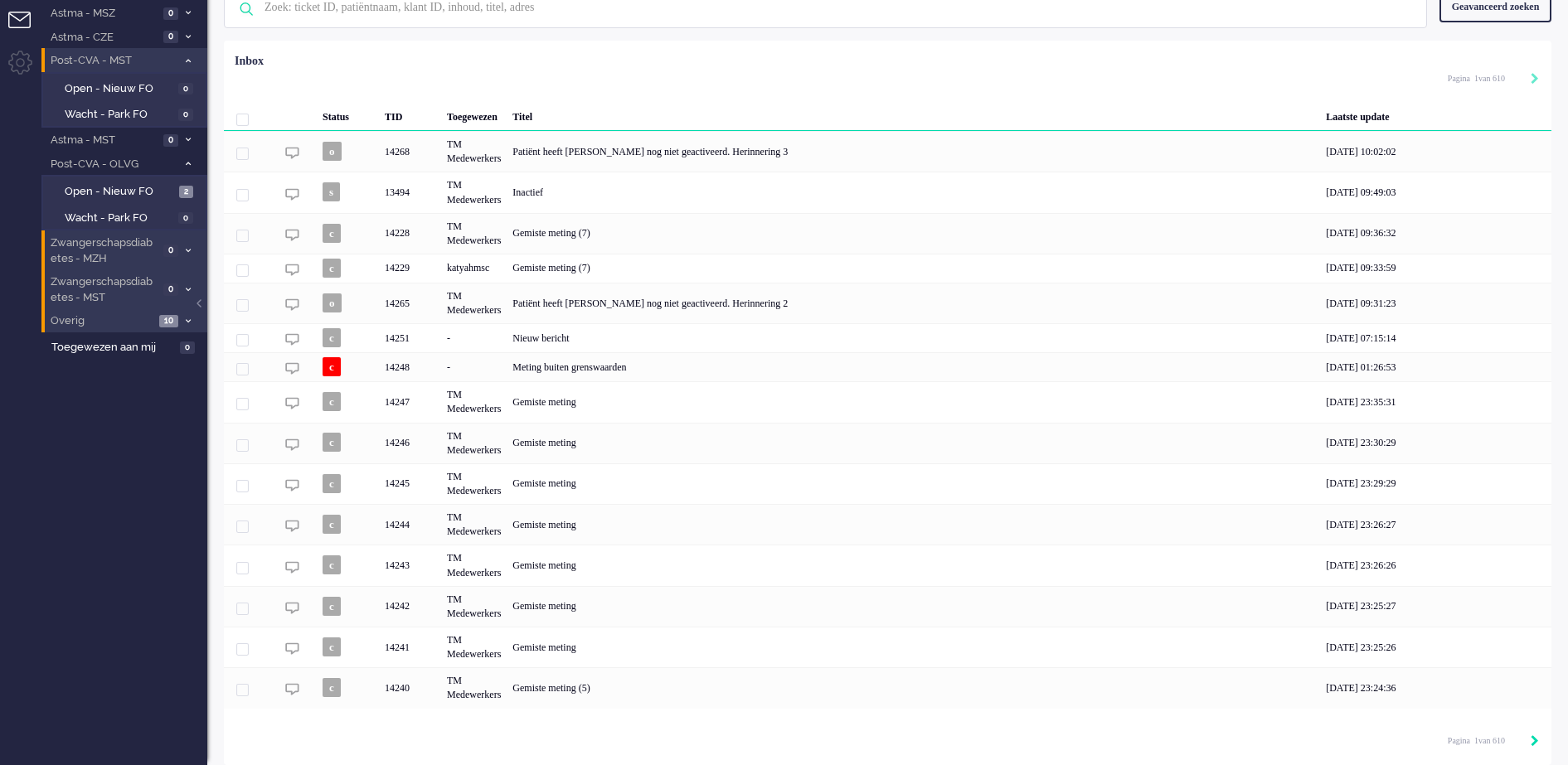
click at [1535, 743] on icon "Next" at bounding box center [1535, 742] width 9 height 12
type input "2"
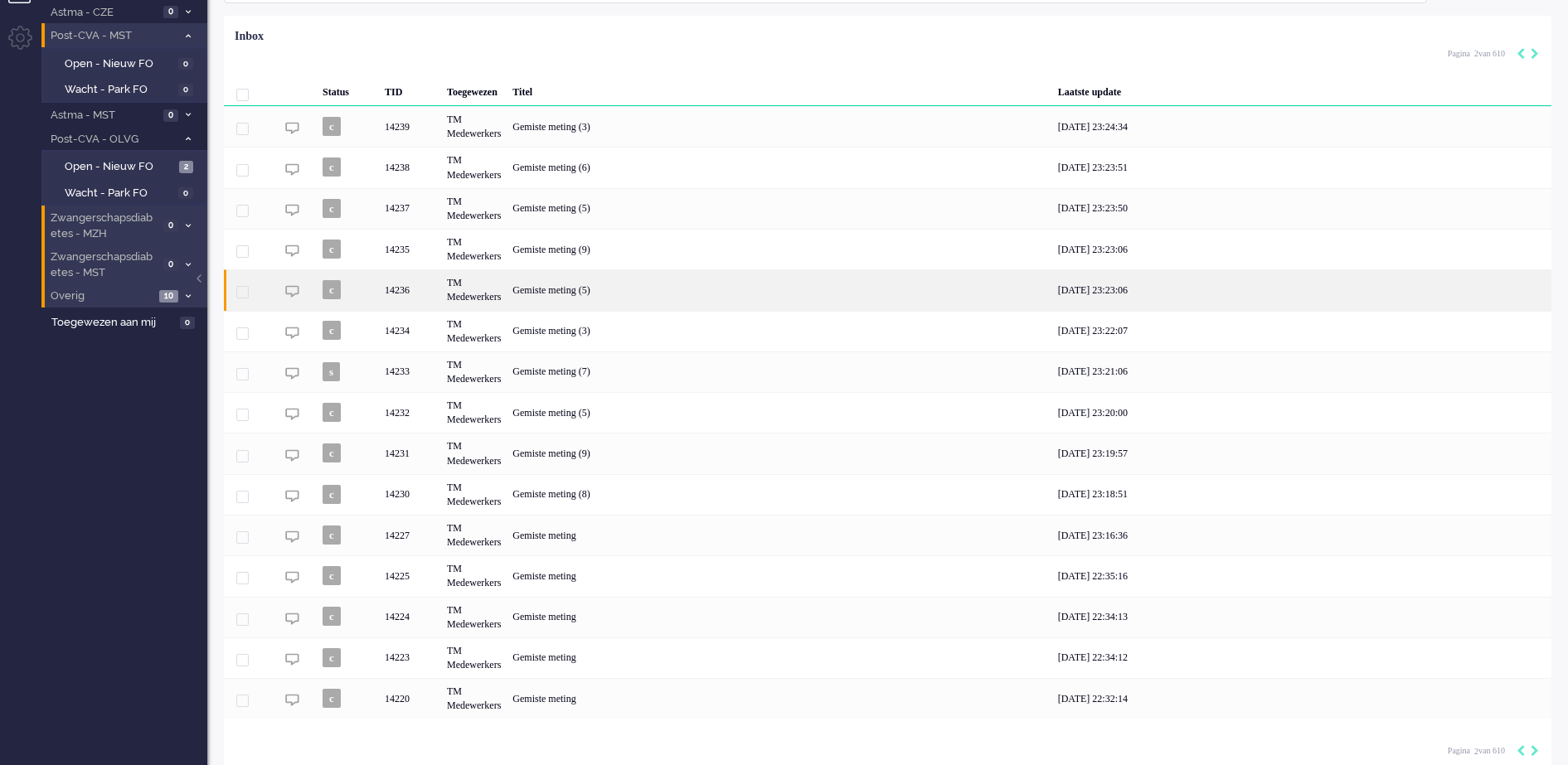
scroll to position [121, 0]
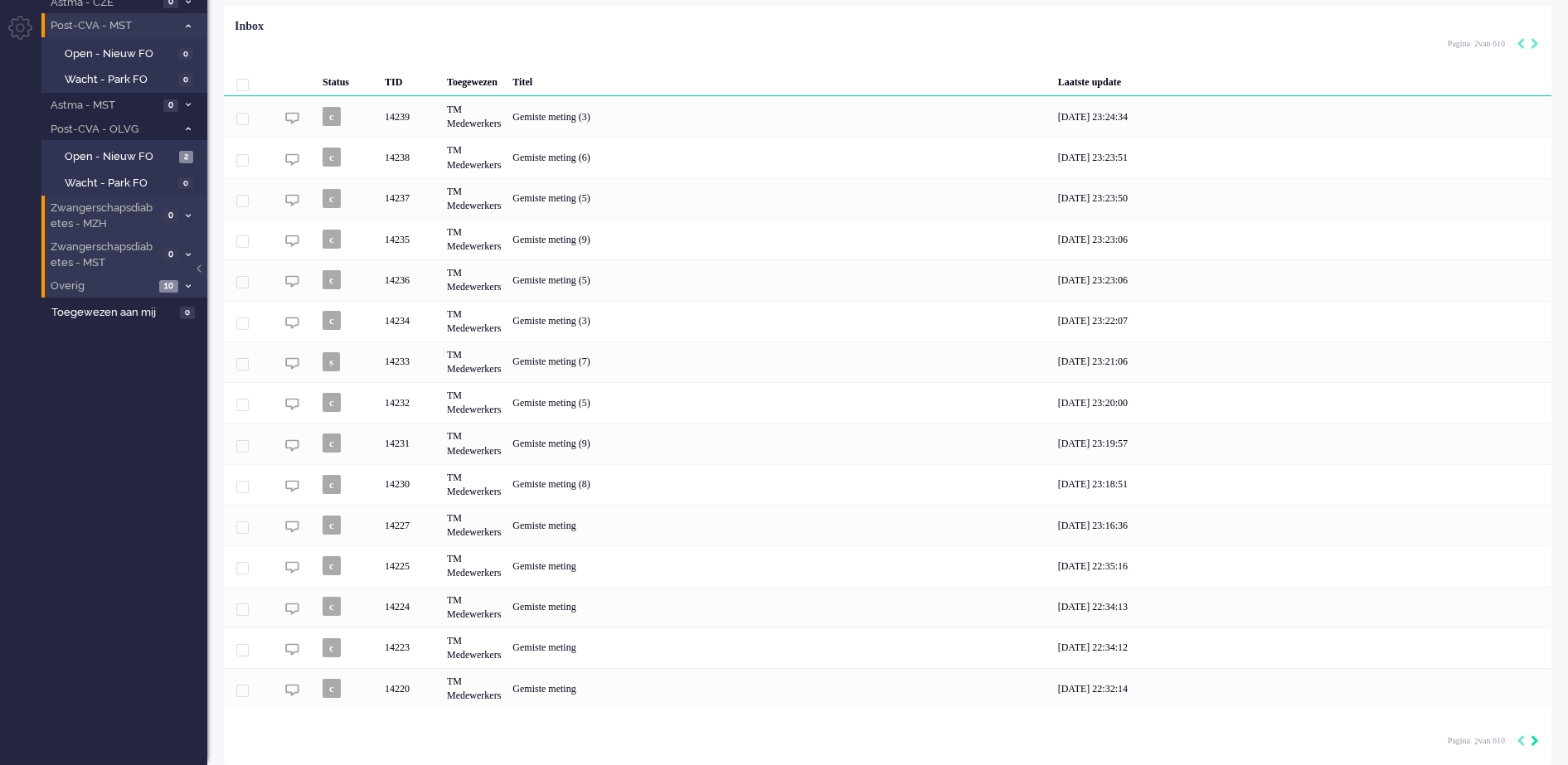
click at [1535, 741] on icon "Next" at bounding box center [1535, 742] width 9 height 12
type input "3"
click at [1525, 738] on div "Pagination" at bounding box center [1525, 742] width 28 height 16
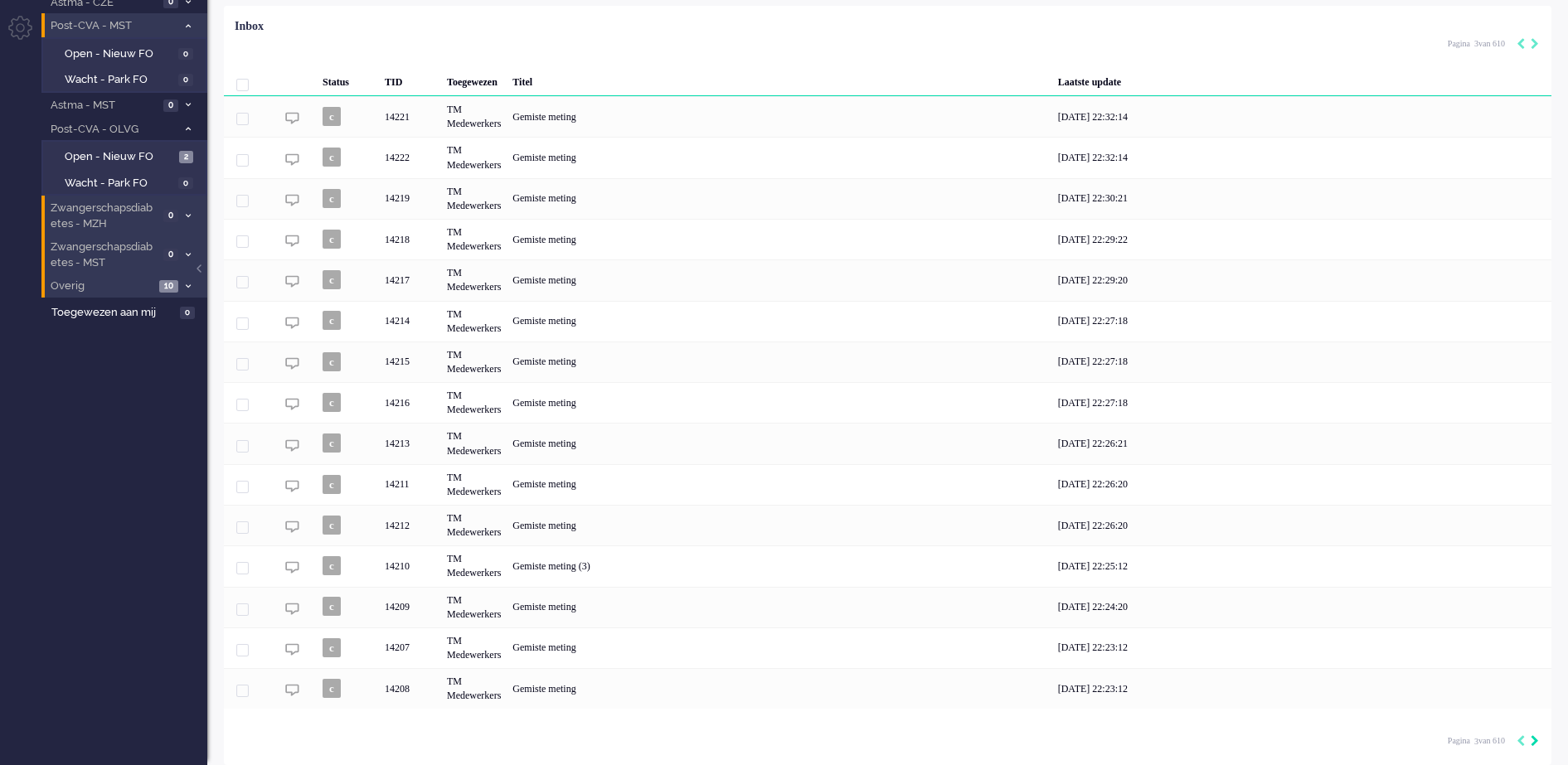
click at [1533, 740] on icon "Next" at bounding box center [1535, 742] width 9 height 12
type input "4"
click at [1535, 743] on icon "Next" at bounding box center [1535, 742] width 9 height 12
type input "5"
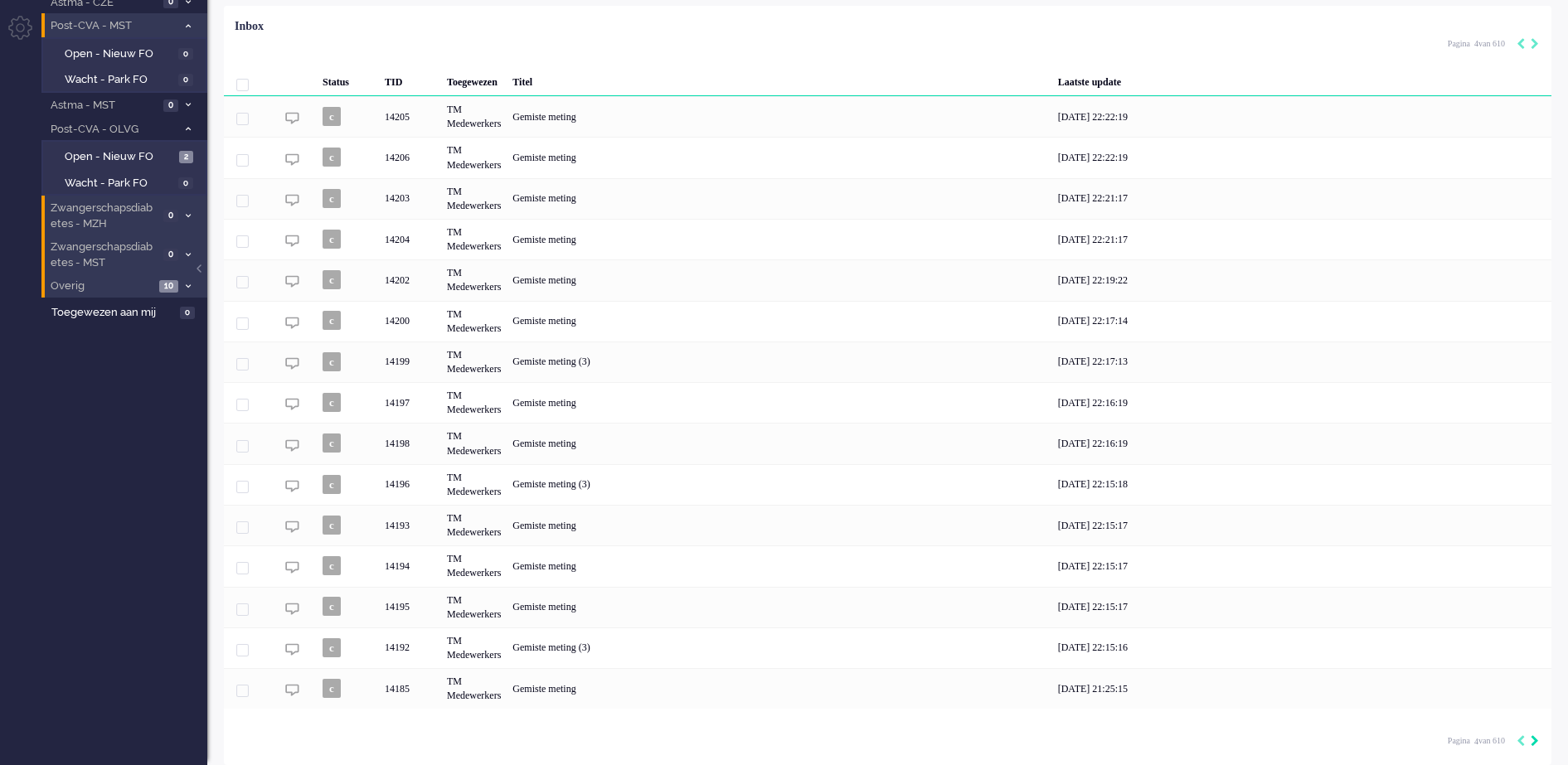
type input "5"
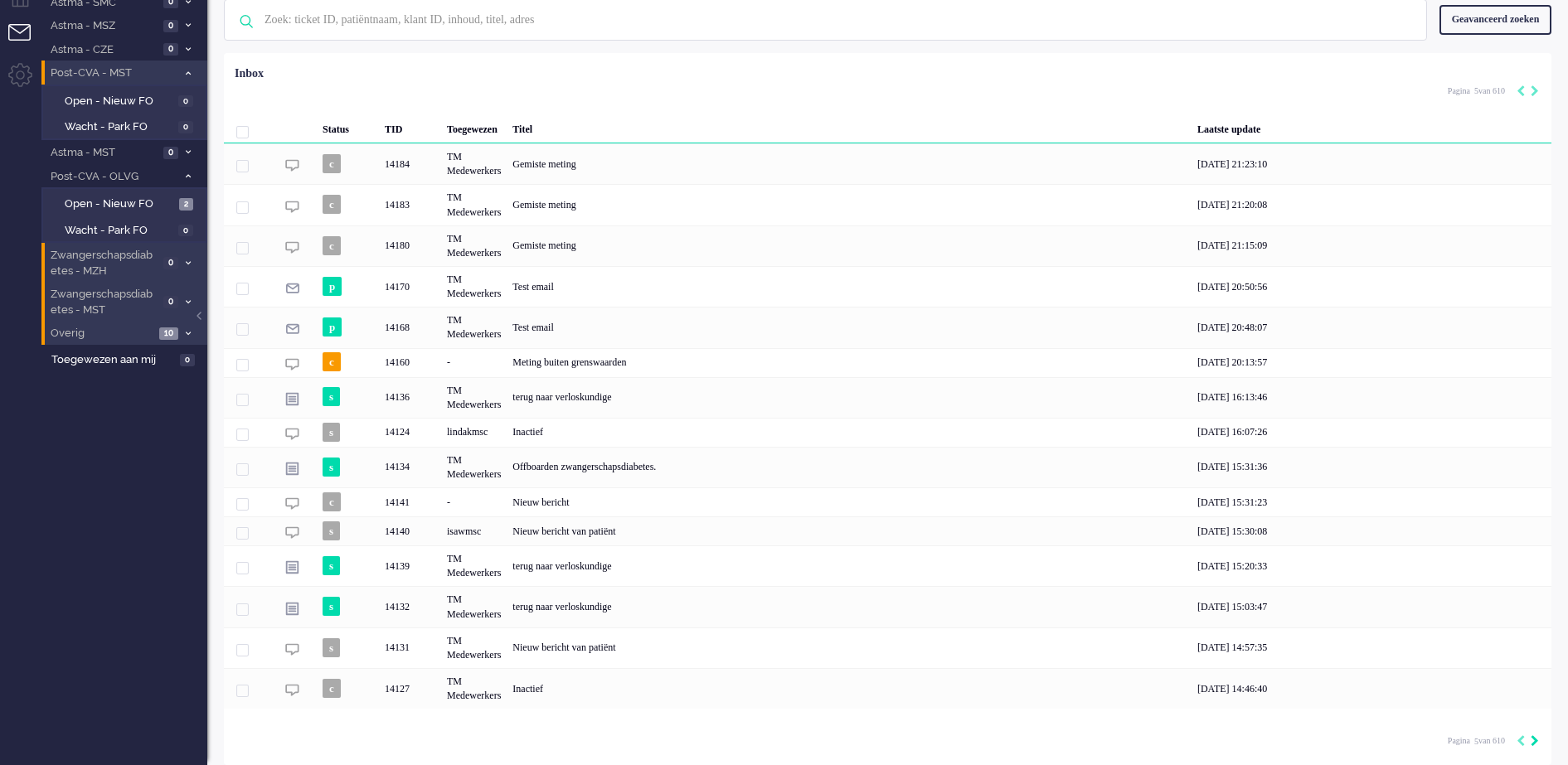
scroll to position [74, 0]
click at [1528, 740] on div "Pagination" at bounding box center [1525, 742] width 28 height 16
click at [1535, 740] on icon "Next" at bounding box center [1535, 742] width 9 height 12
type input "6"
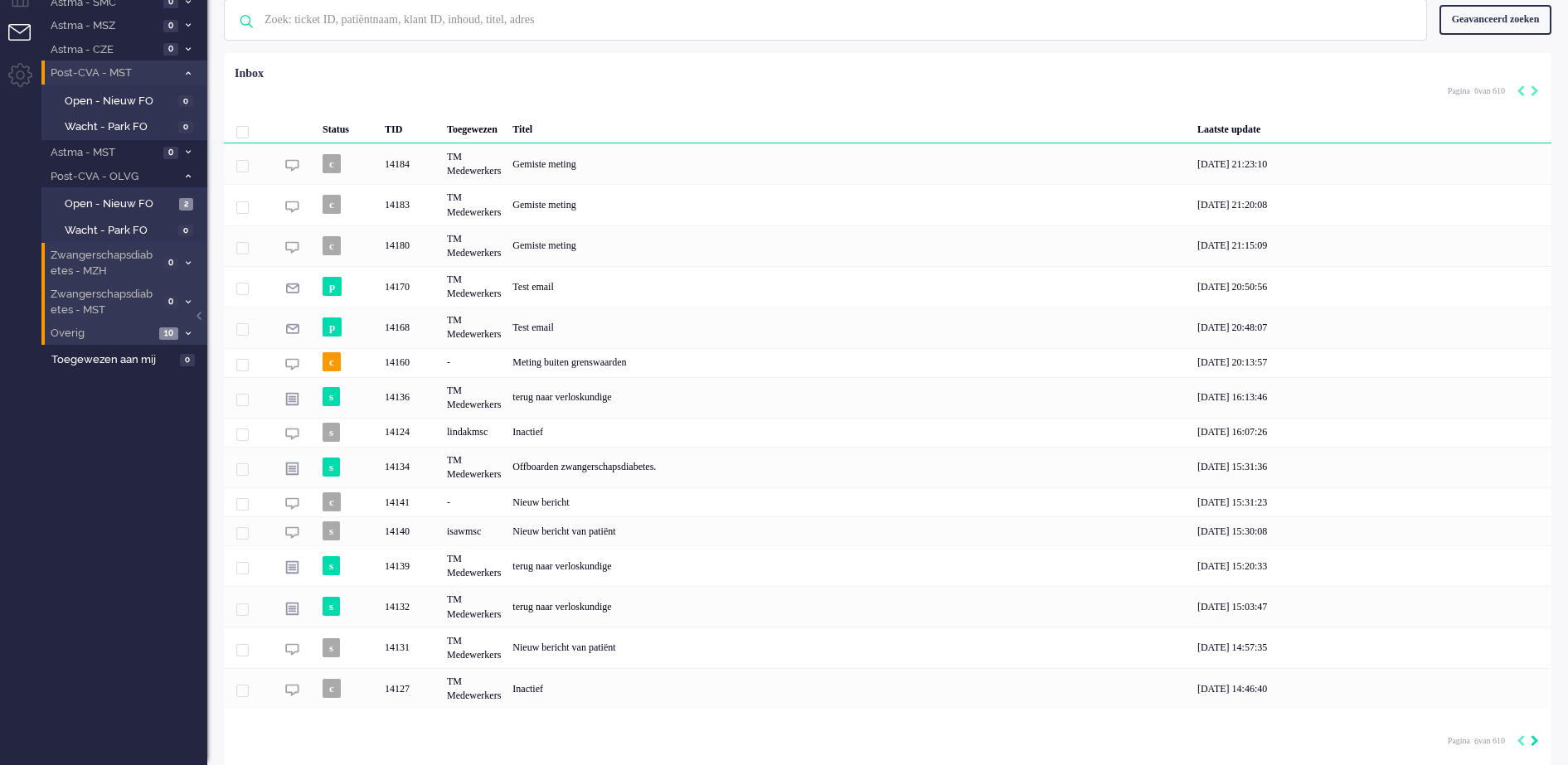
scroll to position [62, 0]
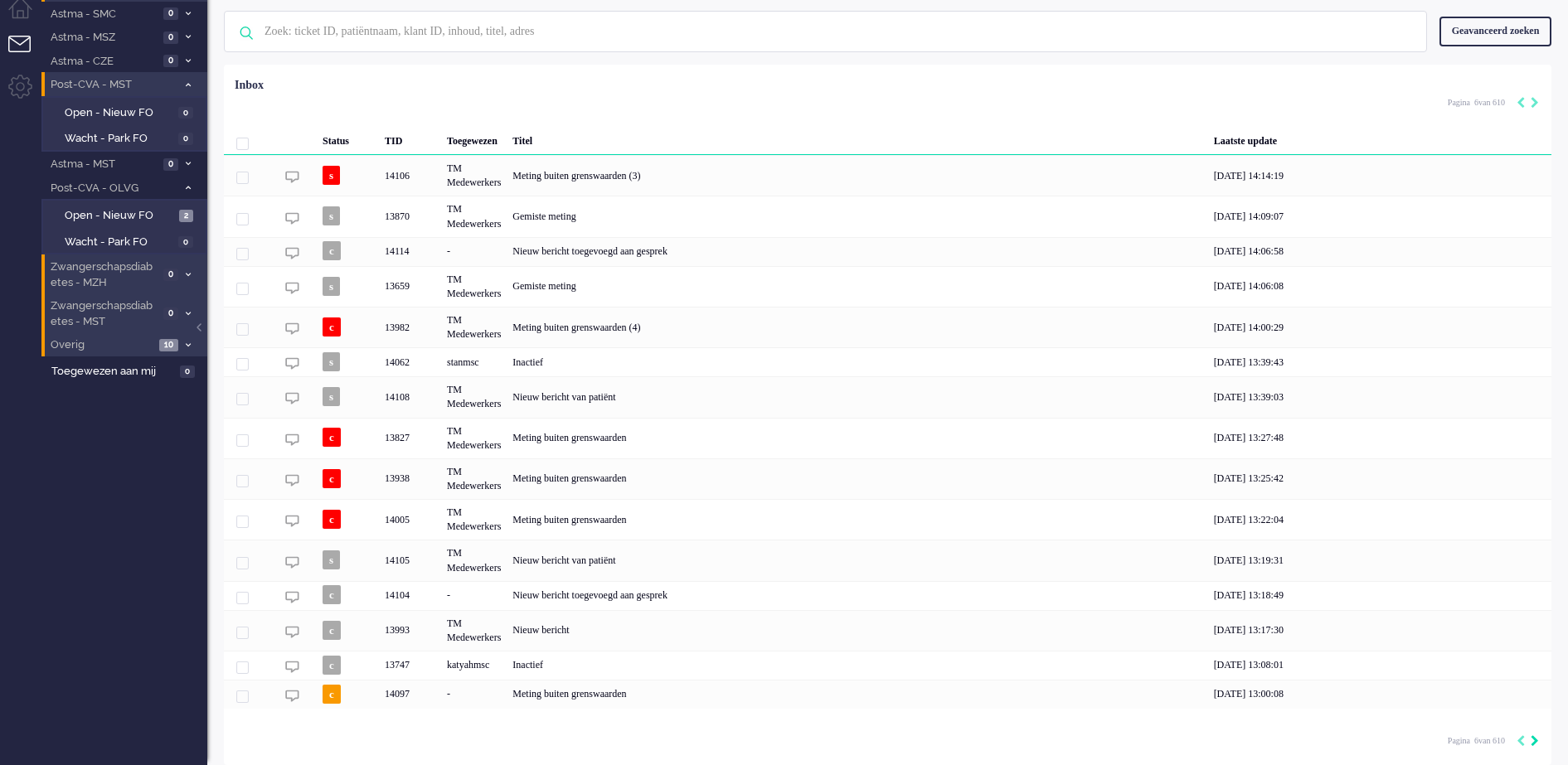
click at [1535, 740] on icon "Next" at bounding box center [1535, 742] width 9 height 12
type input "7"
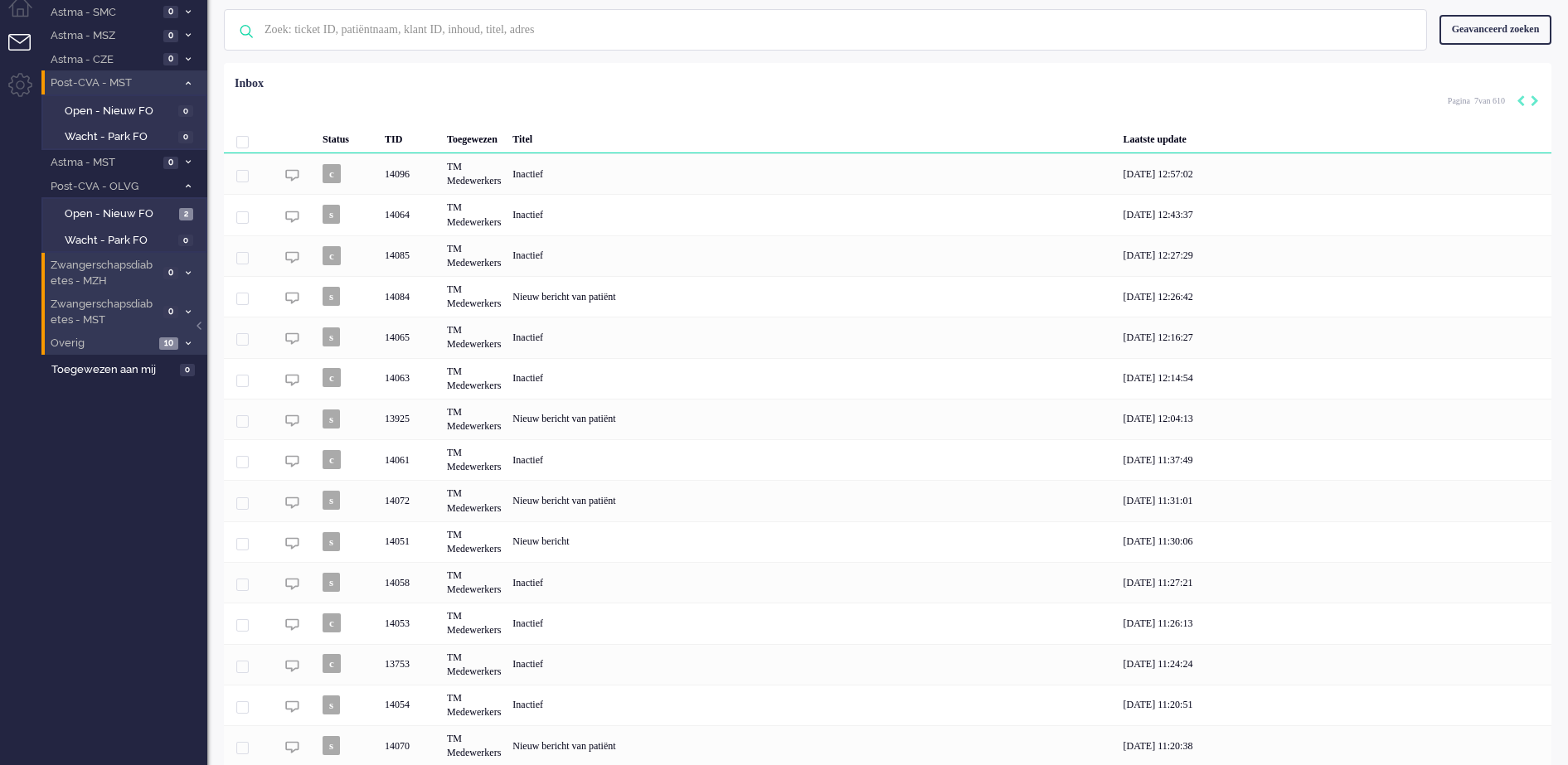
scroll to position [74, 0]
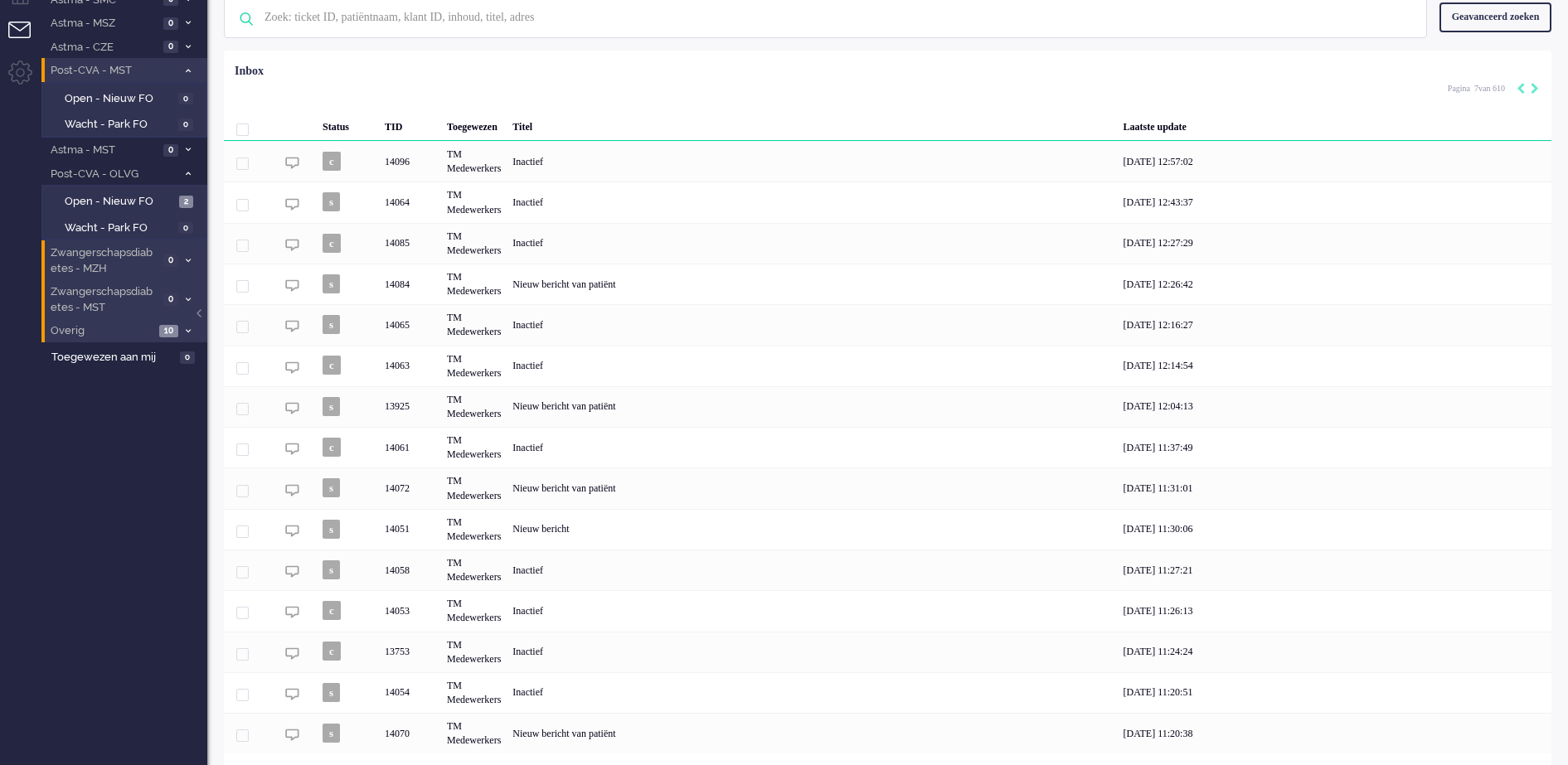
click at [1535, 740] on div "[DATE] 11:20:38" at bounding box center [1334, 732] width 434 height 40
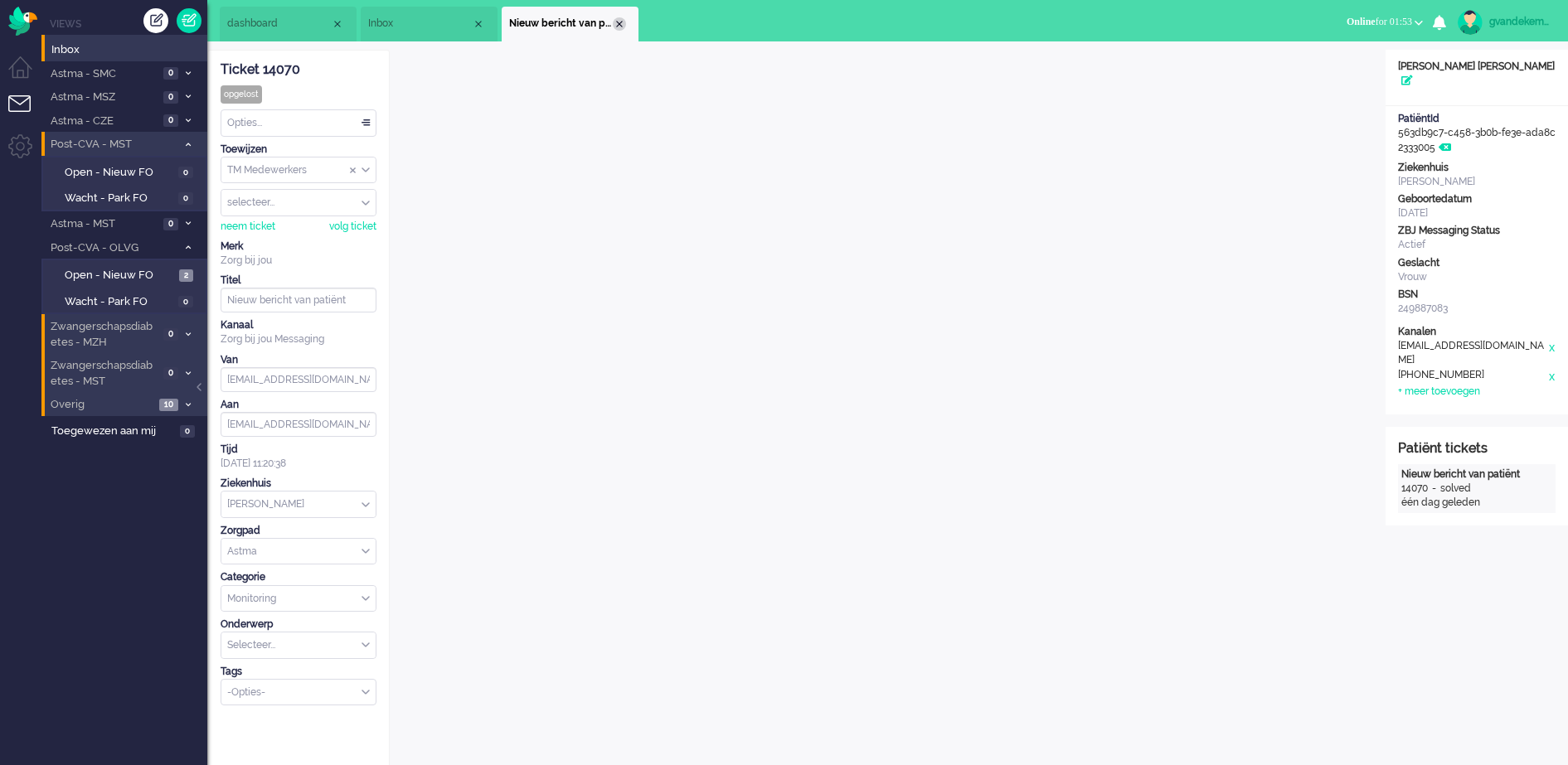
click at [622, 25] on div "Close tab" at bounding box center [620, 24] width 14 height 14
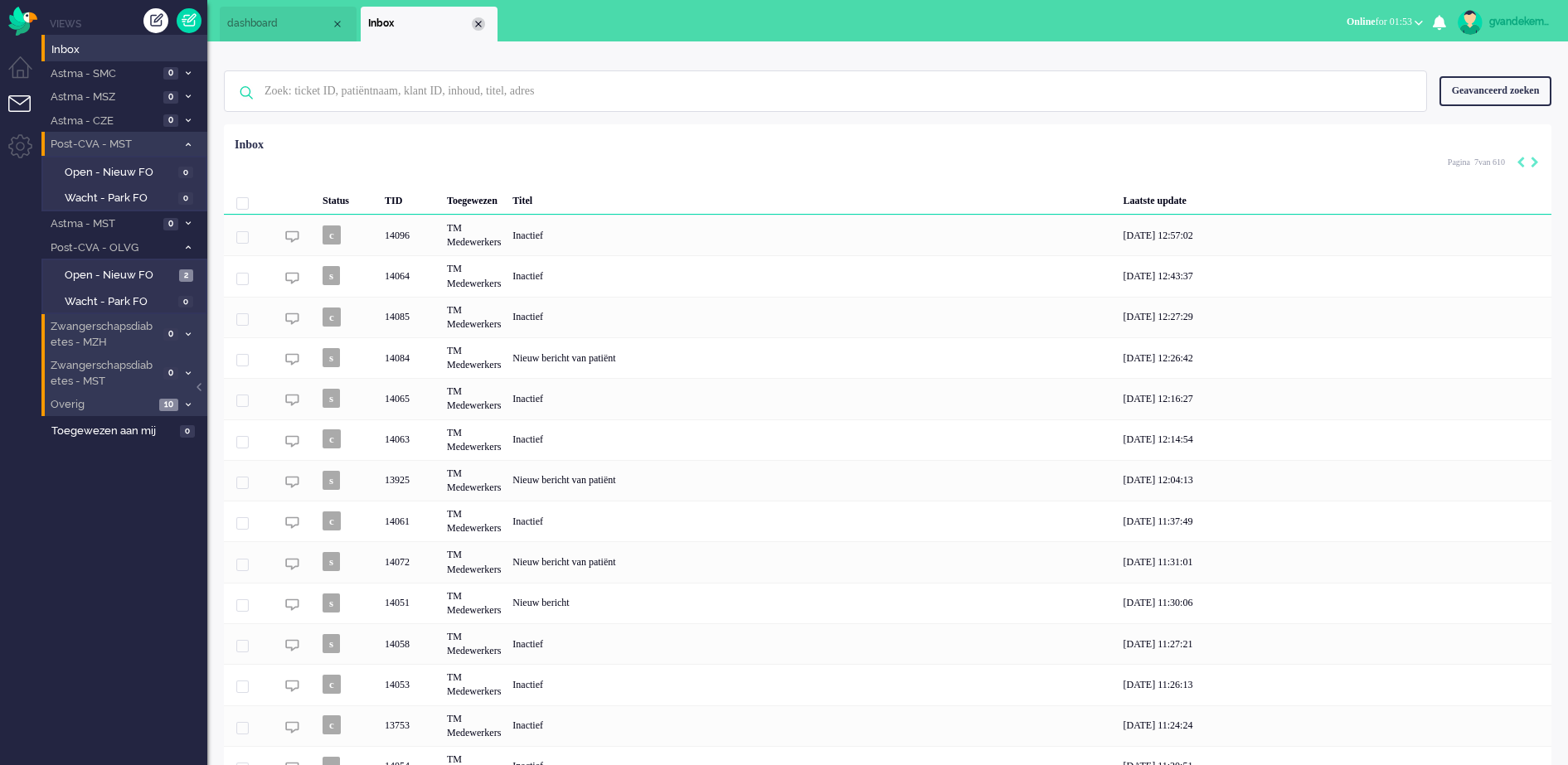
click at [480, 23] on div "Close tab" at bounding box center [478, 24] width 14 height 14
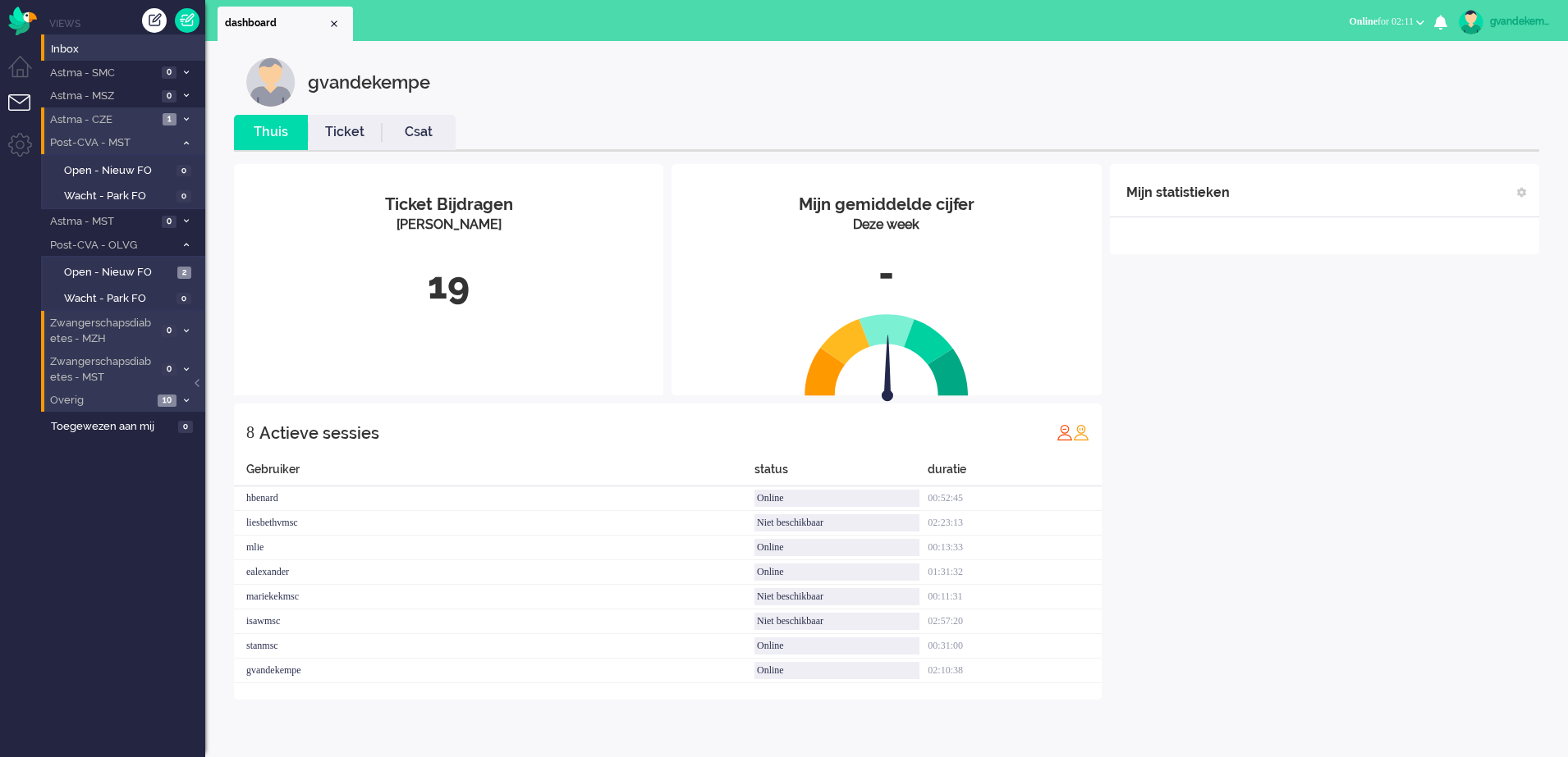
click at [184, 117] on icon at bounding box center [186, 119] width 5 height 6
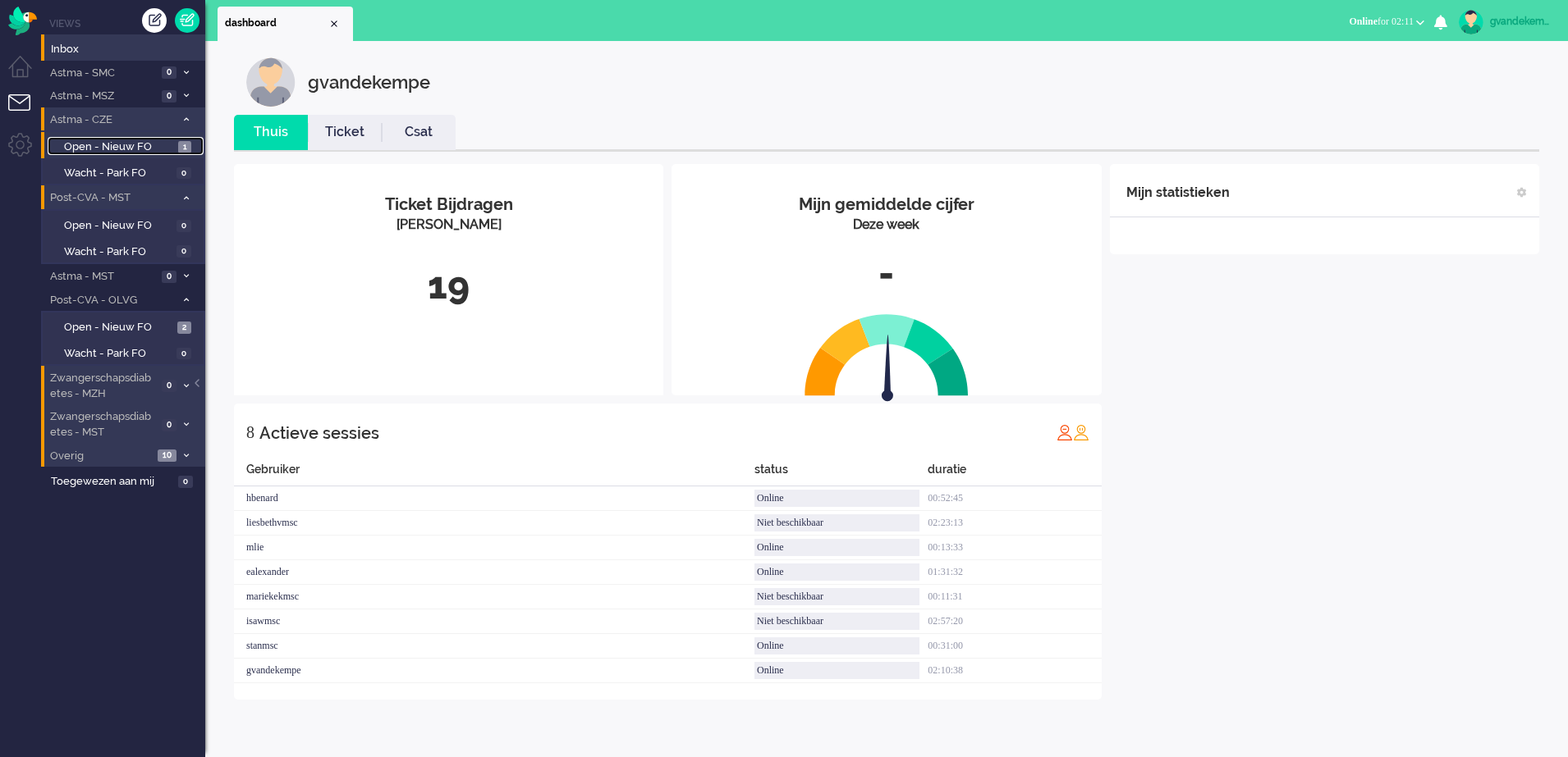
click at [136, 142] on span "Open - Nieuw FO" at bounding box center [119, 147] width 110 height 15
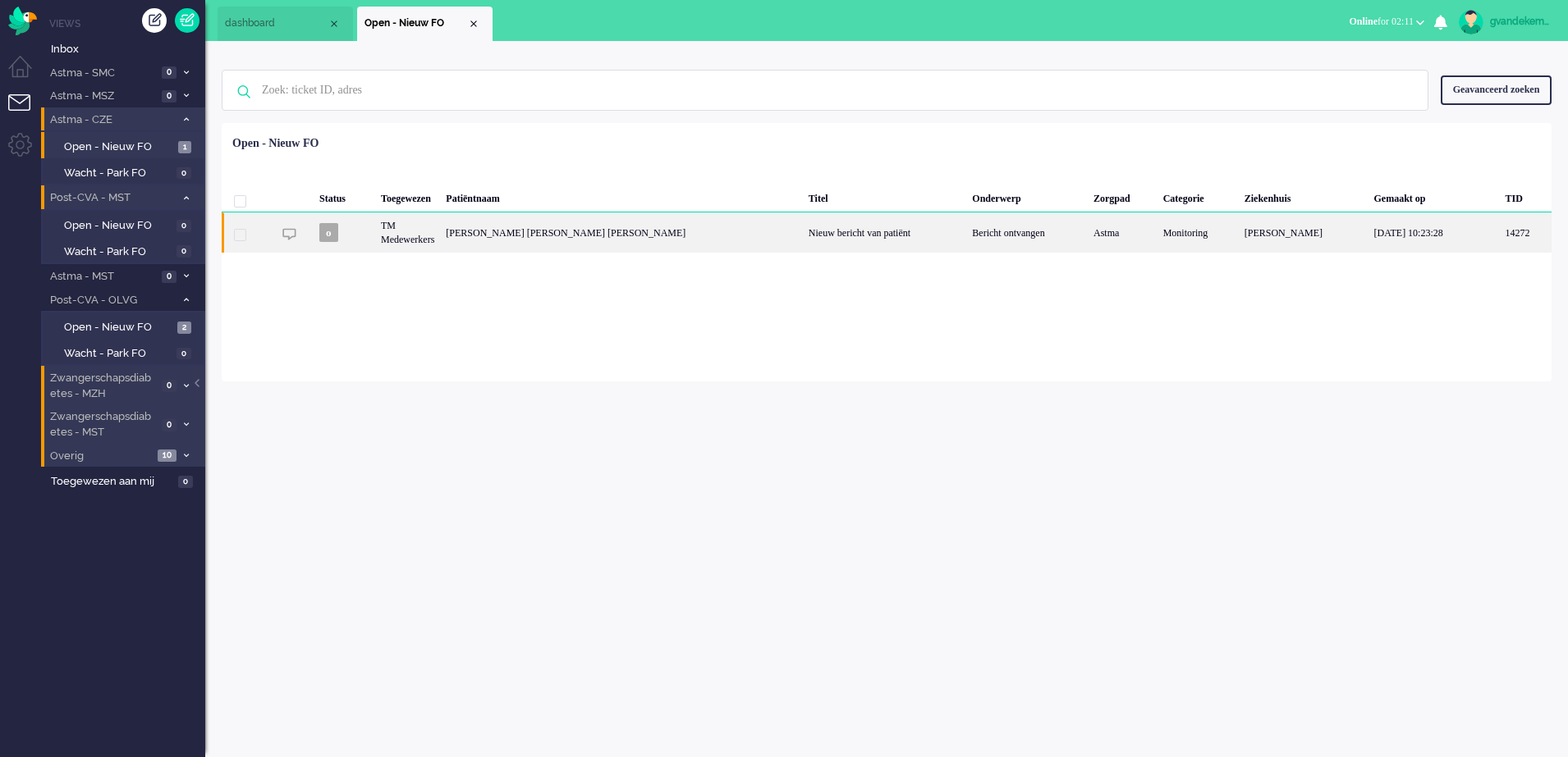
click at [967, 238] on div "Bericht ontvangen" at bounding box center [1027, 232] width 121 height 40
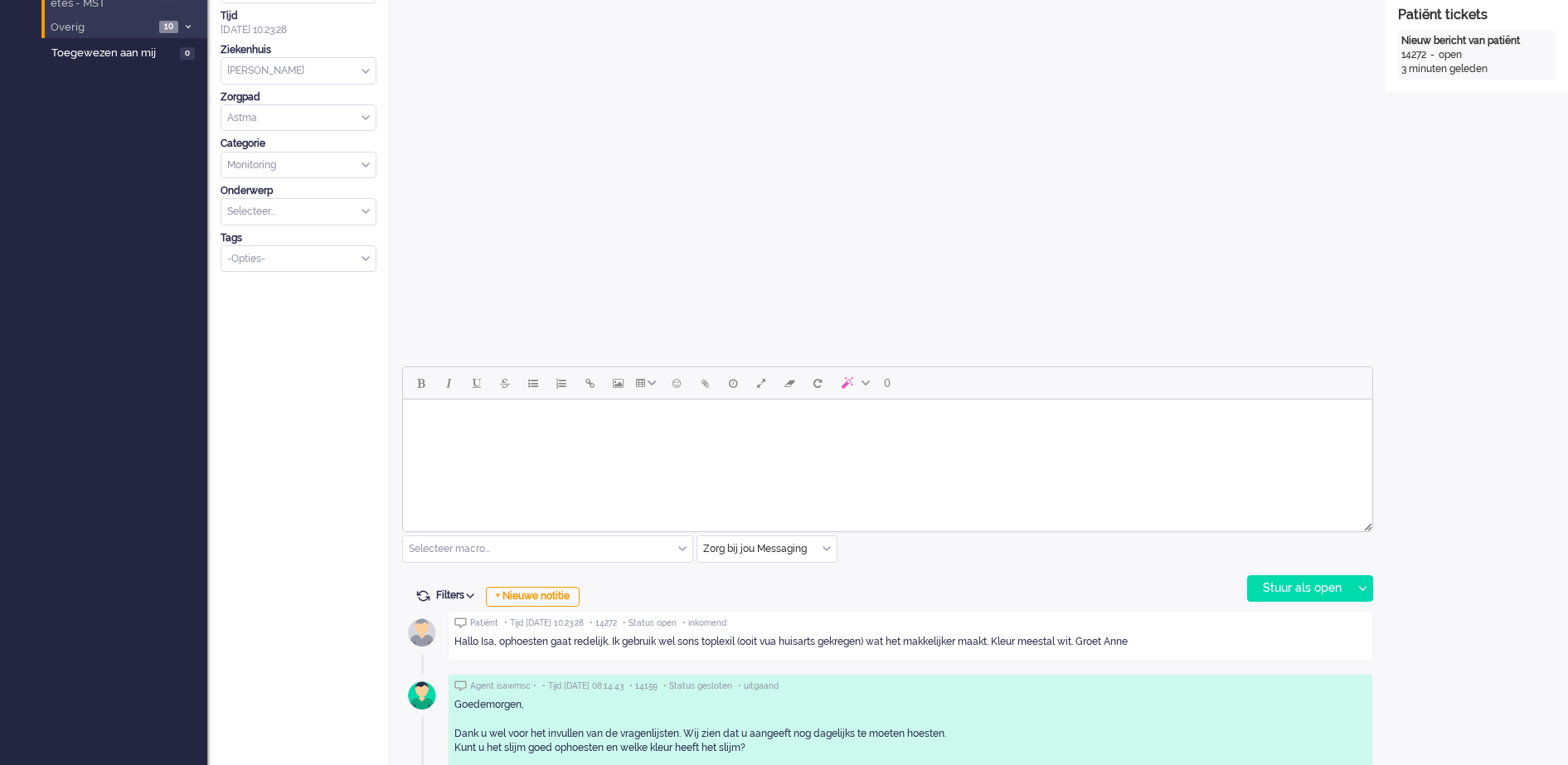
scroll to position [569, 0]
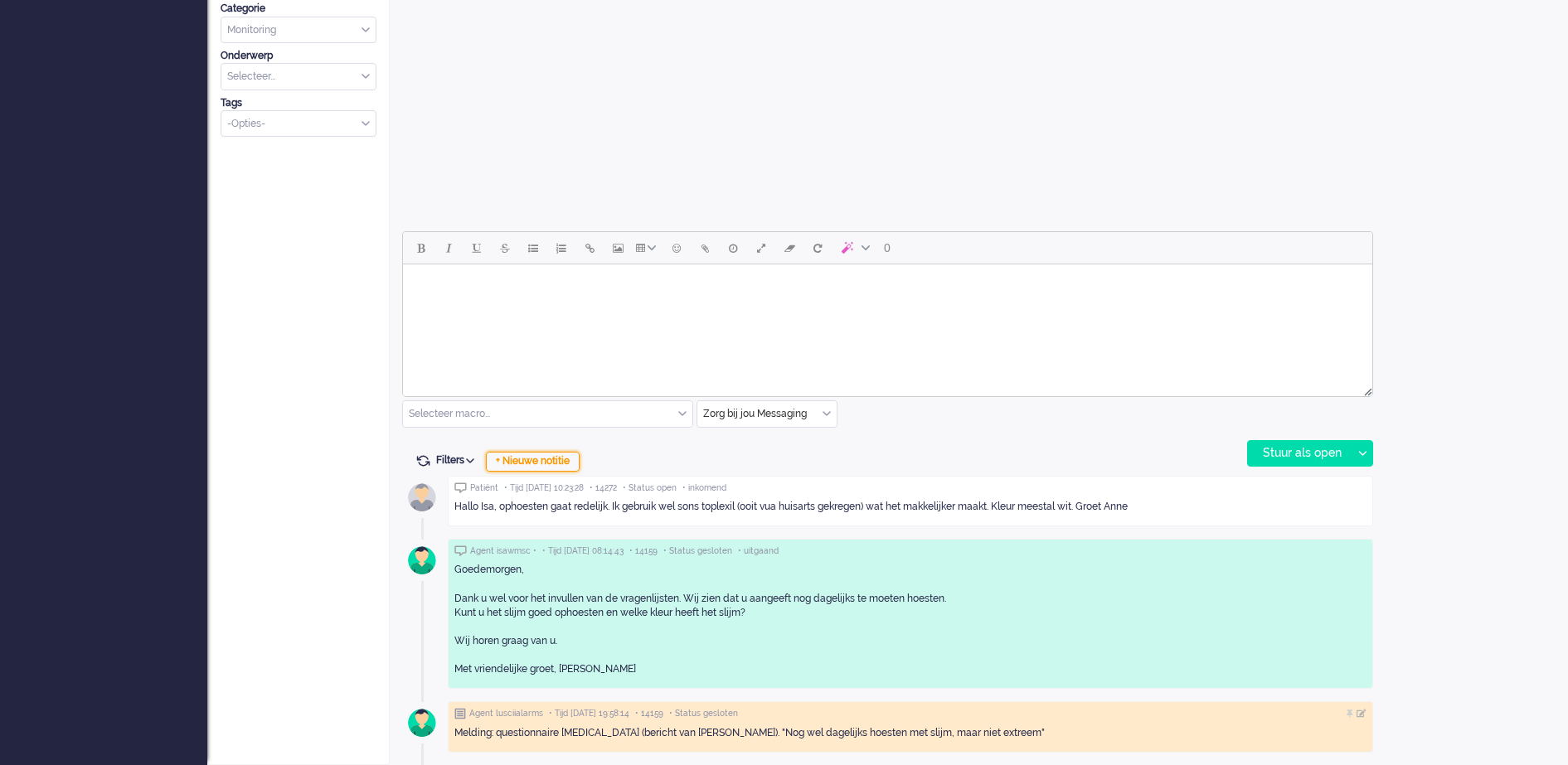
click at [557, 460] on div "+ Nieuwe notitie" at bounding box center [533, 461] width 94 height 20
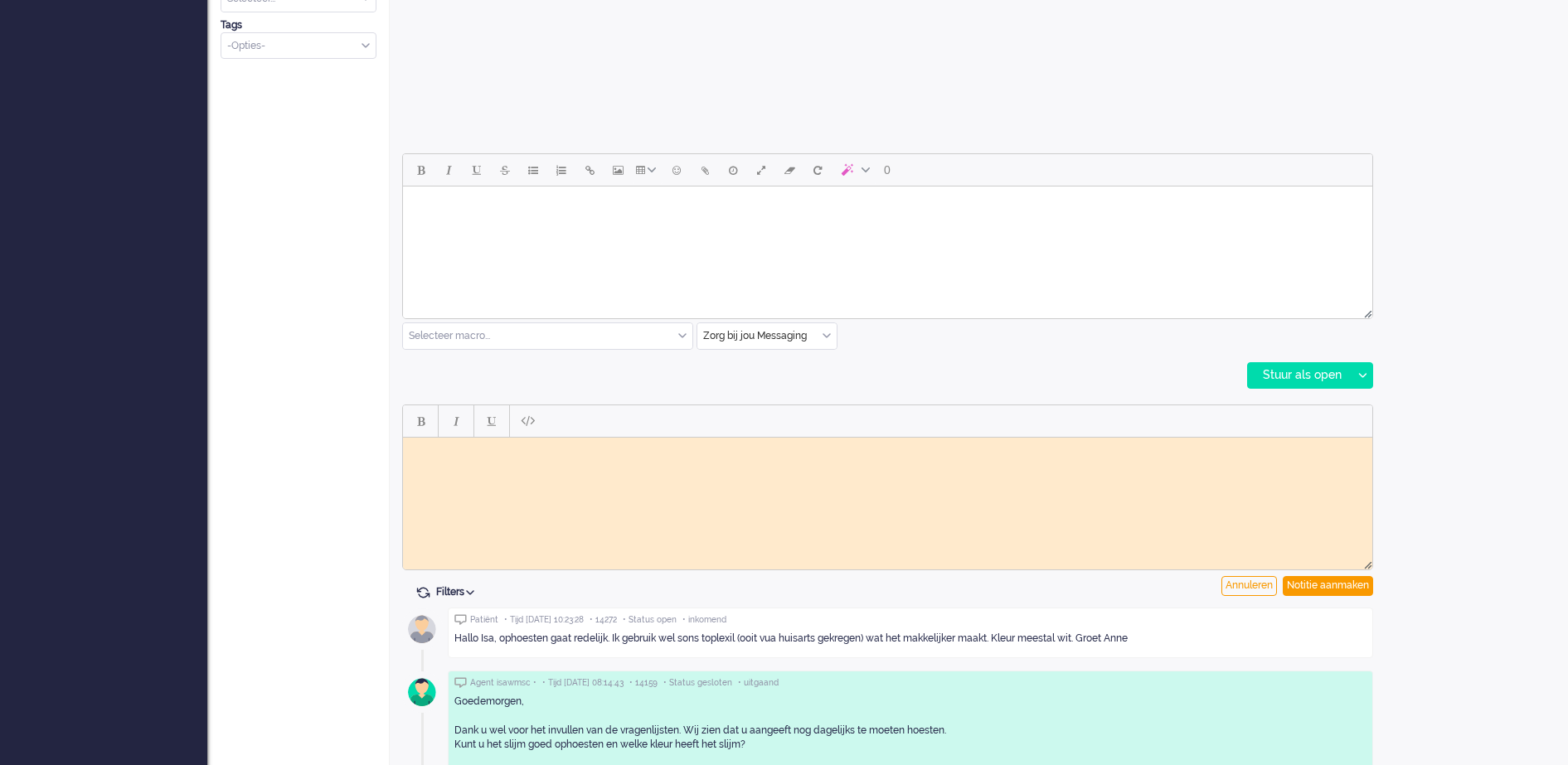
scroll to position [673, 0]
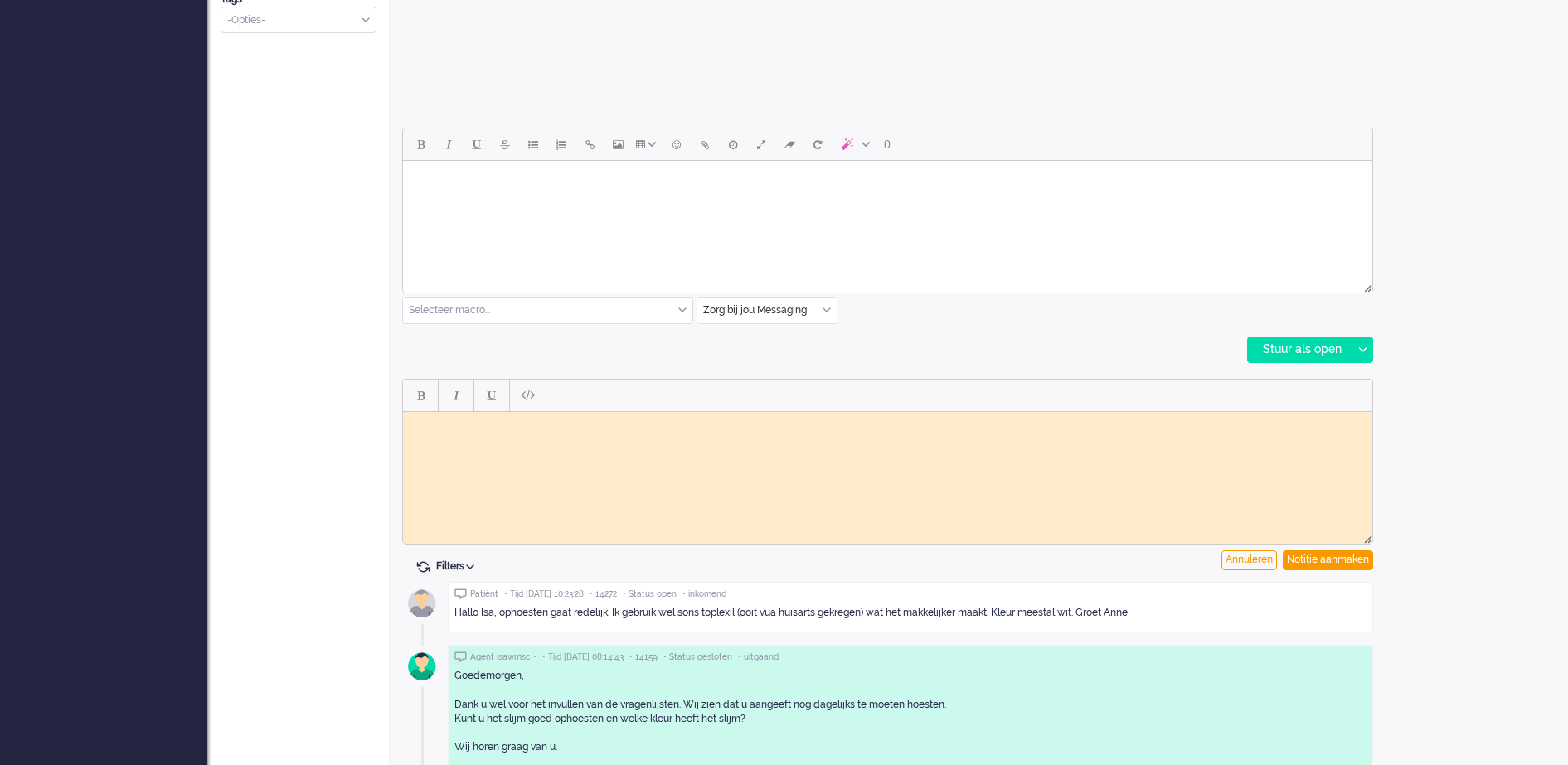
click at [510, 437] on html at bounding box center [888, 424] width 970 height 26
click at [1357, 560] on div "Notitie aanmaken" at bounding box center [1328, 560] width 91 height 20
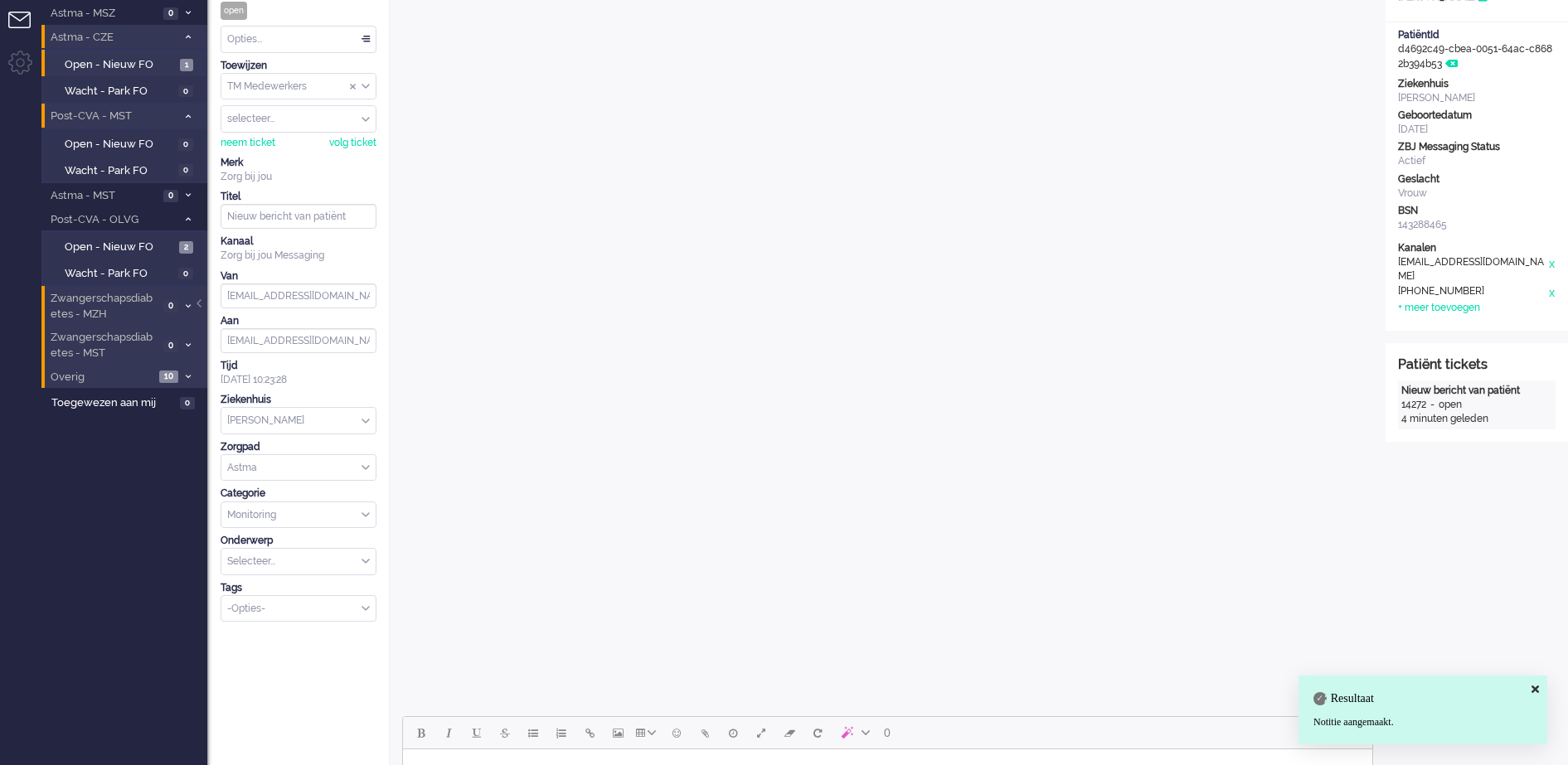
scroll to position [0, 0]
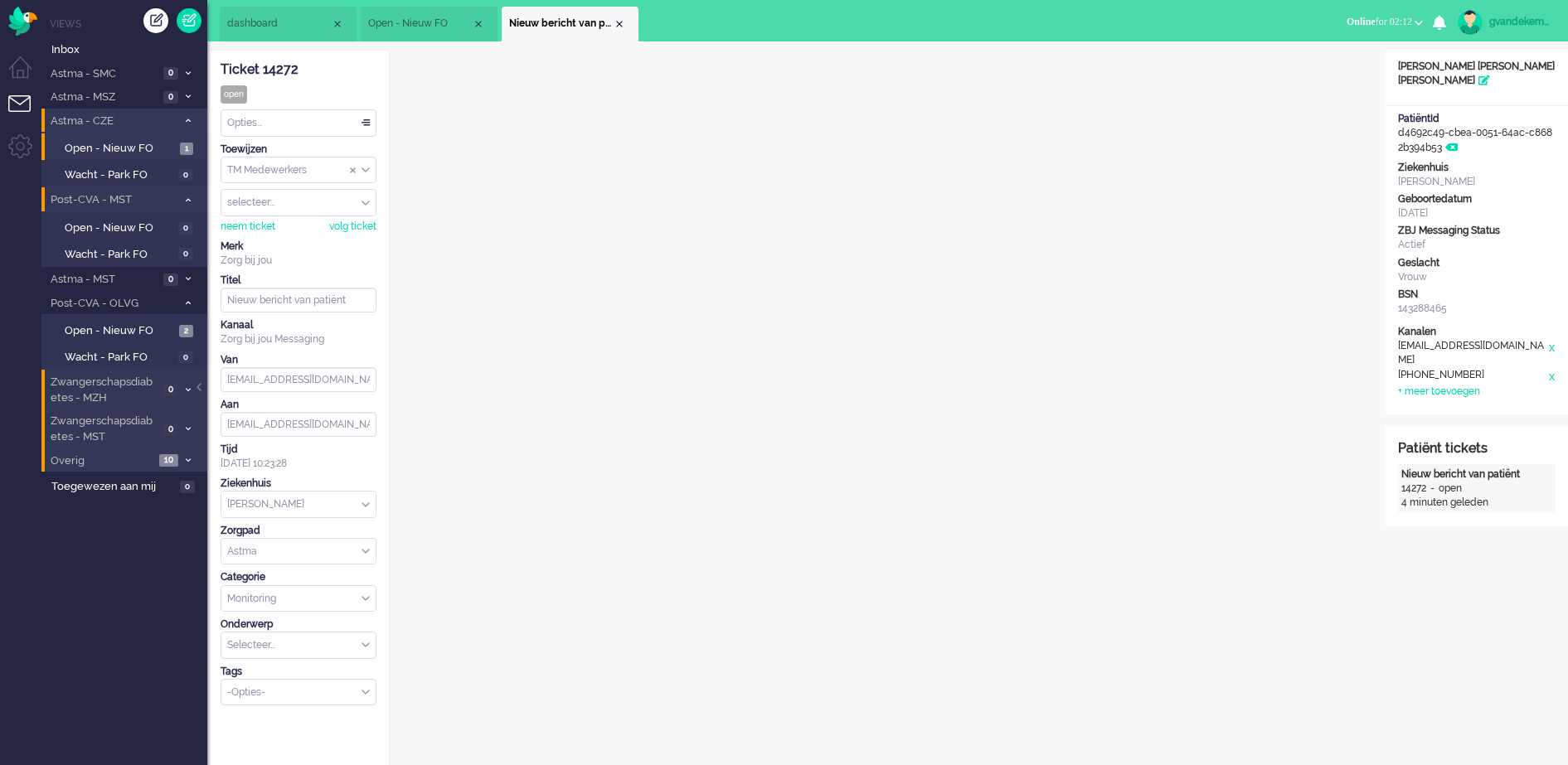
click at [366, 169] on div "TM Medewerkers" at bounding box center [299, 170] width 154 height 26
click at [327, 217] on span "TM Verpleegkundigen" at bounding box center [278, 219] width 100 height 14
click at [620, 20] on div "Close tab" at bounding box center [620, 24] width 14 height 14
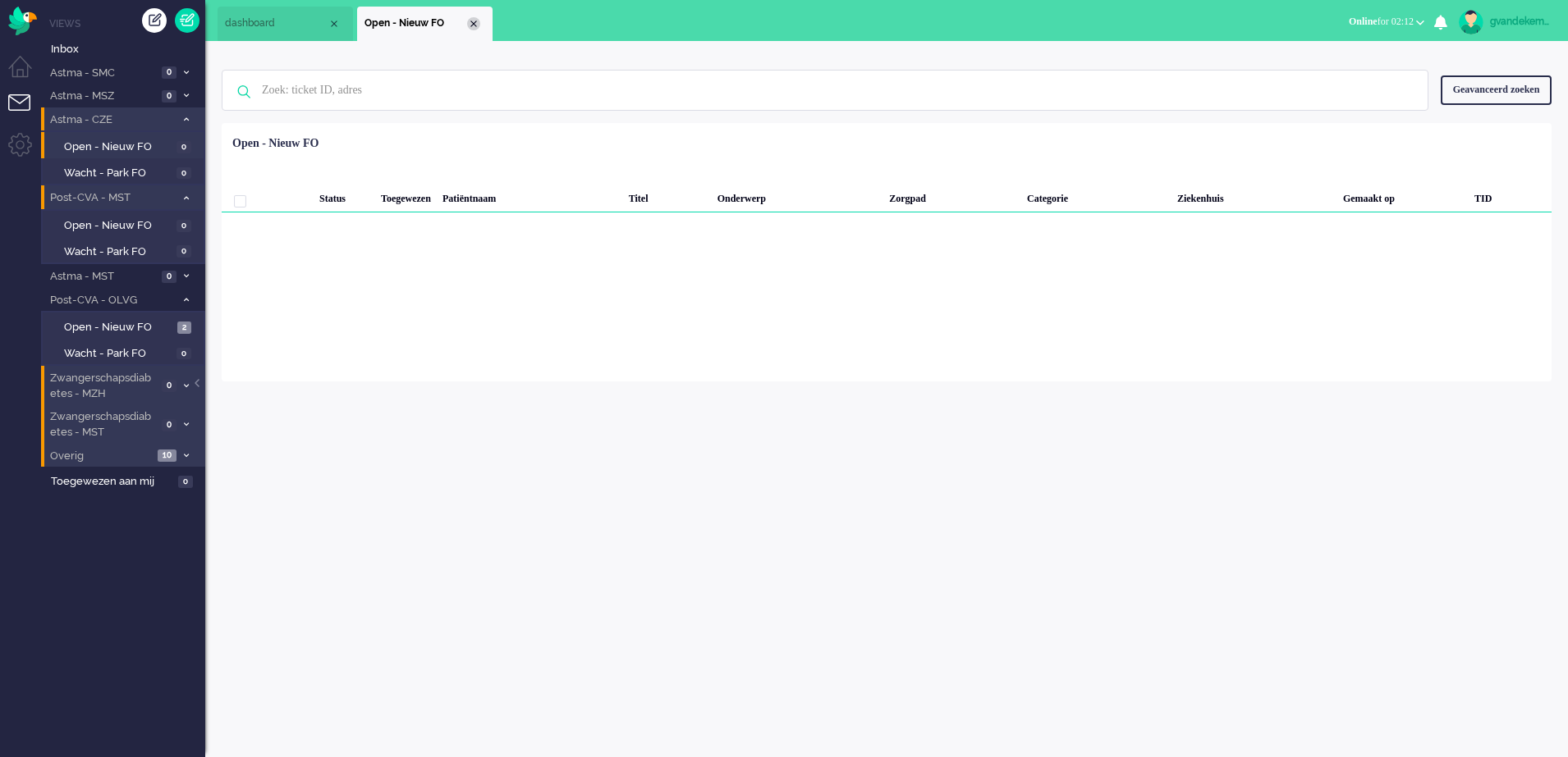
click at [472, 19] on div "Close tab" at bounding box center [474, 24] width 14 height 14
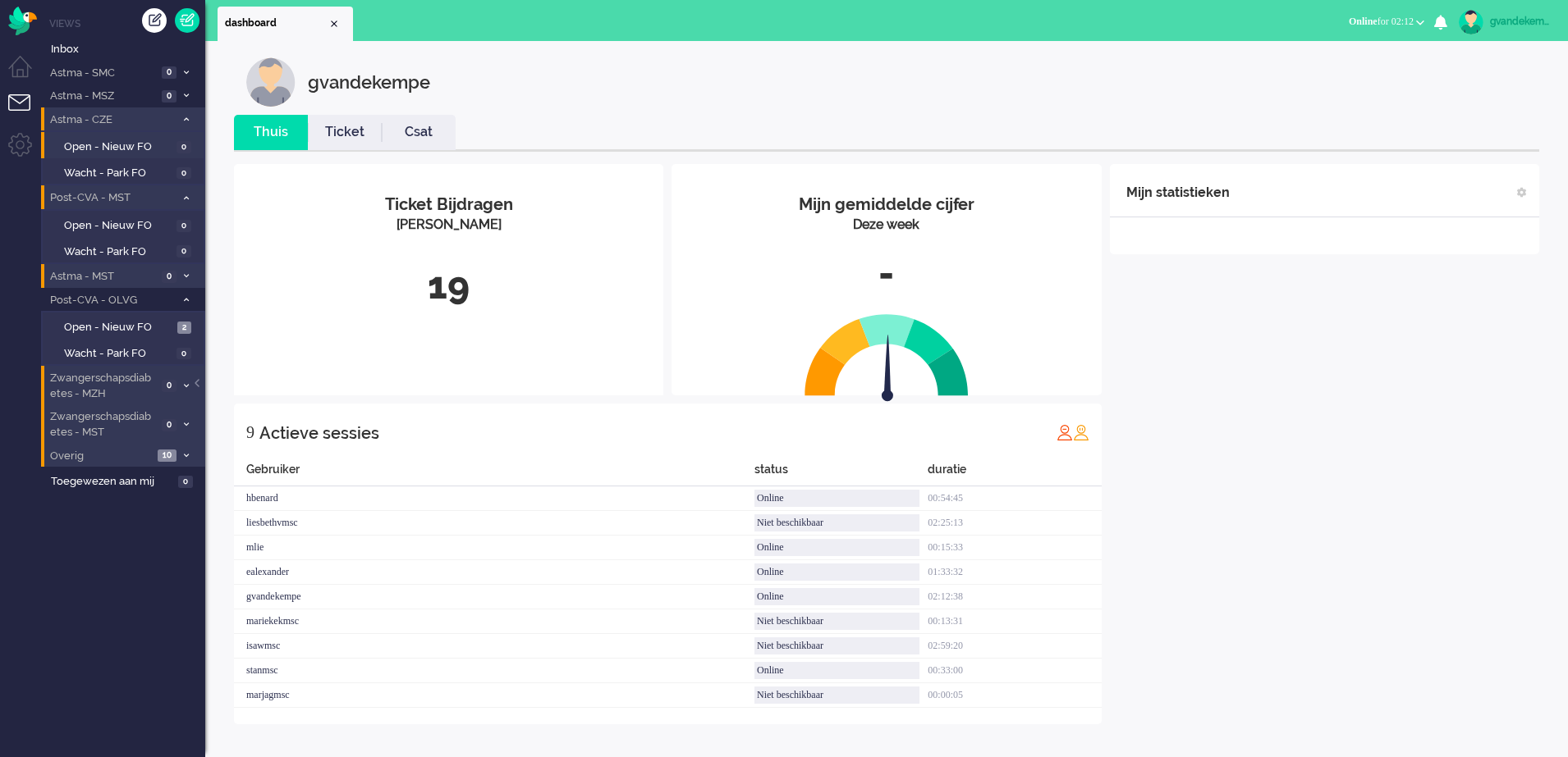
click at [185, 274] on icon at bounding box center [186, 276] width 5 height 6
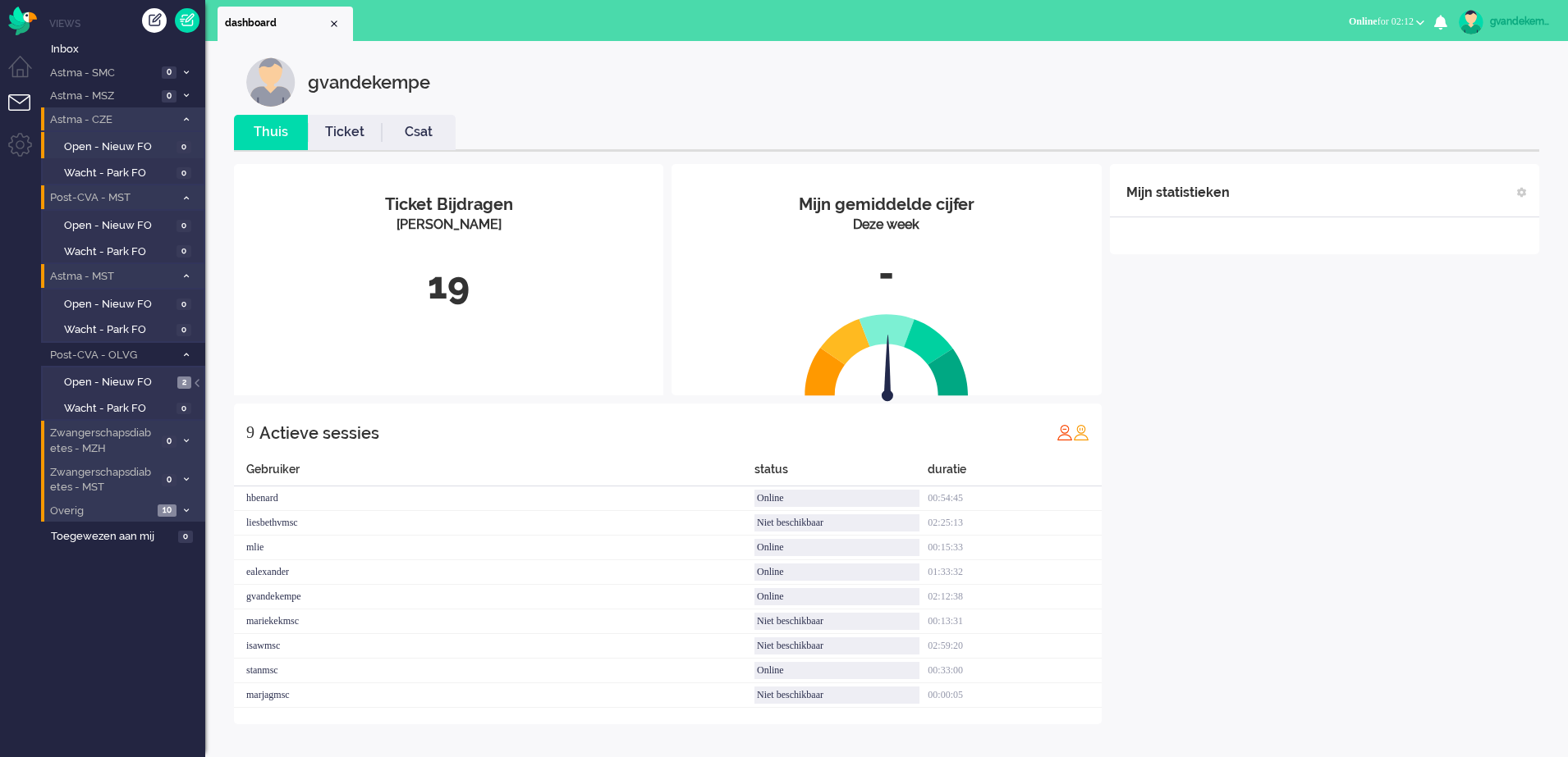
click at [185, 119] on icon at bounding box center [186, 119] width 5 height 6
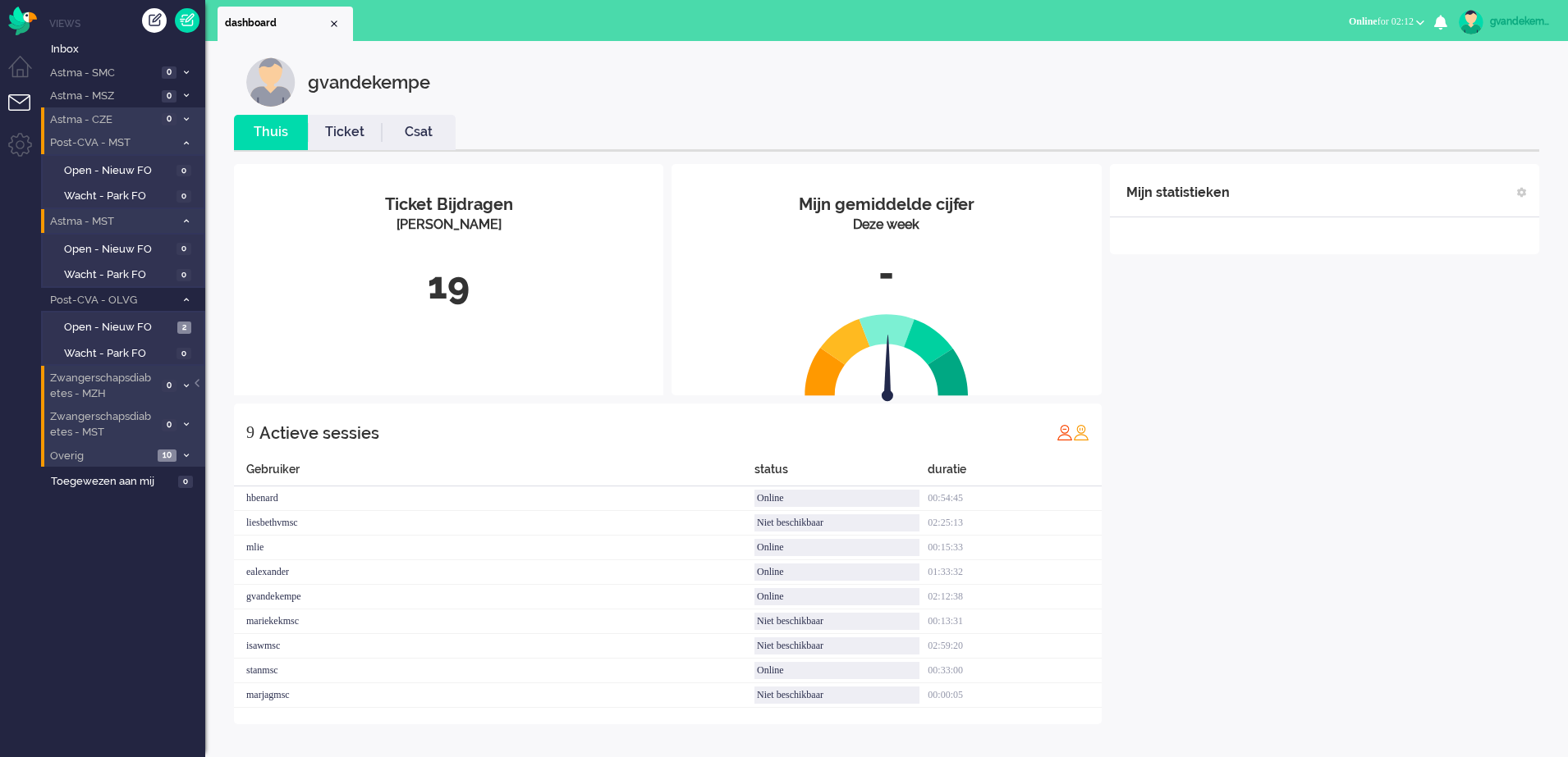
click at [186, 142] on icon at bounding box center [186, 143] width 5 height 6
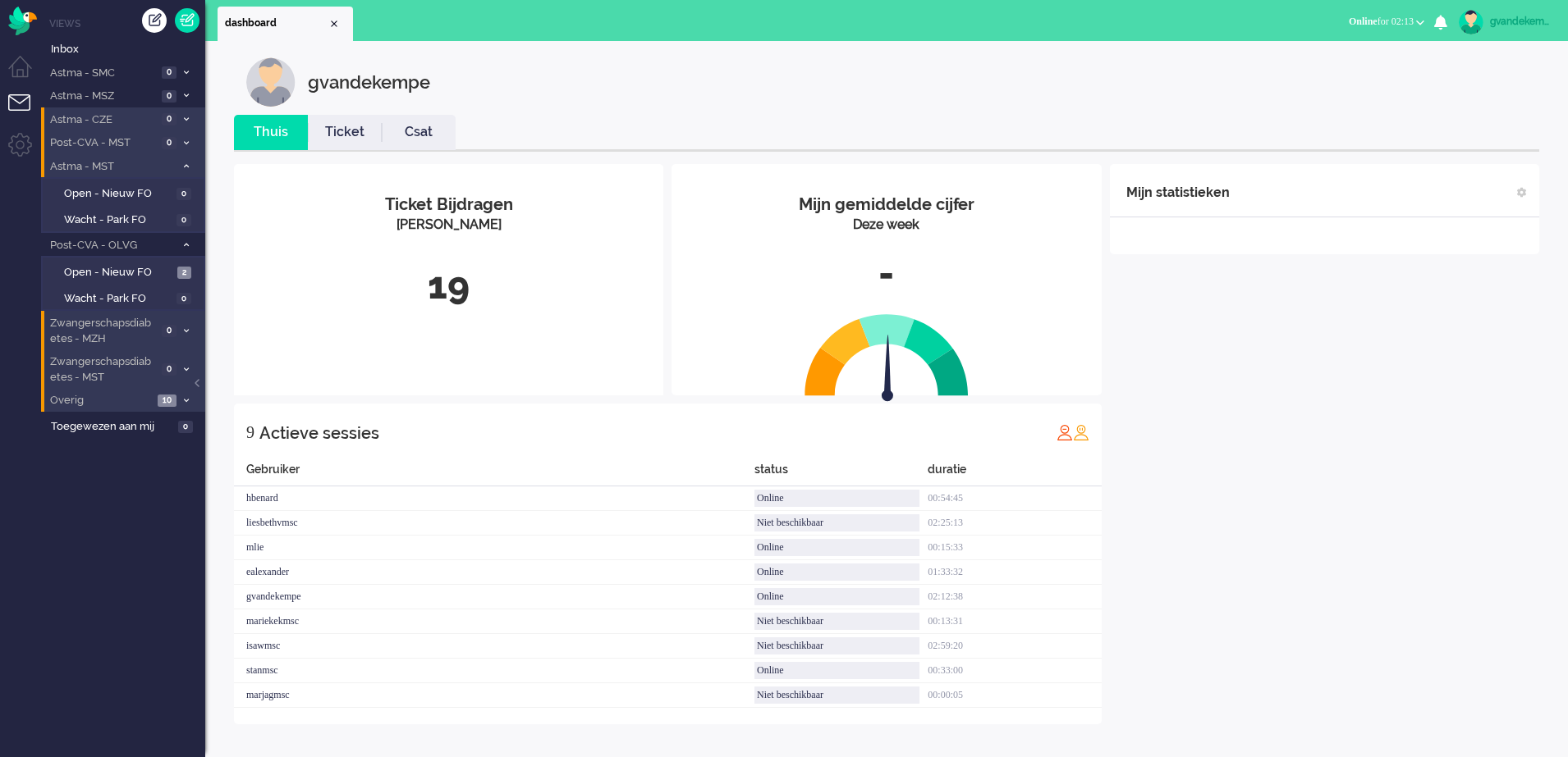
click at [185, 167] on icon at bounding box center [186, 166] width 5 height 6
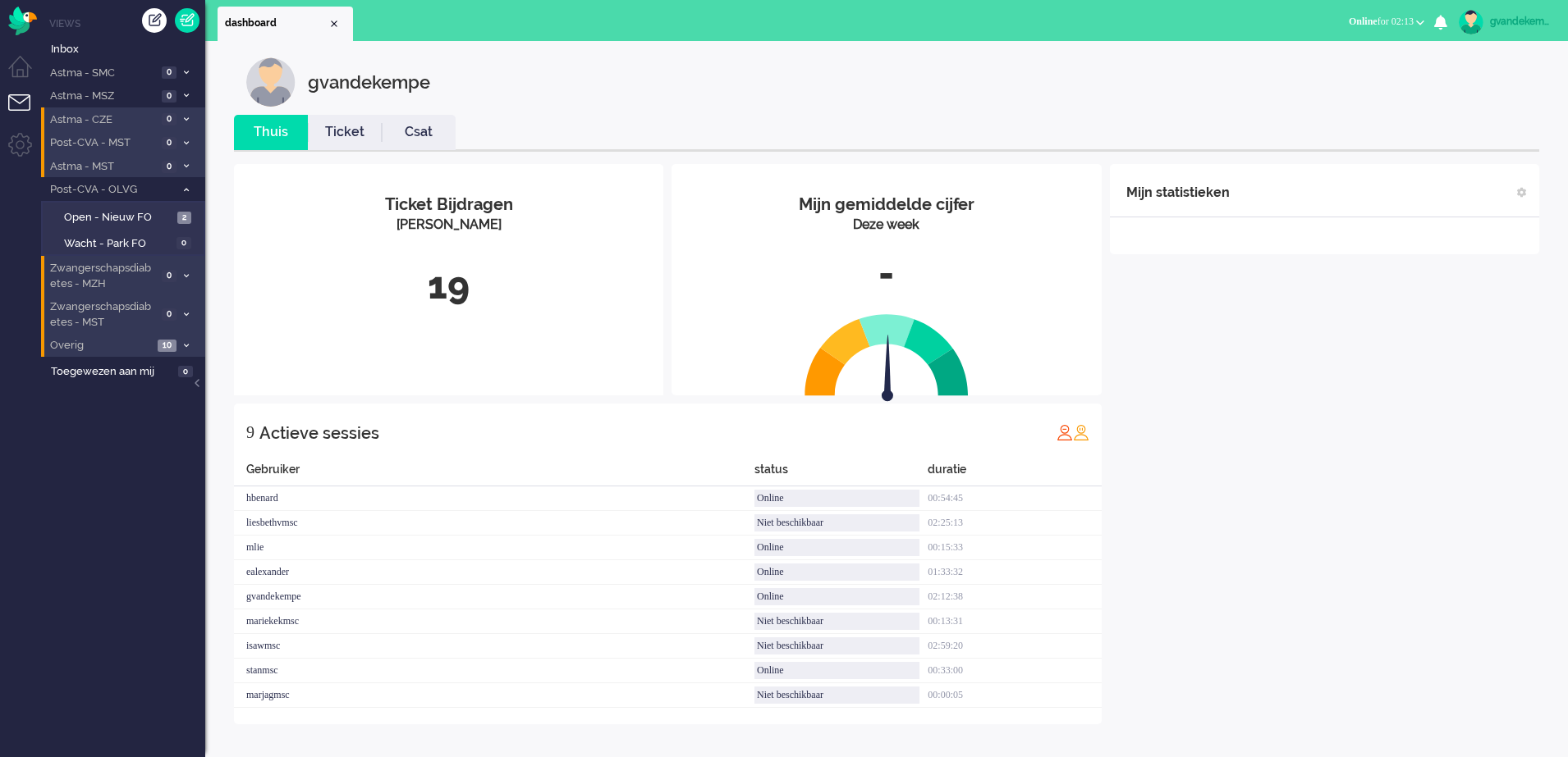
click at [186, 188] on icon at bounding box center [186, 190] width 5 height 6
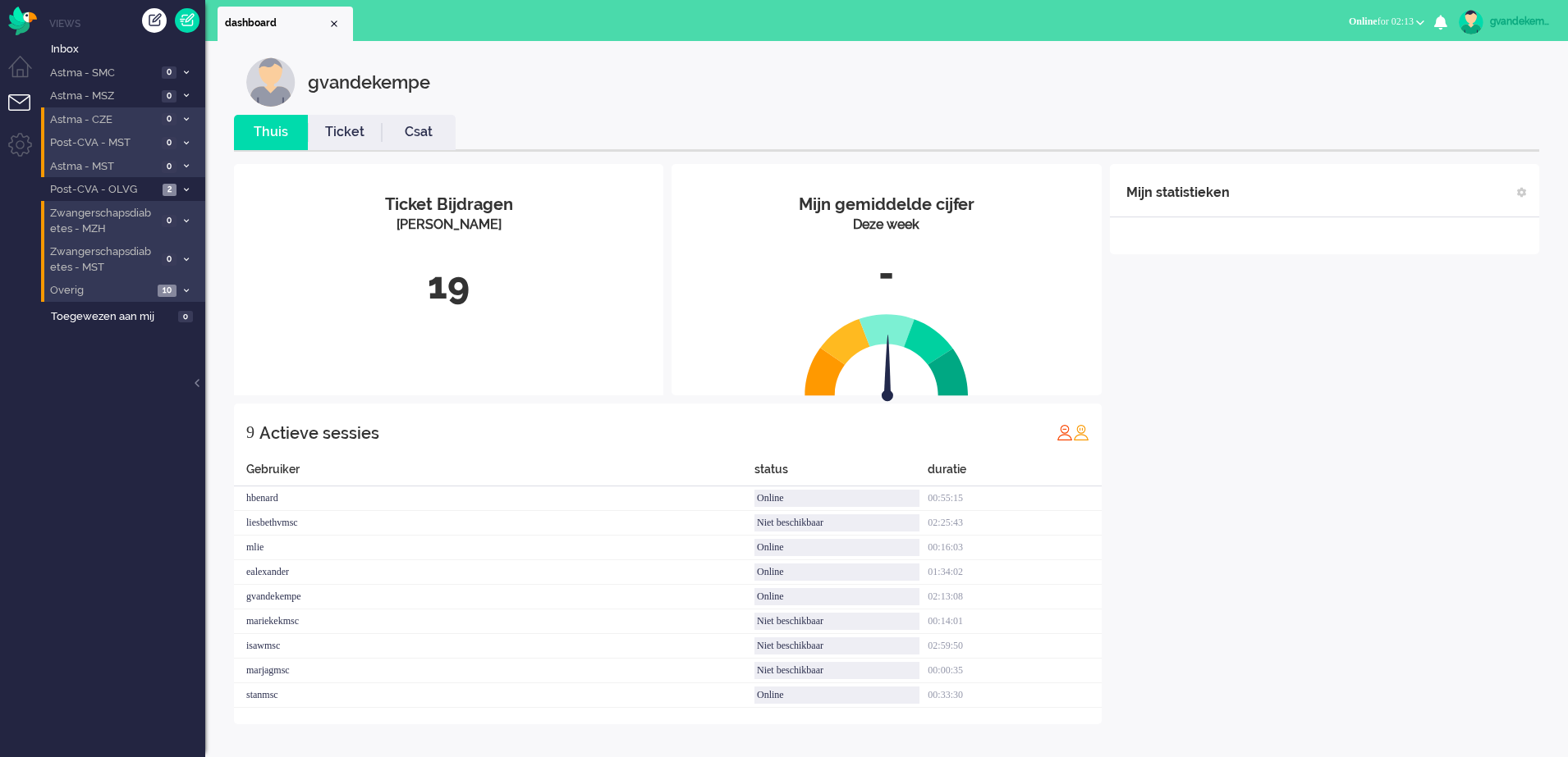
click at [186, 218] on icon at bounding box center [186, 221] width 5 height 6
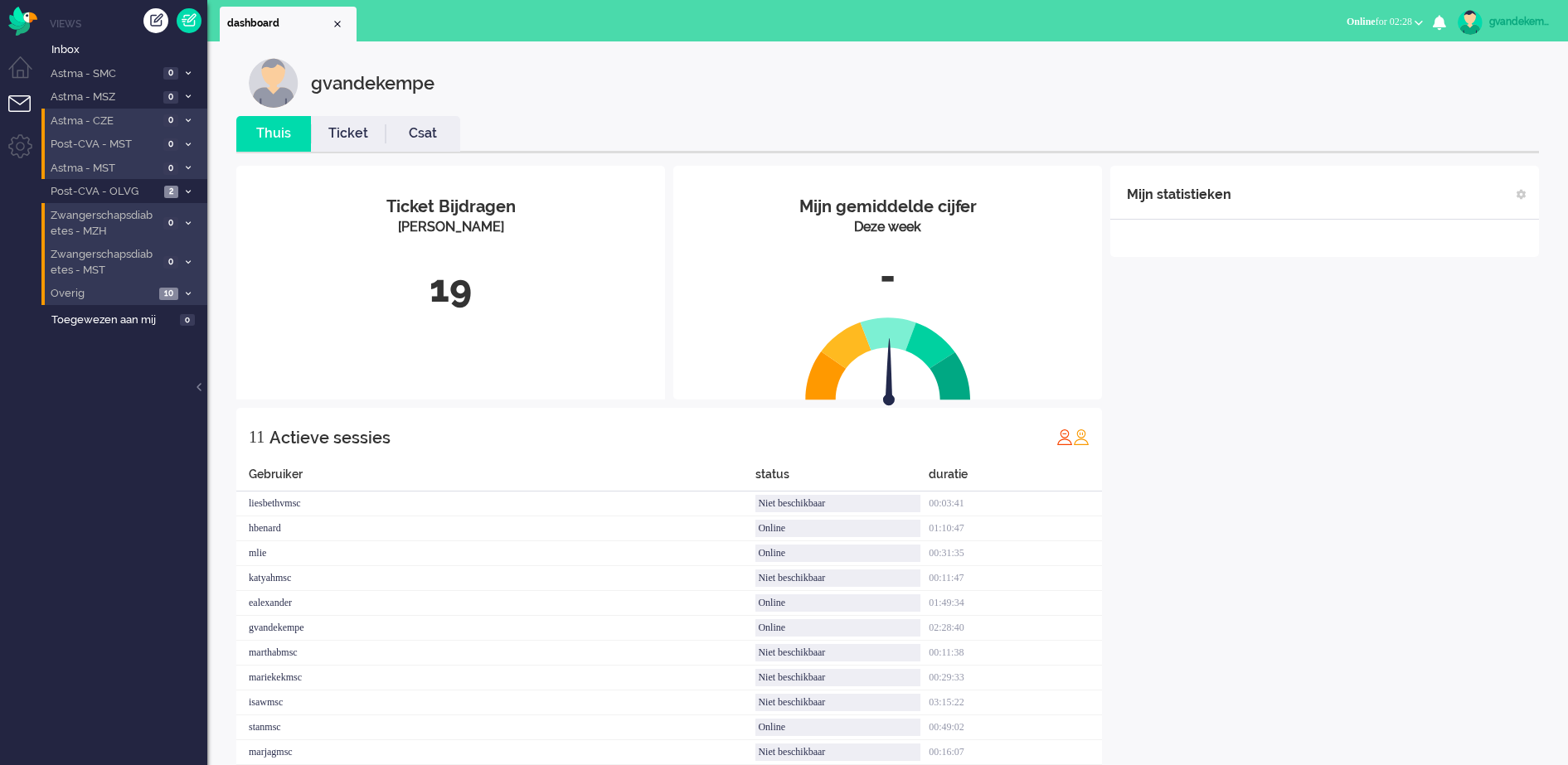
click at [190, 189] on icon at bounding box center [188, 192] width 5 height 6
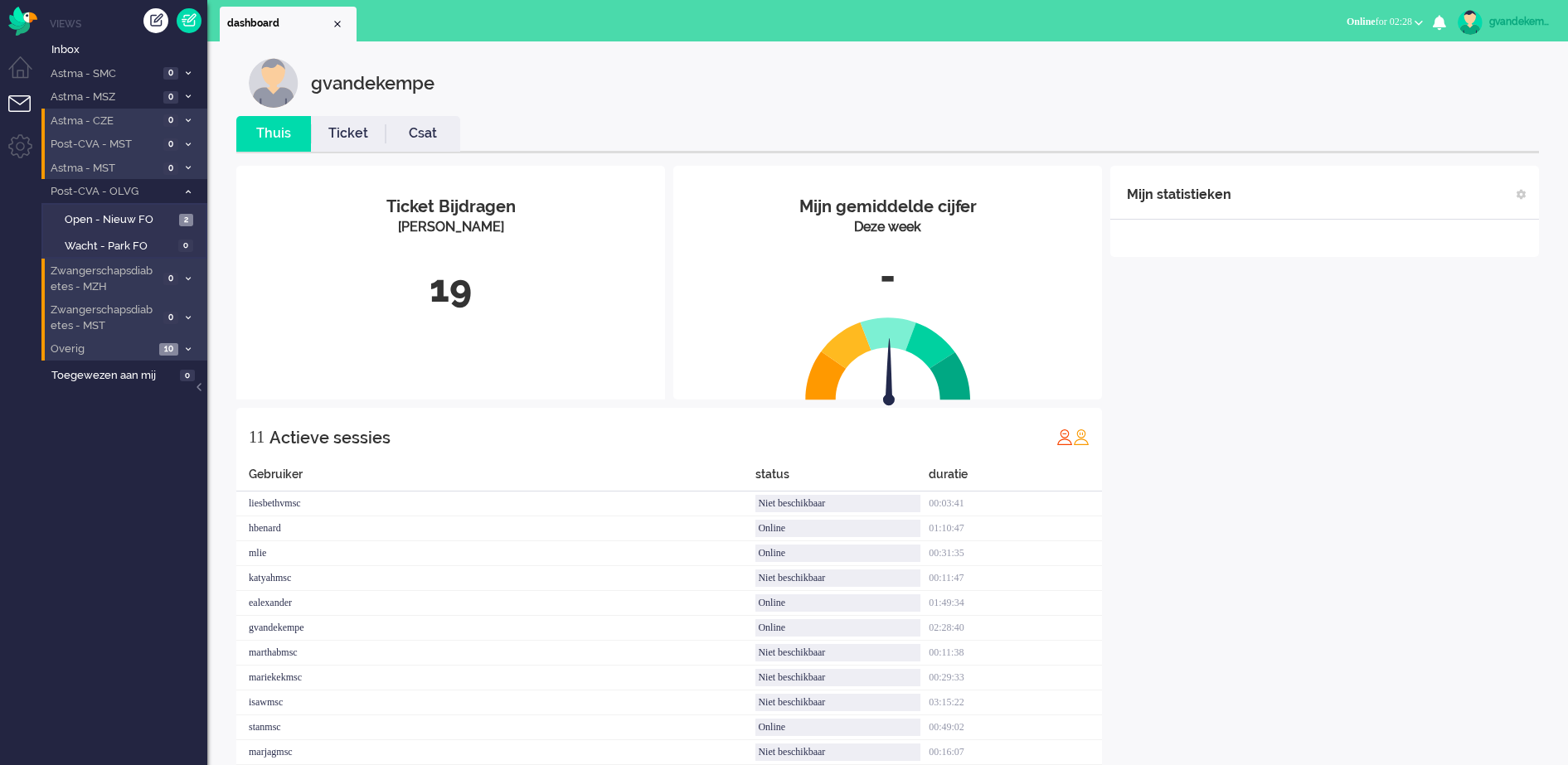
click at [187, 193] on icon at bounding box center [188, 192] width 5 height 6
